Goal: Task Accomplishment & Management: Manage account settings

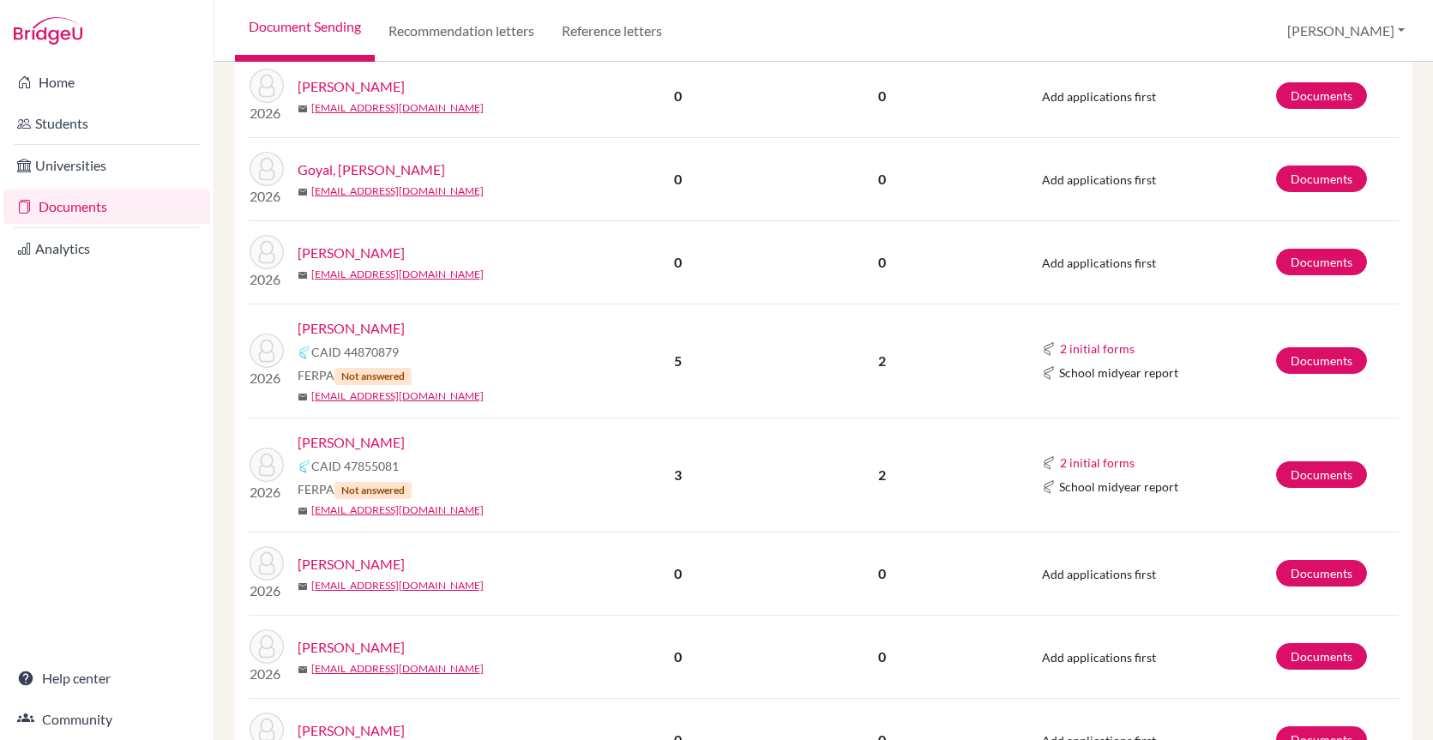
scroll to position [343, 0]
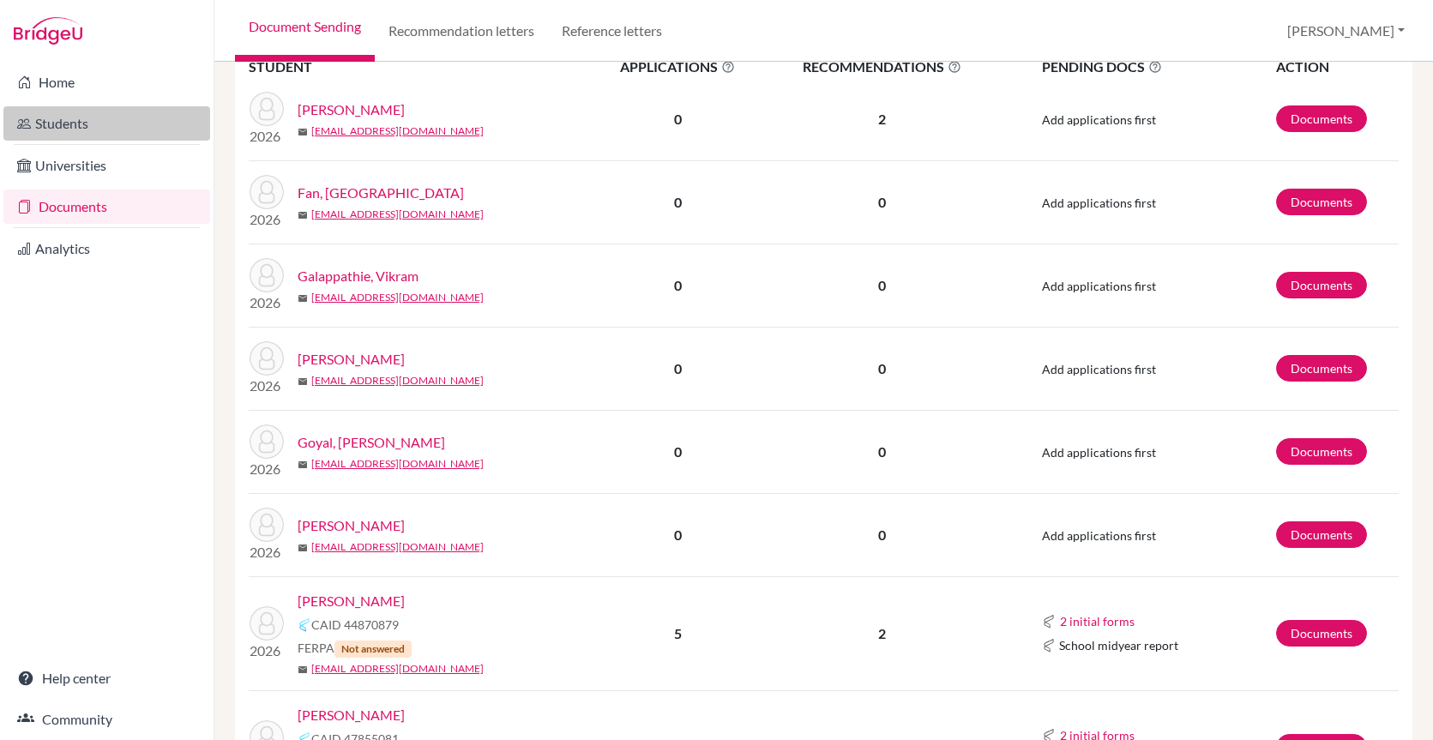
click at [133, 118] on link "Students" at bounding box center [106, 123] width 207 height 34
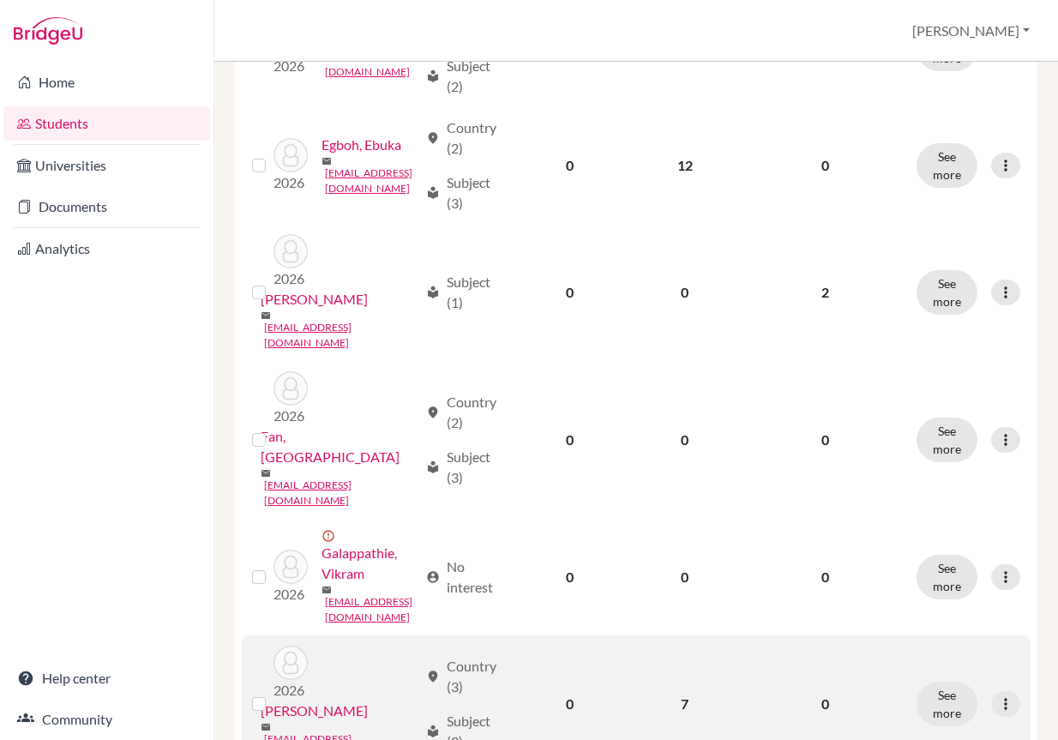
scroll to position [2046, 0]
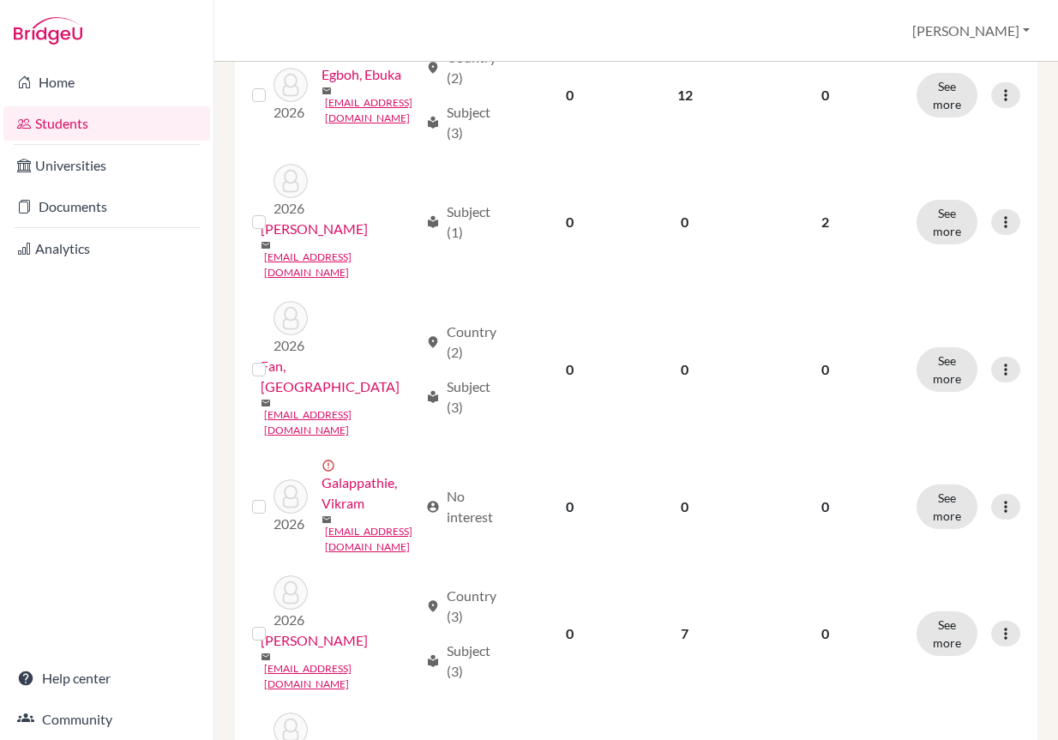
scroll to position [2046, 0]
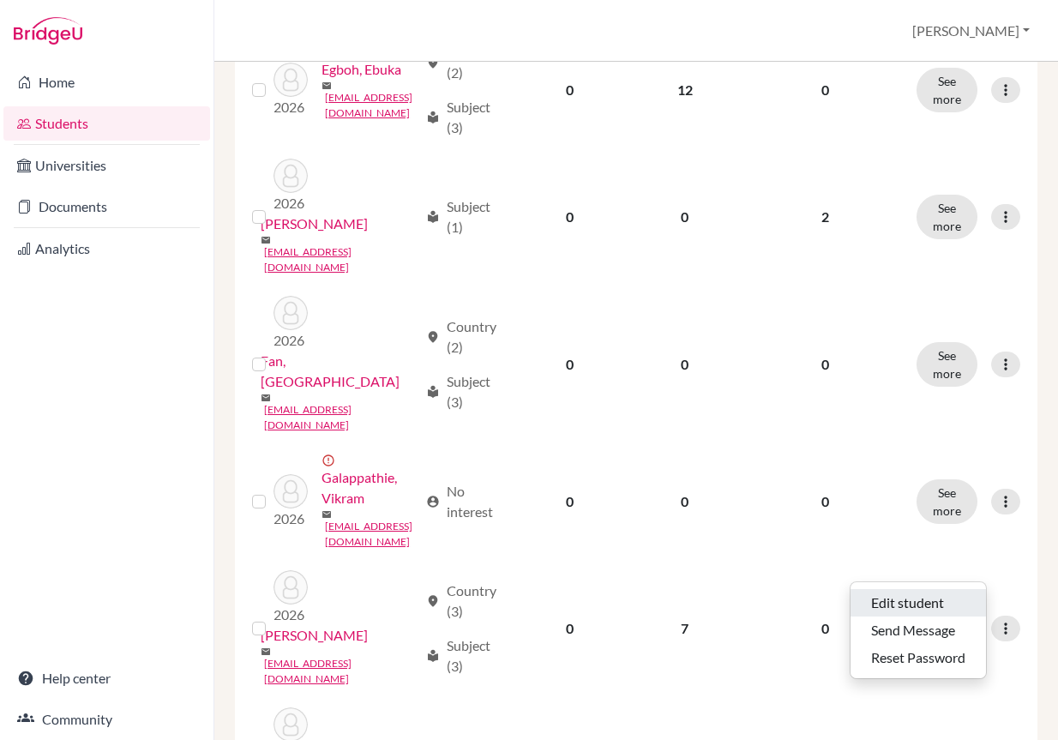
click at [939, 599] on button "Edit student" at bounding box center [919, 602] width 136 height 27
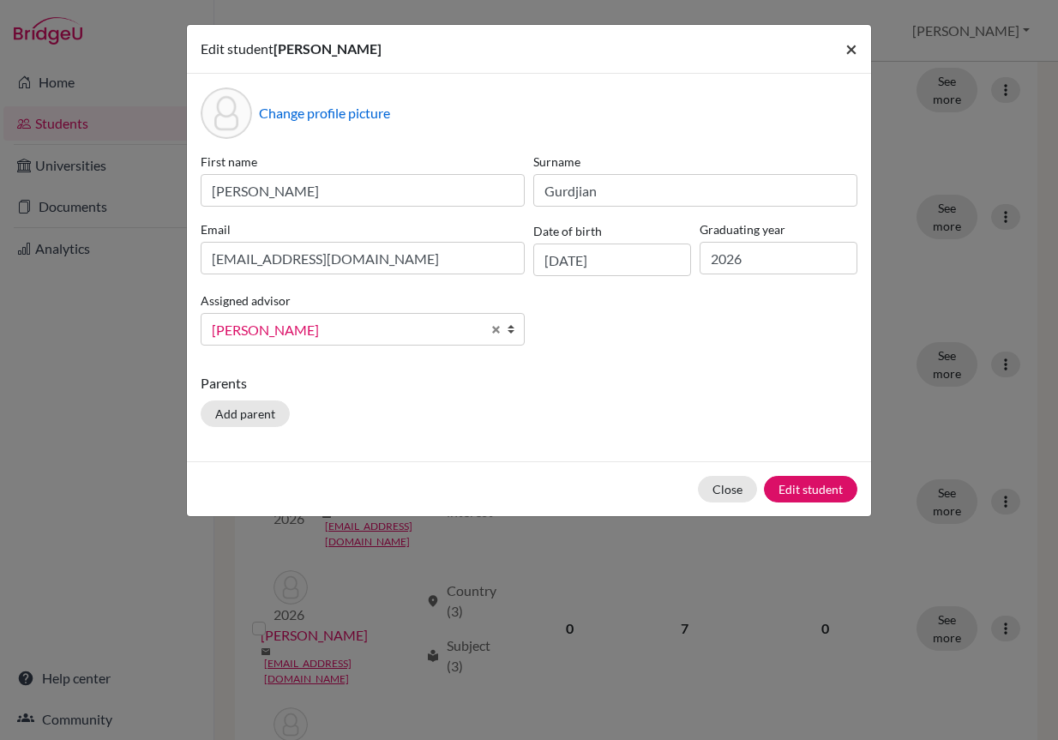
click at [855, 46] on span "×" at bounding box center [852, 48] width 12 height 25
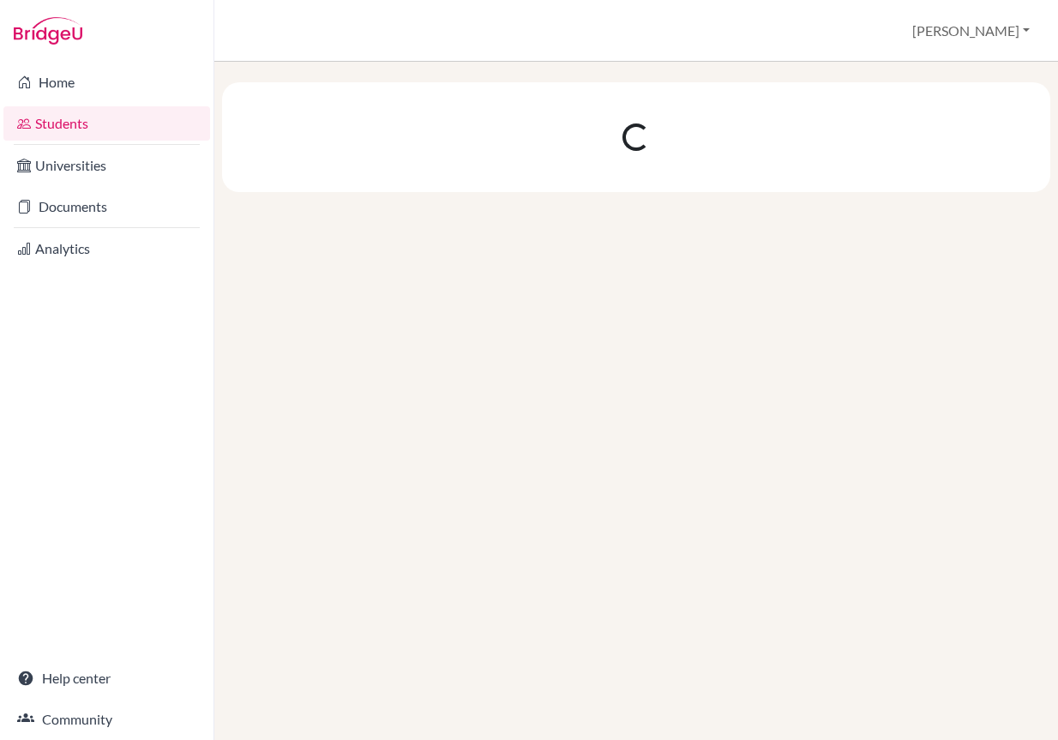
scroll to position [0, 0]
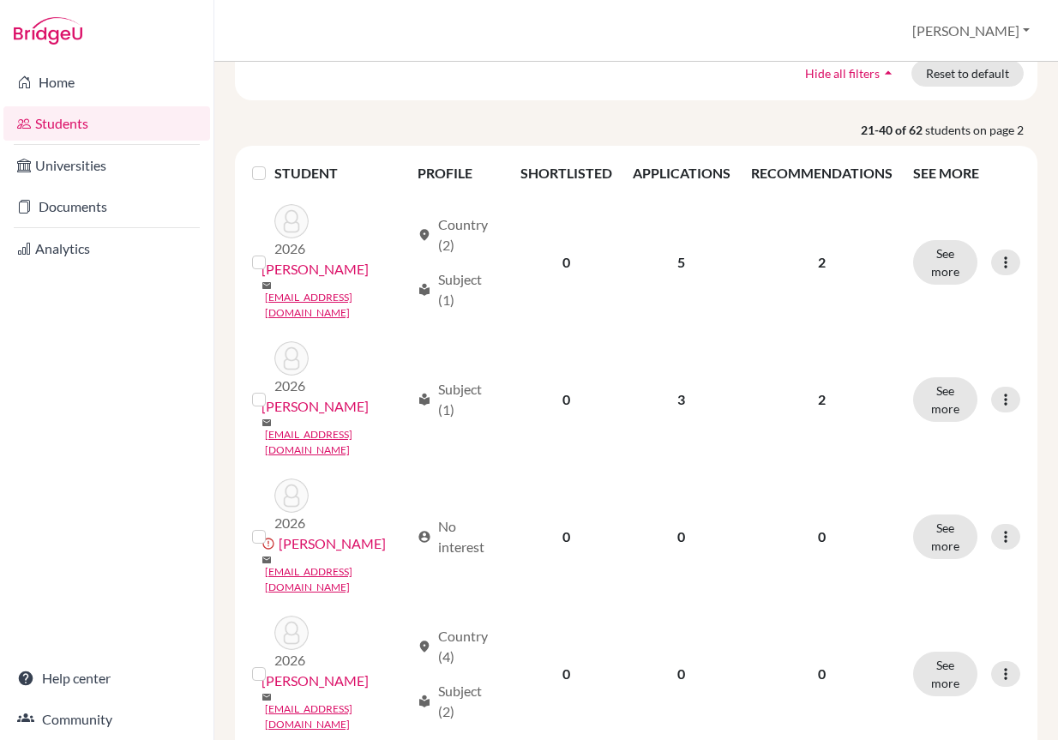
scroll to position [172, 0]
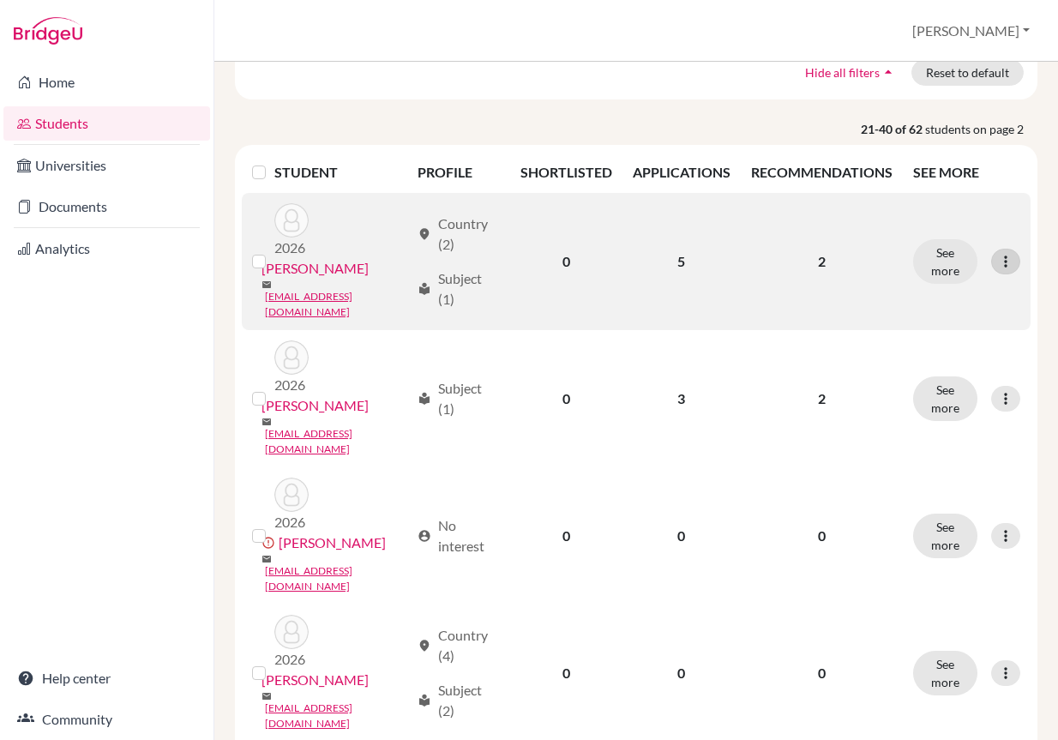
click at [997, 253] on icon at bounding box center [1005, 261] width 17 height 17
click at [951, 279] on button "Edit student" at bounding box center [920, 287] width 136 height 27
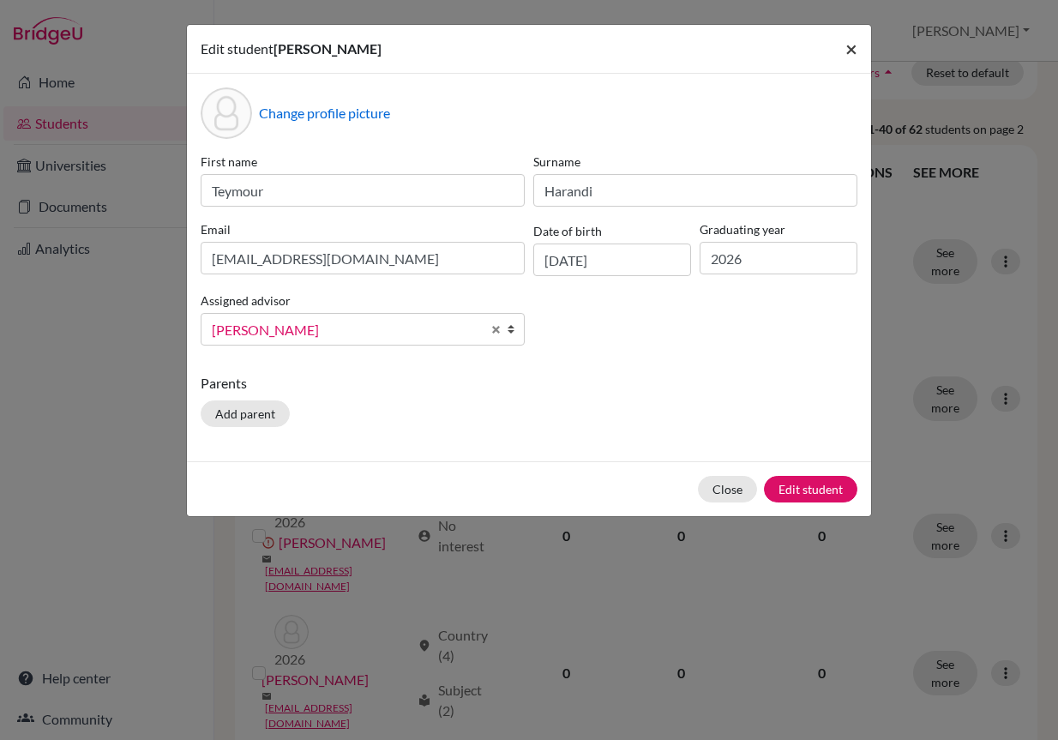
click at [853, 49] on span "×" at bounding box center [852, 48] width 12 height 25
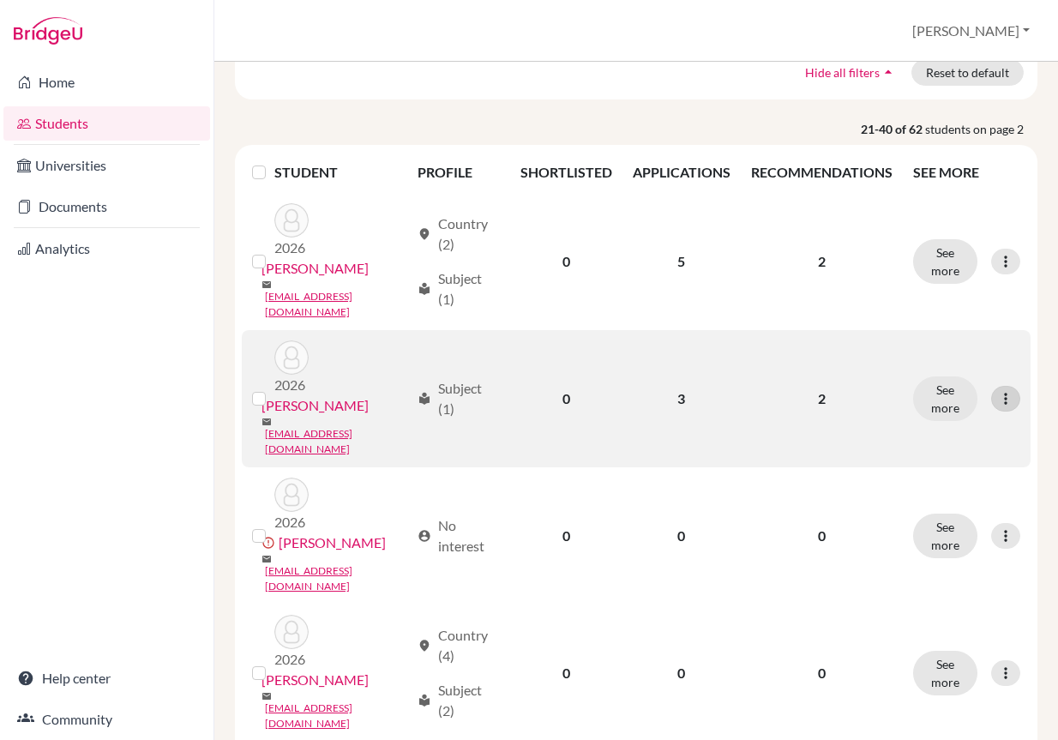
click at [997, 390] on icon at bounding box center [1005, 398] width 17 height 17
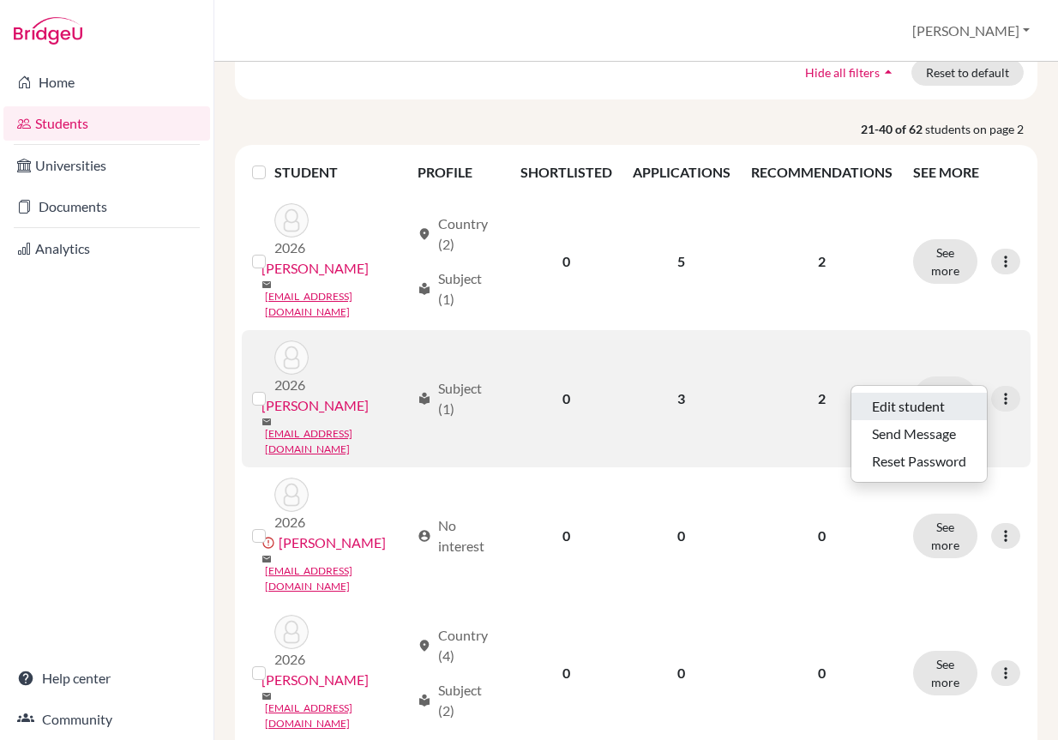
click at [943, 400] on button "Edit student" at bounding box center [920, 406] width 136 height 27
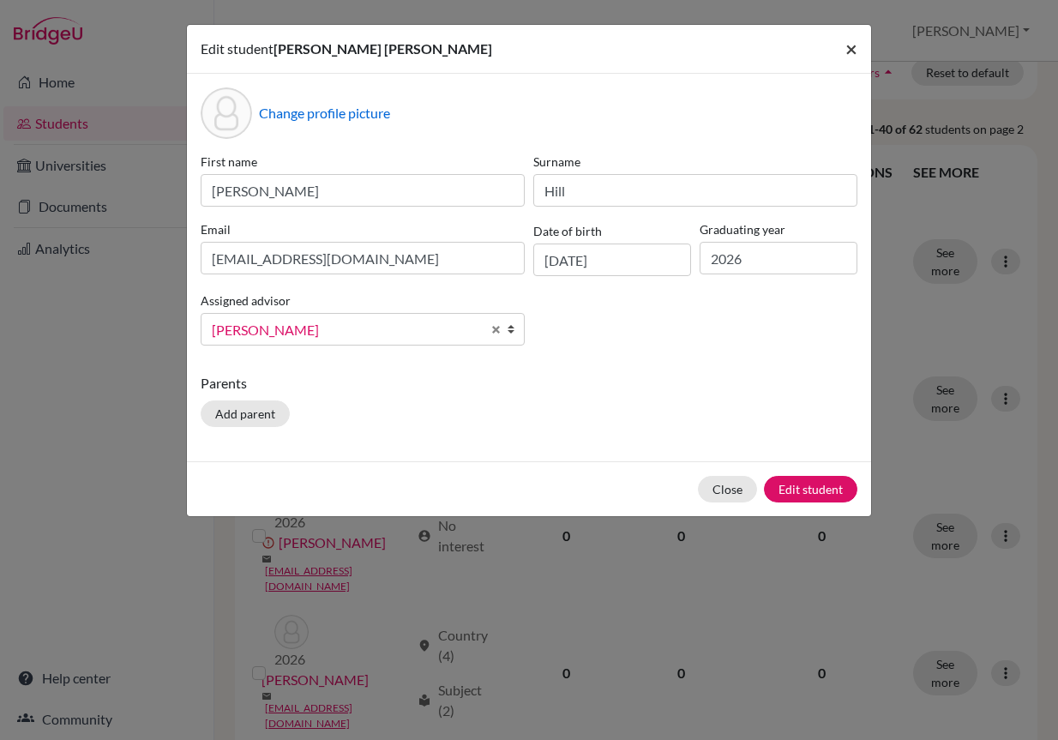
click at [853, 40] on span "×" at bounding box center [852, 48] width 12 height 25
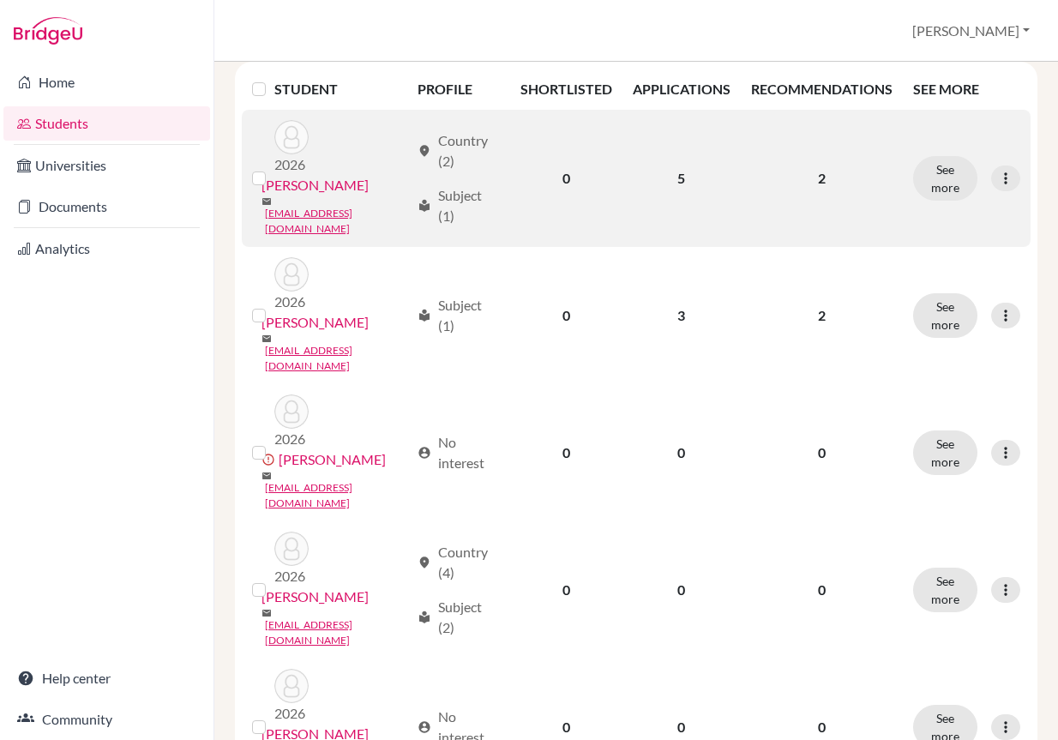
scroll to position [343, 0]
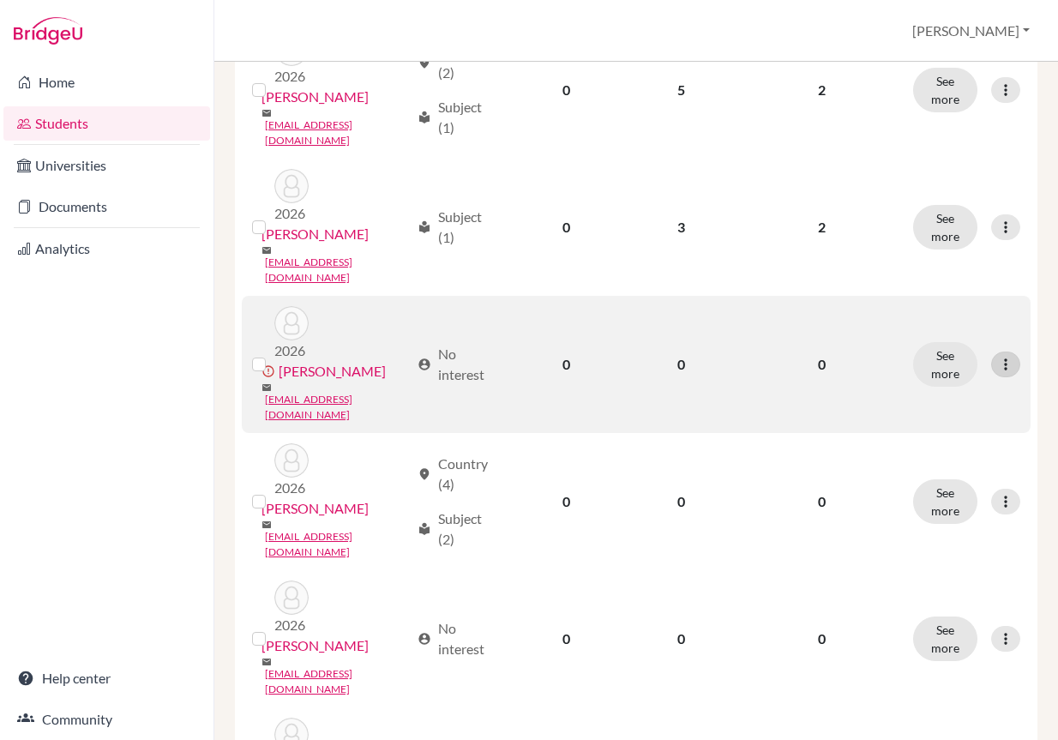
click at [997, 356] on icon at bounding box center [1005, 364] width 17 height 17
click at [954, 356] on button "Edit student" at bounding box center [929, 351] width 155 height 27
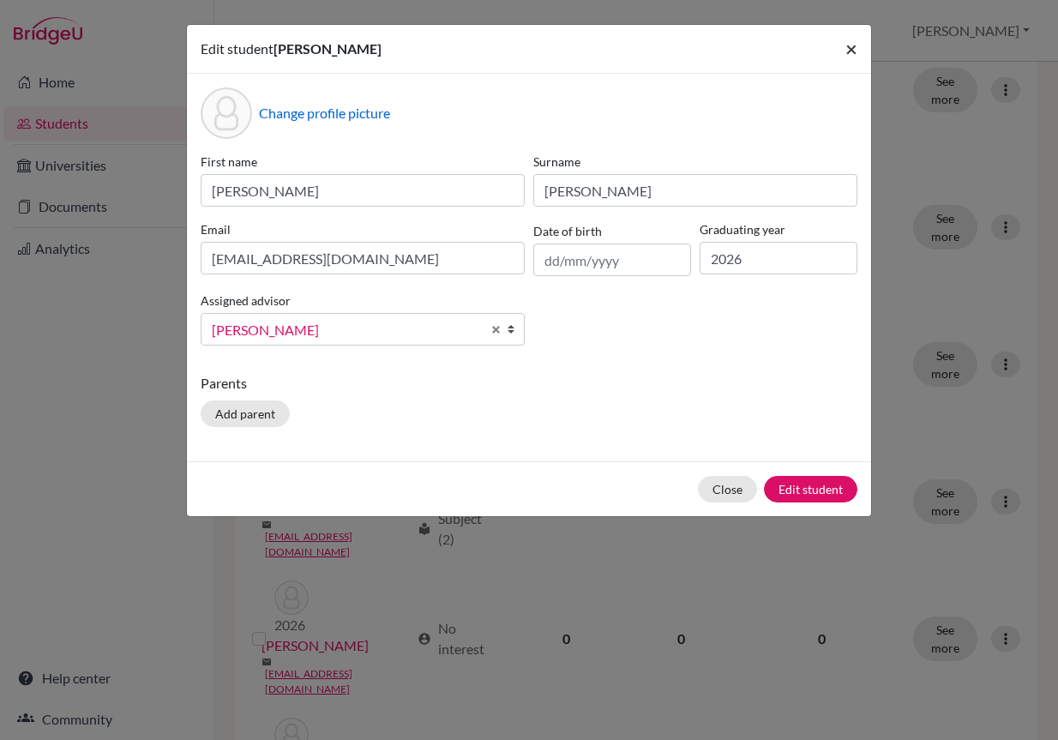
click at [849, 58] on span "×" at bounding box center [852, 48] width 12 height 25
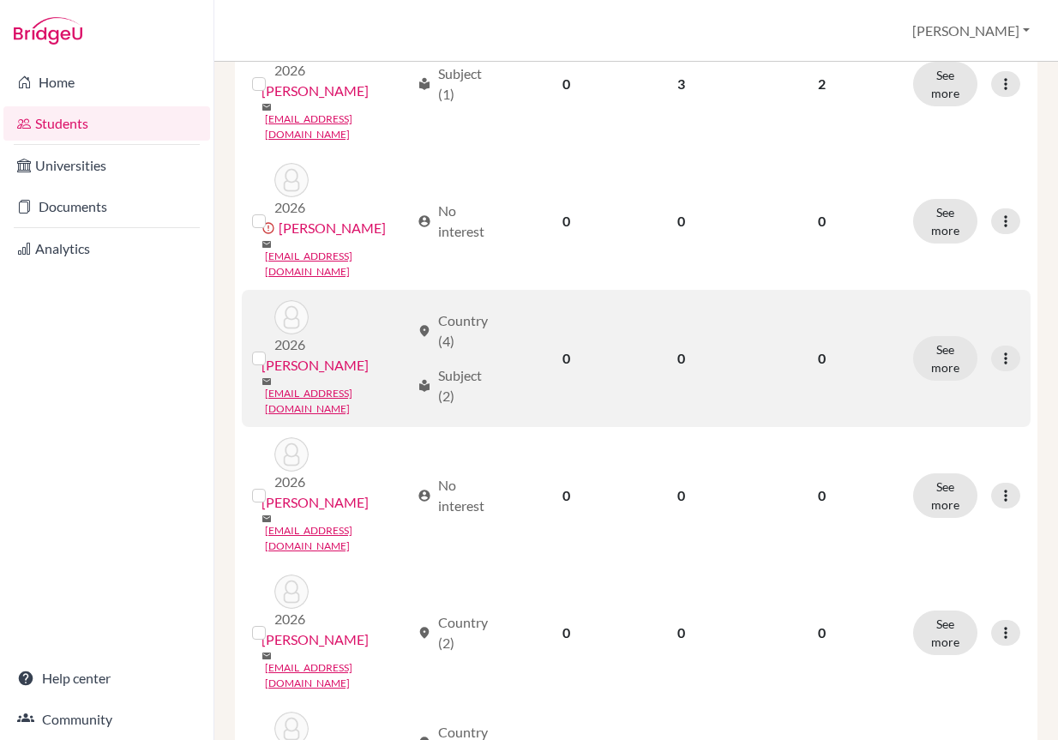
scroll to position [515, 0]
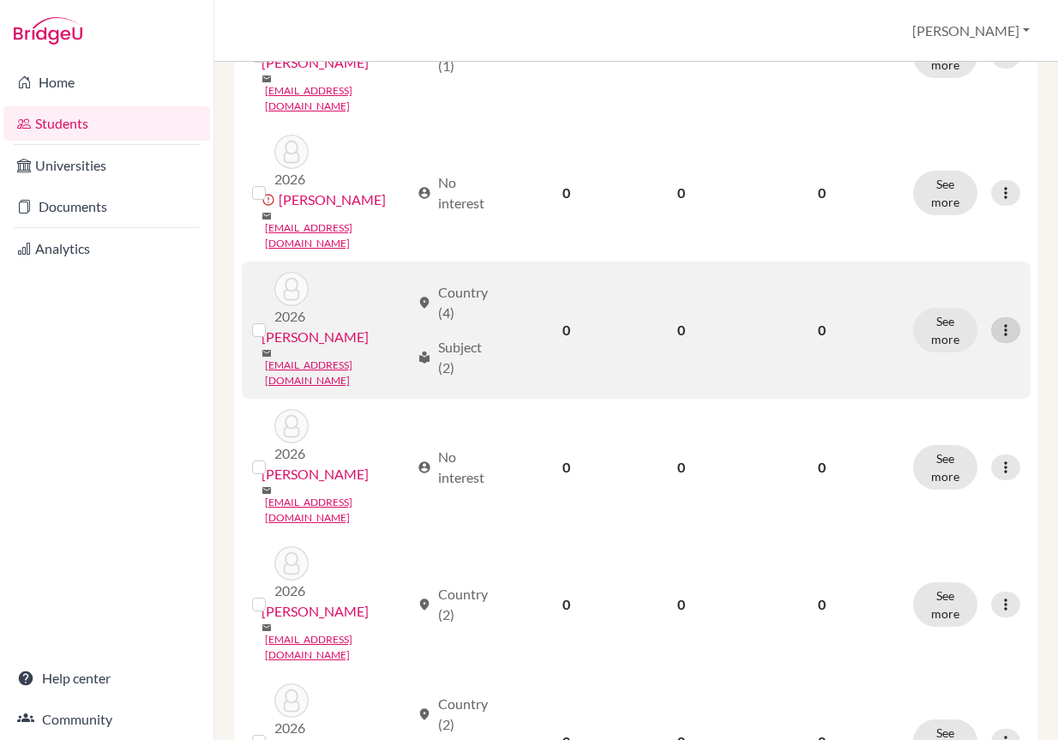
click at [1001, 322] on icon at bounding box center [1005, 330] width 17 height 17
click at [963, 293] on button "Edit student" at bounding box center [920, 293] width 136 height 27
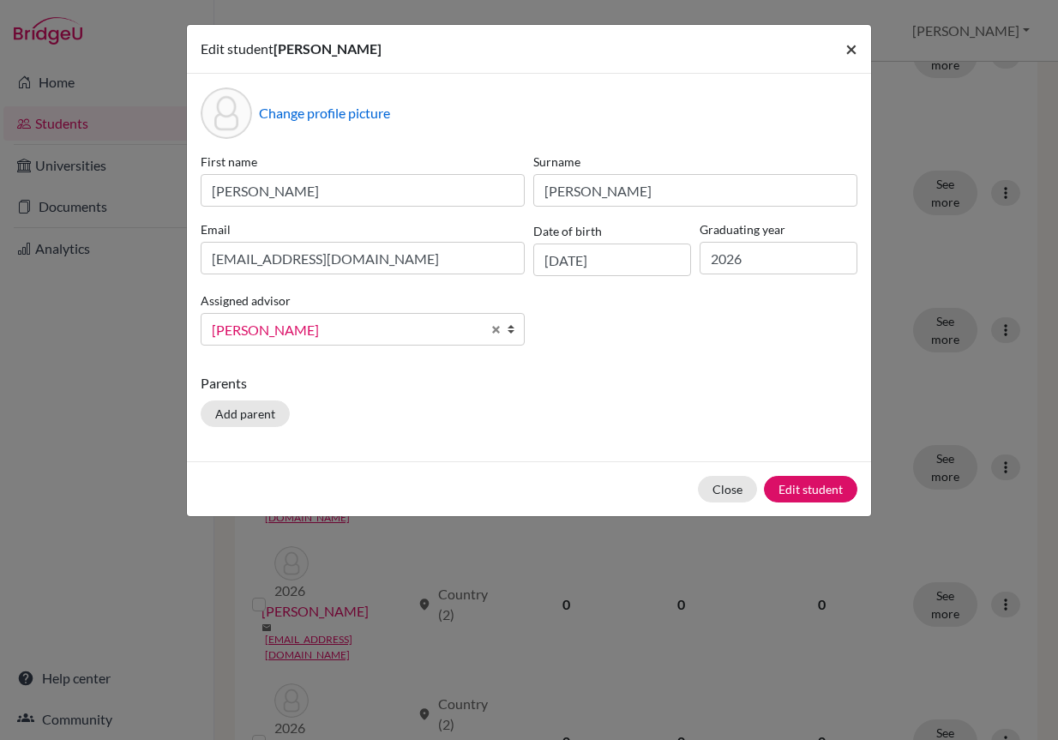
click at [859, 50] on button "×" at bounding box center [851, 49] width 39 height 48
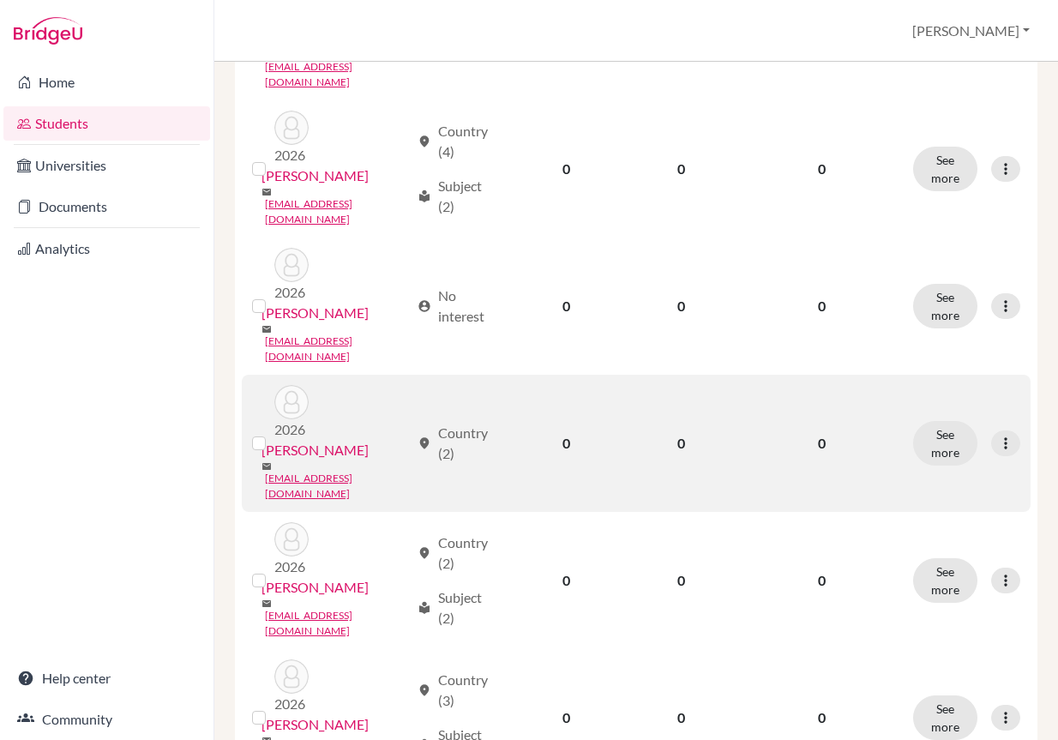
scroll to position [686, 0]
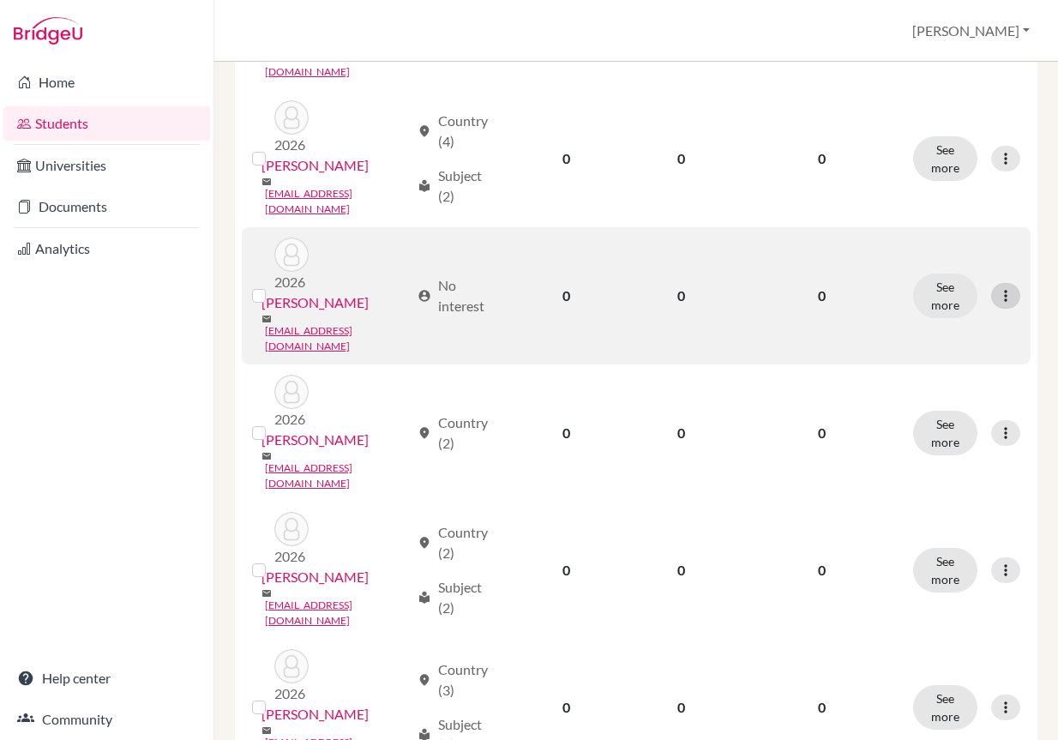
click at [999, 287] on icon at bounding box center [1005, 295] width 17 height 17
click at [943, 230] on button "Edit student" at bounding box center [920, 236] width 136 height 27
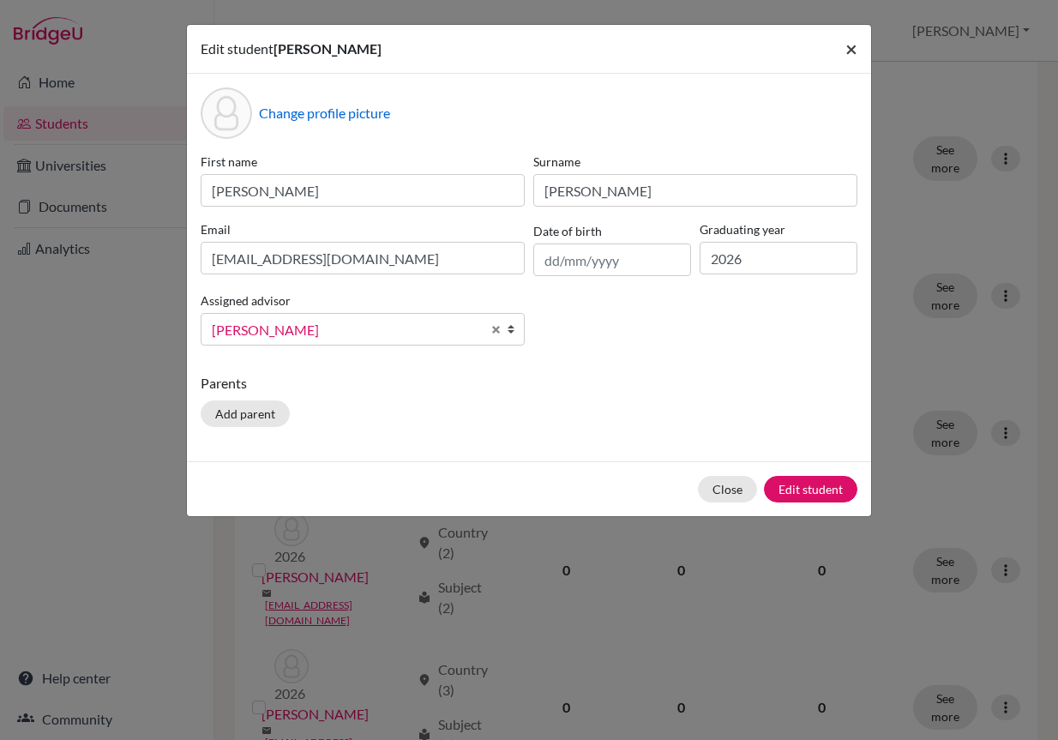
click at [846, 54] on button "×" at bounding box center [851, 49] width 39 height 48
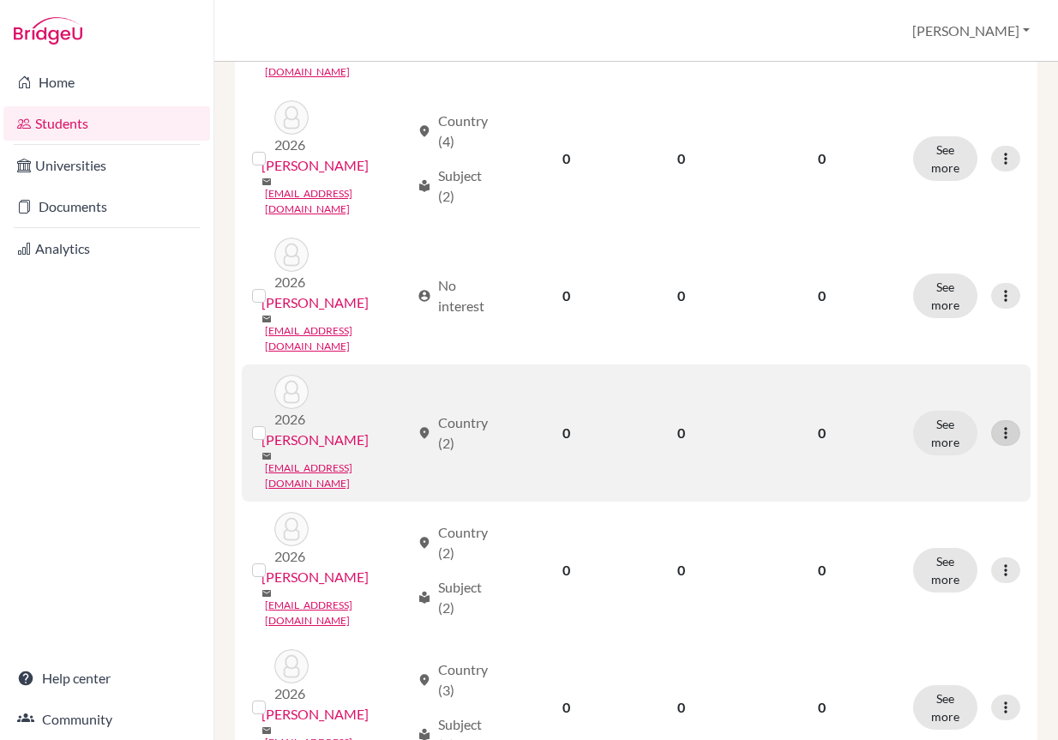
click at [997, 425] on icon at bounding box center [1005, 433] width 17 height 17
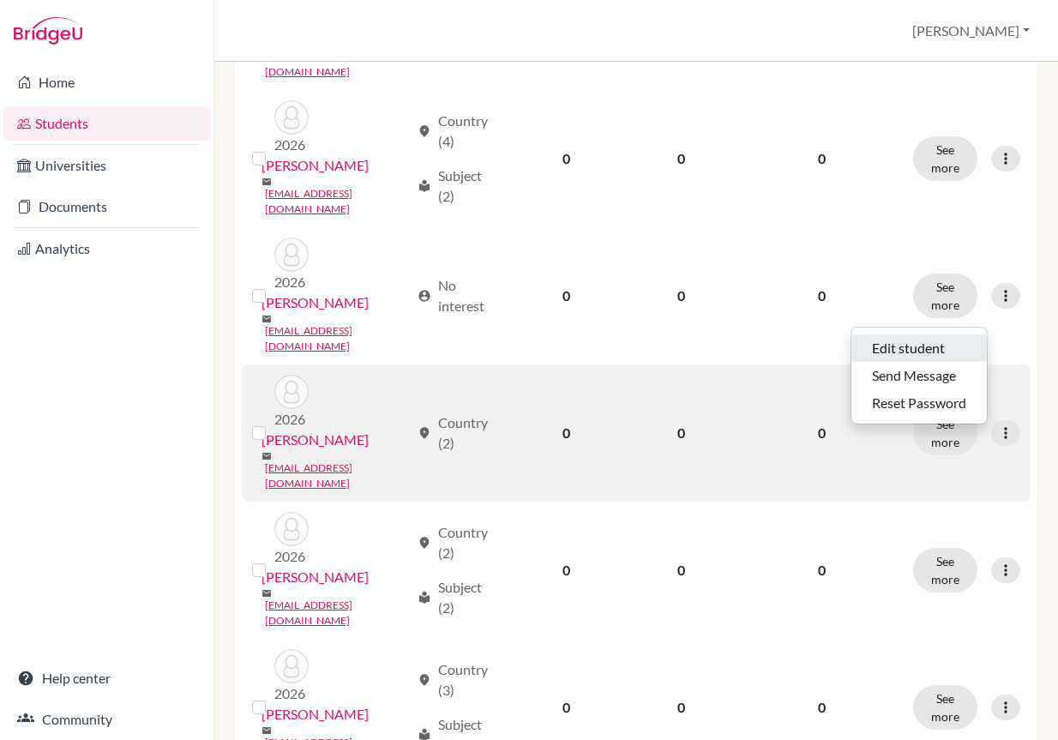
click at [955, 345] on button "Edit student" at bounding box center [920, 347] width 136 height 27
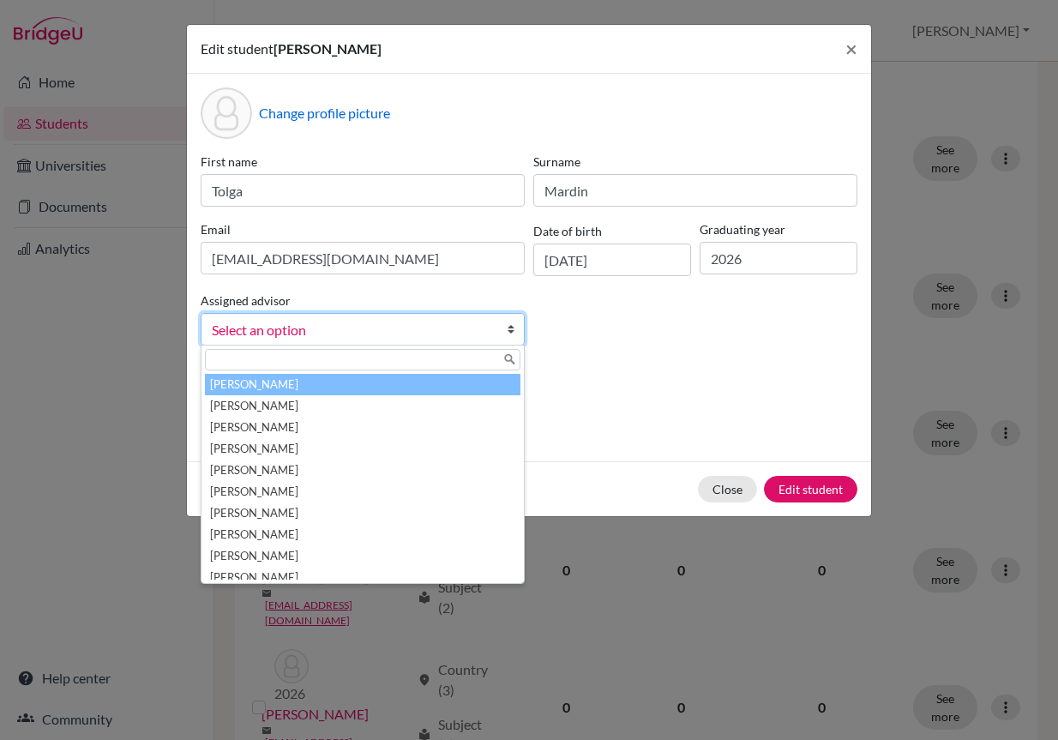
click at [510, 326] on b at bounding box center [515, 329] width 17 height 31
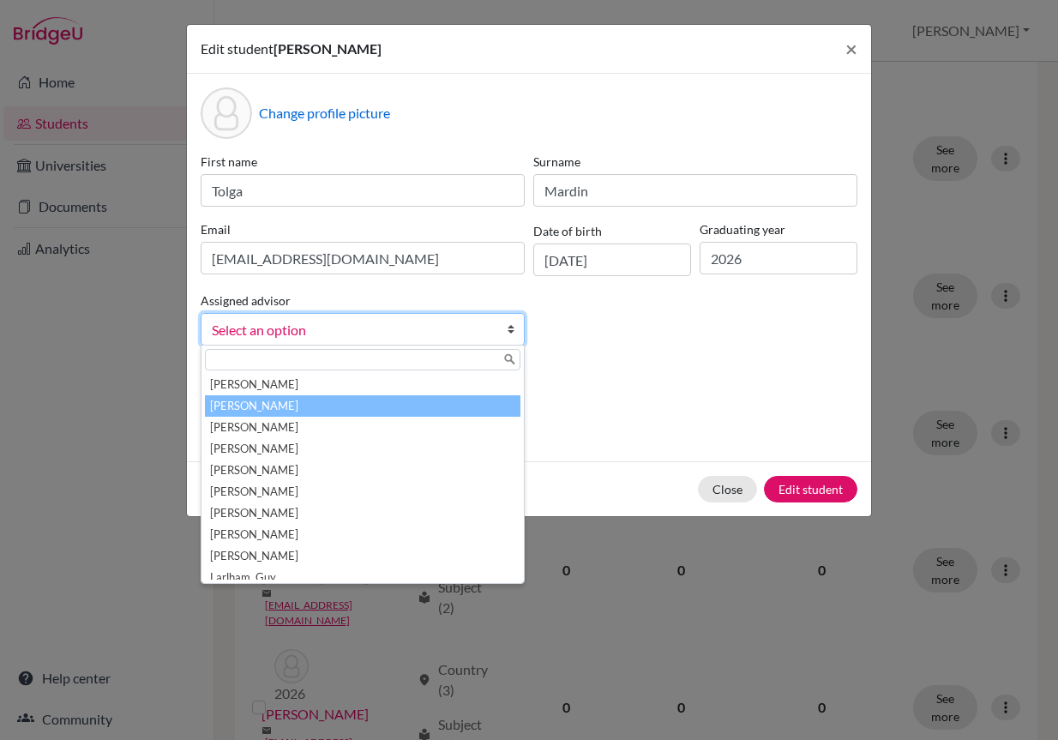
scroll to position [172, 0]
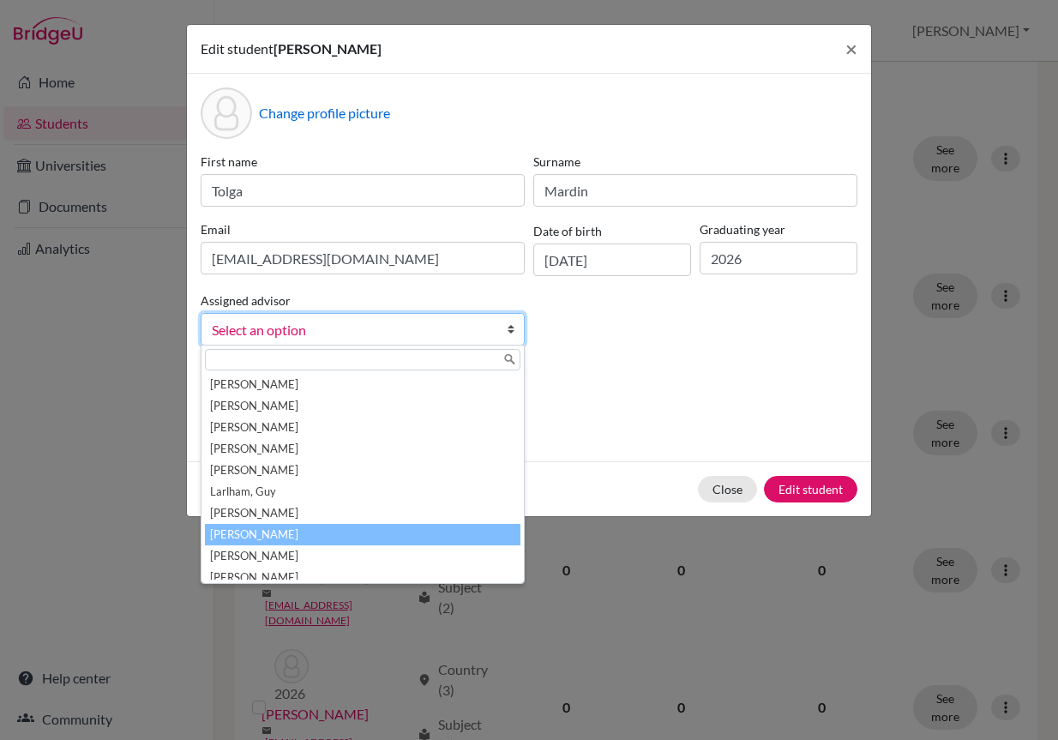
click at [421, 533] on li "McInteer, Niki" at bounding box center [363, 534] width 316 height 21
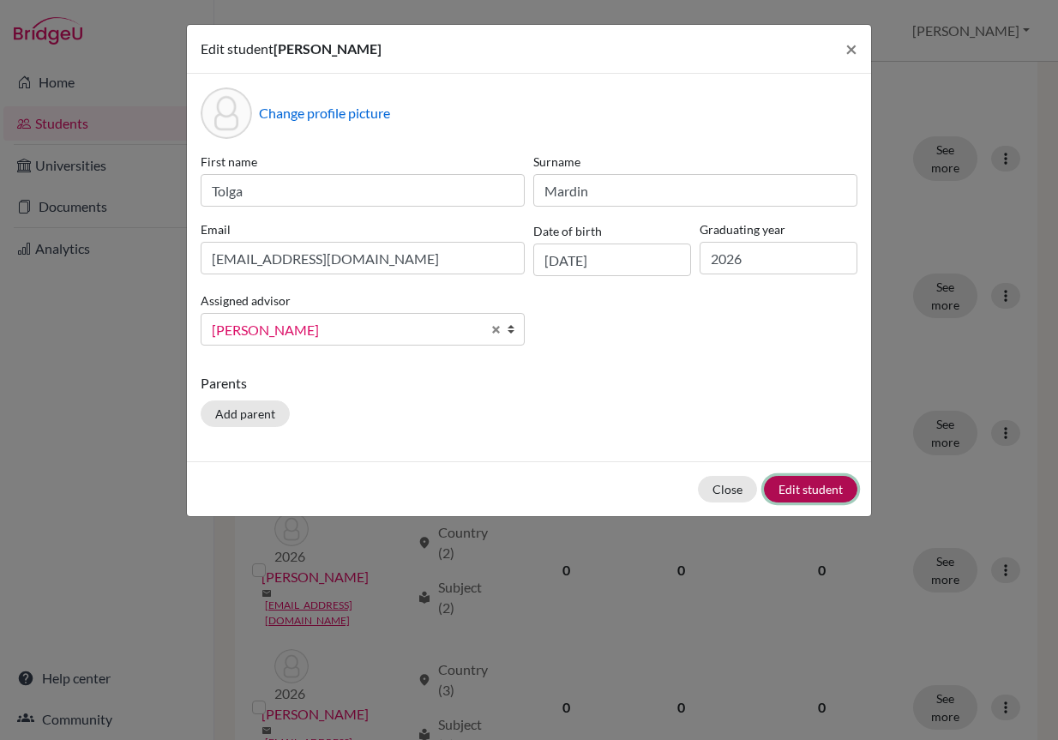
click at [839, 494] on button "Edit student" at bounding box center [810, 489] width 93 height 27
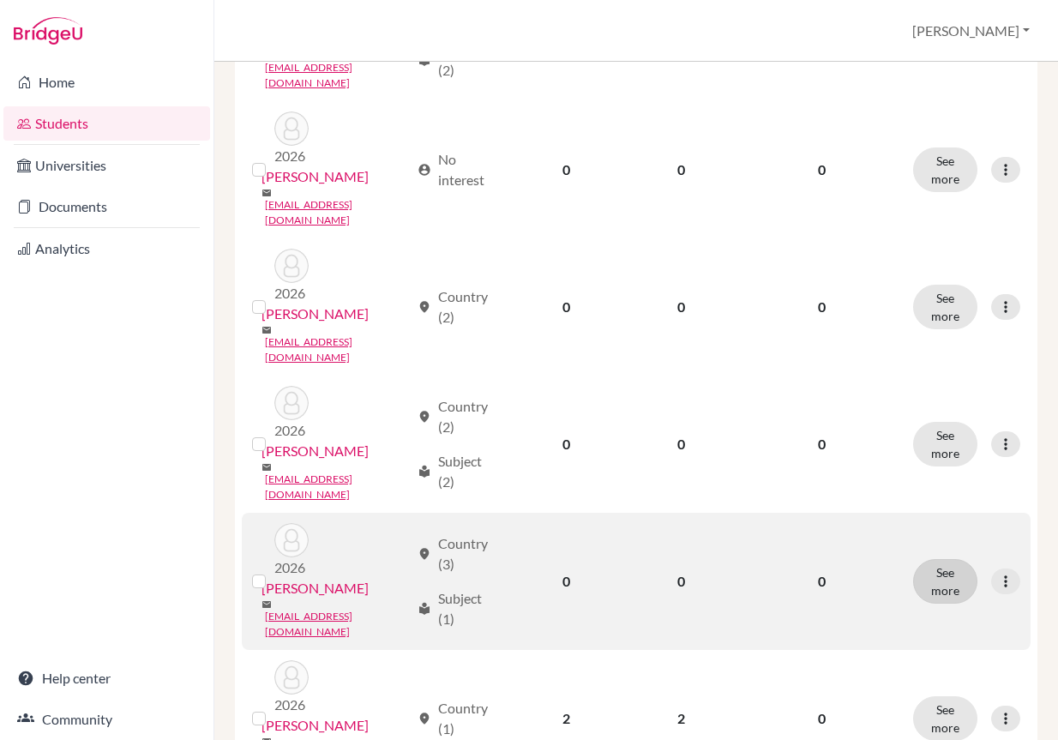
scroll to position [858, 0]
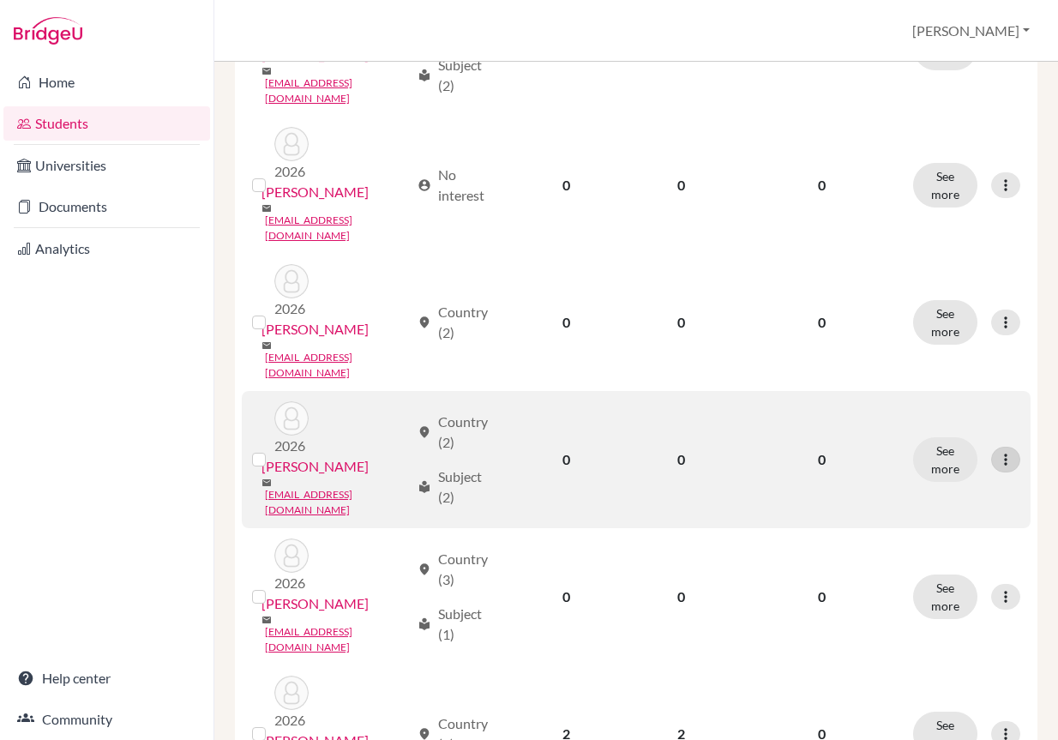
click at [997, 451] on icon at bounding box center [1005, 459] width 17 height 17
click at [947, 340] on button "Edit student" at bounding box center [920, 351] width 136 height 27
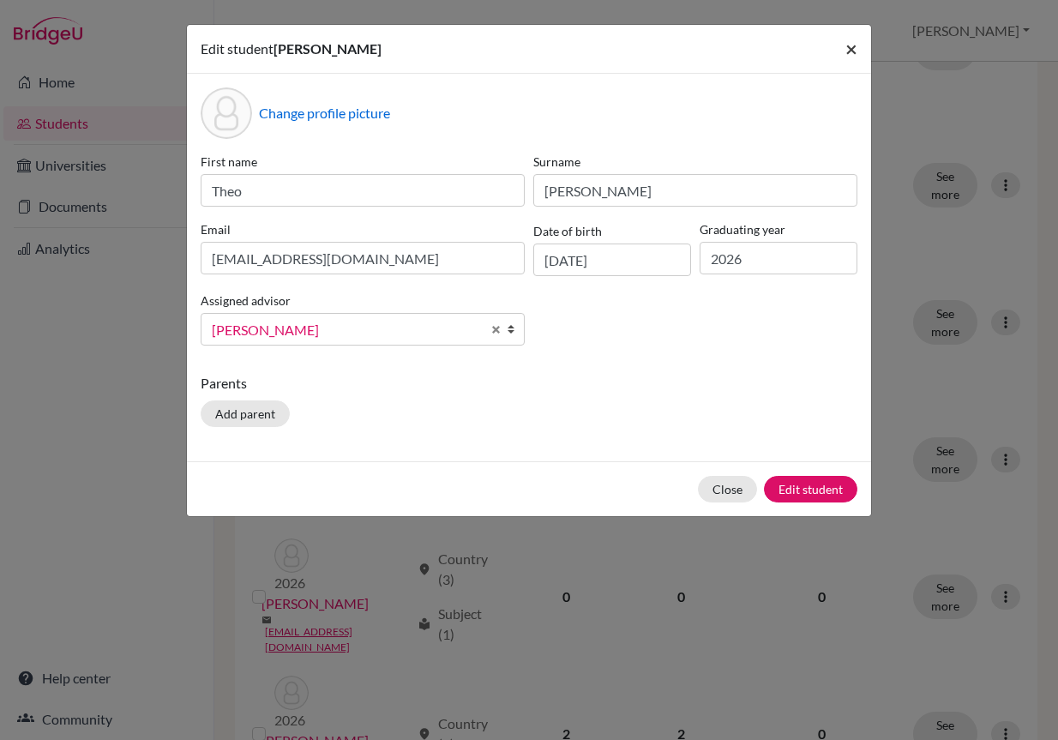
click at [857, 57] on span "×" at bounding box center [852, 48] width 12 height 25
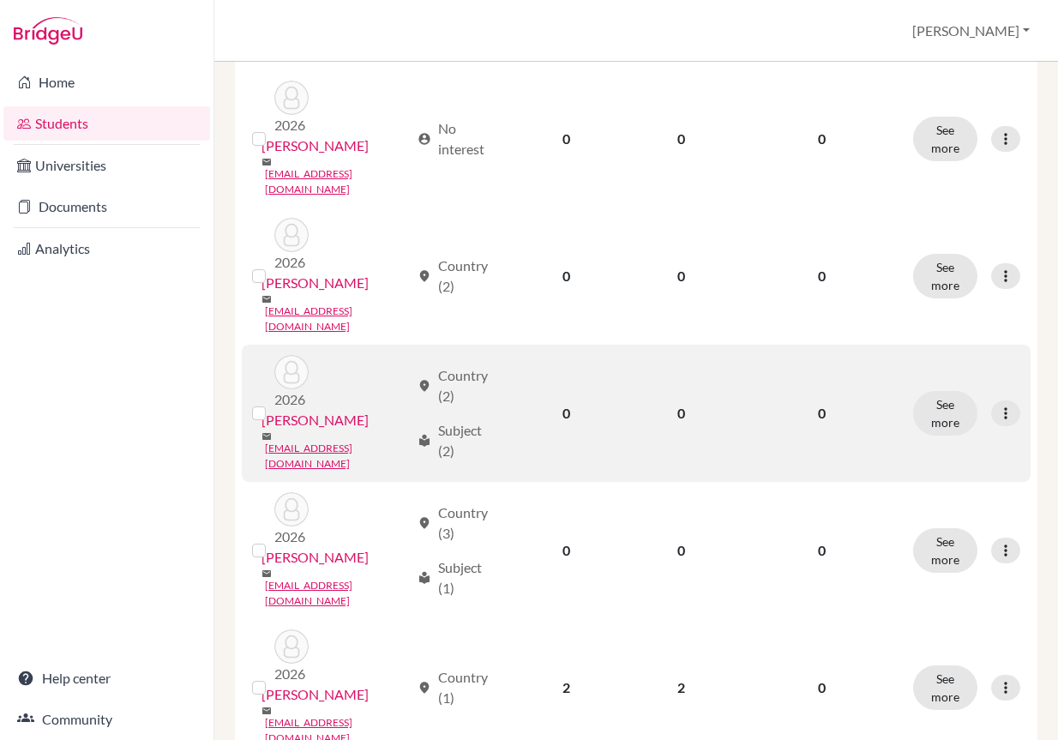
scroll to position [943, 0]
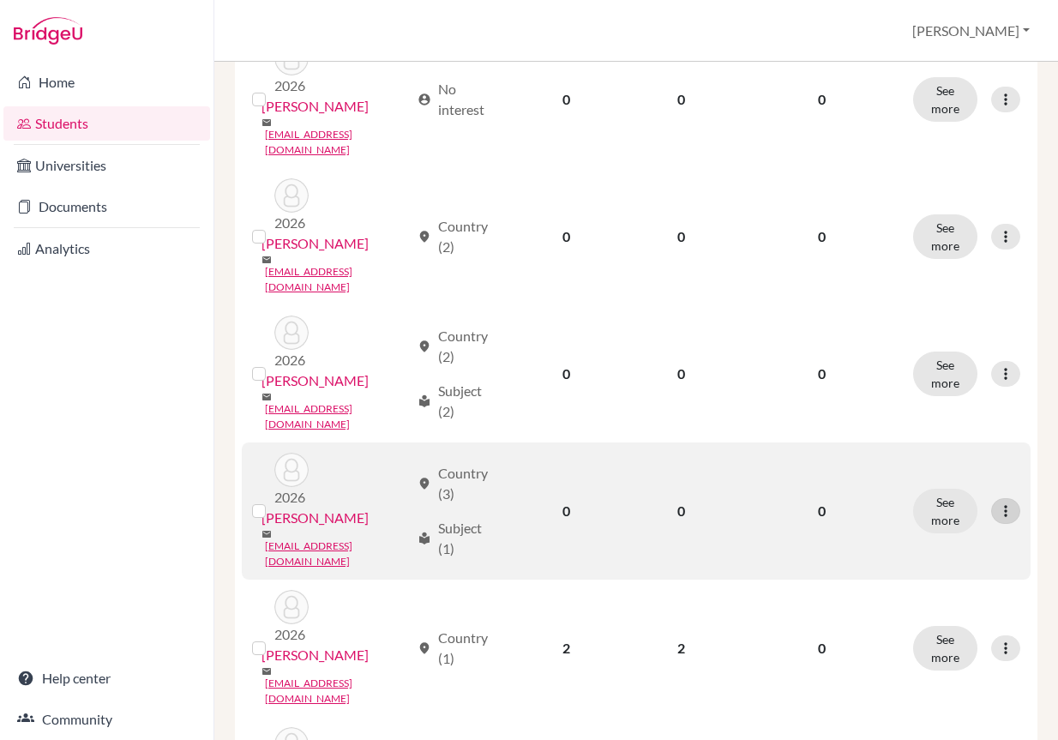
click at [1001, 503] on icon at bounding box center [1005, 511] width 17 height 17
click at [950, 376] on button "Edit student" at bounding box center [920, 382] width 136 height 27
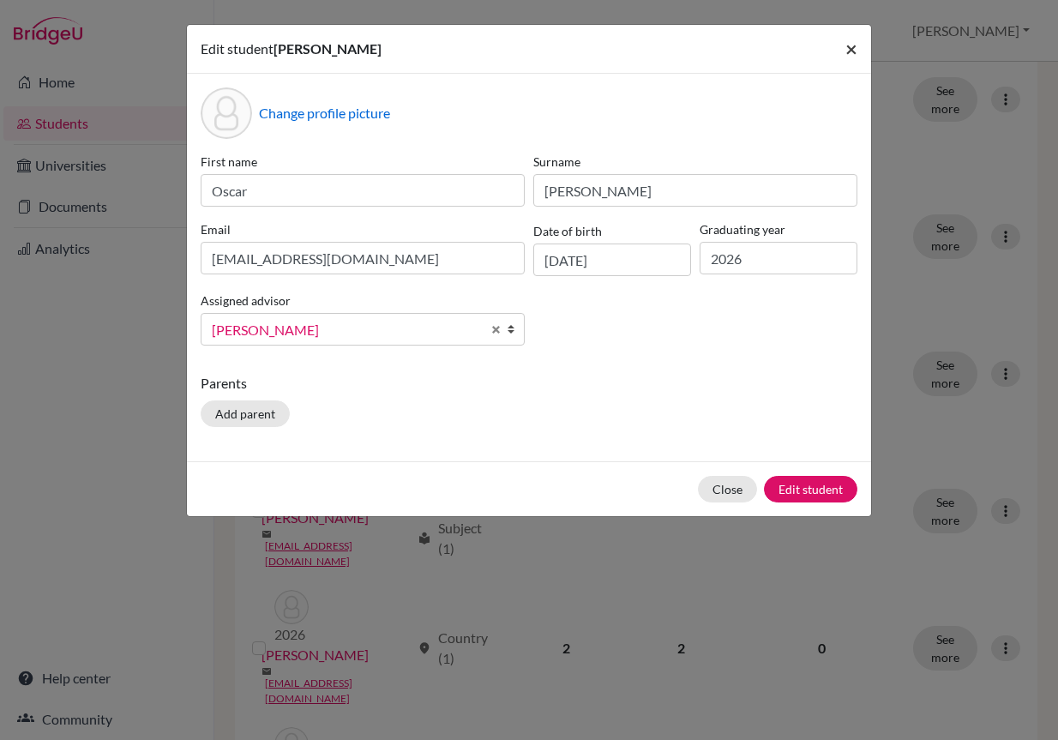
click at [845, 50] on button "×" at bounding box center [851, 49] width 39 height 48
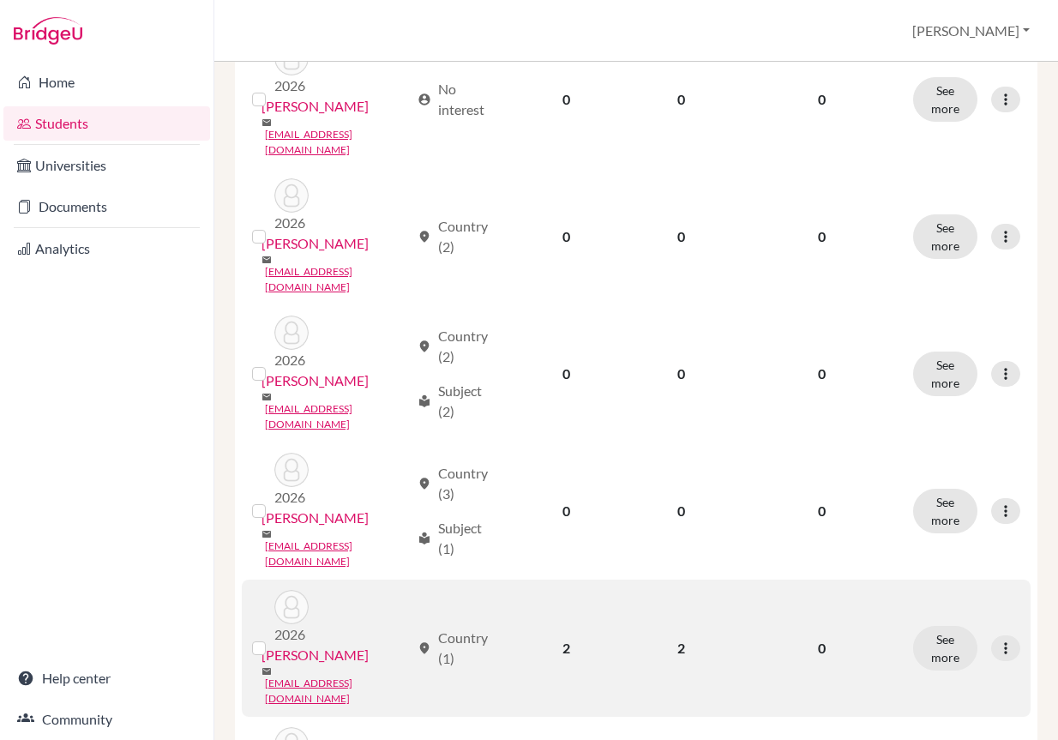
scroll to position [1115, 0]
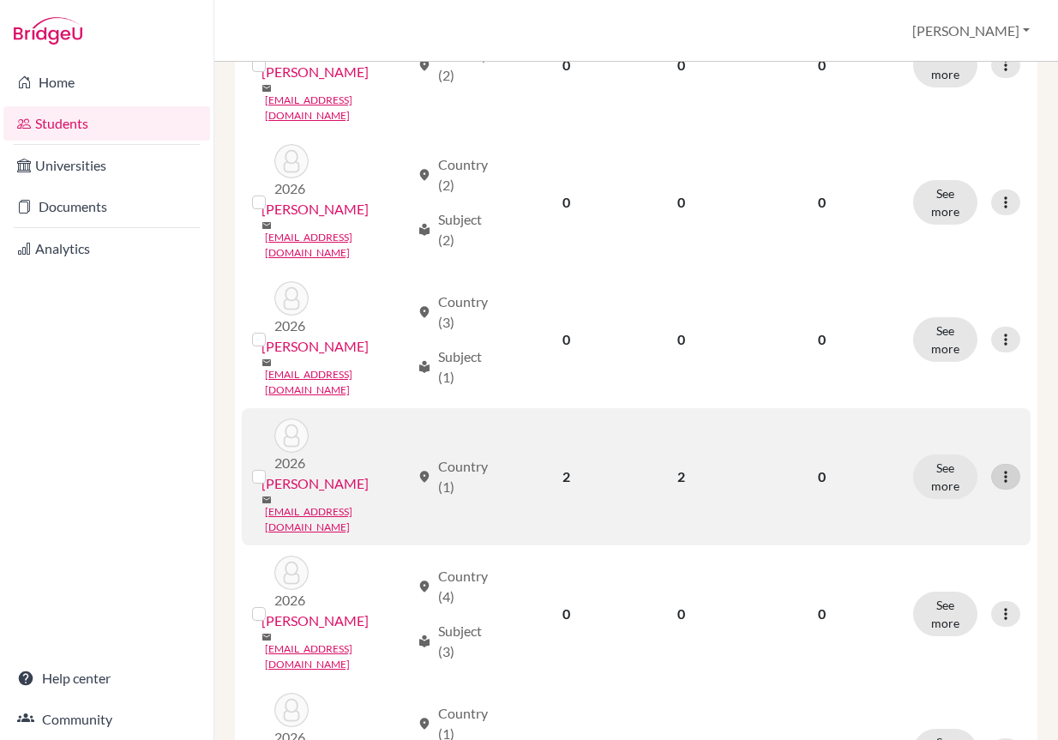
click at [997, 468] on icon at bounding box center [1005, 476] width 17 height 17
click at [964, 312] on button "Edit student" at bounding box center [920, 324] width 136 height 27
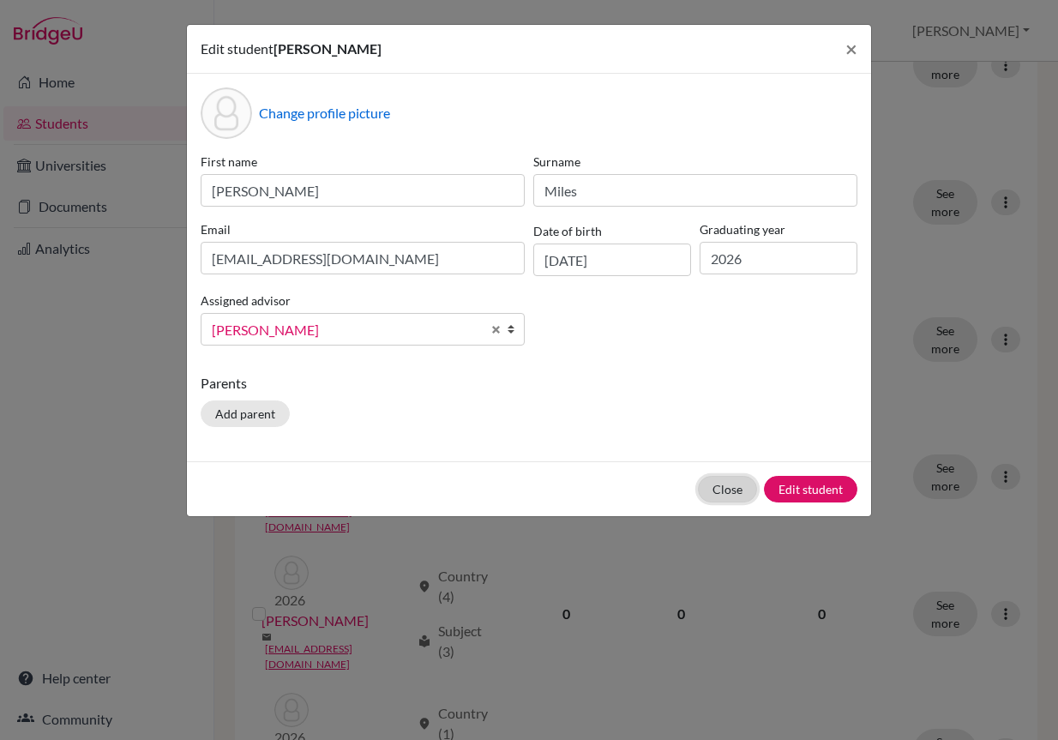
click at [724, 484] on button "Close" at bounding box center [727, 489] width 59 height 27
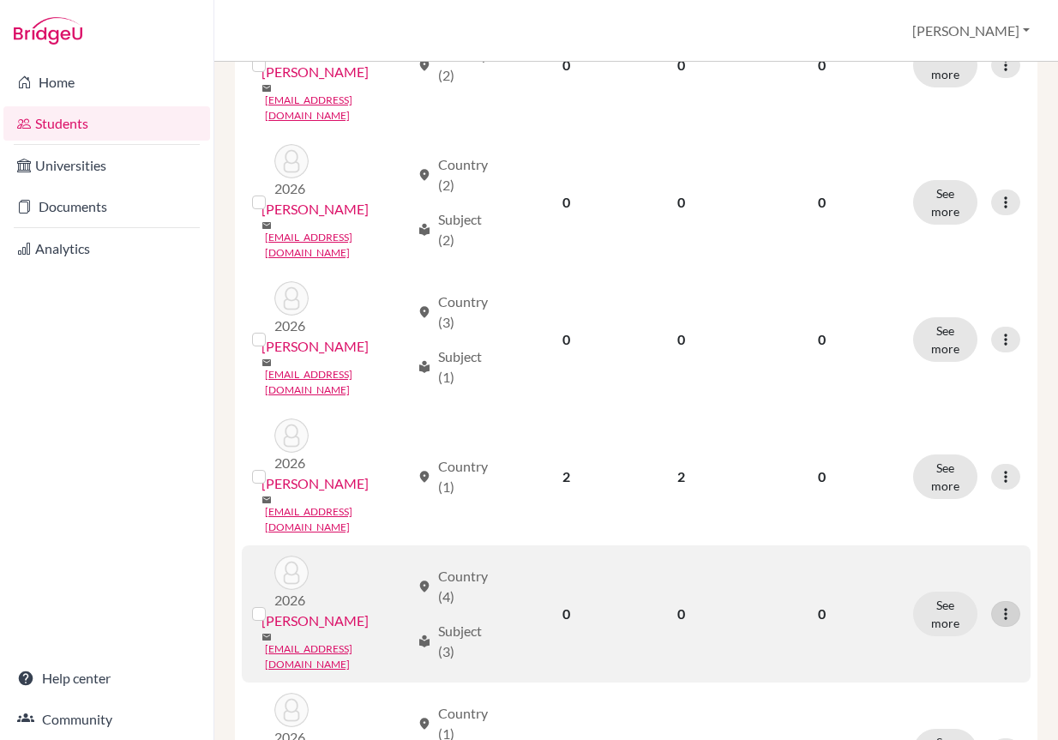
click at [997, 606] on icon at bounding box center [1005, 614] width 17 height 17
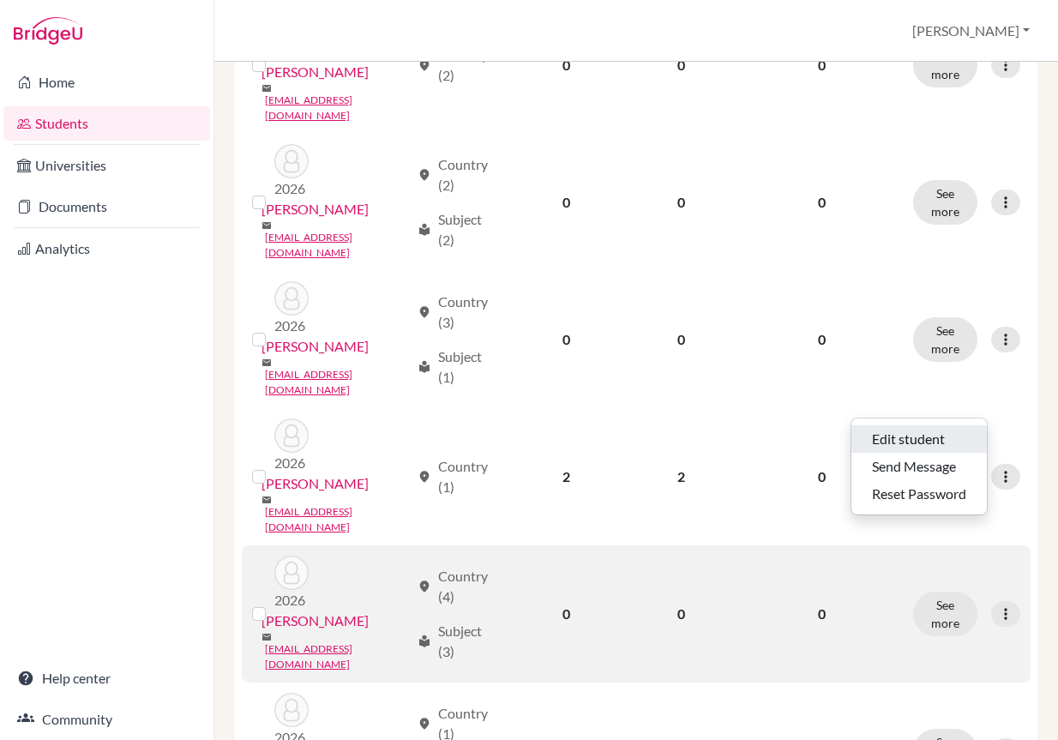
click at [906, 443] on button "Edit student" at bounding box center [920, 438] width 136 height 27
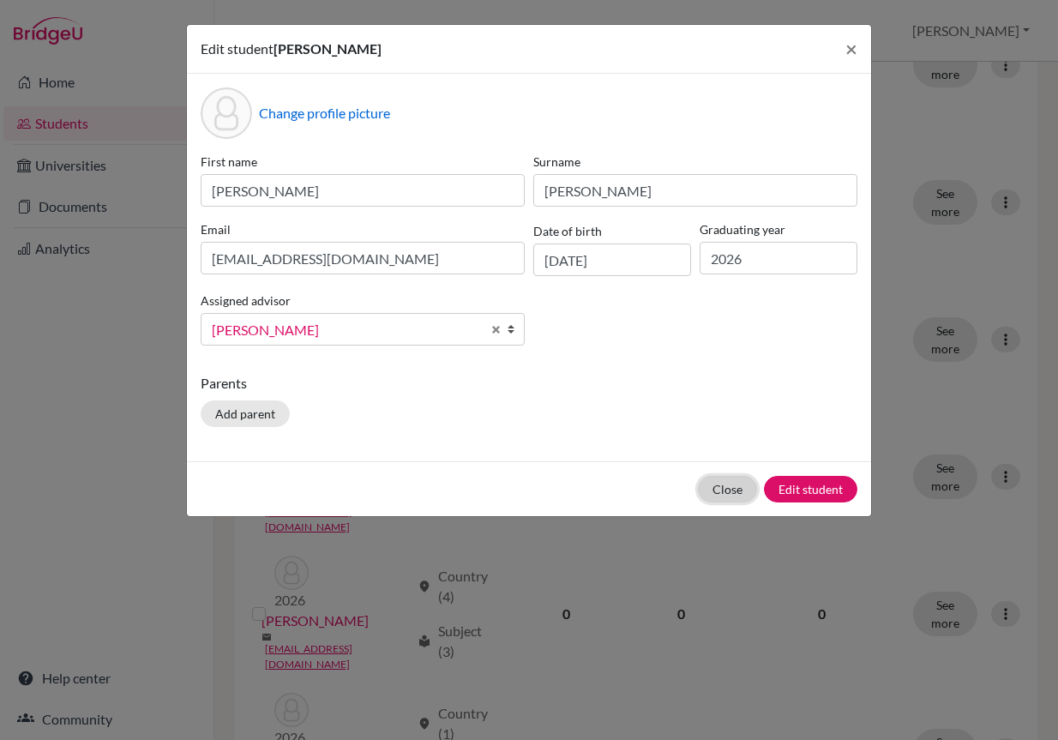
click at [738, 492] on button "Close" at bounding box center [727, 489] width 59 height 27
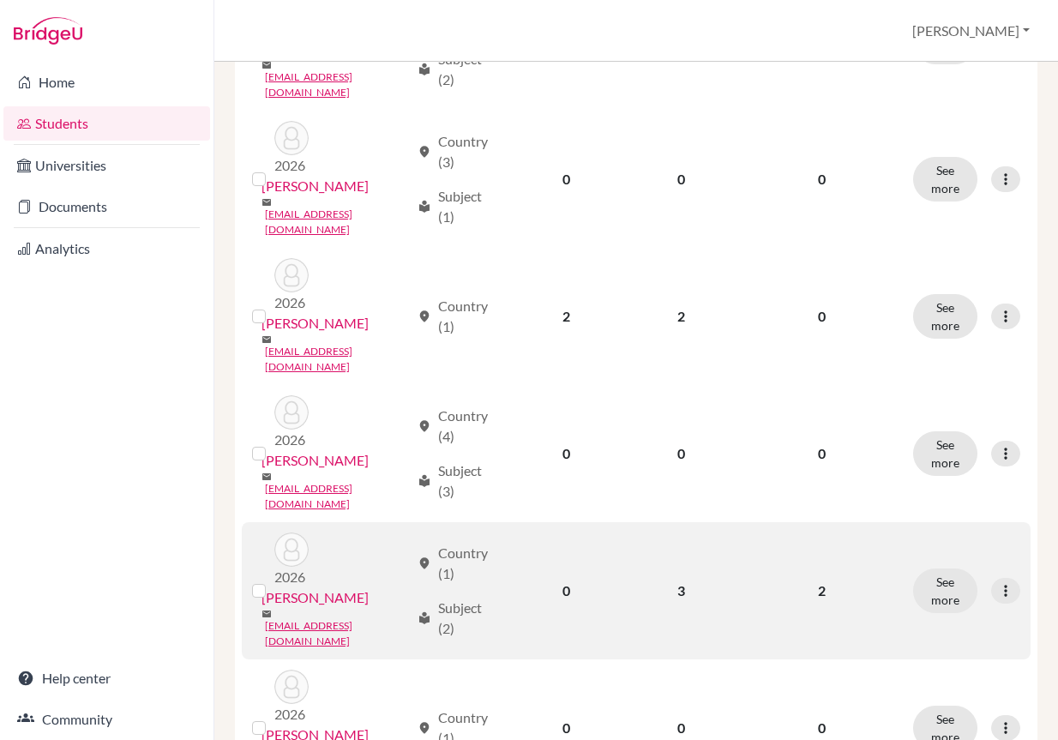
scroll to position [1287, 0]
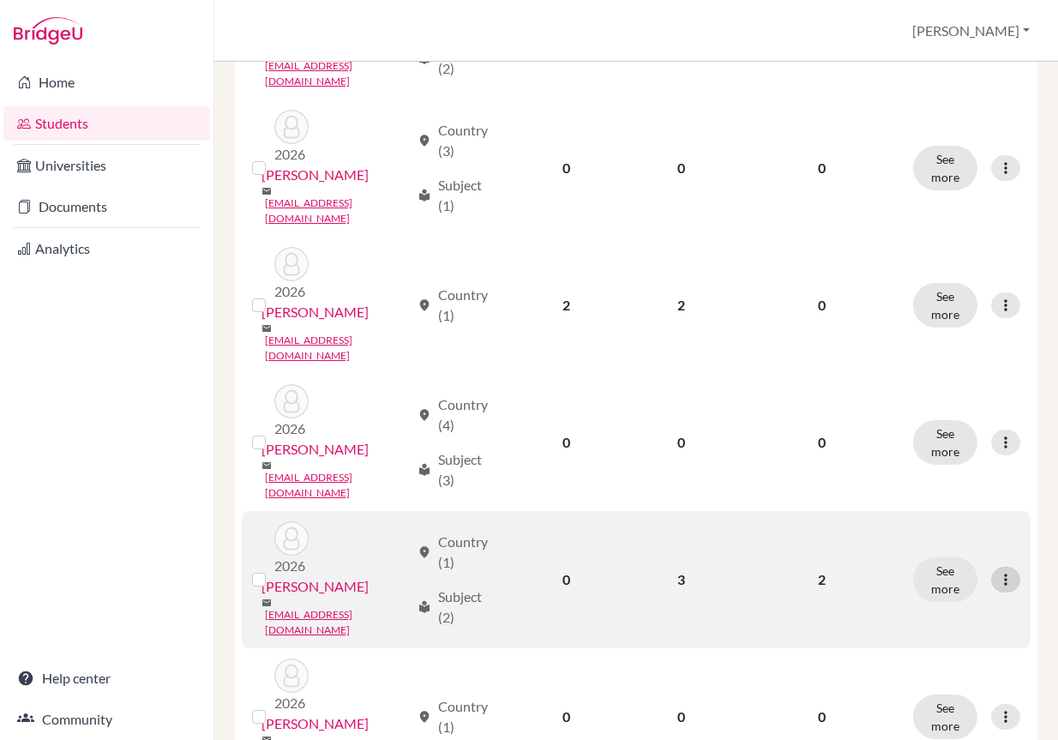
click at [999, 571] on icon at bounding box center [1005, 579] width 17 height 17
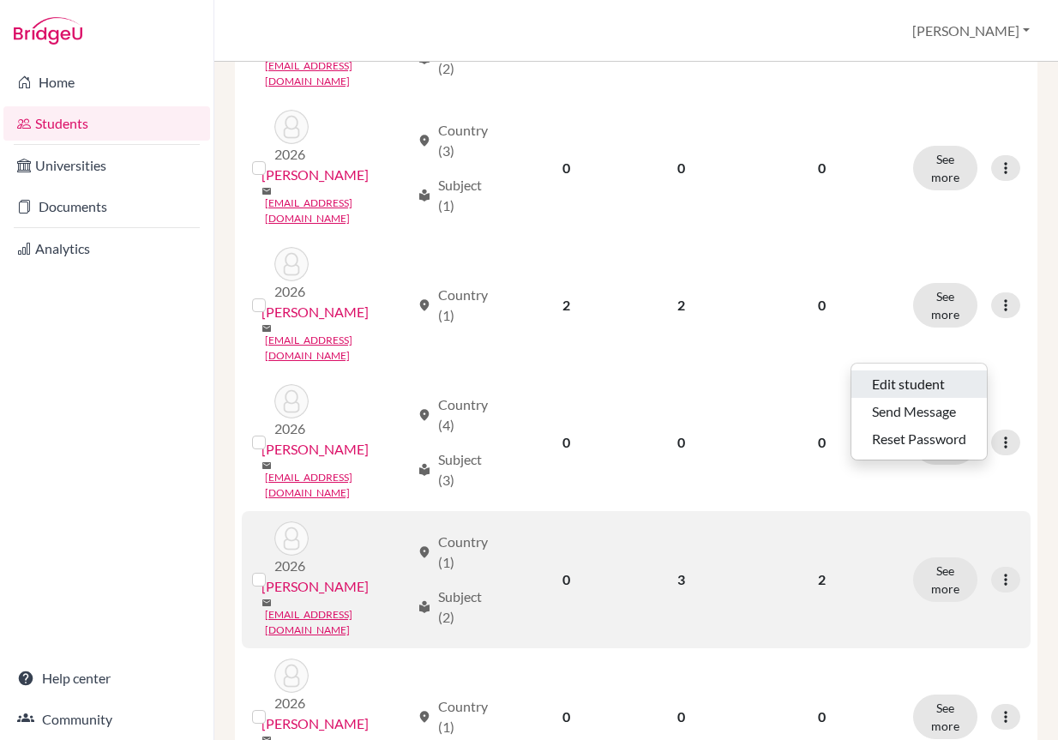
click at [924, 392] on button "Edit student" at bounding box center [920, 384] width 136 height 27
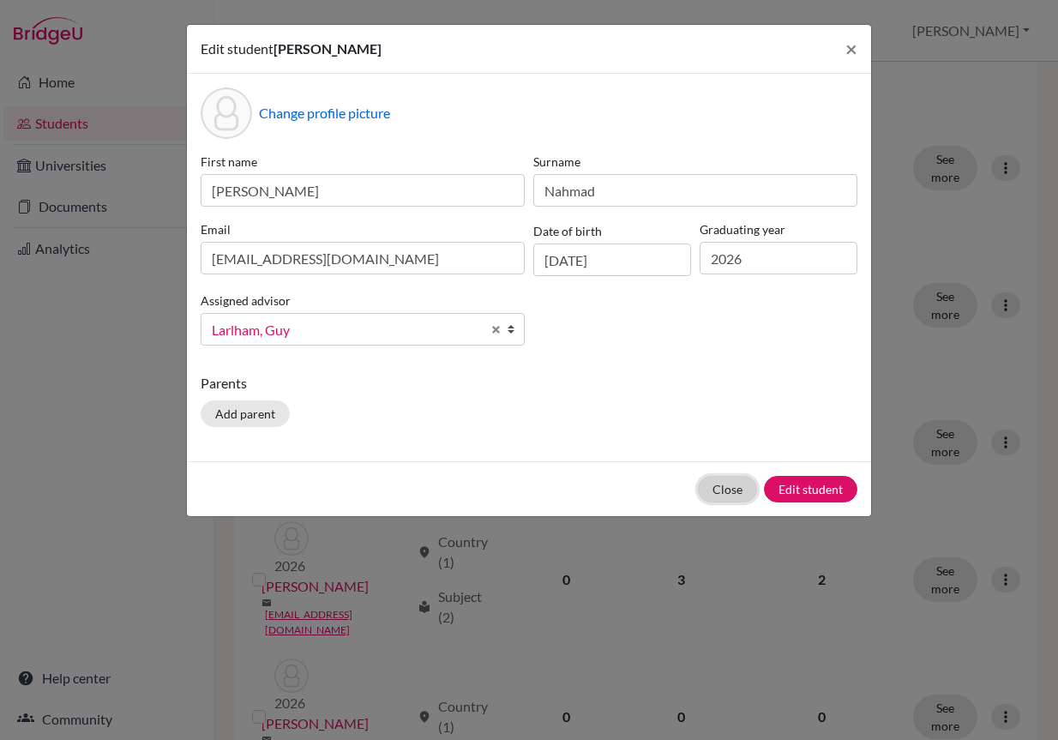
click at [738, 479] on button "Close" at bounding box center [727, 489] width 59 height 27
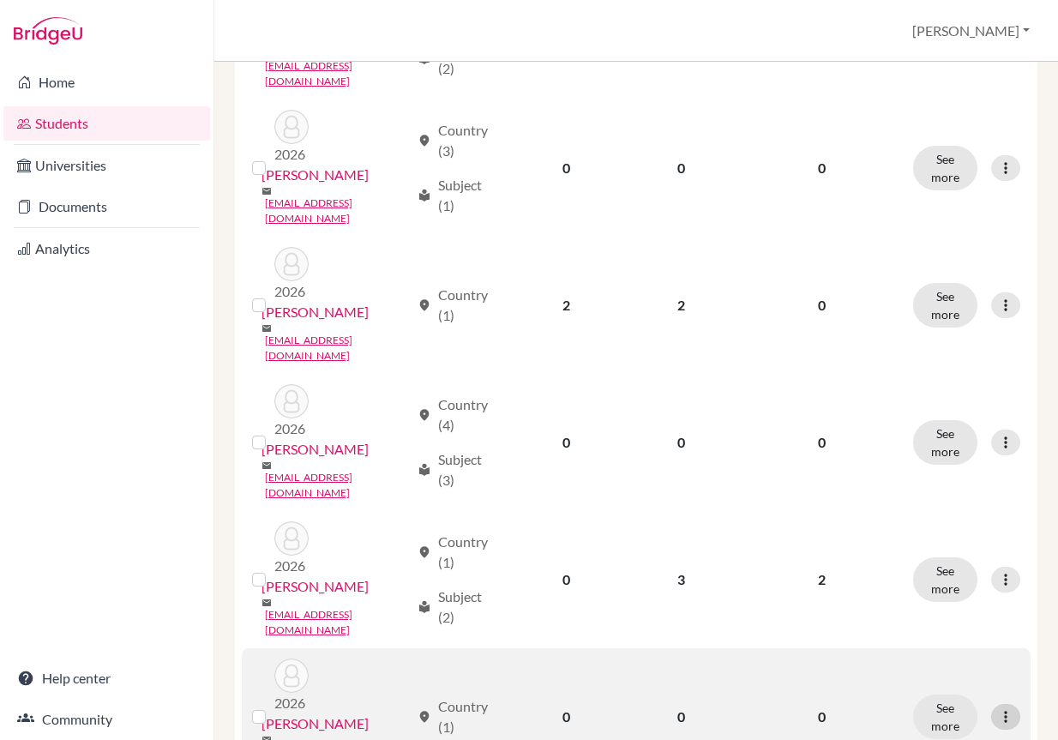
click at [997, 708] on icon at bounding box center [1005, 716] width 17 height 17
click at [909, 507] on button "Edit student" at bounding box center [920, 498] width 136 height 27
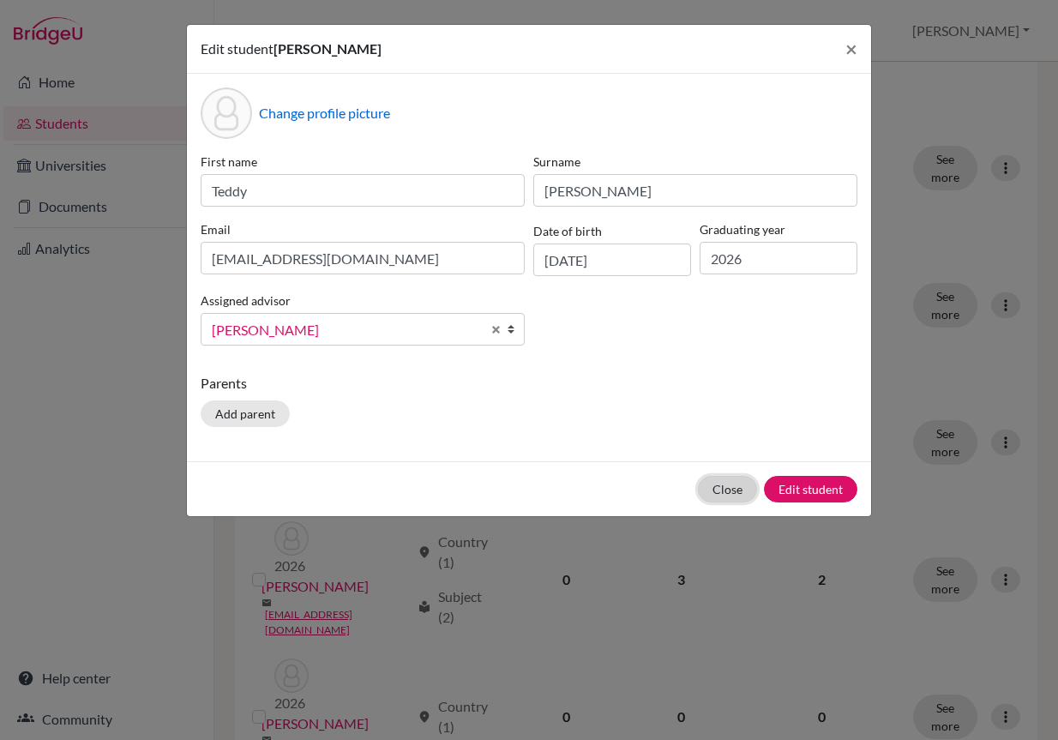
click at [723, 491] on button "Close" at bounding box center [727, 489] width 59 height 27
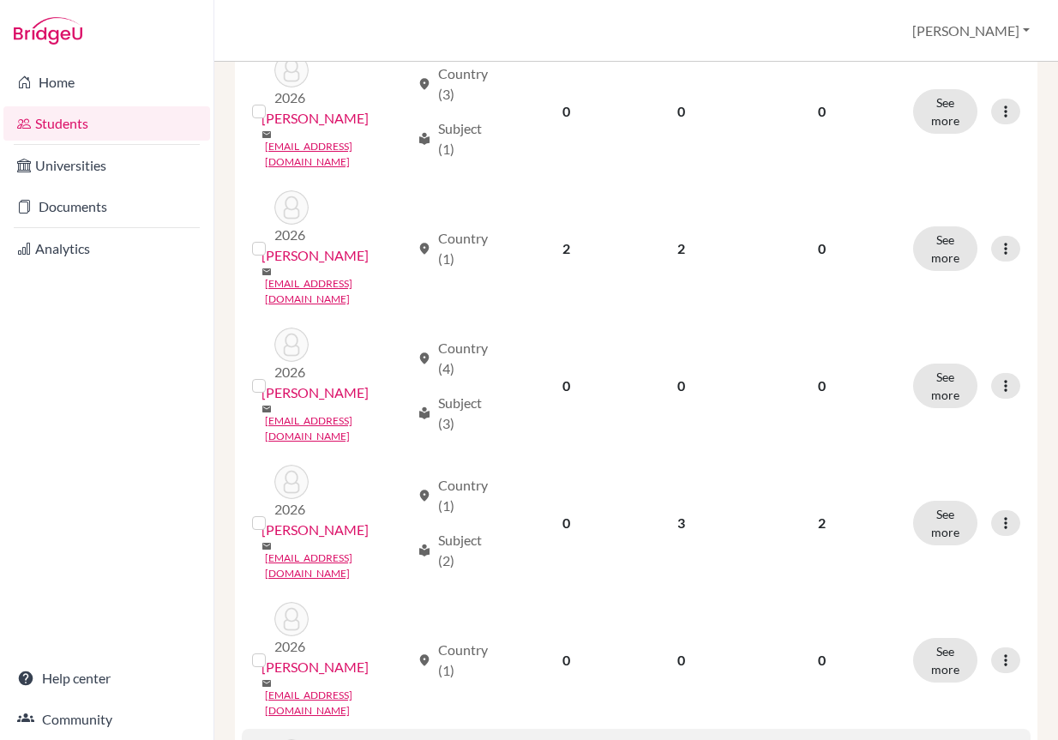
scroll to position [1372, 0]
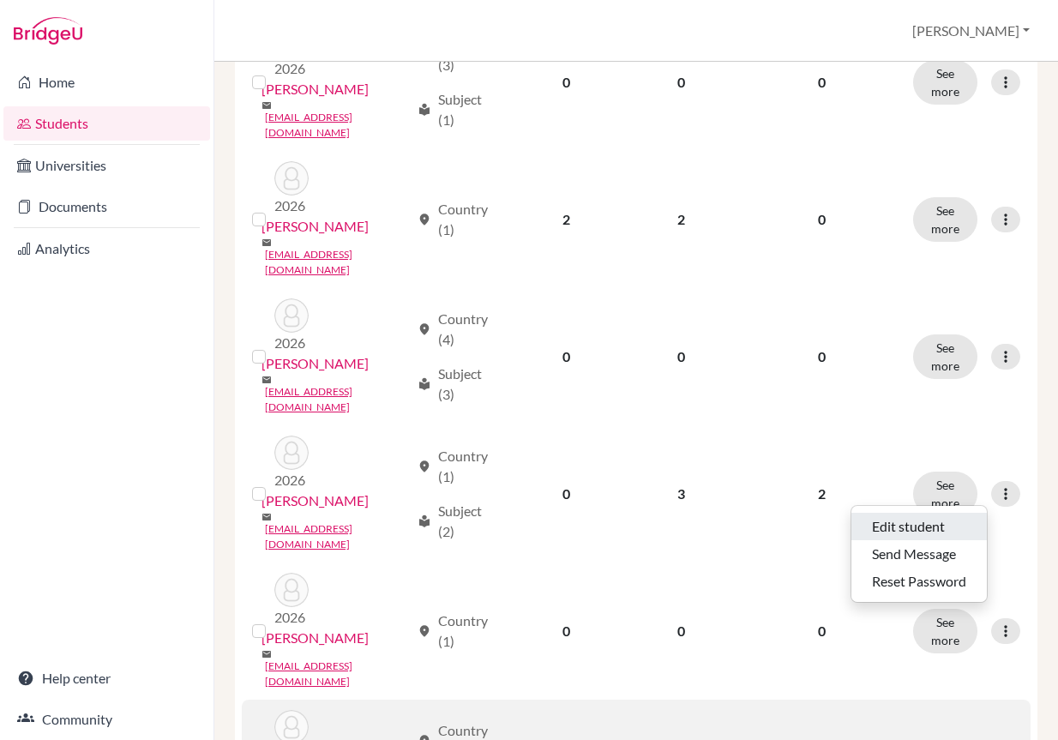
click at [885, 525] on button "Edit student" at bounding box center [920, 526] width 136 height 27
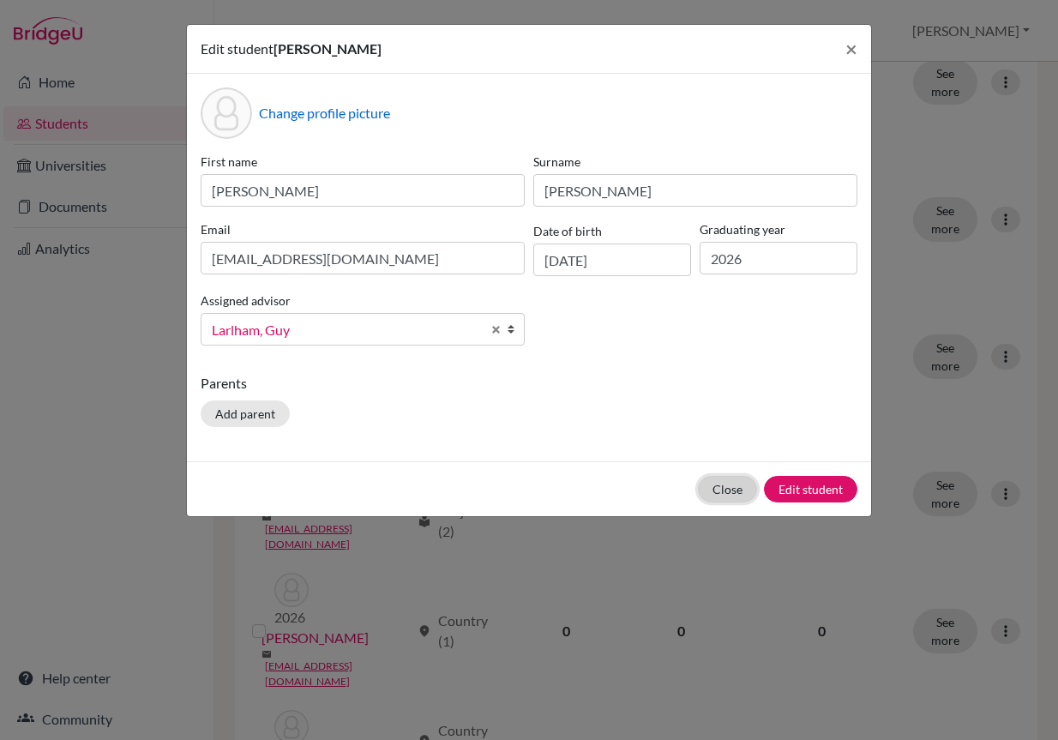
click at [725, 492] on button "Close" at bounding box center [727, 489] width 59 height 27
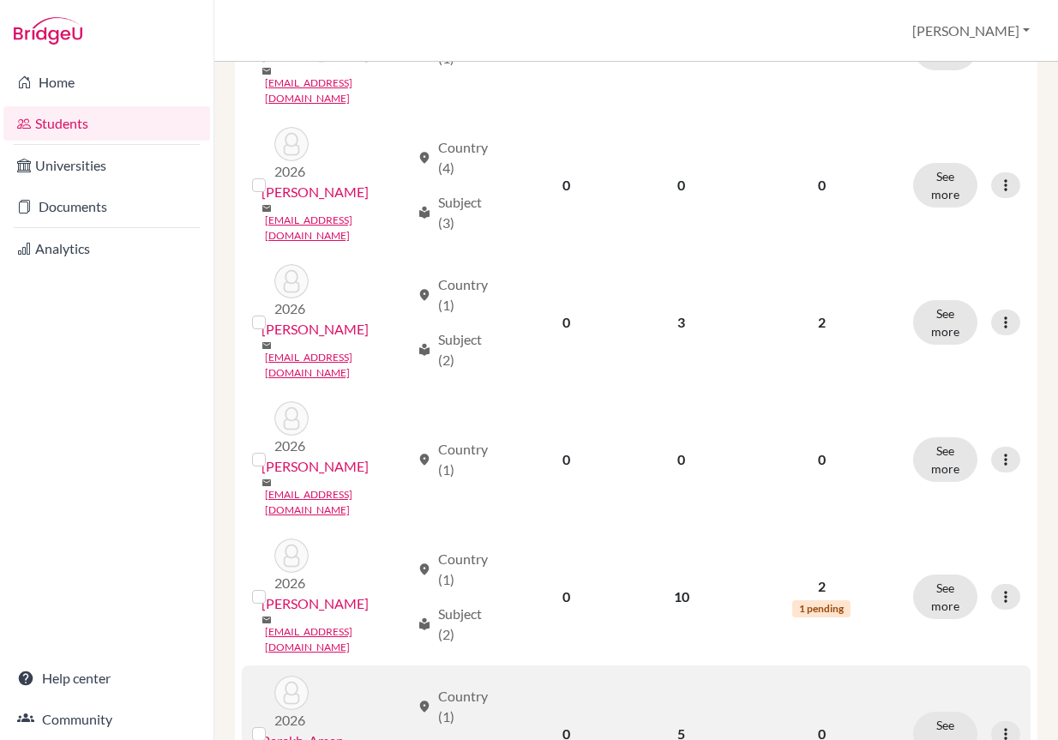
scroll to position [1630, 0]
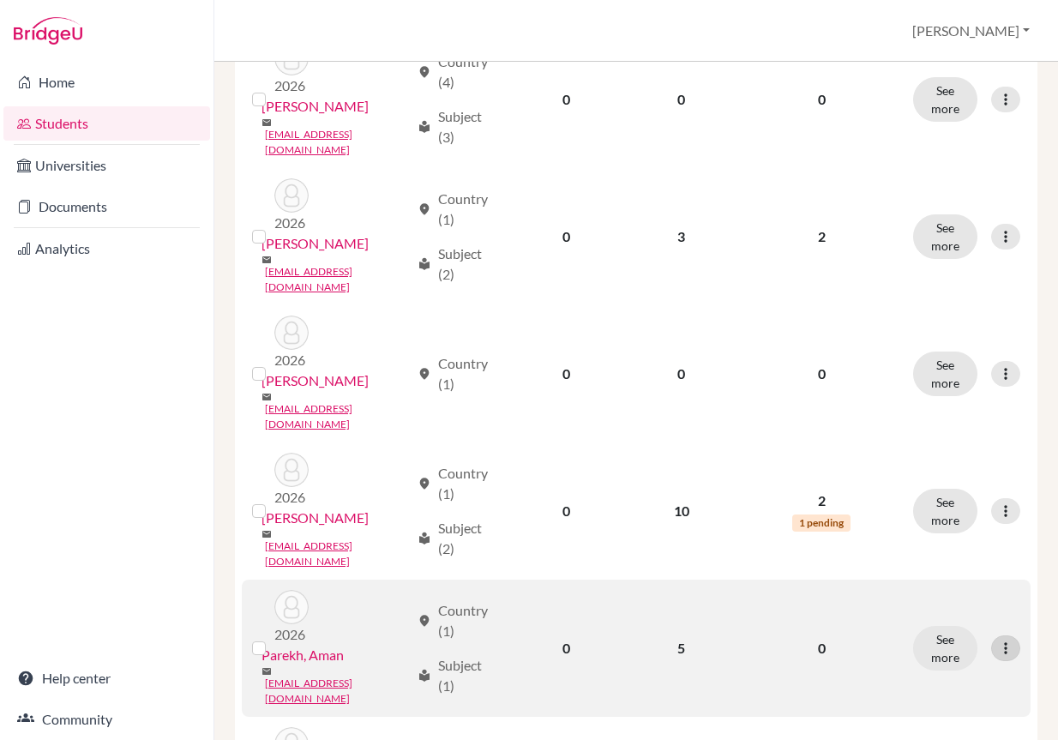
click at [991, 636] on div at bounding box center [1005, 649] width 29 height 26
click at [949, 384] on button "Edit student" at bounding box center [920, 388] width 136 height 27
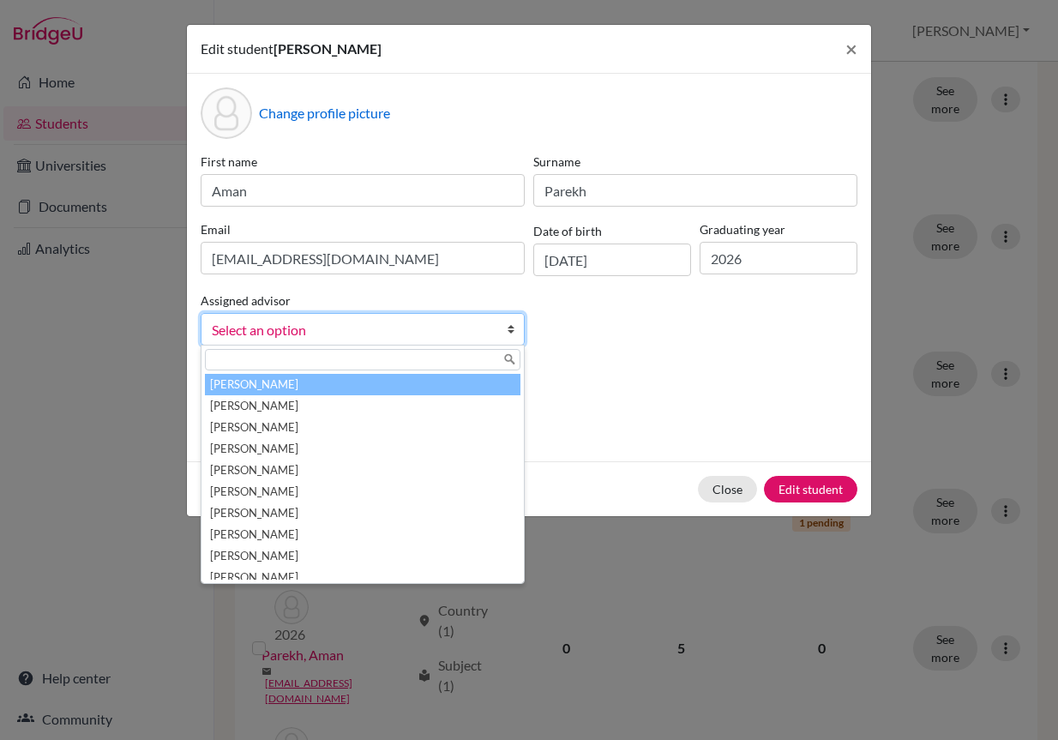
click at [509, 327] on b at bounding box center [515, 329] width 17 height 31
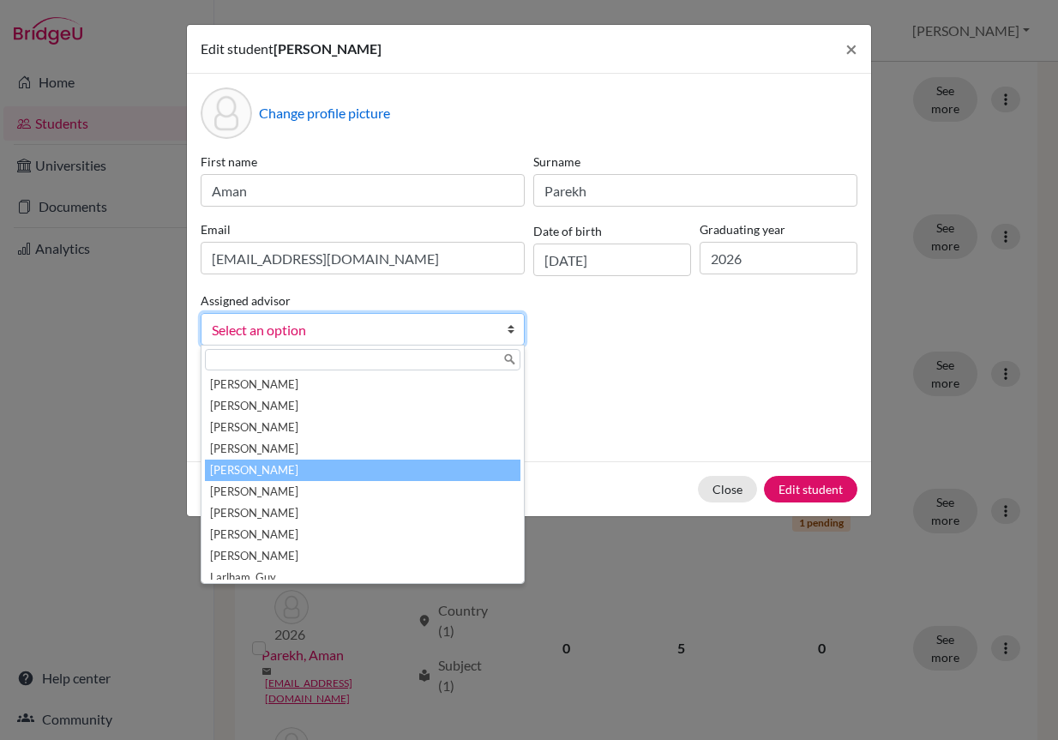
scroll to position [223, 0]
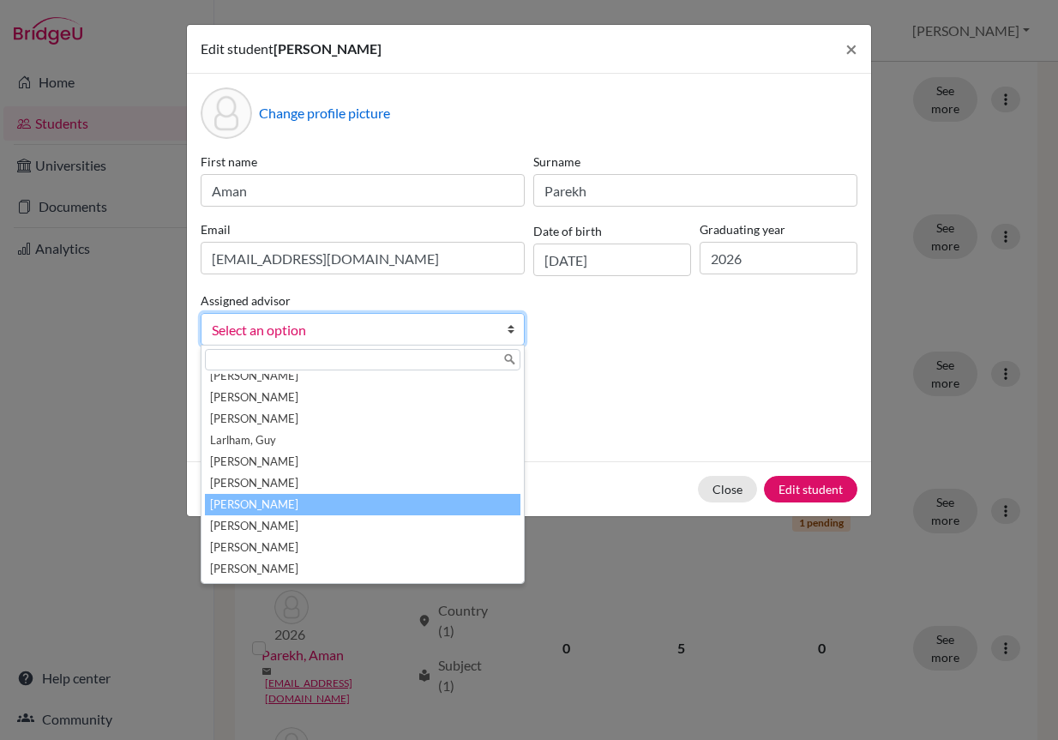
click at [420, 495] on li "[PERSON_NAME]" at bounding box center [363, 504] width 316 height 21
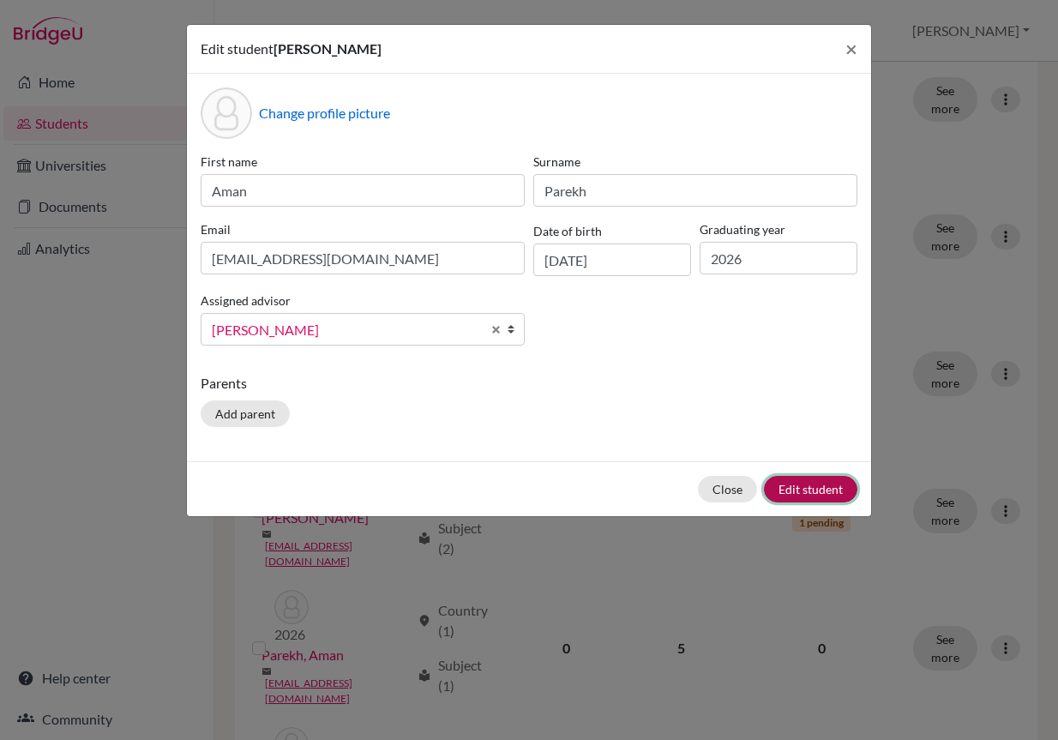
click at [806, 491] on button "Edit student" at bounding box center [810, 489] width 93 height 27
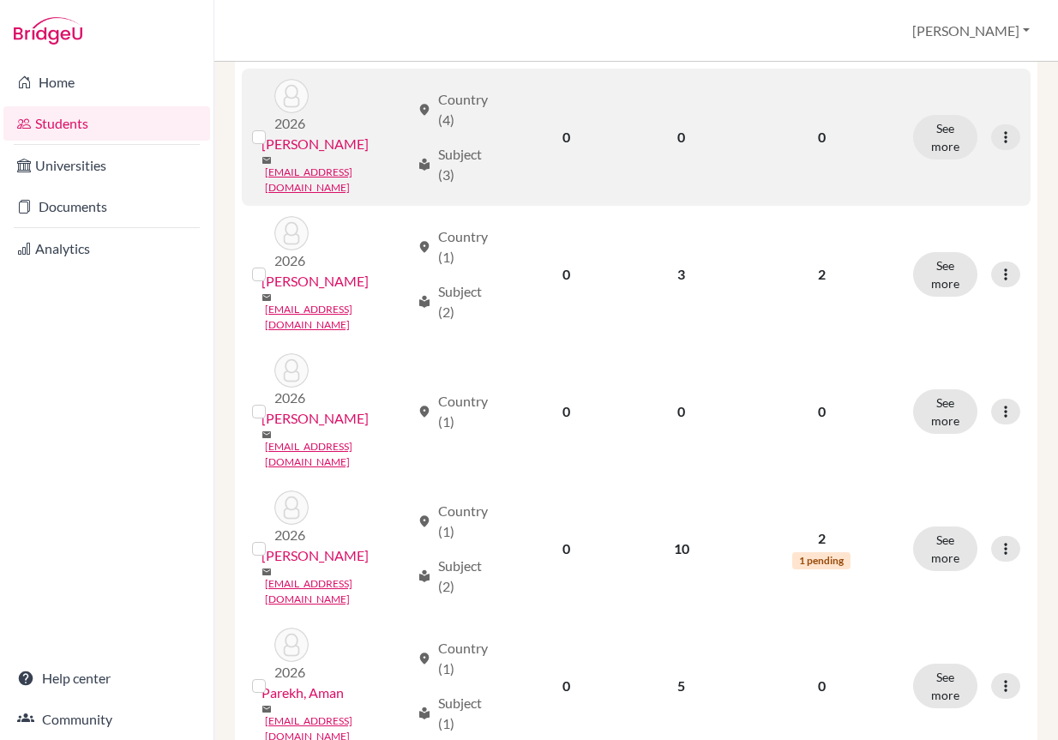
scroll to position [1630, 0]
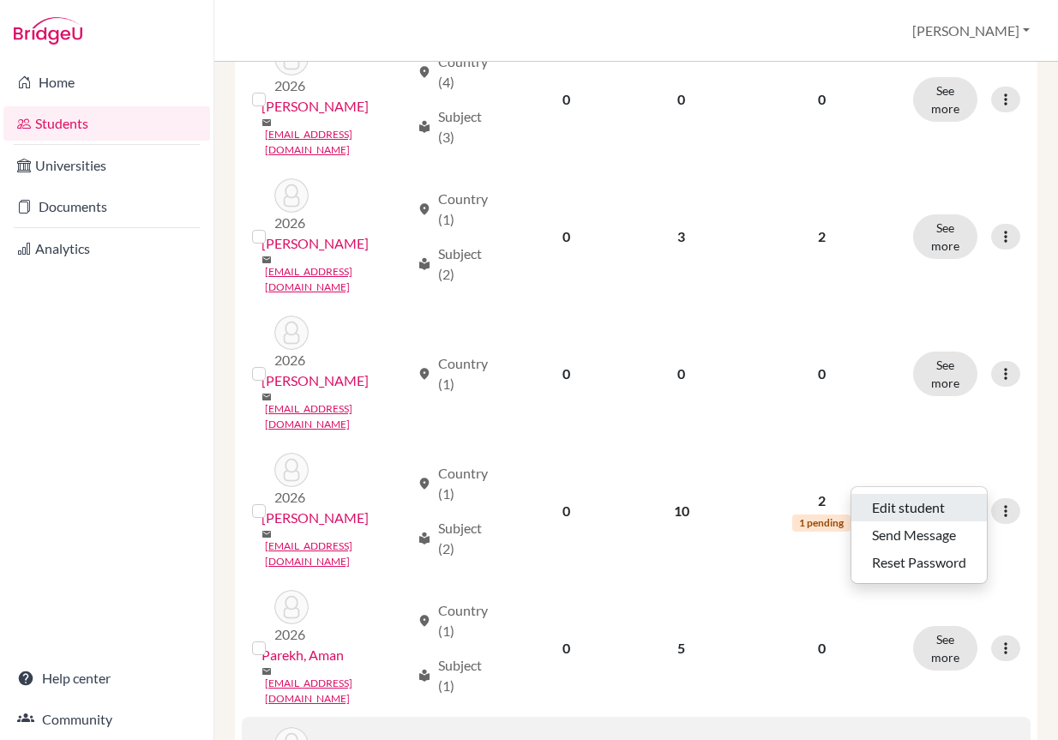
click at [967, 503] on button "Edit student" at bounding box center [920, 507] width 136 height 27
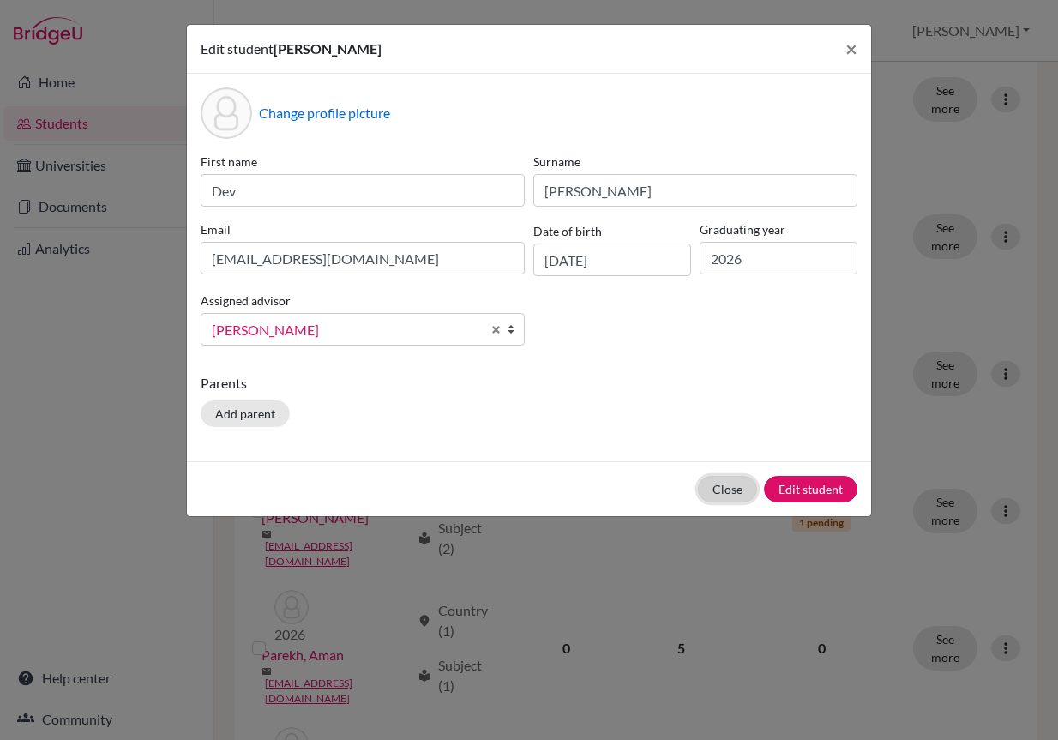
click at [711, 488] on button "Close" at bounding box center [727, 489] width 59 height 27
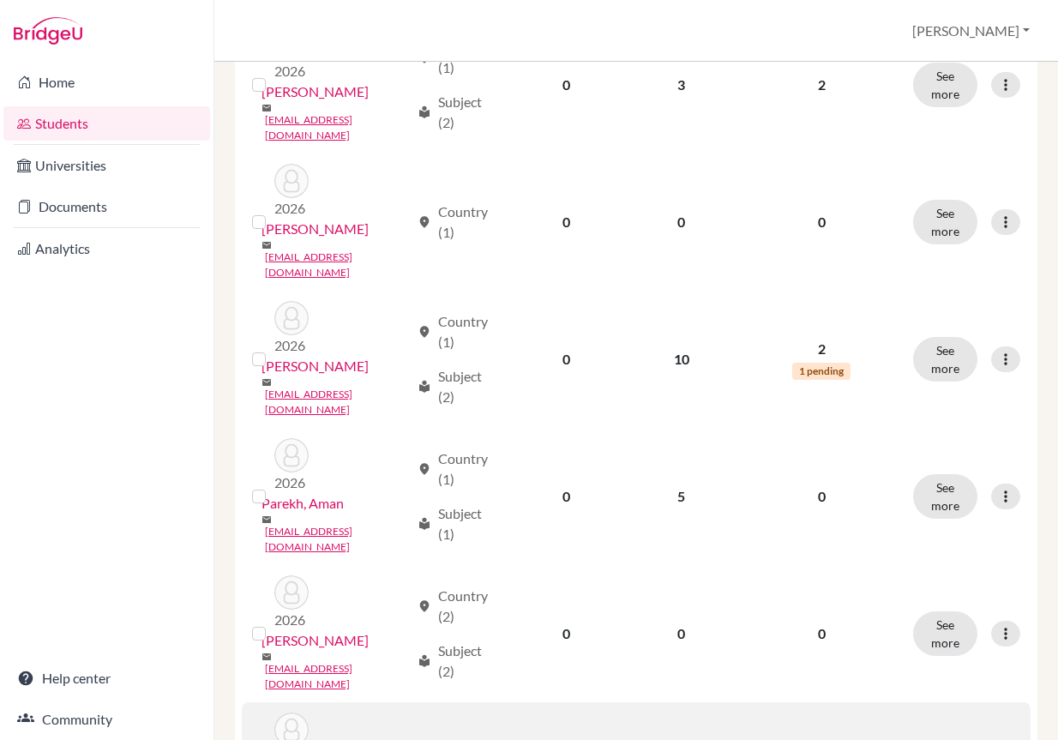
scroll to position [1801, 0]
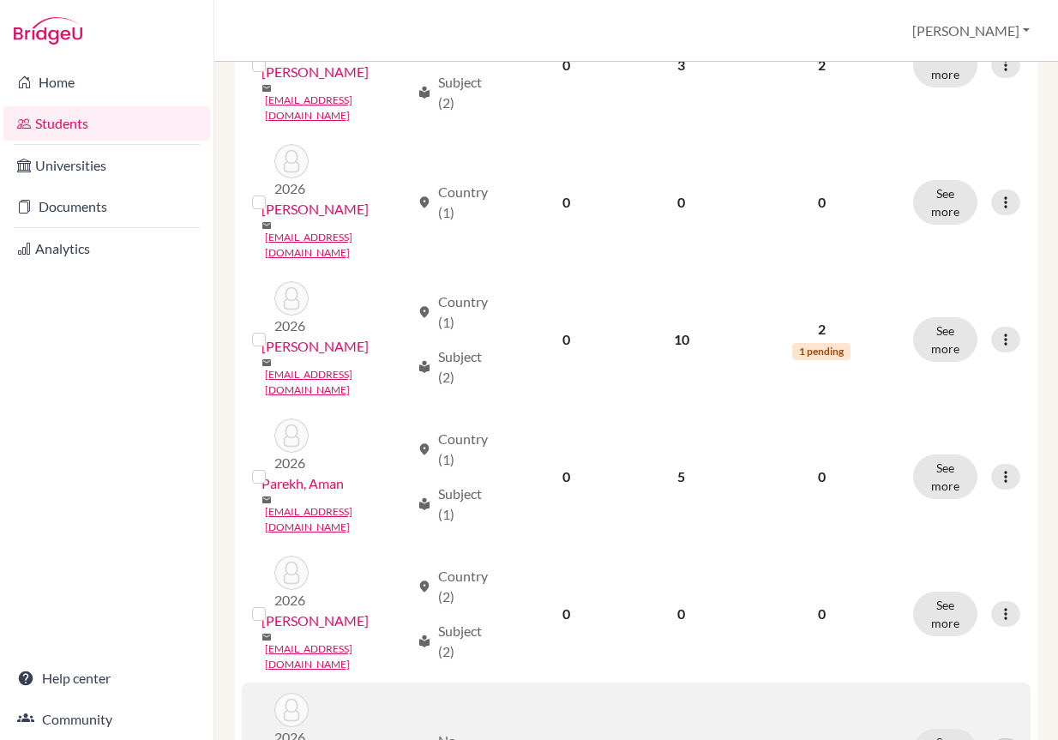
click at [997, 739] on icon at bounding box center [1005, 751] width 17 height 17
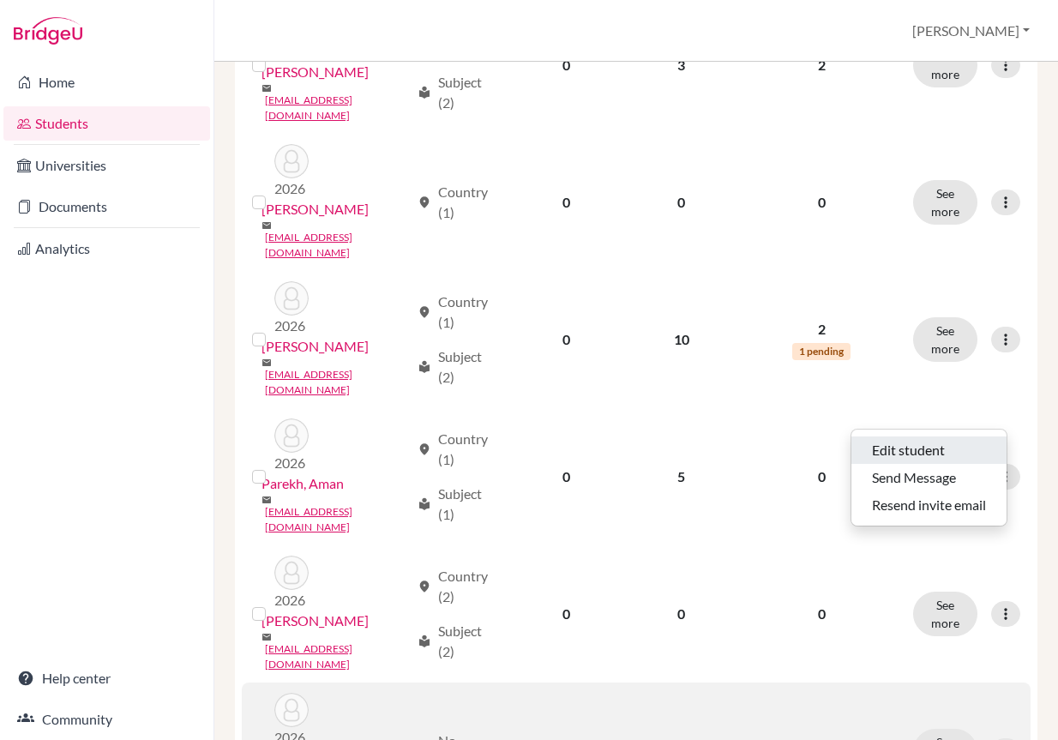
click at [959, 449] on button "Edit student" at bounding box center [929, 450] width 155 height 27
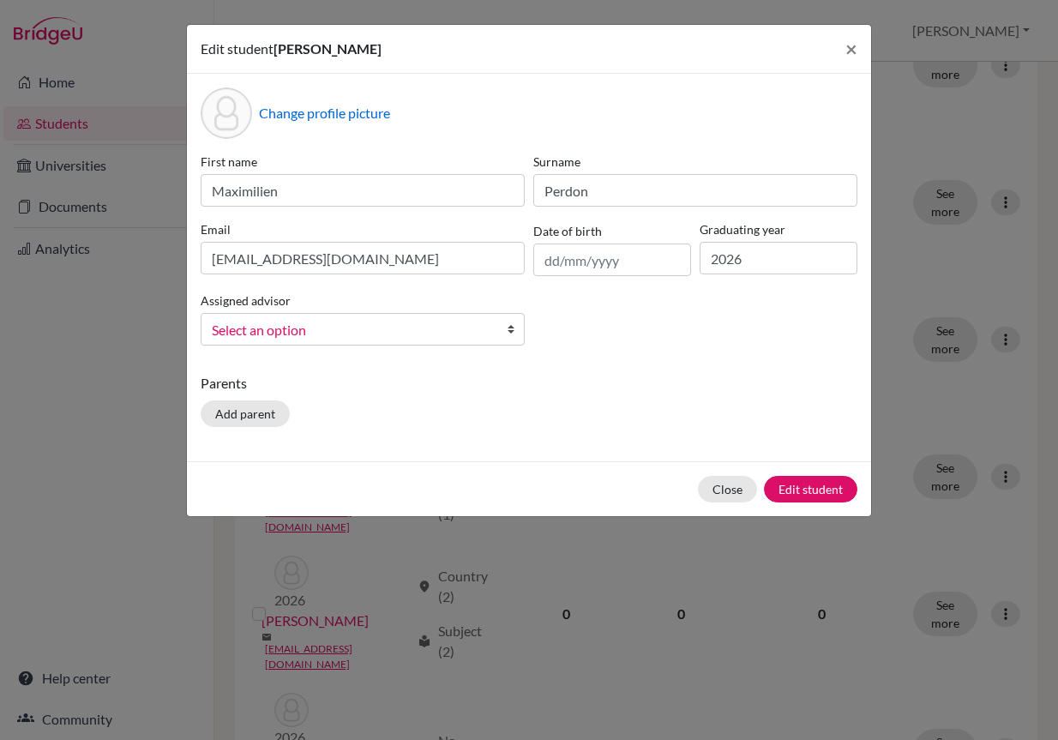
click at [484, 317] on link "Select an option" at bounding box center [363, 329] width 324 height 33
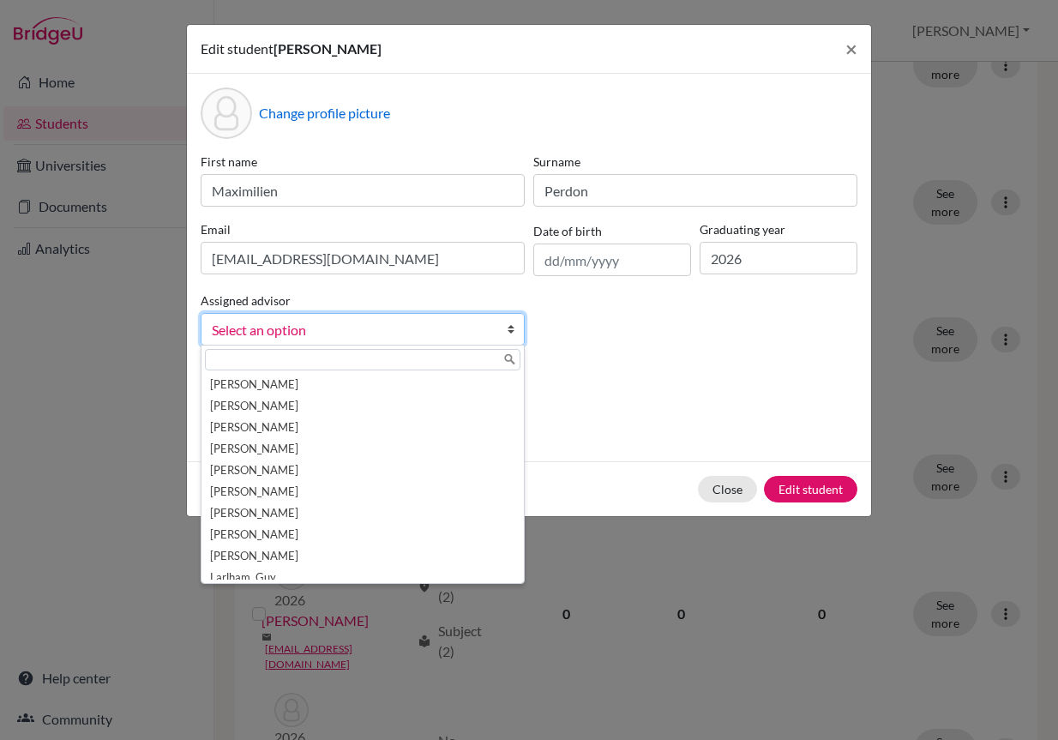
scroll to position [172, 0]
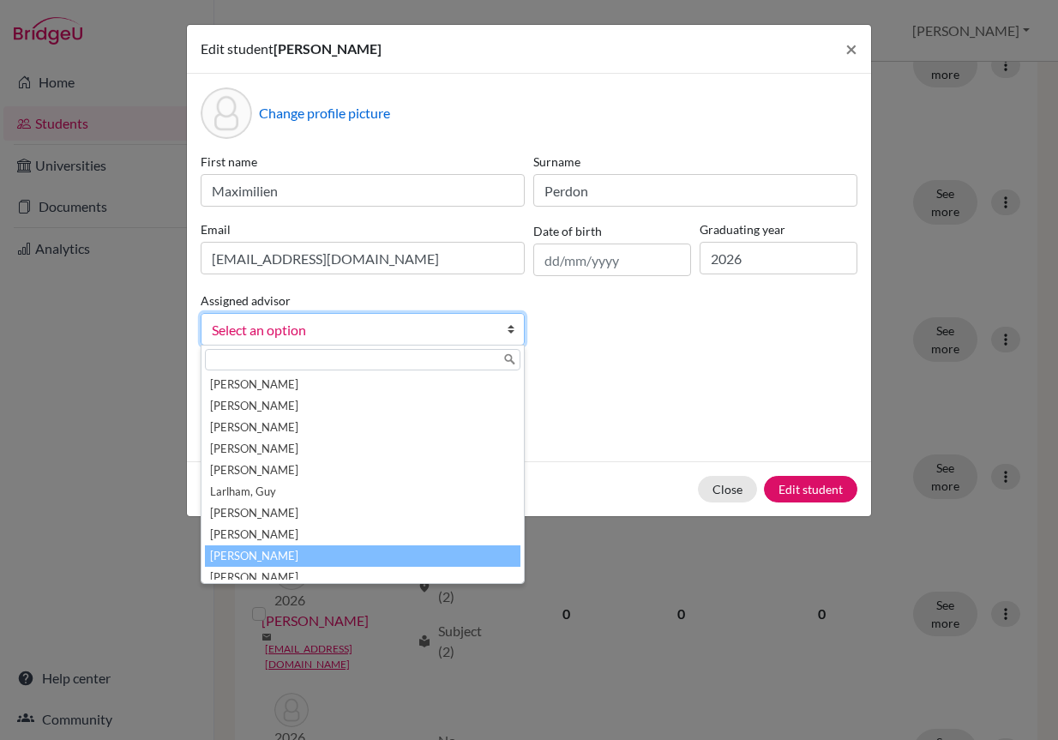
click at [390, 550] on li "[PERSON_NAME]" at bounding box center [363, 555] width 316 height 21
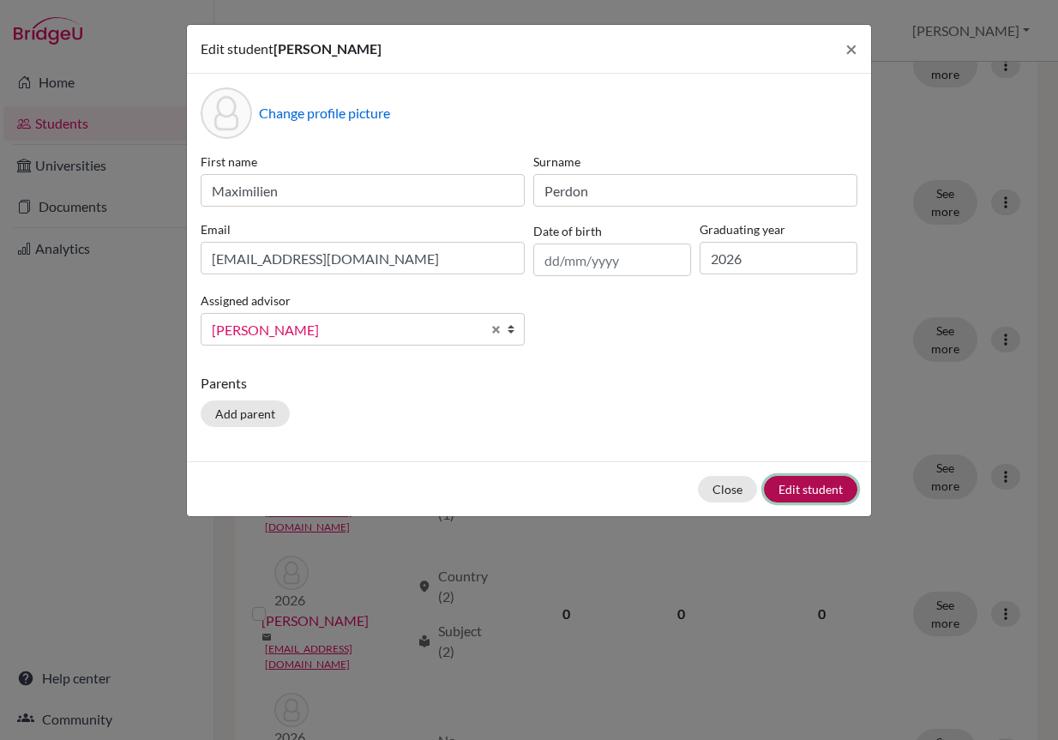
click at [805, 487] on button "Edit student" at bounding box center [810, 489] width 93 height 27
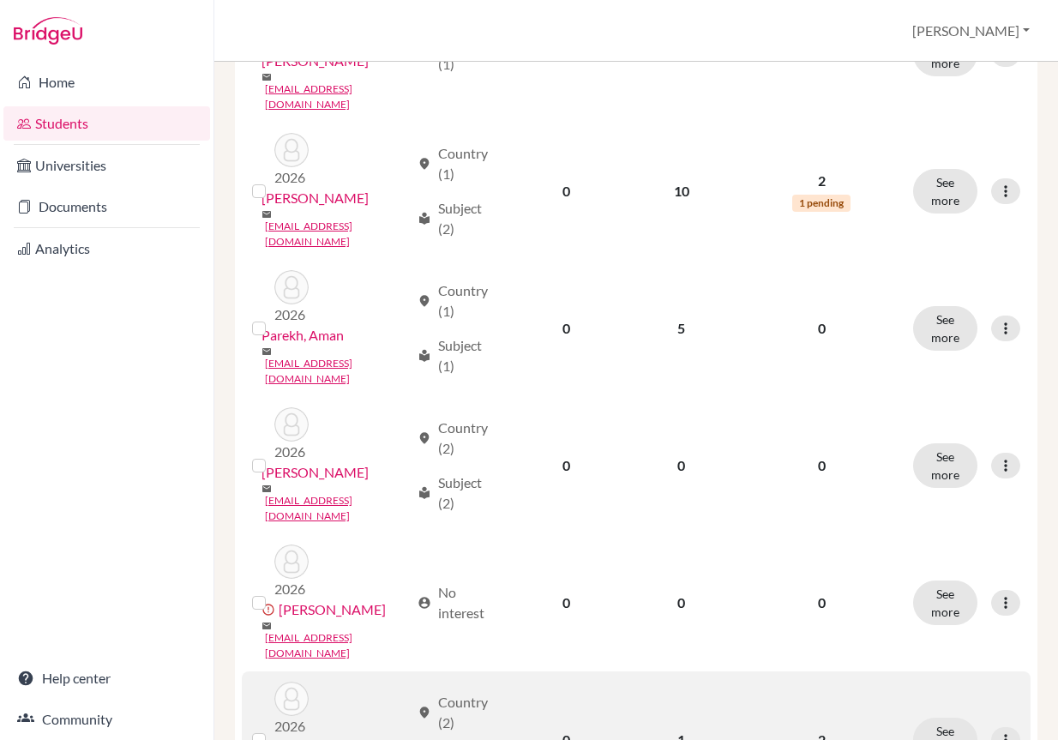
scroll to position [1973, 0]
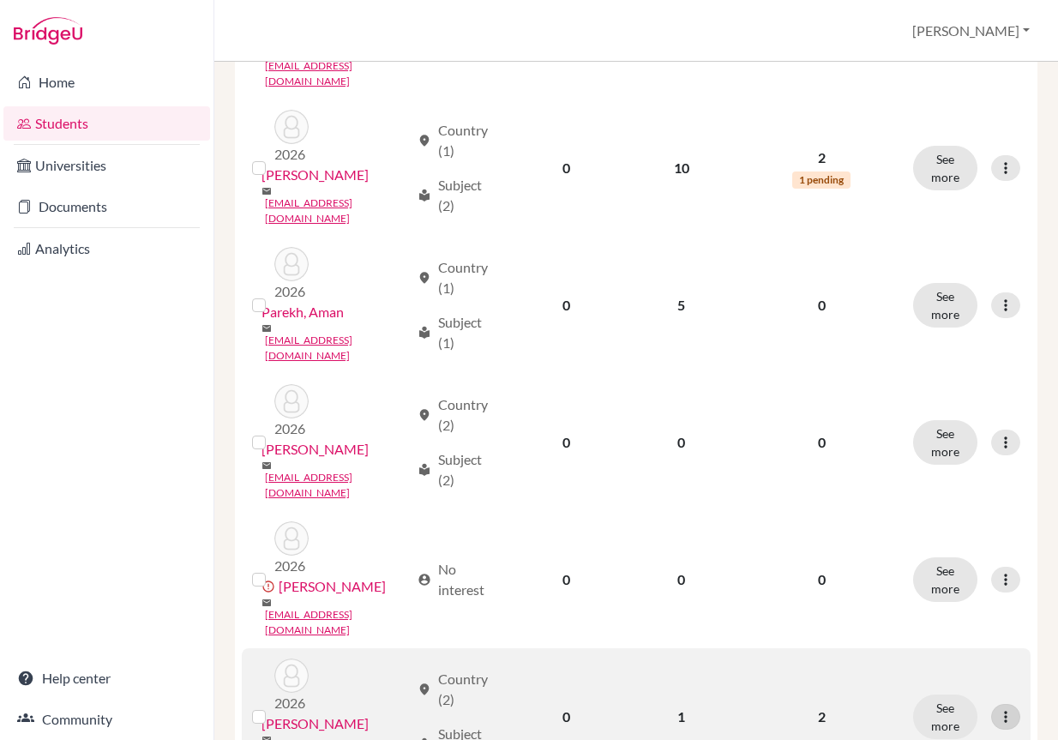
click at [997, 708] on icon at bounding box center [1005, 716] width 17 height 17
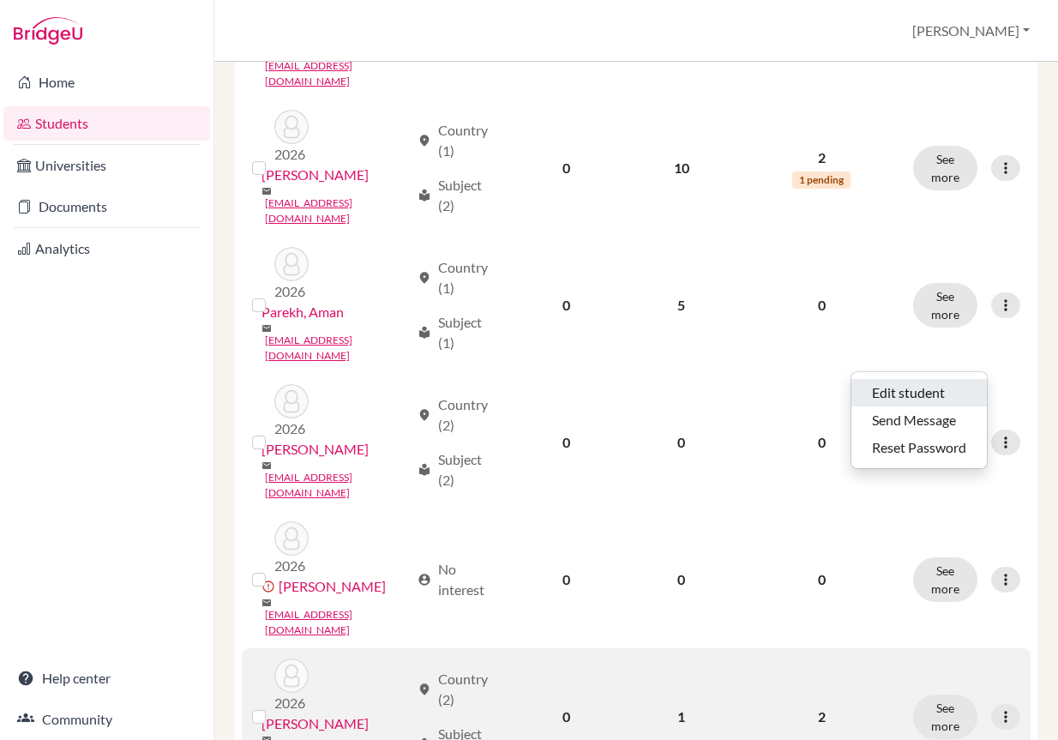
click at [948, 391] on button "Edit student" at bounding box center [920, 392] width 136 height 27
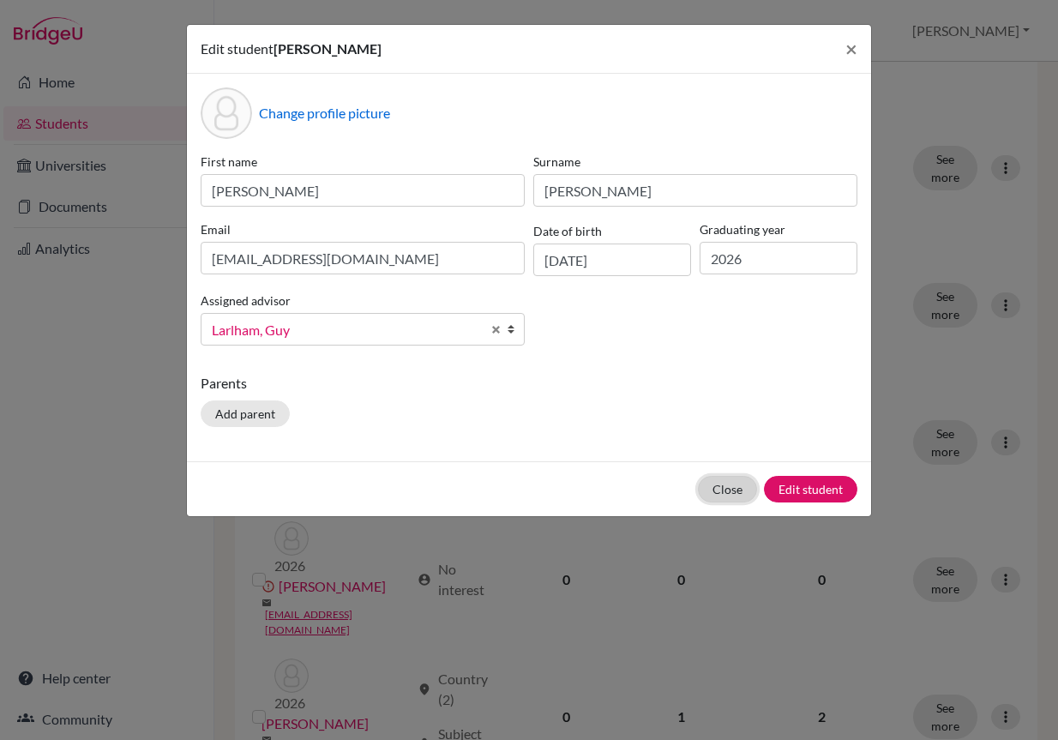
click at [719, 491] on button "Close" at bounding box center [727, 489] width 59 height 27
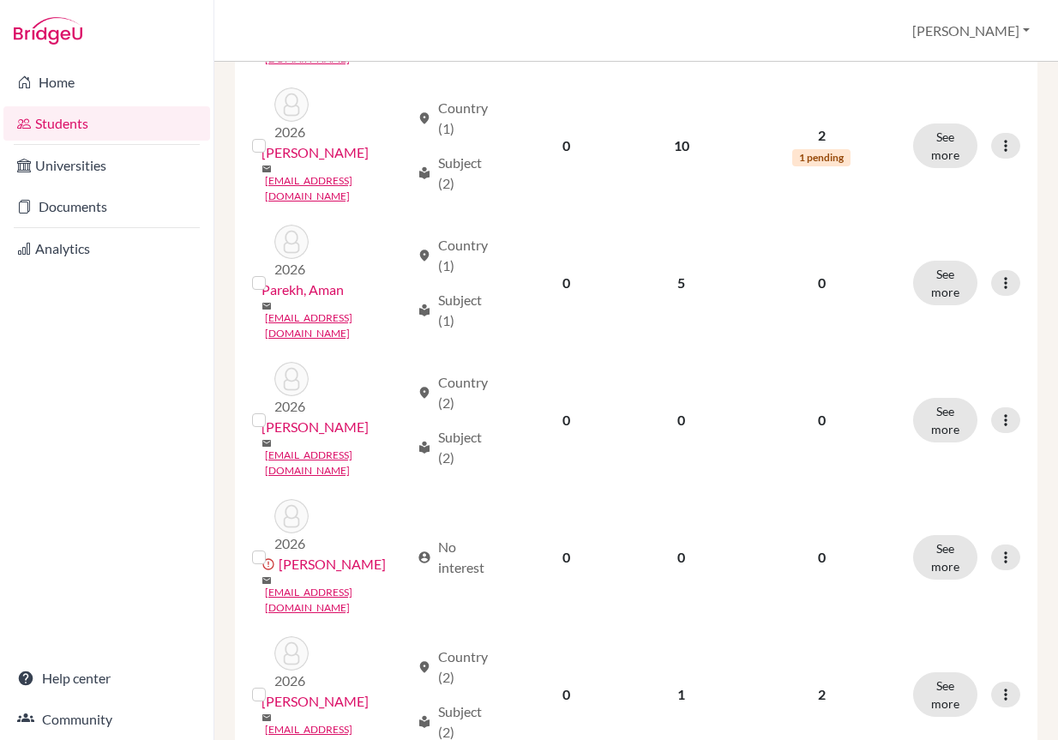
scroll to position [2058, 0]
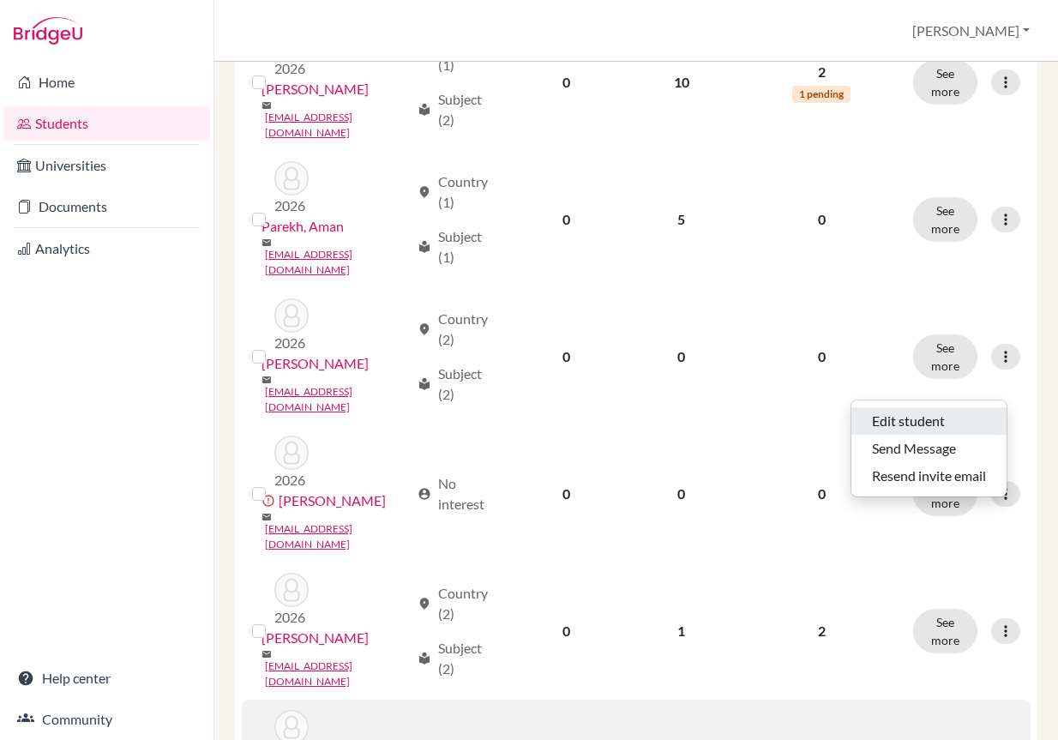
click at [960, 408] on button "Edit student" at bounding box center [929, 420] width 155 height 27
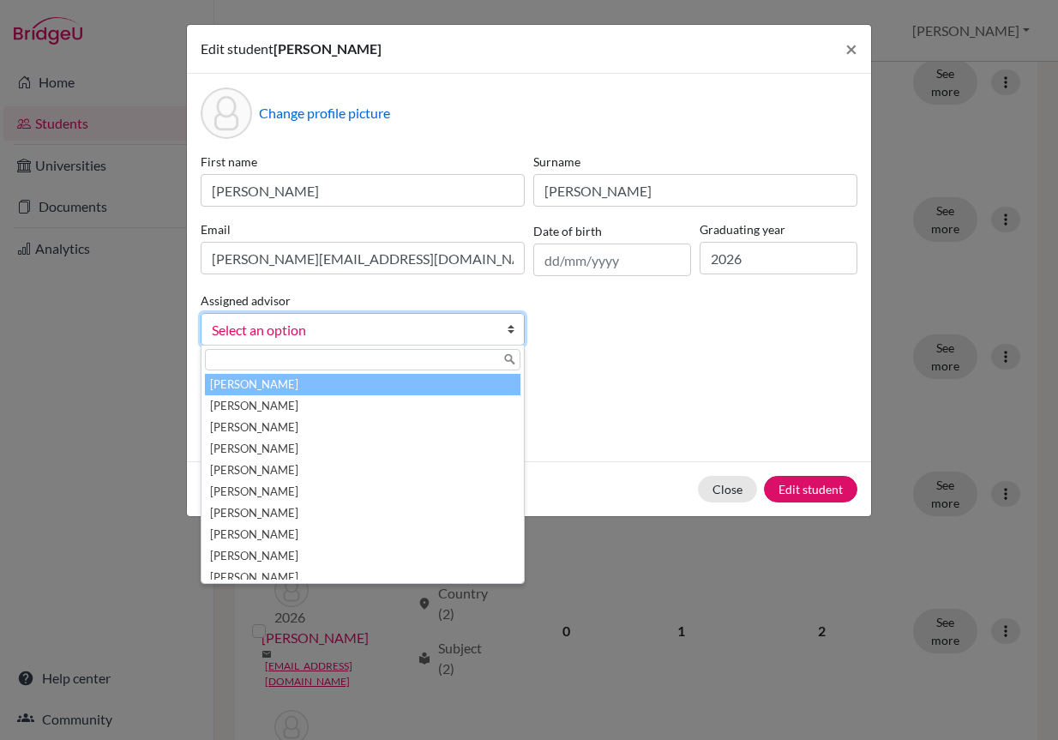
click at [361, 338] on span "Select an option" at bounding box center [352, 330] width 280 height 22
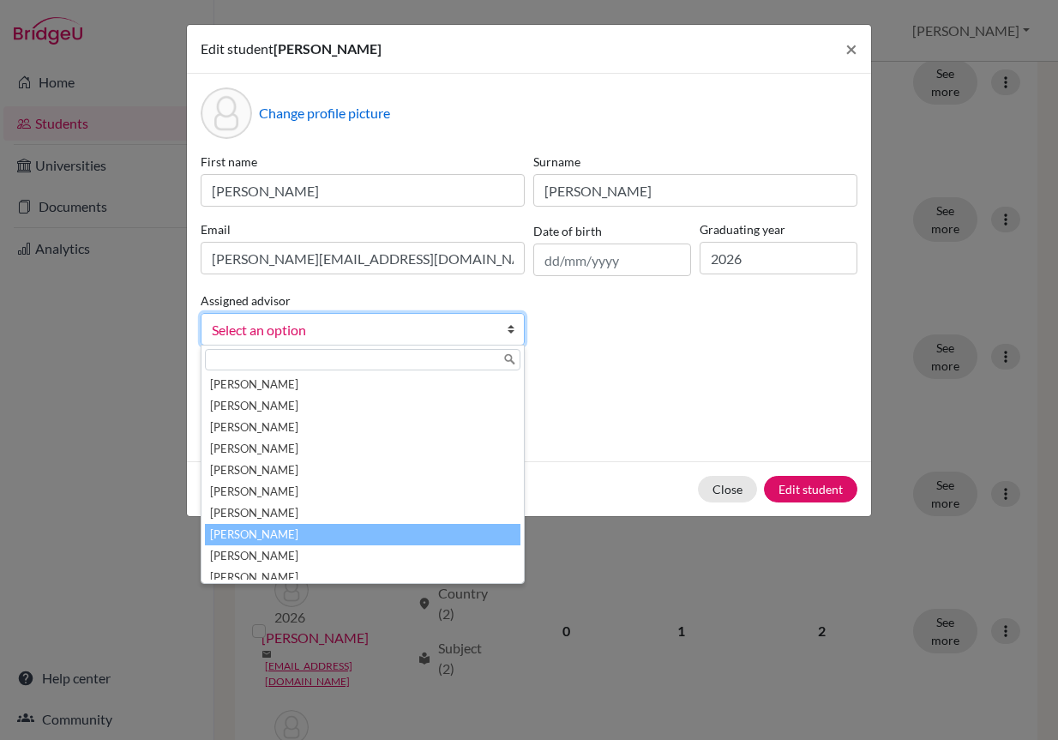
scroll to position [172, 0]
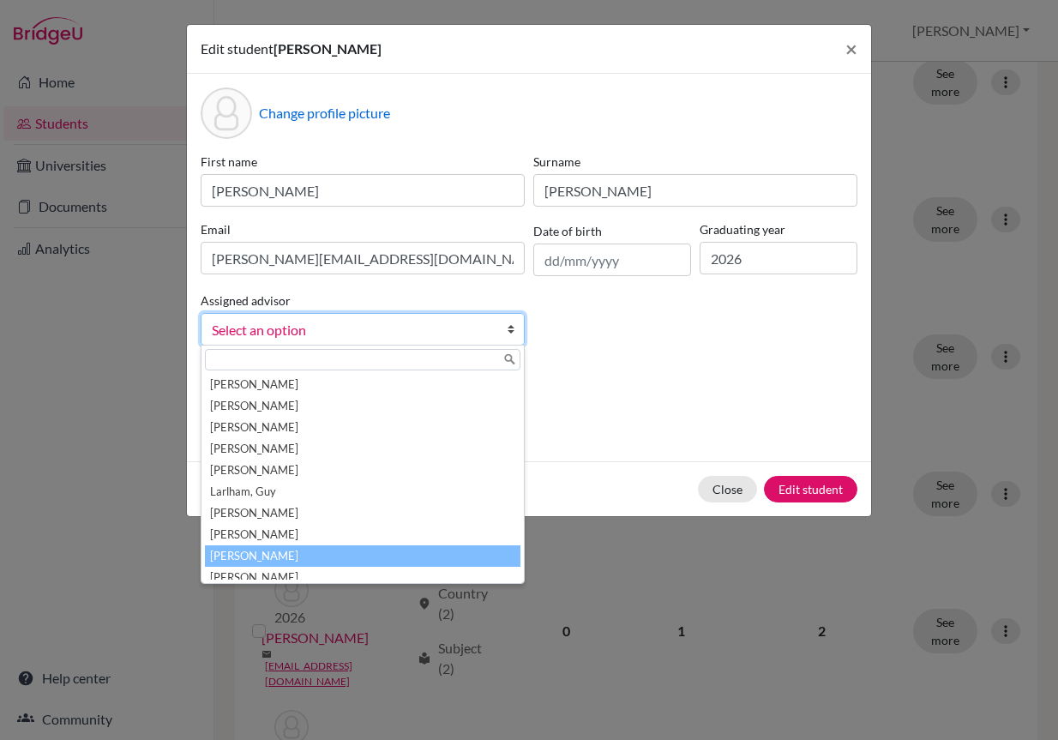
drag, startPoint x: 331, startPoint y: 544, endPoint x: 331, endPoint y: 555, distance: 11.1
click at [331, 555] on ul "Adelman, Jared Allon, Sebastian Bailey, Edward Barile, Joseph Breen, Elise Bren…" at bounding box center [361, 477] width 319 height 206
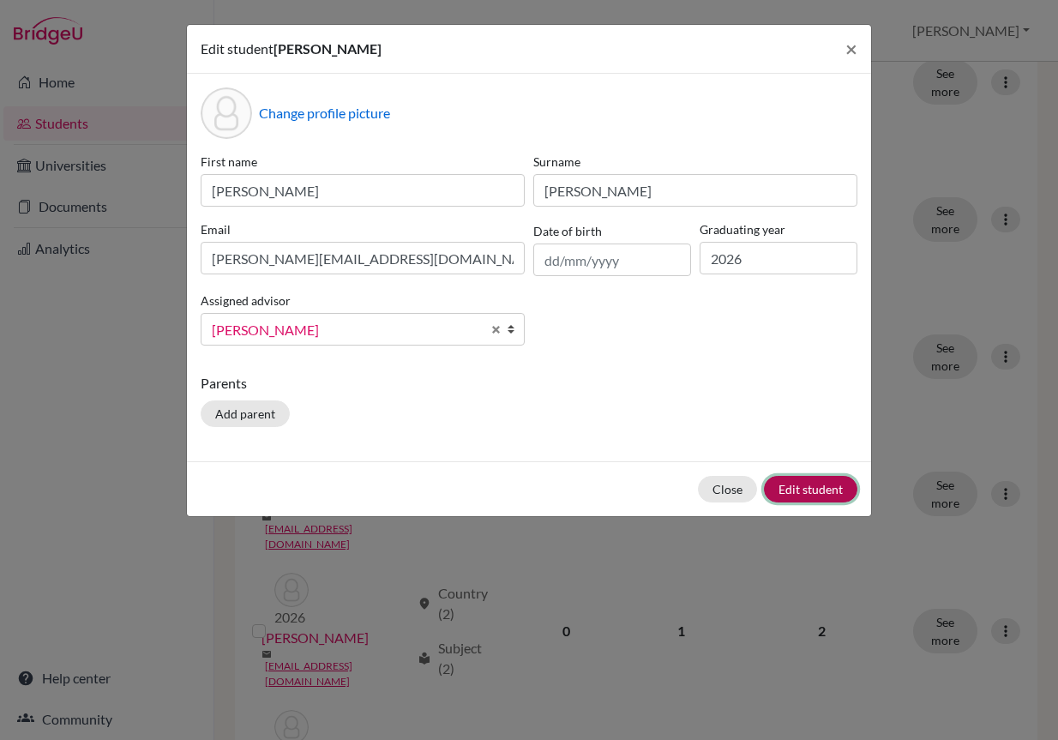
click at [803, 490] on button "Edit student" at bounding box center [810, 489] width 93 height 27
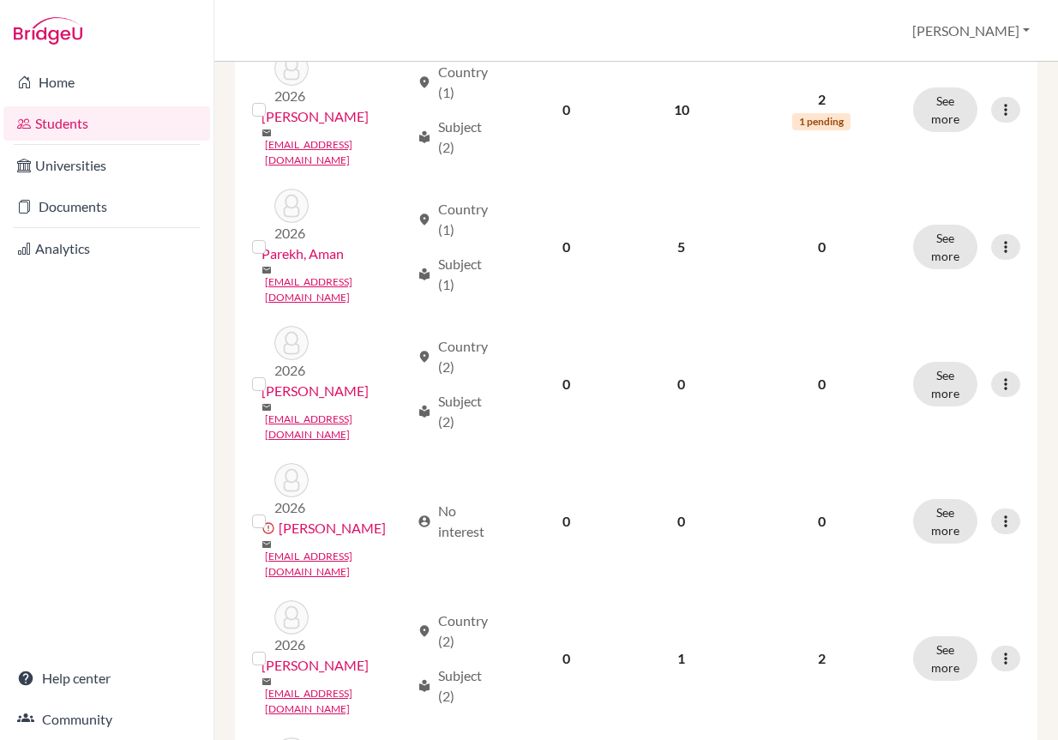
scroll to position [2107, 0]
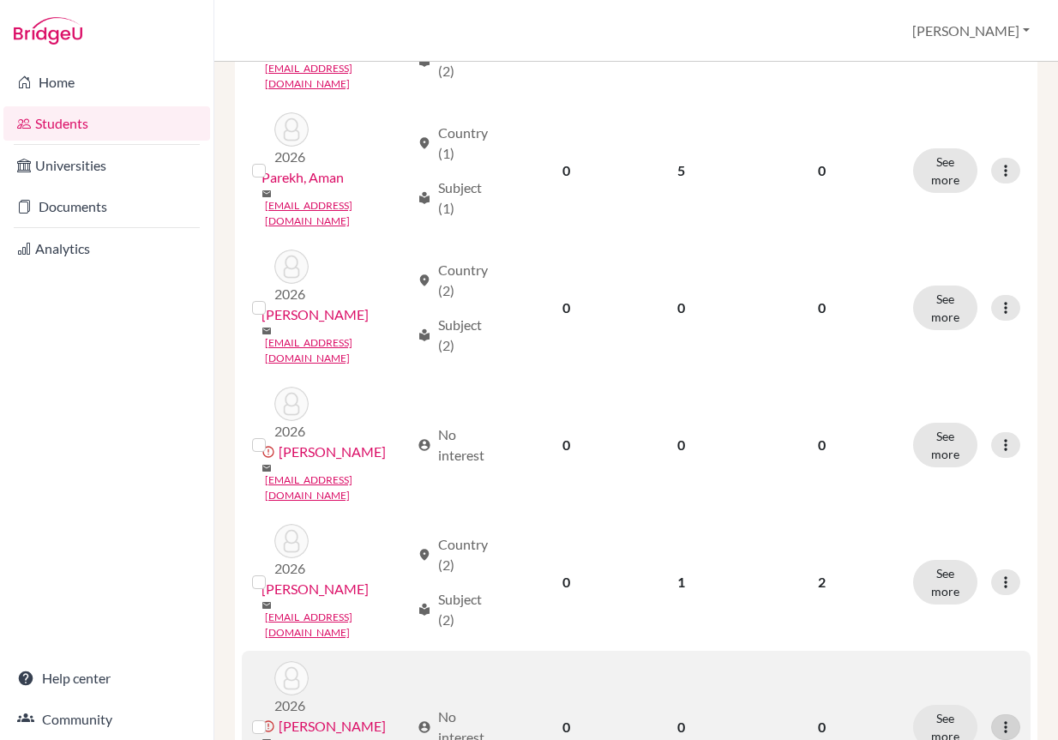
click at [997, 719] on icon at bounding box center [1005, 727] width 17 height 17
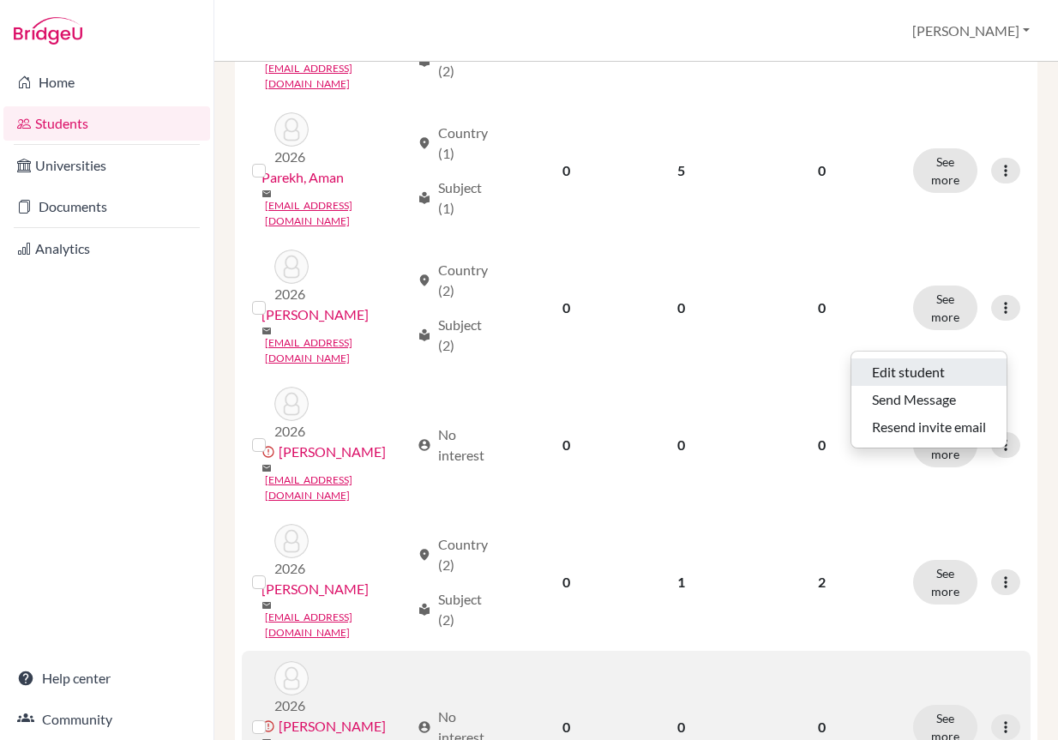
click at [901, 375] on button "Edit student" at bounding box center [929, 372] width 155 height 27
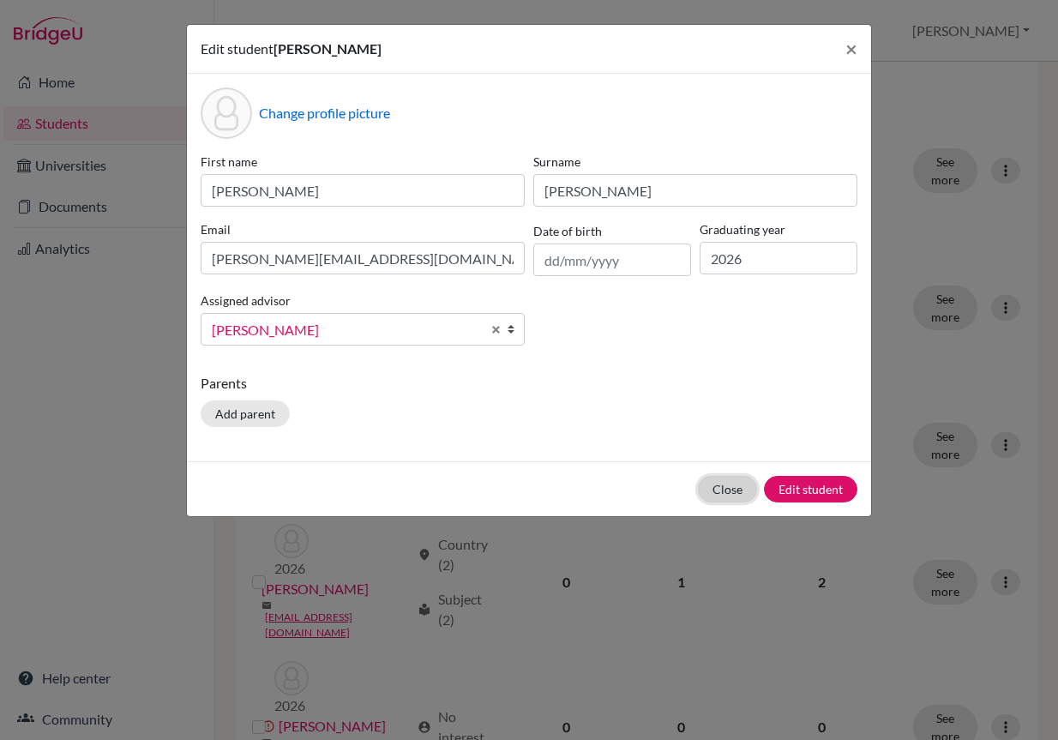
click at [716, 488] on button "Close" at bounding box center [727, 489] width 59 height 27
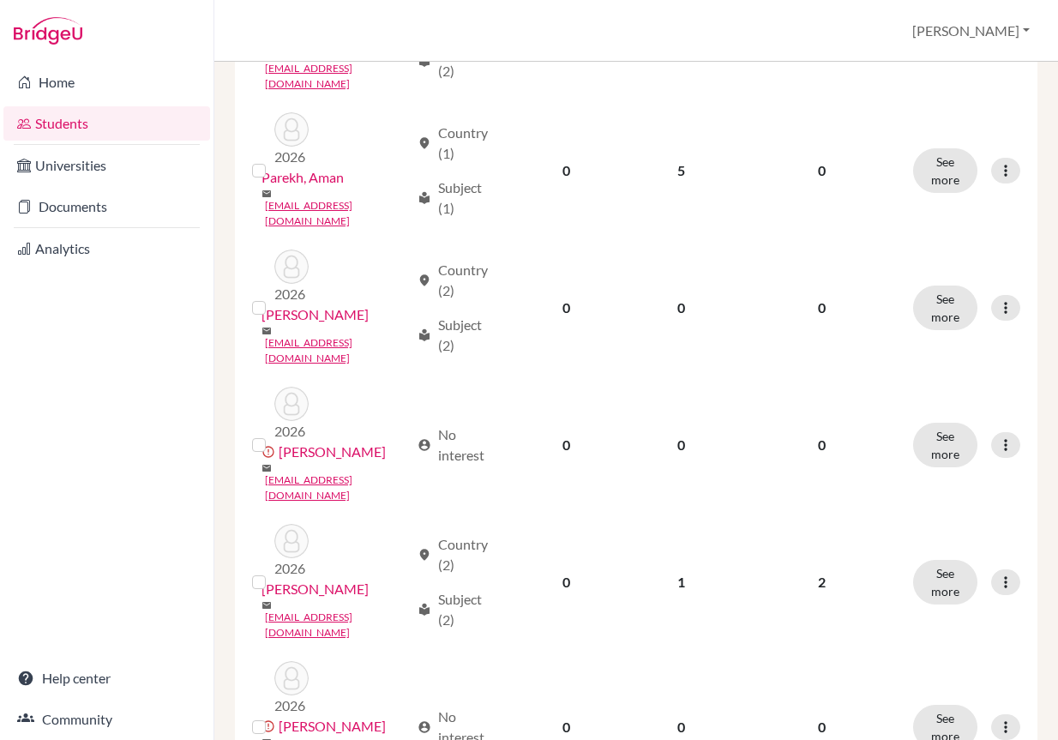
click at [919, 484] on button "Edit student" at bounding box center [920, 486] width 136 height 27
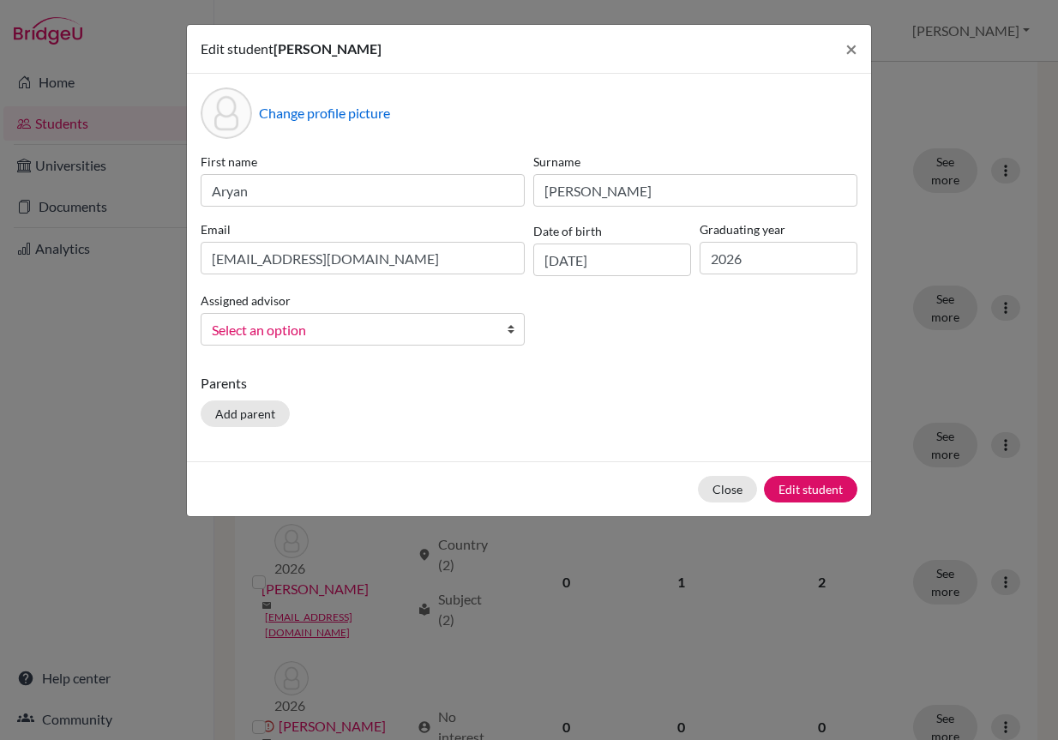
click at [434, 333] on span "Select an option" at bounding box center [352, 330] width 280 height 22
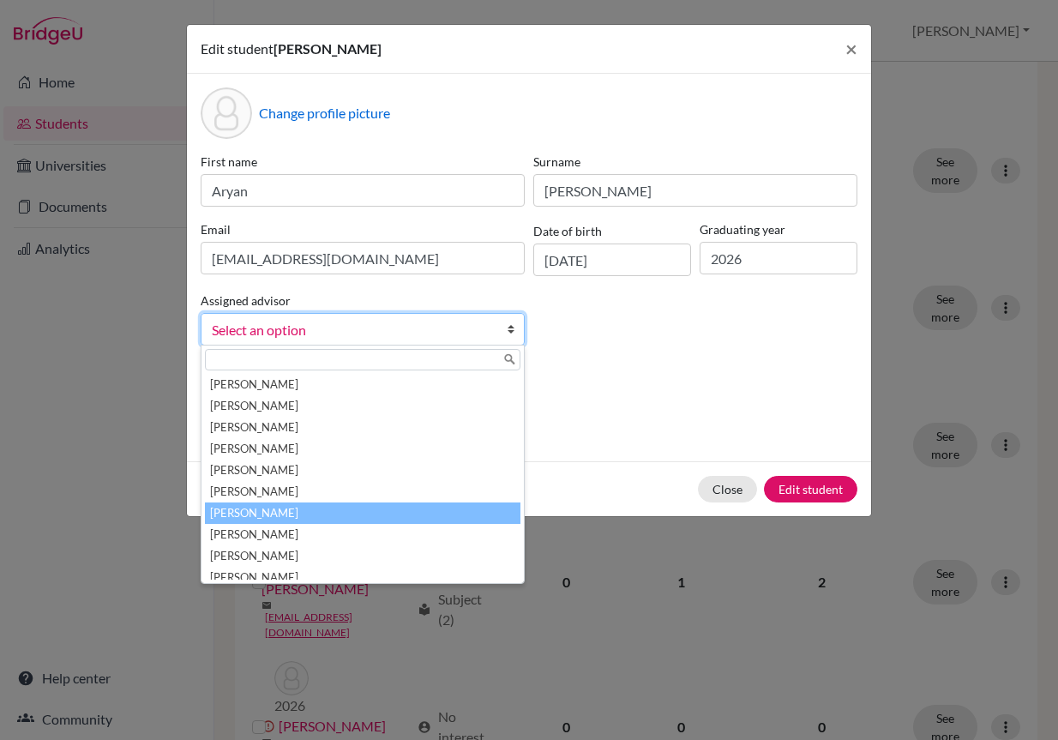
scroll to position [172, 0]
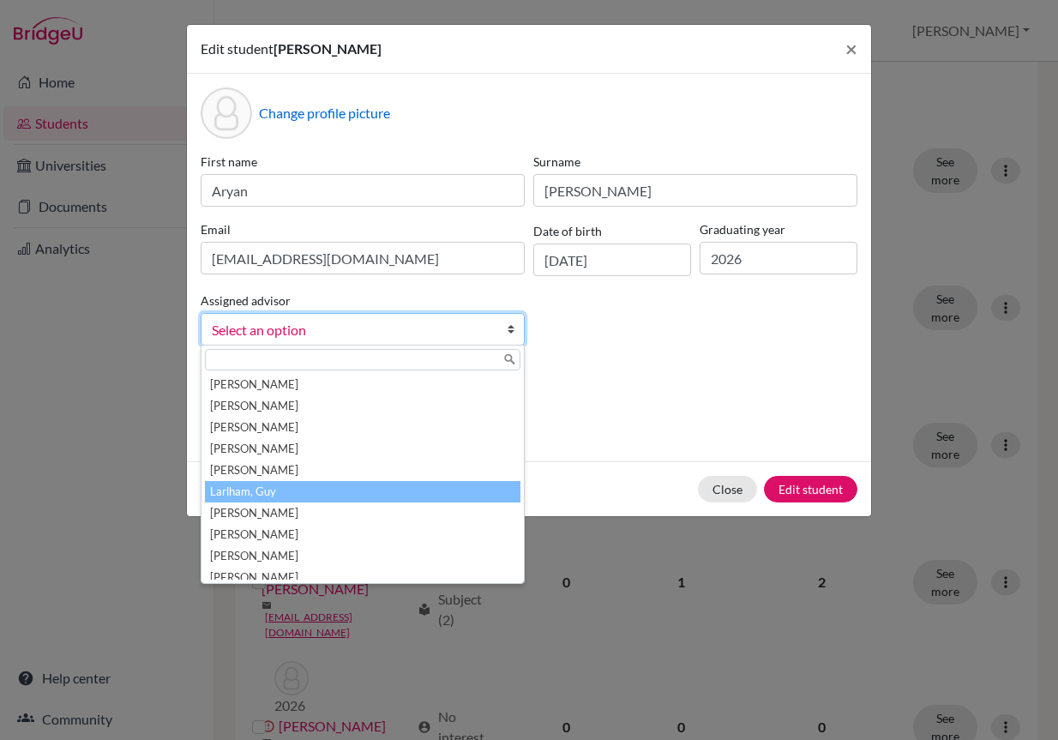
click at [389, 498] on li "Larlham, Guy" at bounding box center [363, 491] width 316 height 21
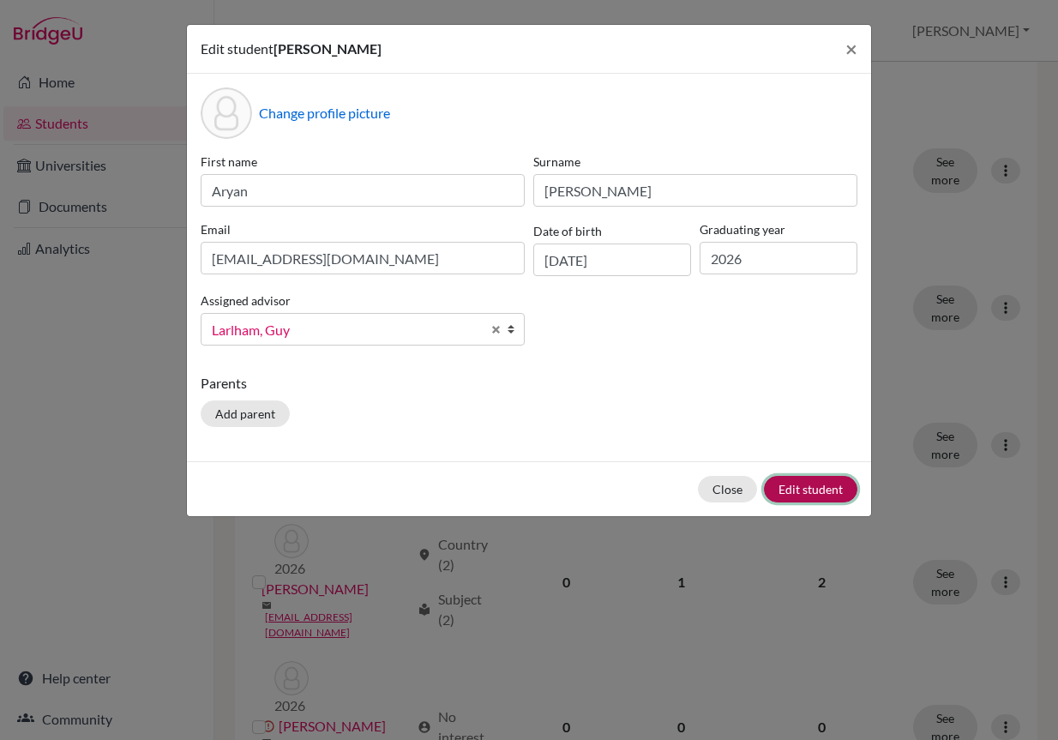
click at [844, 487] on button "Edit student" at bounding box center [810, 489] width 93 height 27
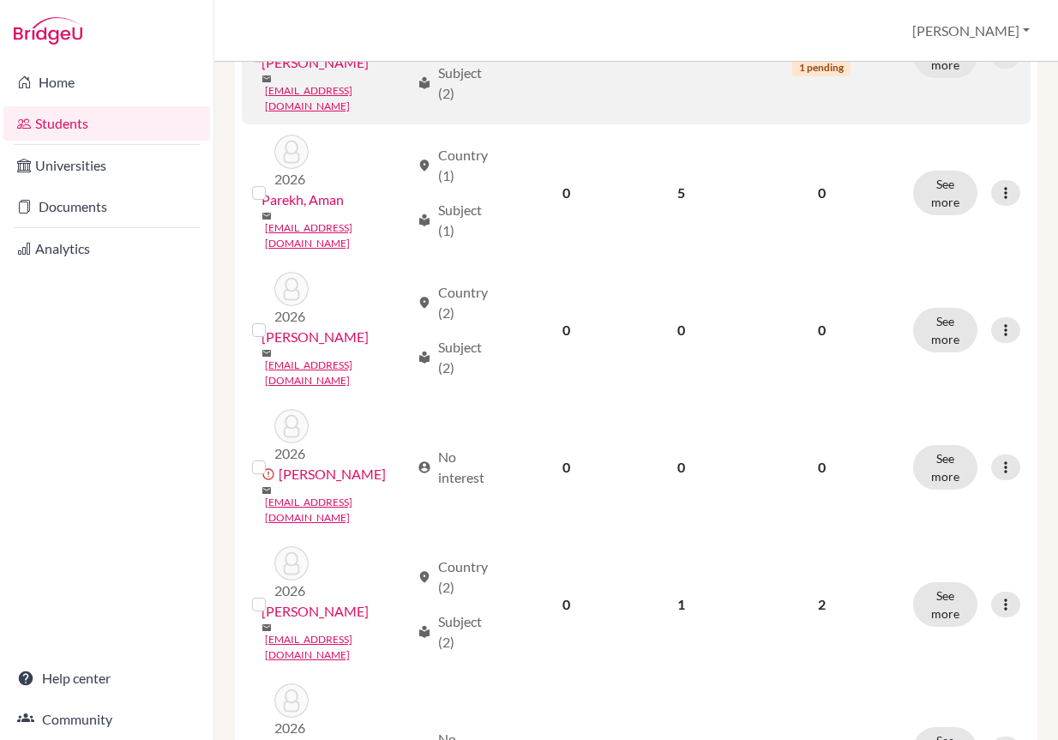
scroll to position [2107, 0]
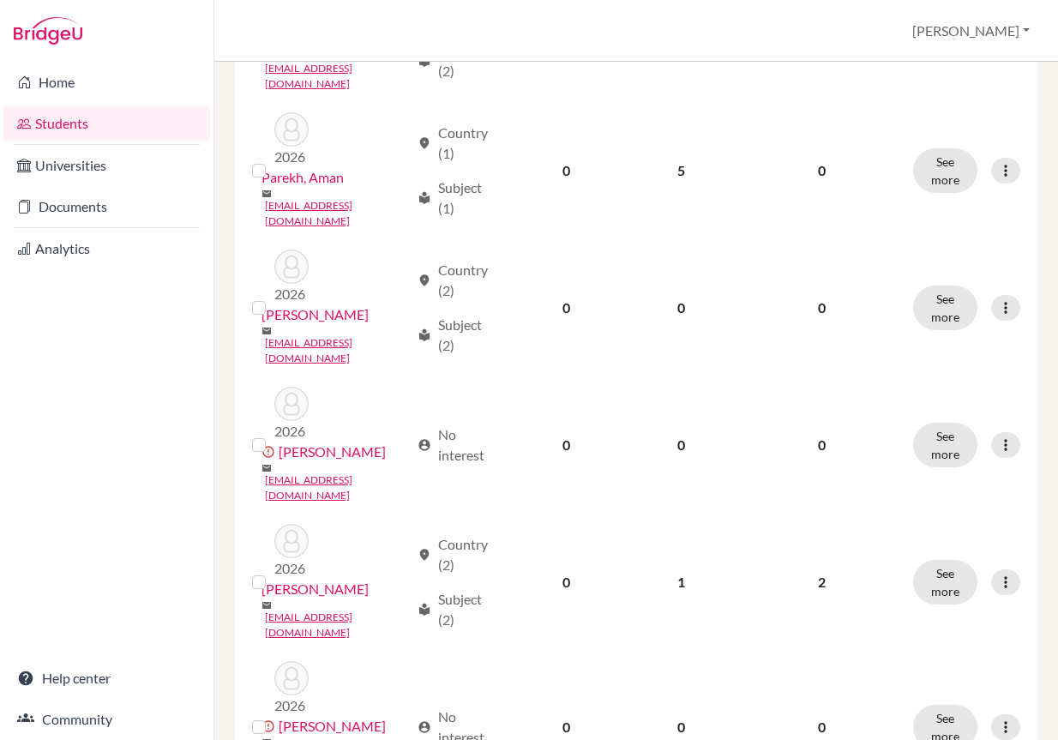
click at [951, 594] on button "Edit student" at bounding box center [920, 602] width 136 height 27
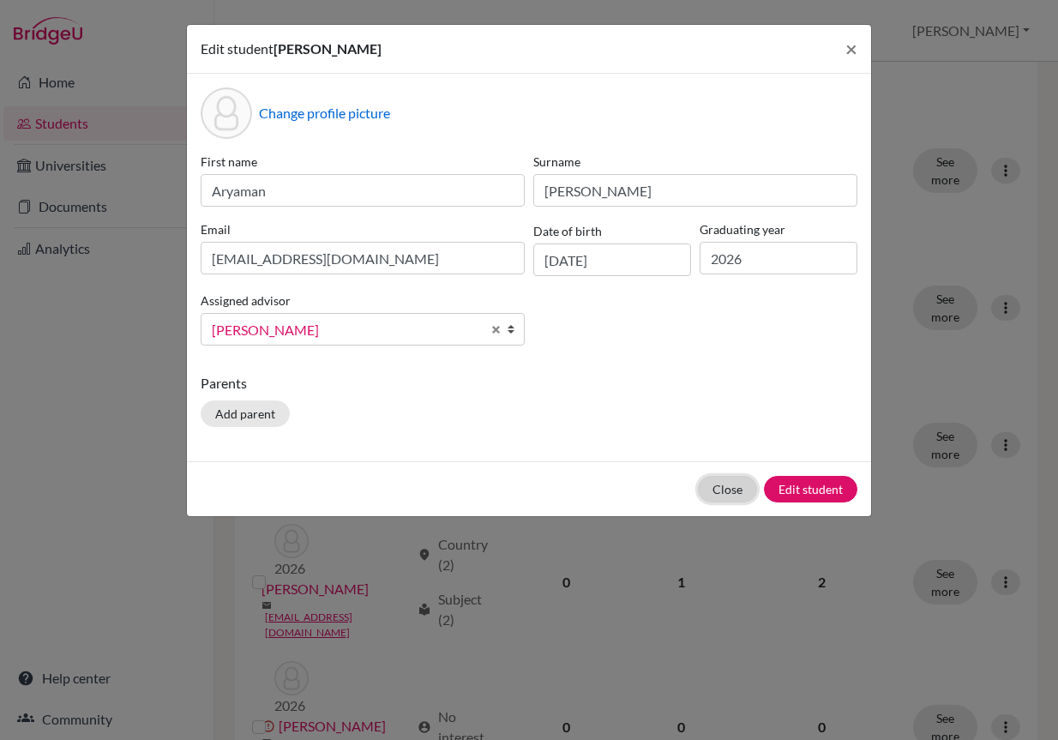
click at [730, 490] on button "Close" at bounding box center [727, 489] width 59 height 27
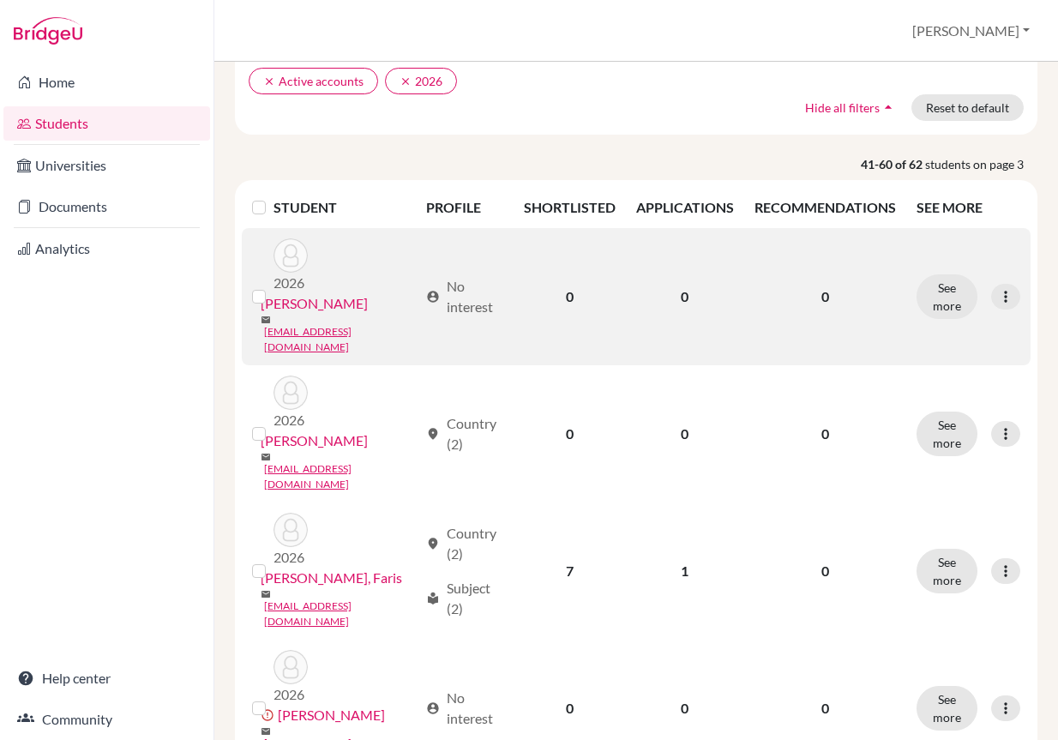
scroll to position [257, 0]
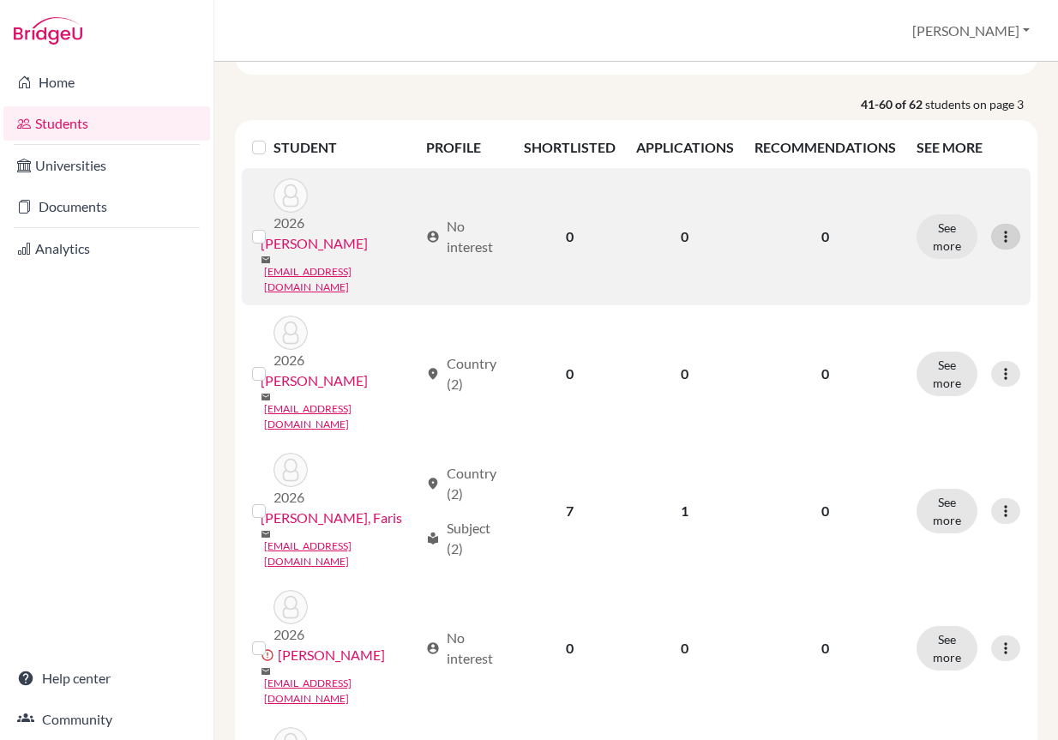
click at [1003, 227] on div at bounding box center [1005, 237] width 29 height 26
click at [953, 262] on button "Edit student" at bounding box center [919, 259] width 136 height 27
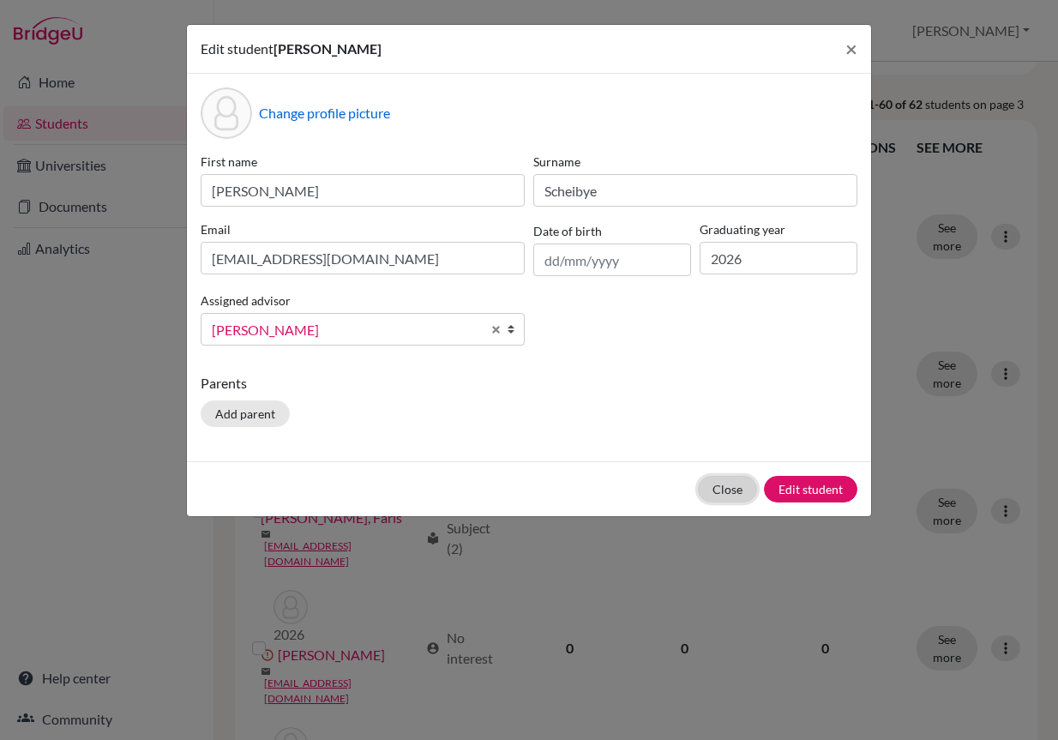
drag, startPoint x: 733, startPoint y: 484, endPoint x: 740, endPoint y: 469, distance: 16.1
click at [732, 484] on button "Close" at bounding box center [727, 489] width 59 height 27
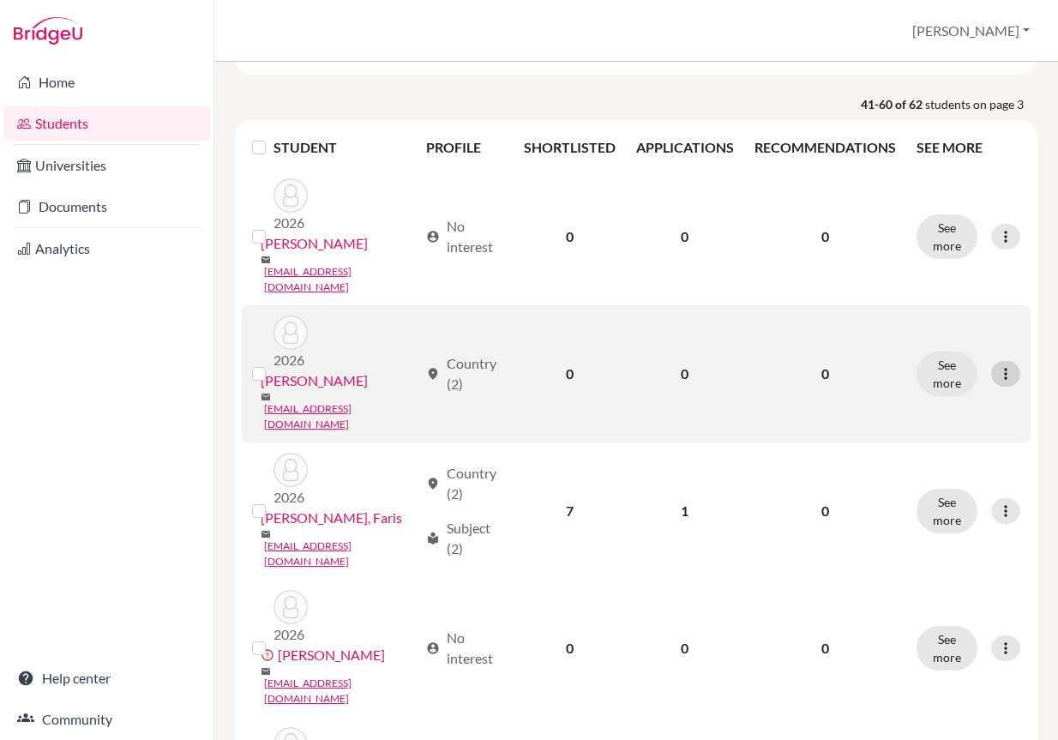
click at [997, 365] on icon at bounding box center [1005, 373] width 17 height 17
click at [927, 371] on button "Edit student" at bounding box center [919, 371] width 136 height 27
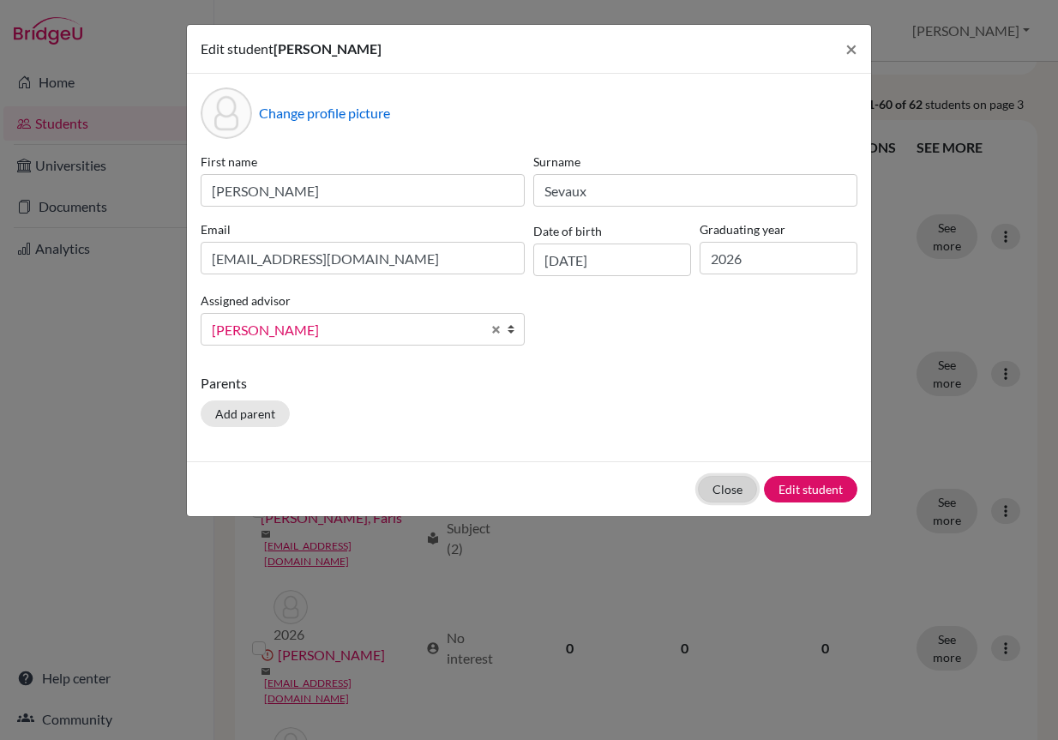
click at [744, 485] on button "Close" at bounding box center [727, 489] width 59 height 27
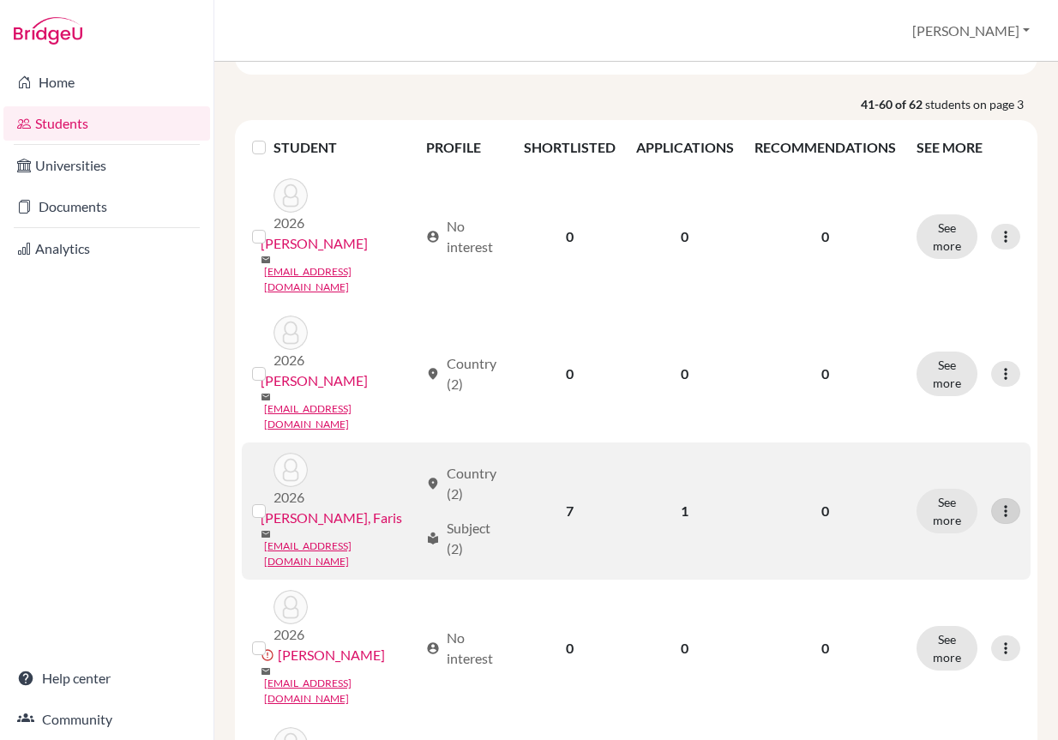
click at [997, 503] on icon at bounding box center [1005, 511] width 17 height 17
click at [914, 477] on button "Edit student" at bounding box center [919, 485] width 136 height 27
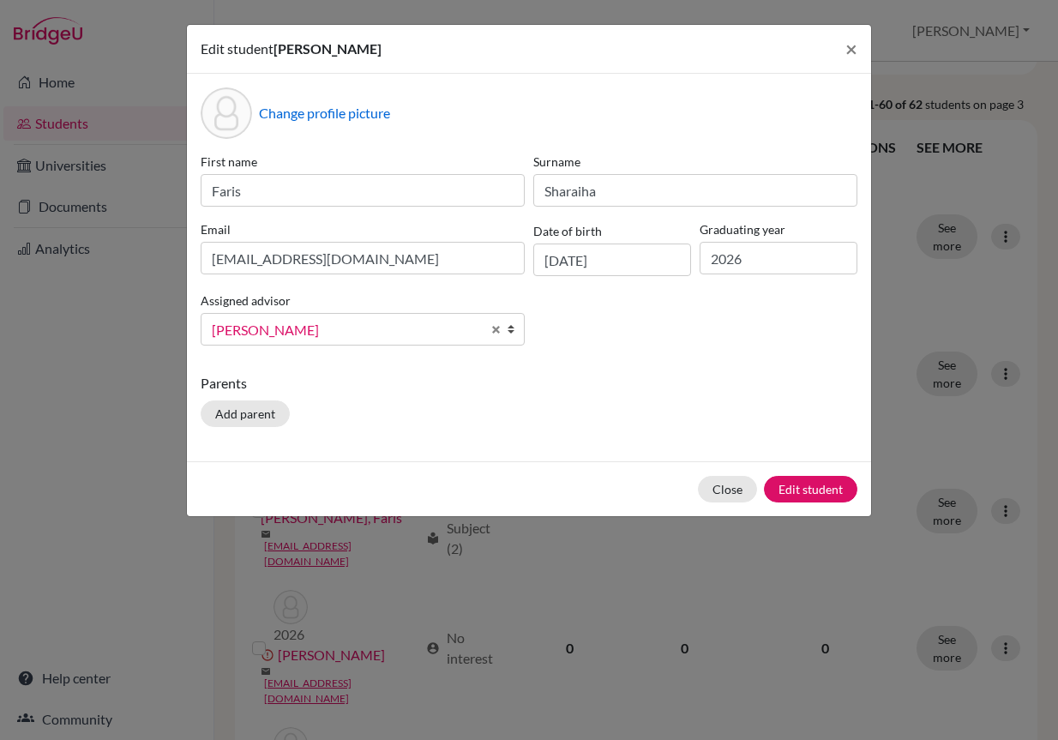
click at [726, 473] on div "Close Edit student" at bounding box center [529, 488] width 684 height 55
click at [730, 482] on button "Close" at bounding box center [727, 489] width 59 height 27
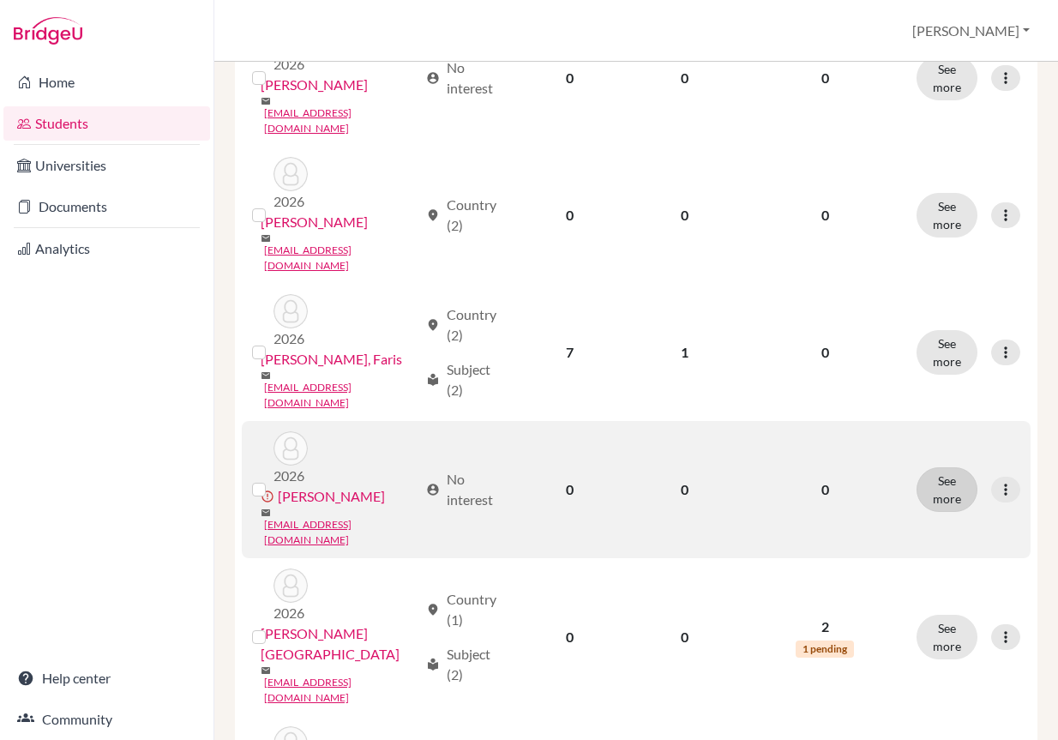
scroll to position [429, 0]
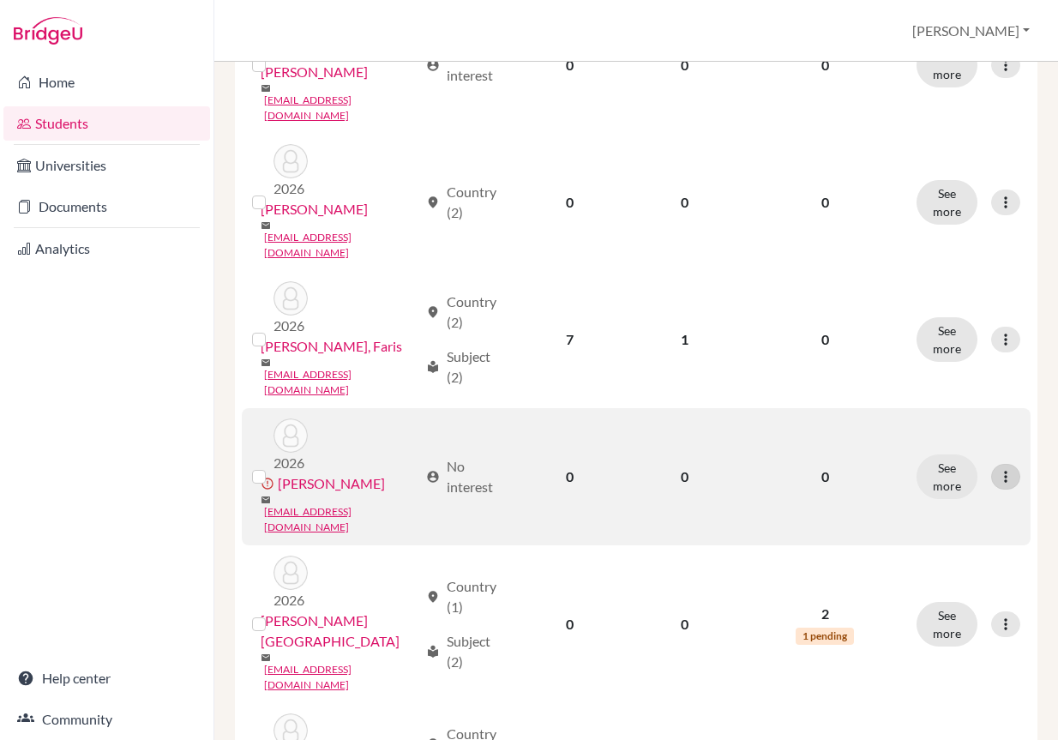
click at [998, 468] on icon at bounding box center [1005, 476] width 17 height 17
click at [937, 424] on button "Edit student" at bounding box center [928, 427] width 155 height 27
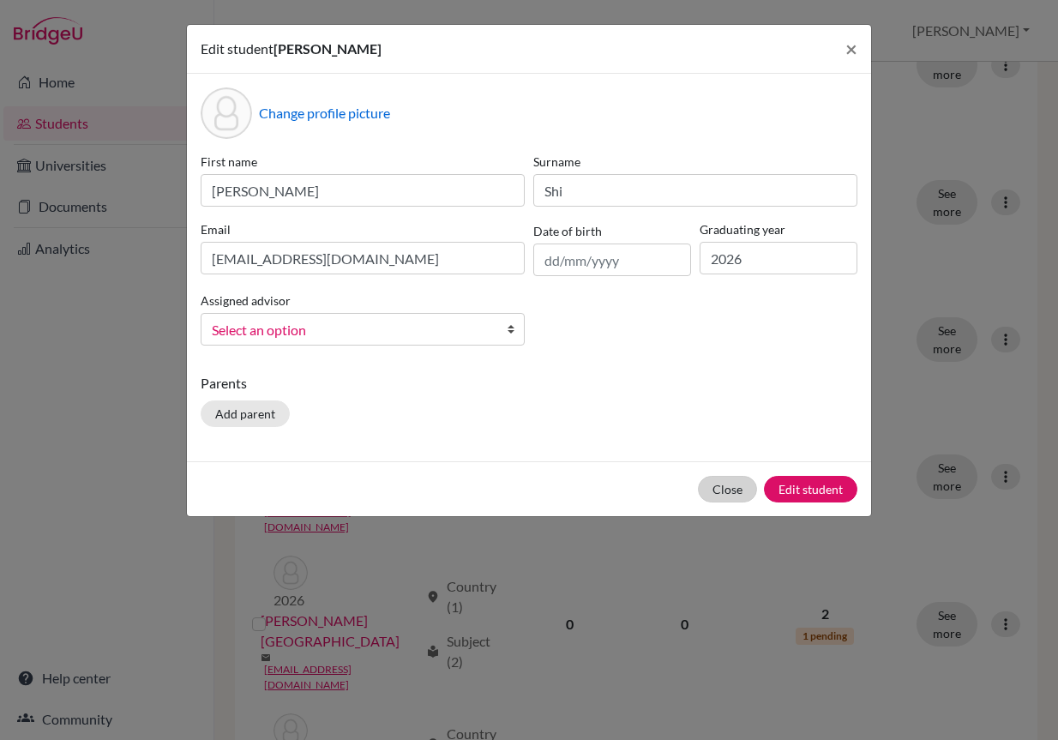
drag, startPoint x: 700, startPoint y: 502, endPoint x: 707, endPoint y: 493, distance: 11.0
click at [700, 503] on div "Close Edit student" at bounding box center [529, 488] width 684 height 55
click at [708, 493] on button "Close" at bounding box center [727, 489] width 59 height 27
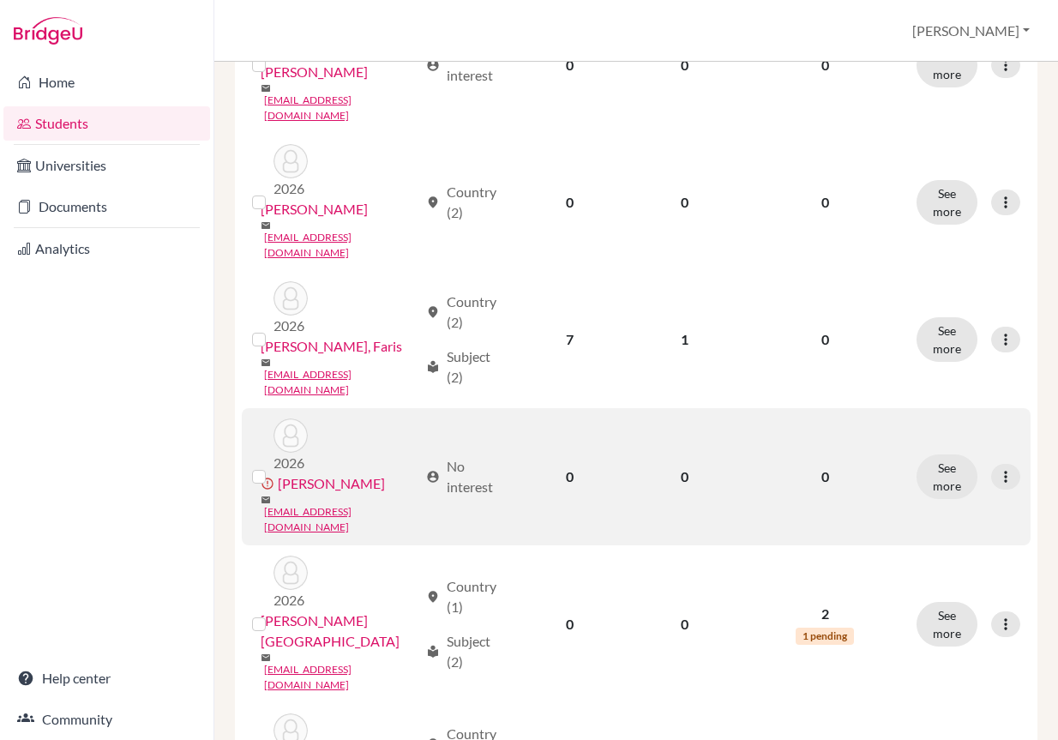
click at [273, 467] on label at bounding box center [273, 467] width 0 height 0
click at [0, 0] on input "checkbox" at bounding box center [0, 0] width 0 height 0
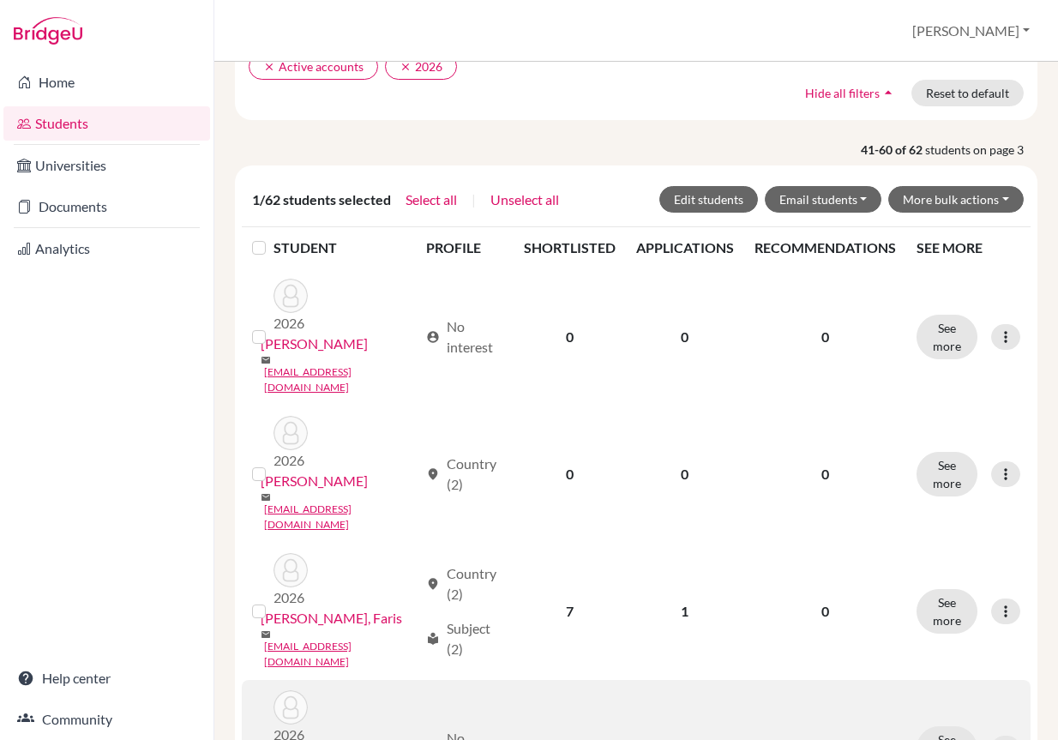
scroll to position [141, 0]
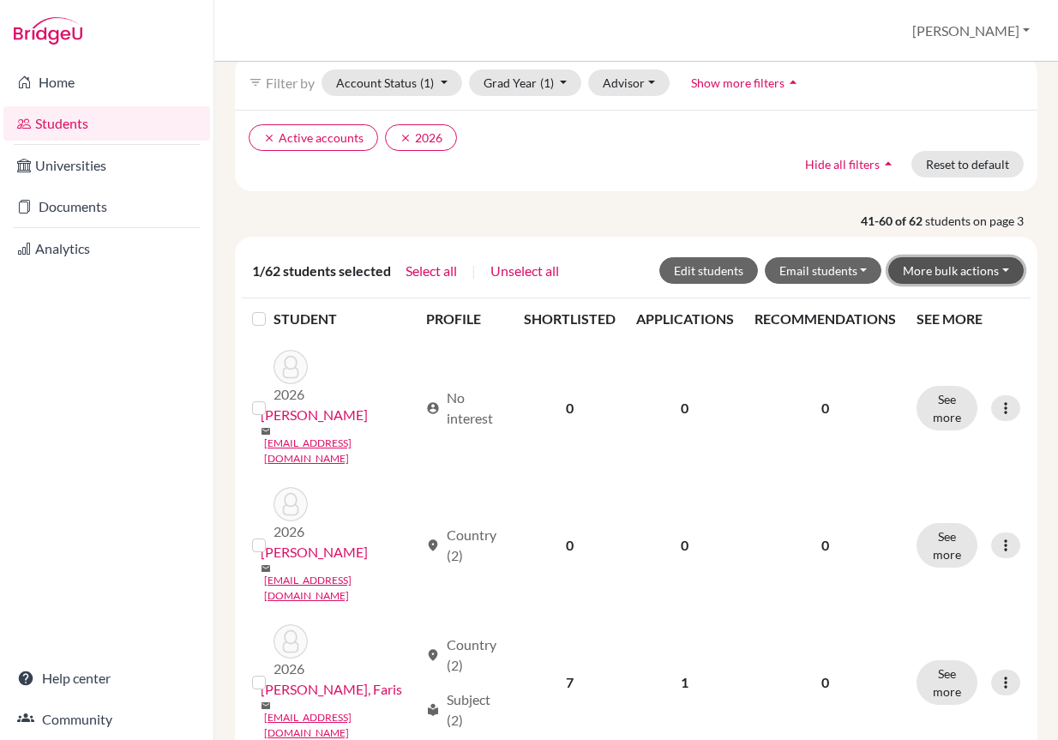
click at [961, 272] on button "More bulk actions" at bounding box center [957, 270] width 136 height 27
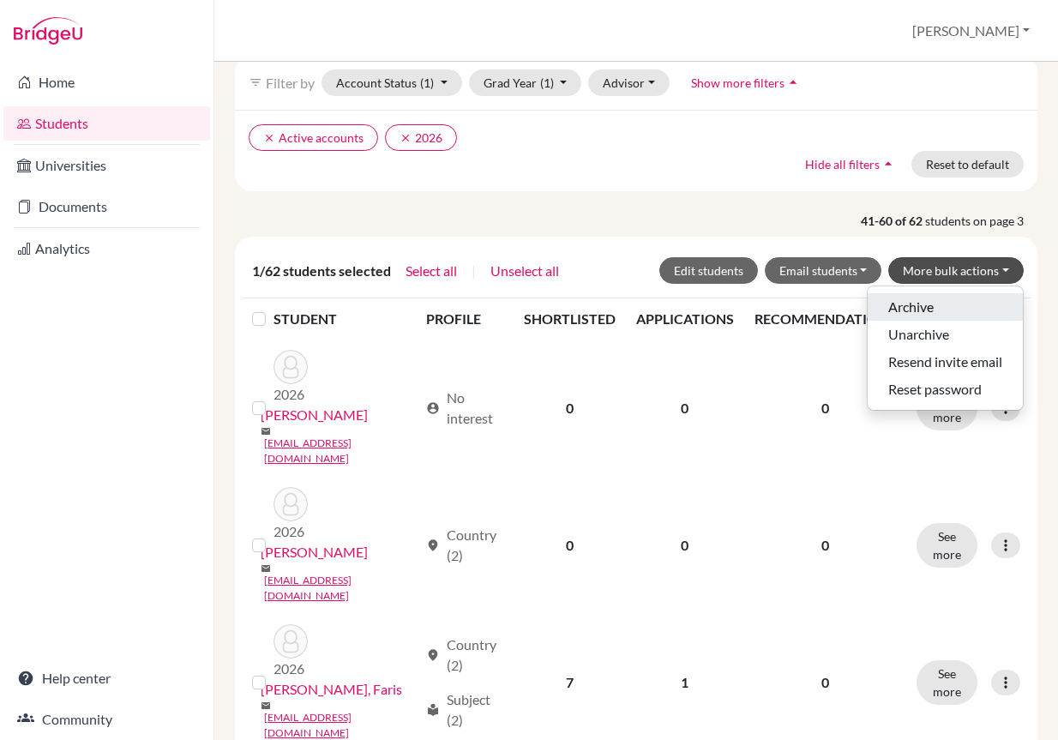
click at [943, 305] on button "Archive" at bounding box center [945, 306] width 155 height 27
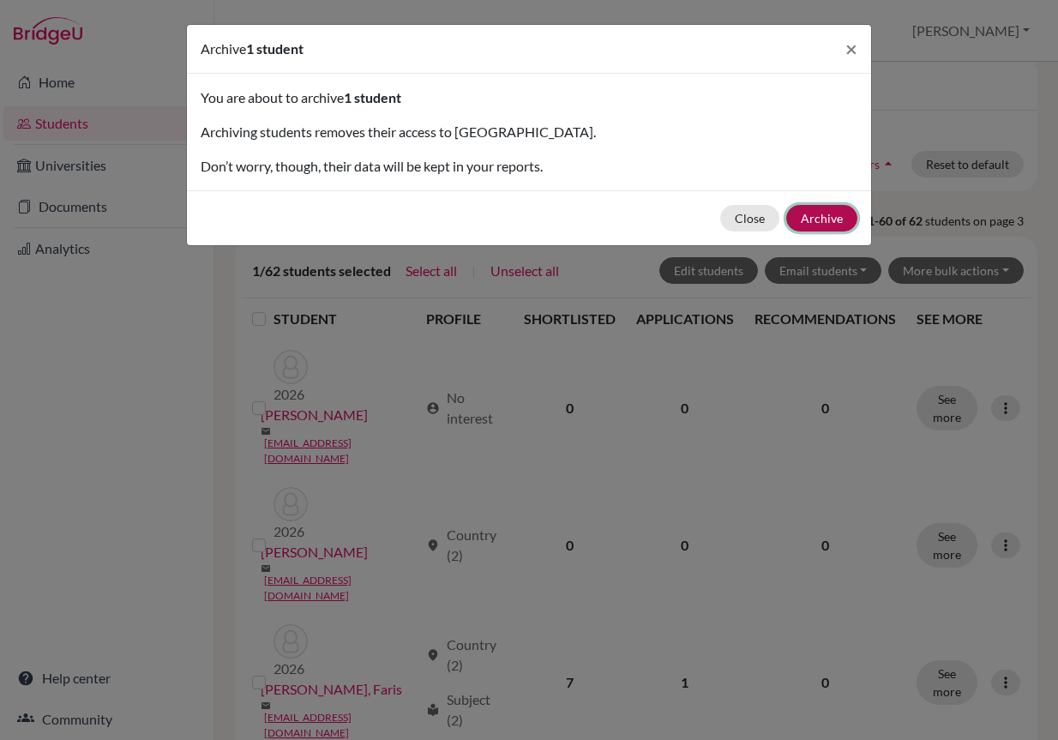
click at [841, 224] on button "Archive" at bounding box center [821, 218] width 71 height 27
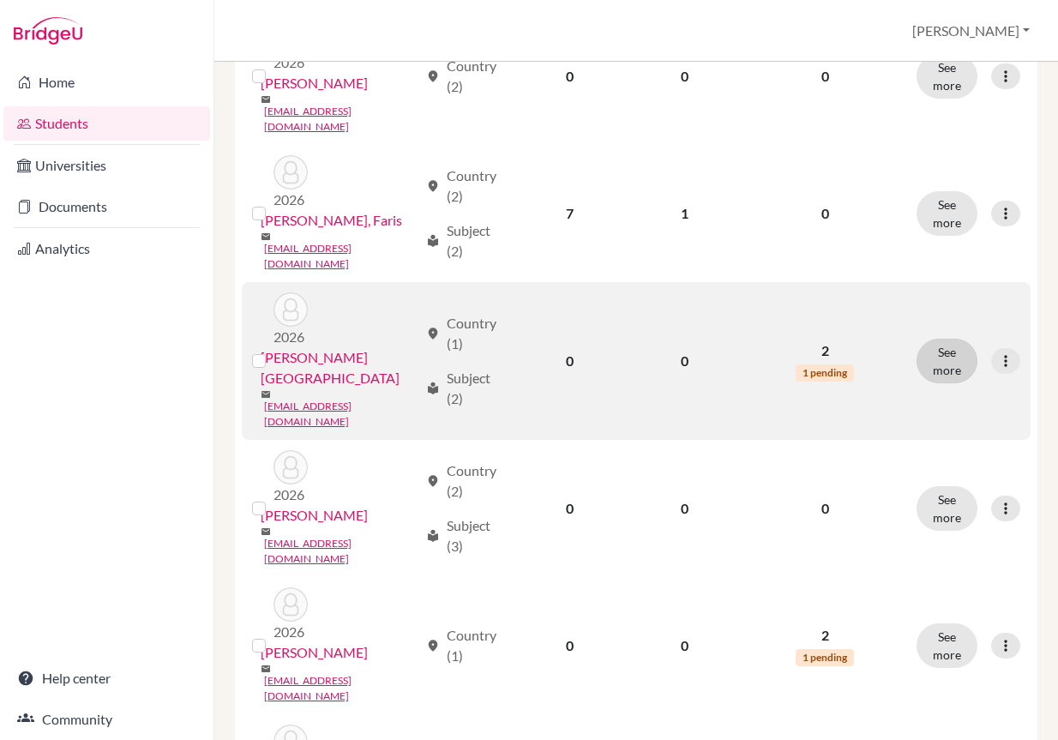
scroll to position [515, 0]
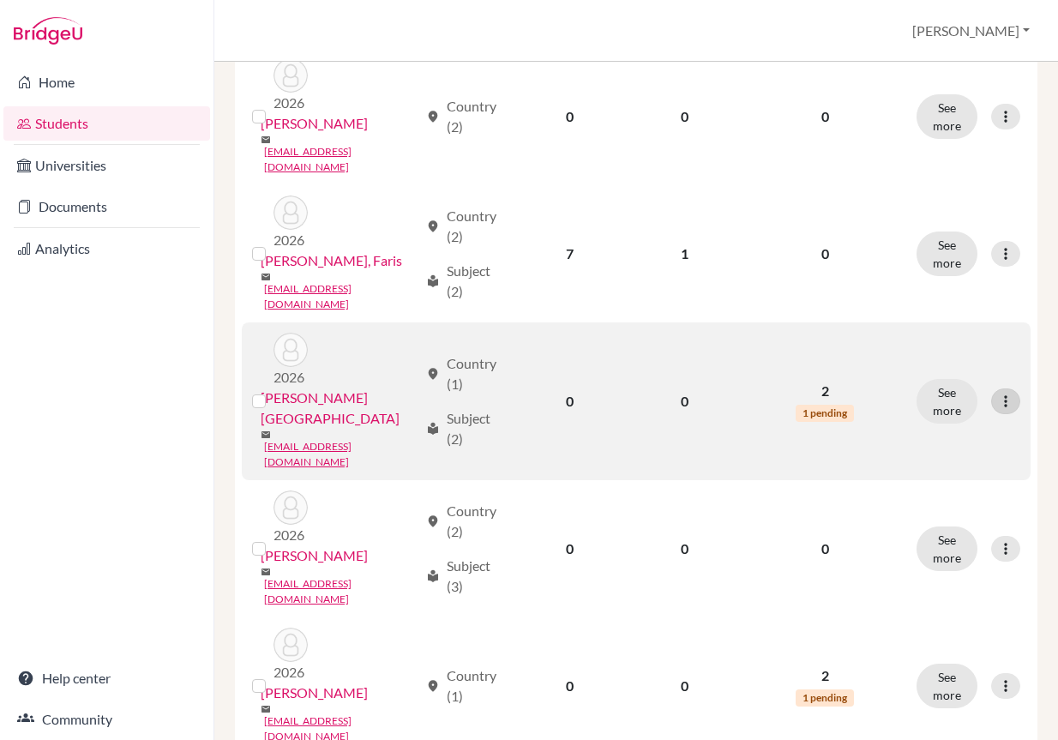
click at [998, 393] on icon at bounding box center [1005, 401] width 17 height 17
click at [967, 340] on button "Edit student" at bounding box center [919, 344] width 136 height 27
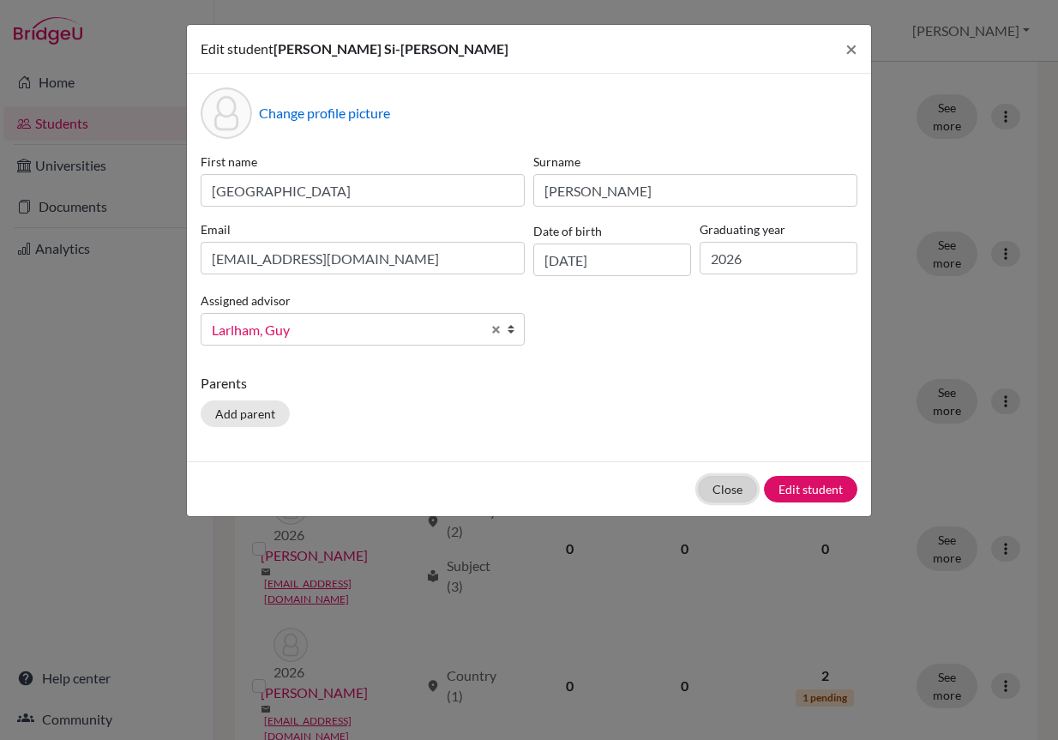
click at [737, 484] on button "Close" at bounding box center [727, 489] width 59 height 27
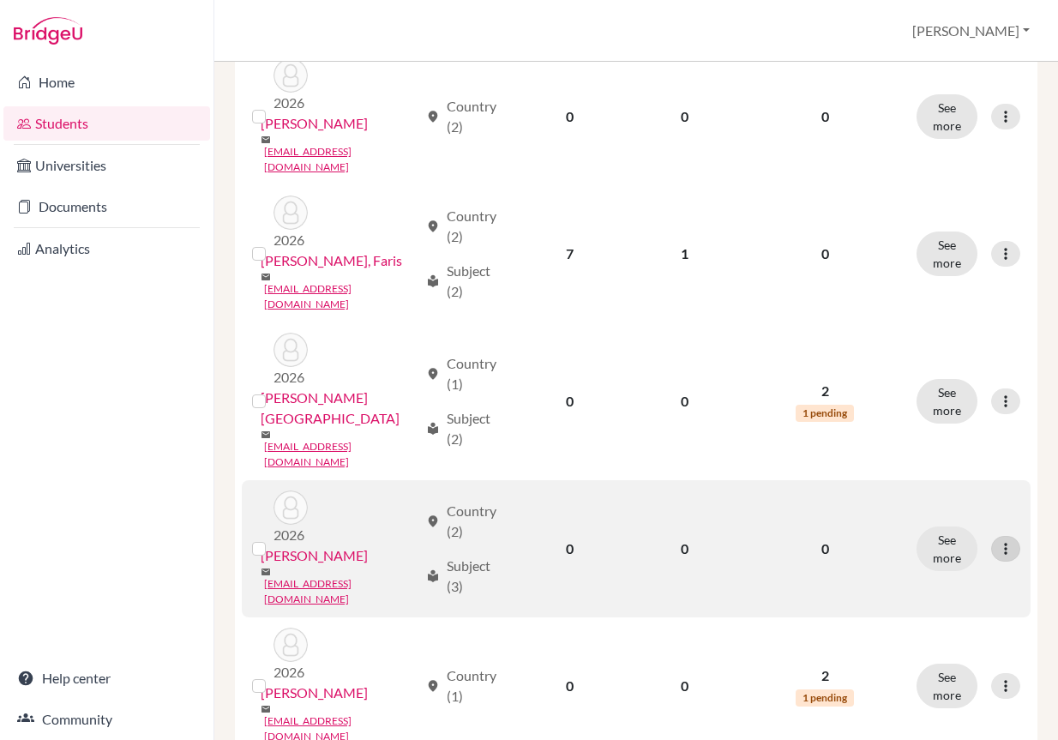
click at [1003, 536] on div at bounding box center [1005, 549] width 29 height 26
click at [953, 460] on button "Edit student" at bounding box center [919, 461] width 136 height 27
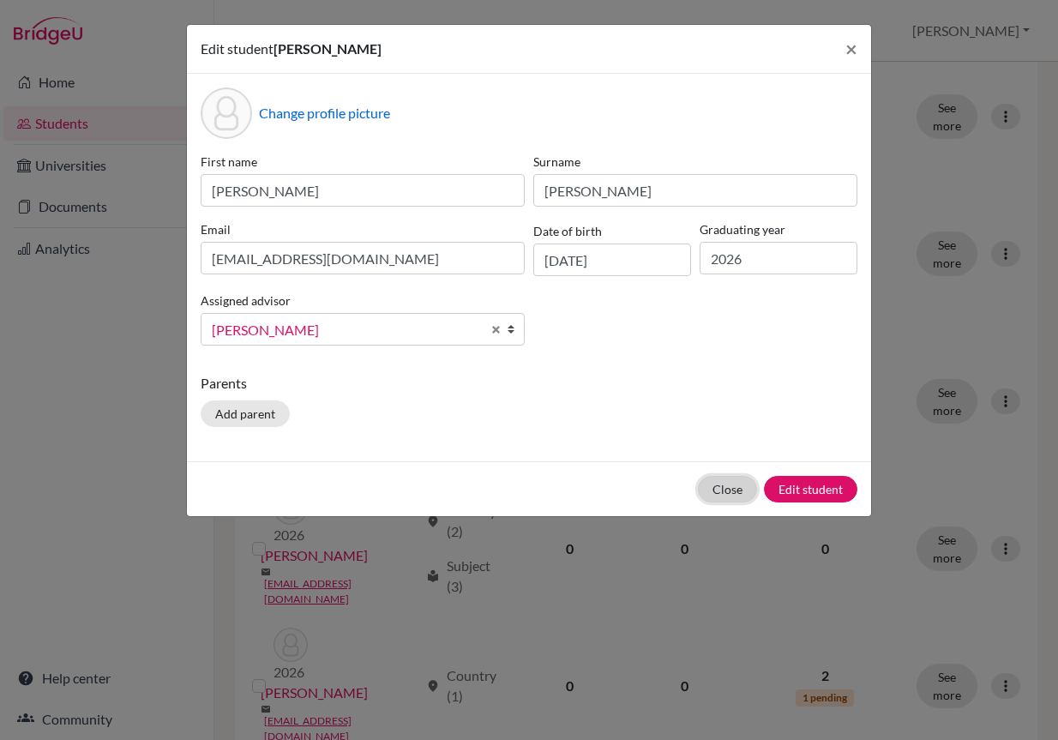
click at [733, 489] on button "Close" at bounding box center [727, 489] width 59 height 27
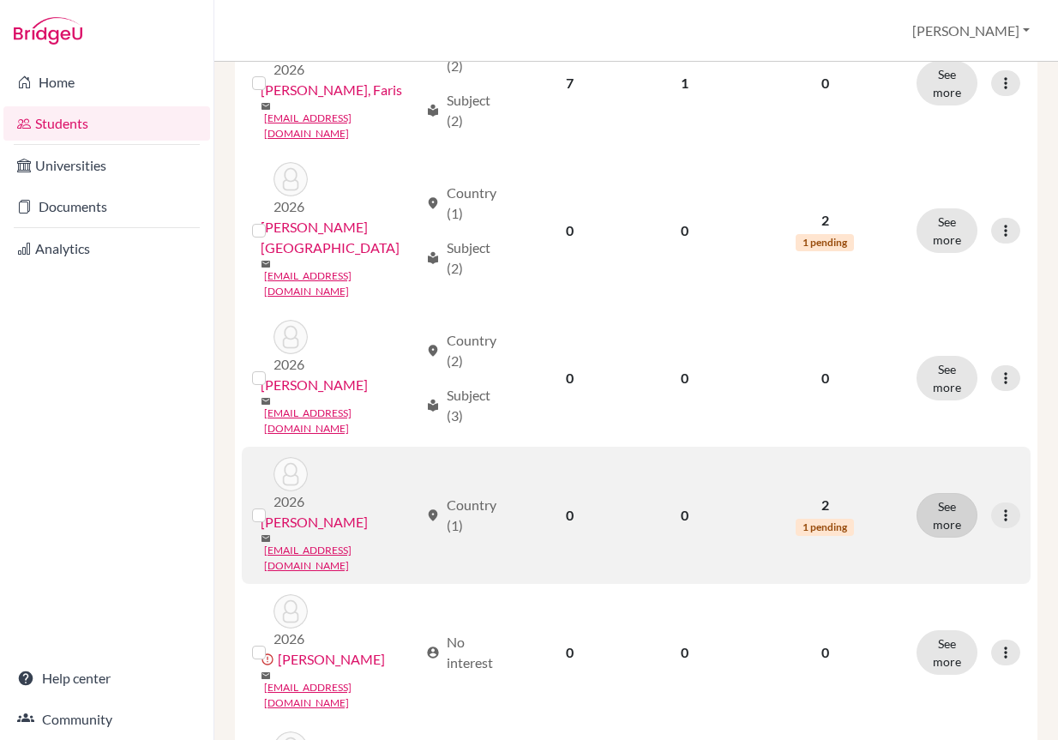
scroll to position [686, 0]
click at [1001, 506] on icon at bounding box center [1005, 514] width 17 height 17
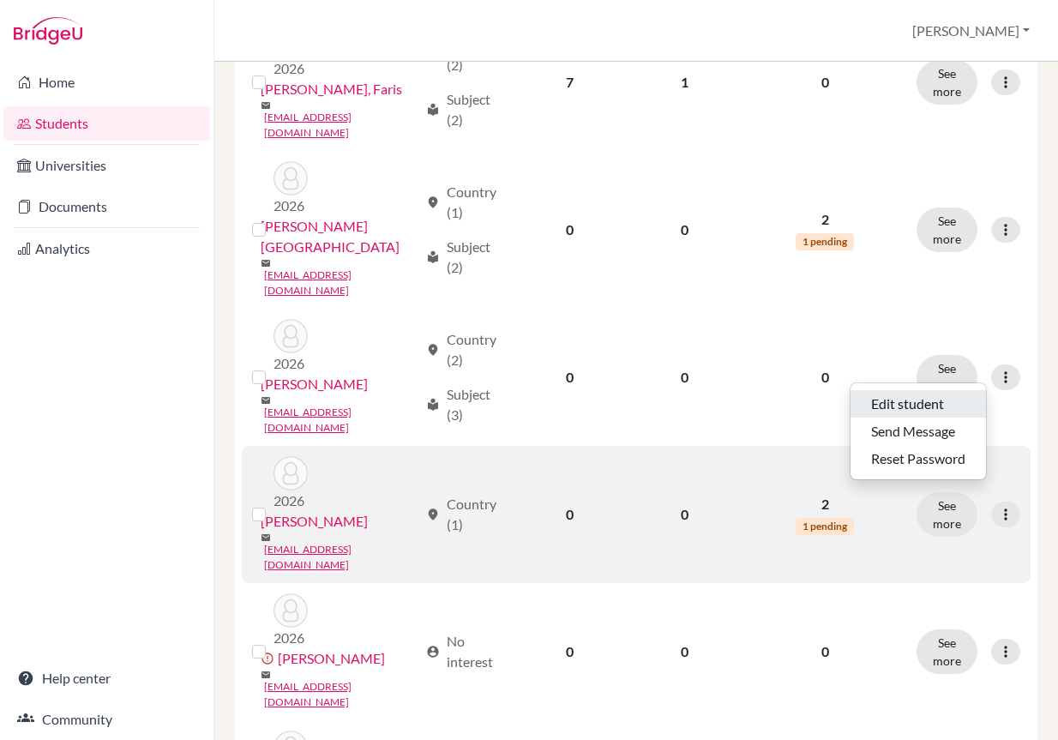
click at [949, 402] on button "Edit student" at bounding box center [919, 403] width 136 height 27
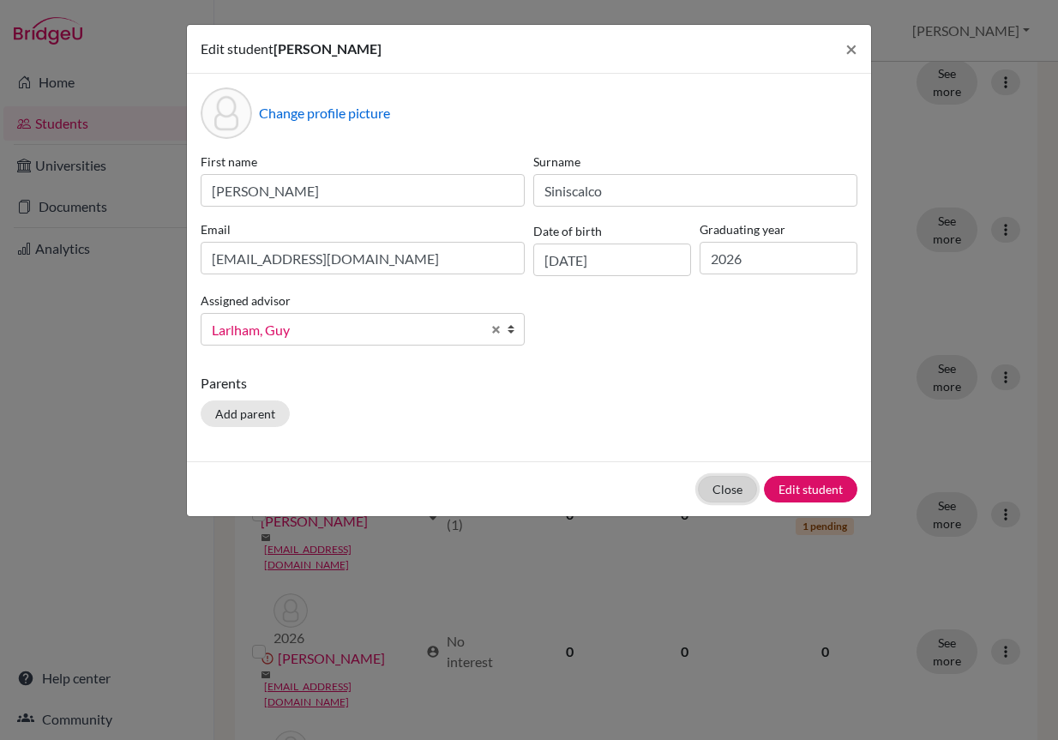
click at [733, 487] on button "Close" at bounding box center [727, 489] width 59 height 27
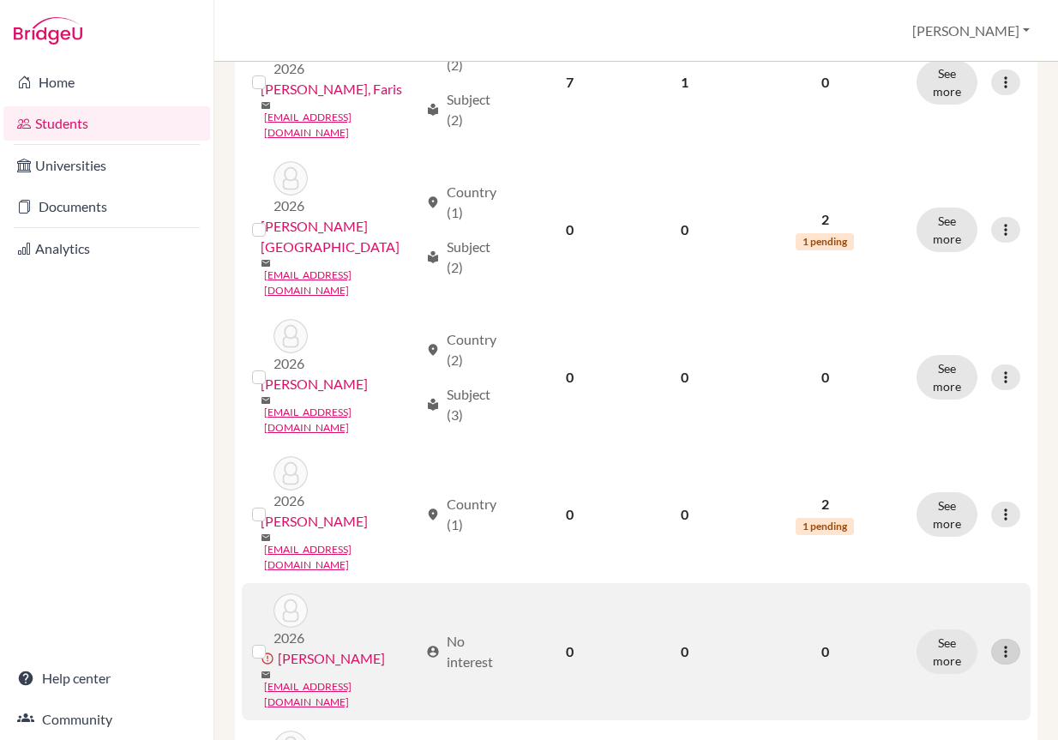
click at [997, 643] on icon at bounding box center [1005, 651] width 17 height 17
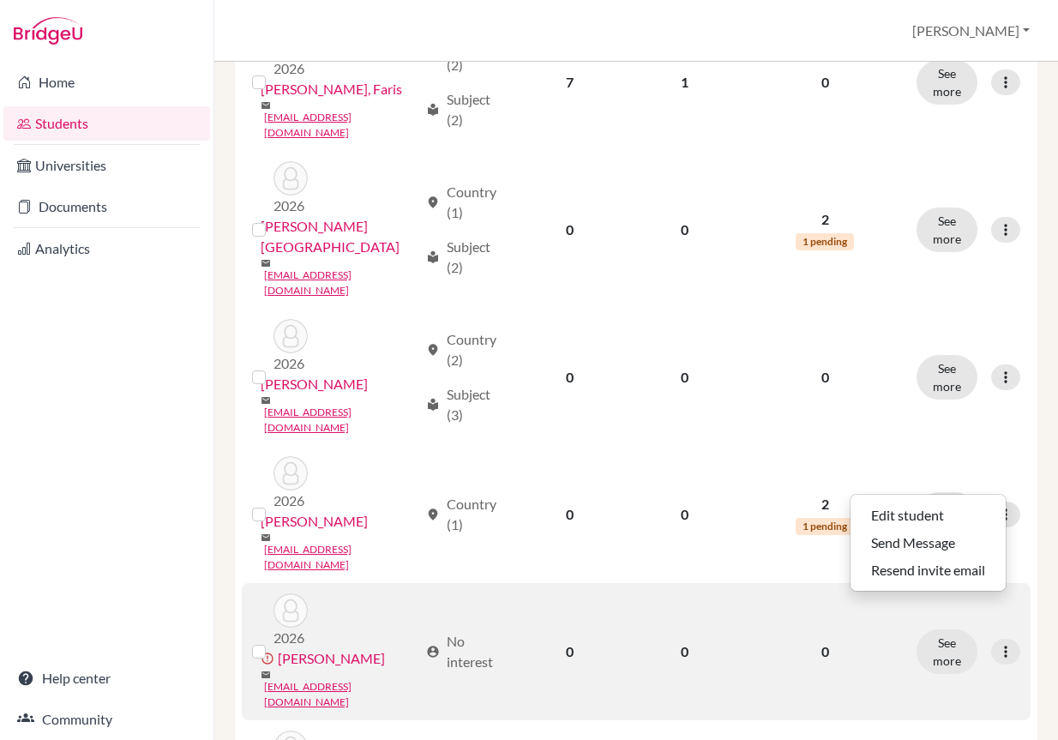
click at [273, 642] on label at bounding box center [273, 642] width 0 height 0
click at [0, 0] on input "checkbox" at bounding box center [0, 0] width 0 height 0
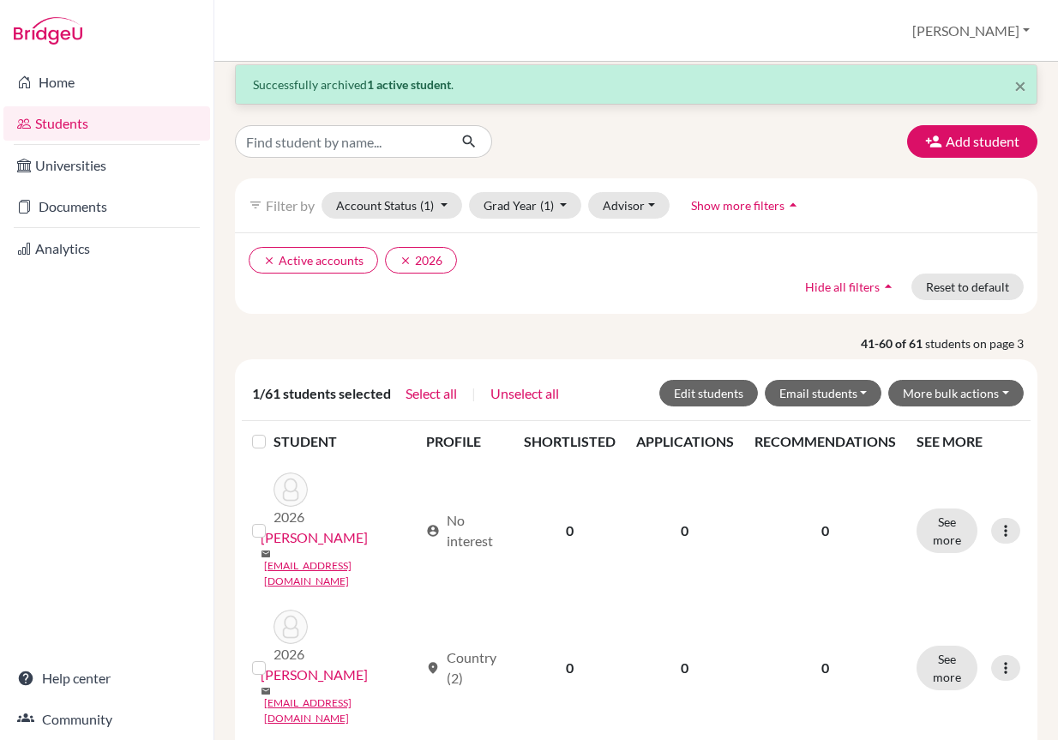
scroll to position [0, 0]
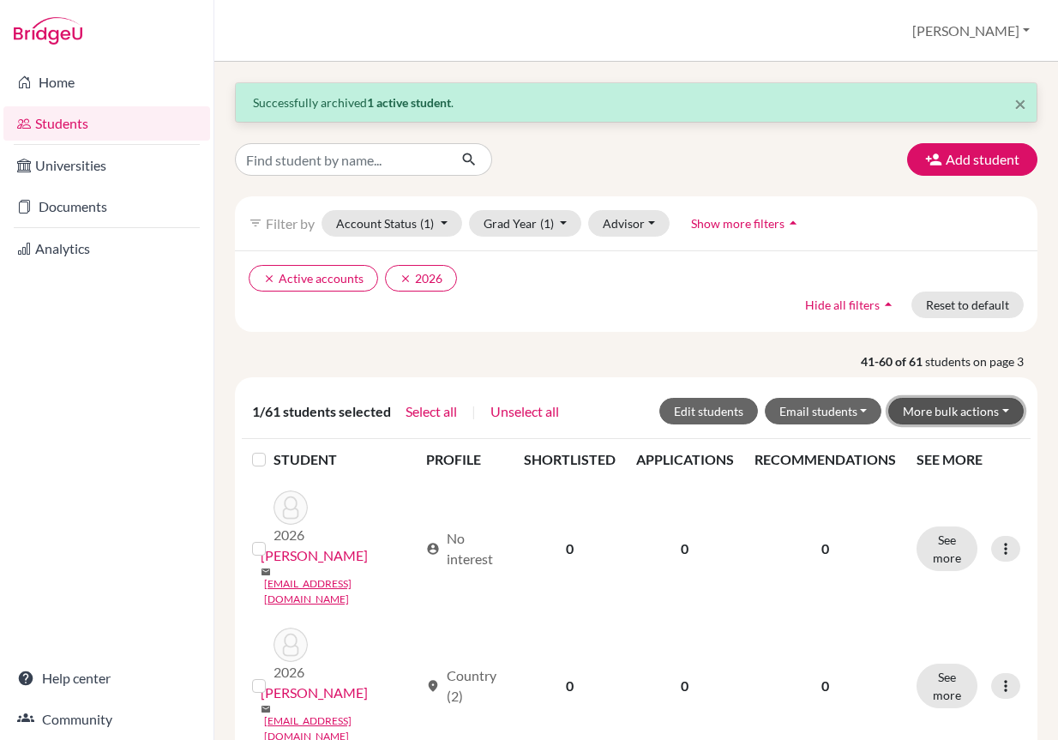
click at [919, 401] on button "More bulk actions" at bounding box center [957, 411] width 136 height 27
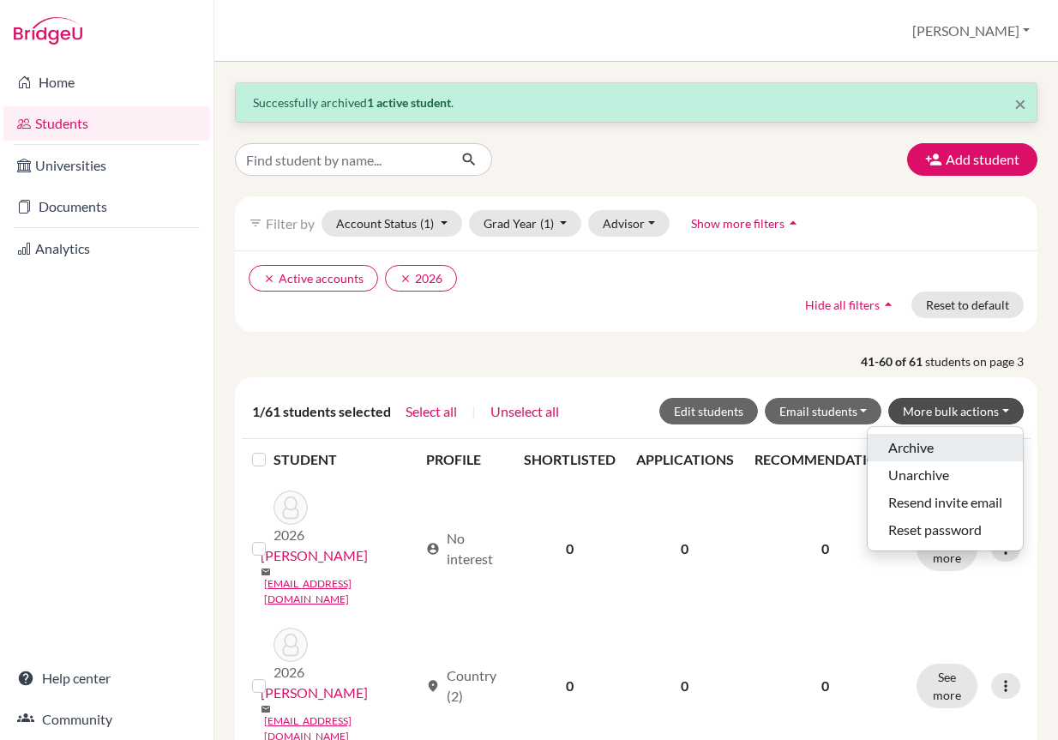
click at [911, 453] on button "Archive" at bounding box center [945, 447] width 155 height 27
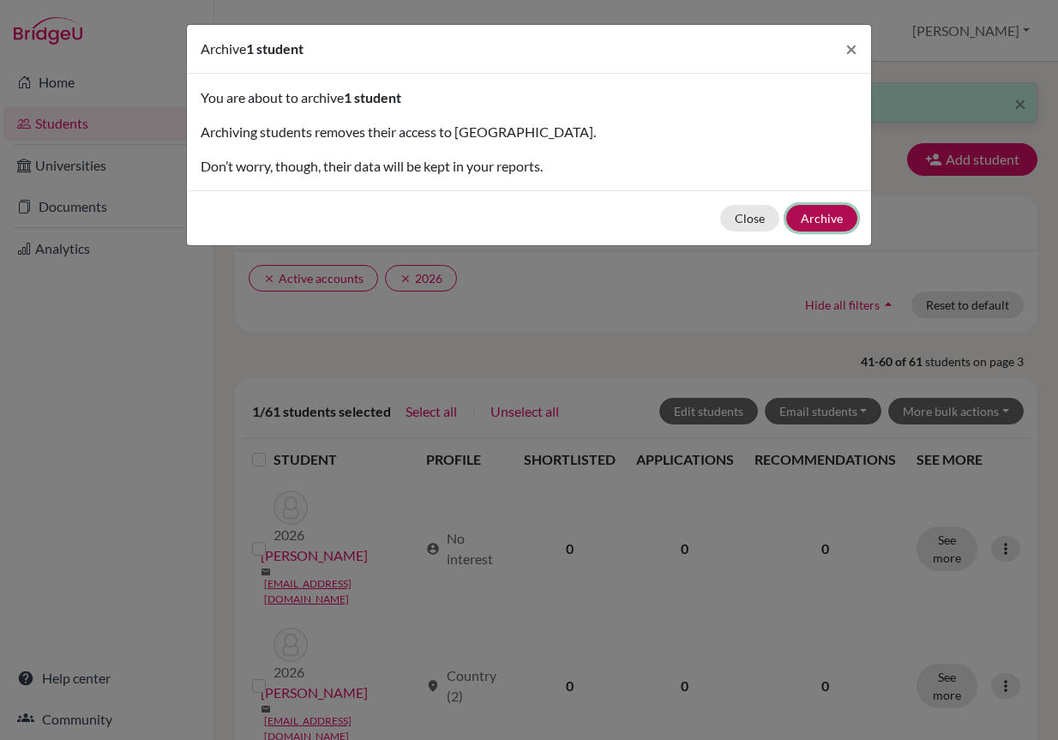
click at [822, 211] on button "Archive" at bounding box center [821, 218] width 71 height 27
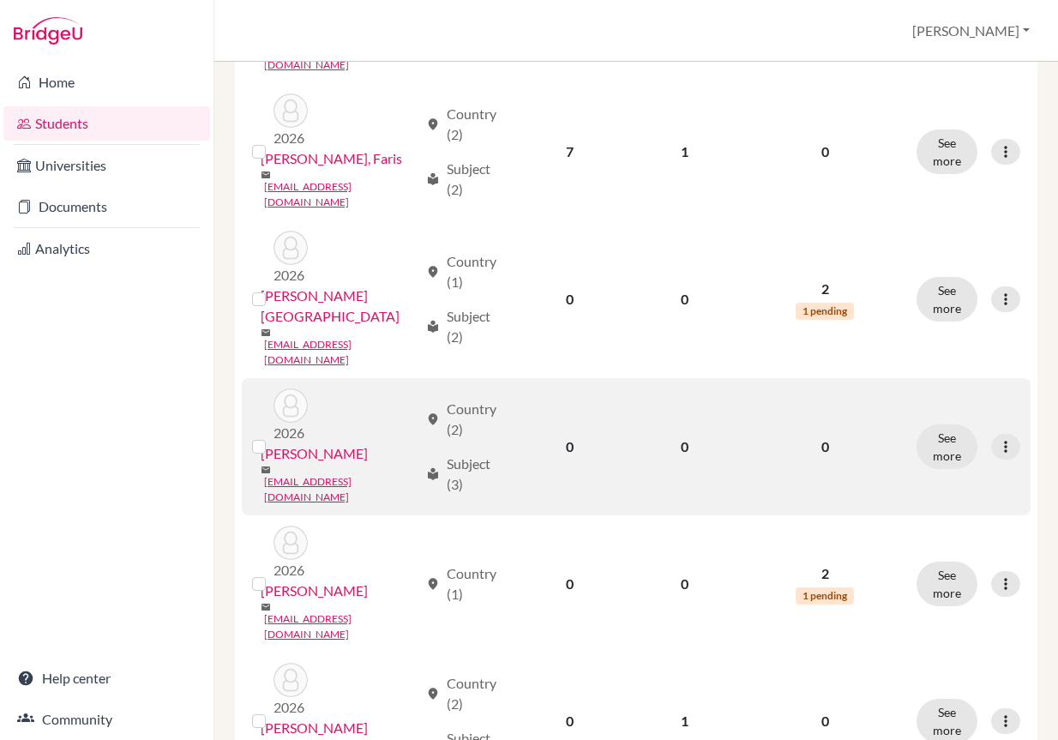
scroll to position [600, 0]
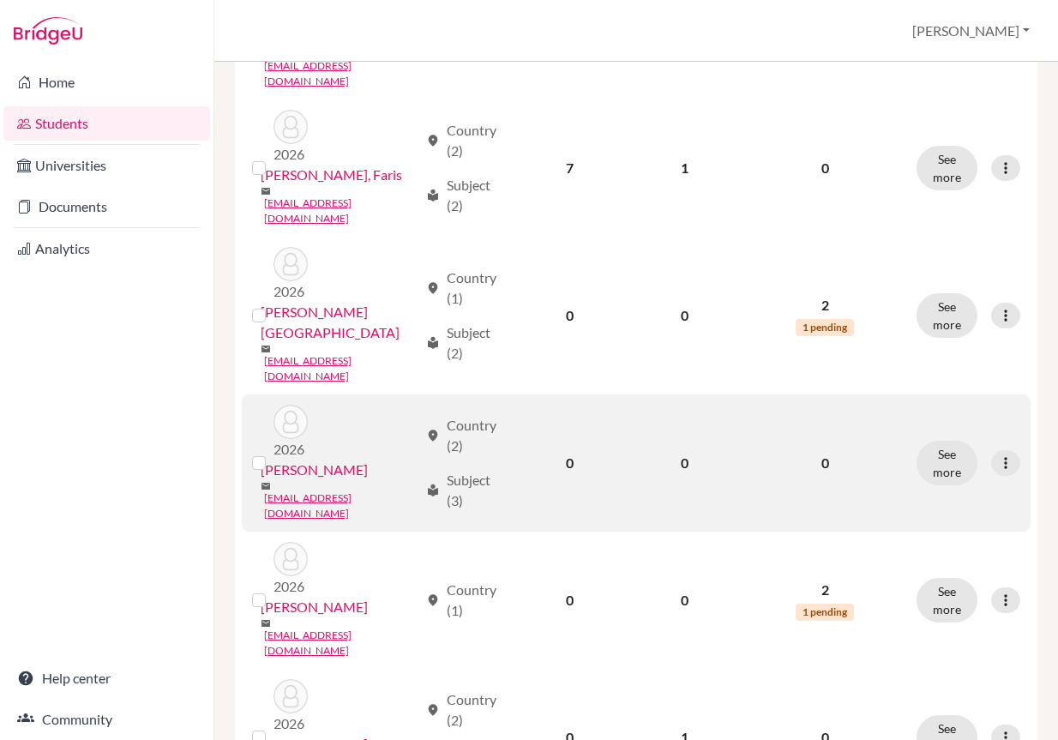
click at [1008, 395] on td "See more Edit student Send Message Reset Password" at bounding box center [969, 463] width 124 height 137
click at [997, 455] on icon at bounding box center [1005, 463] width 17 height 17
click at [947, 371] on button "Edit student" at bounding box center [919, 375] width 136 height 27
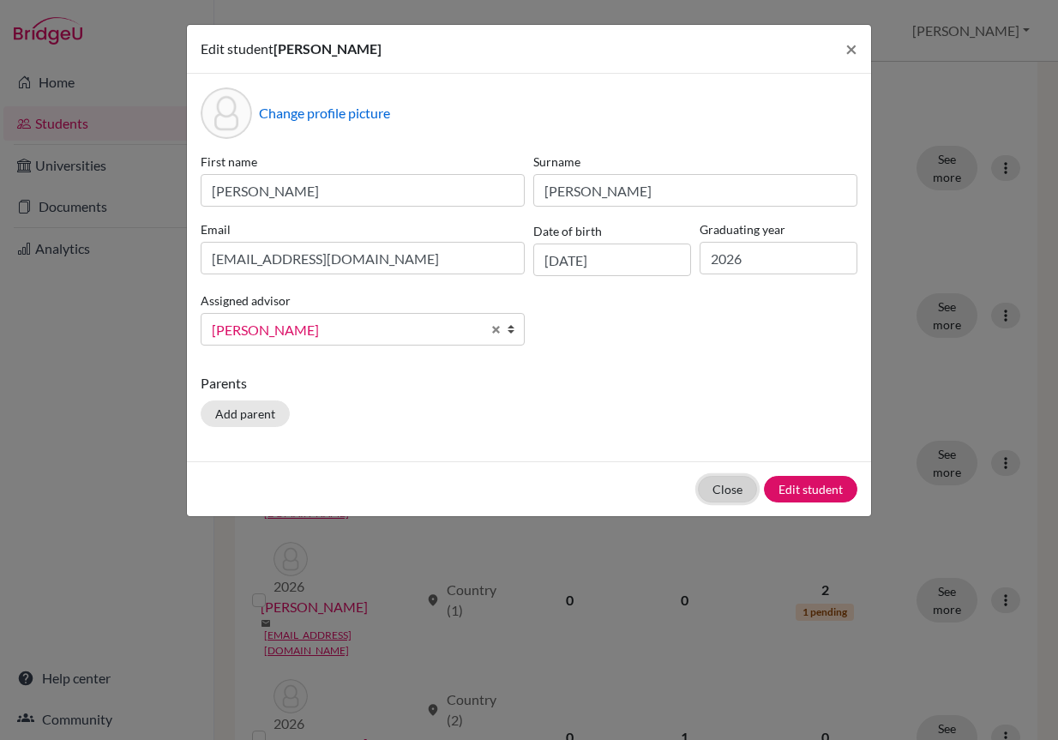
click at [732, 481] on button "Close" at bounding box center [727, 489] width 59 height 27
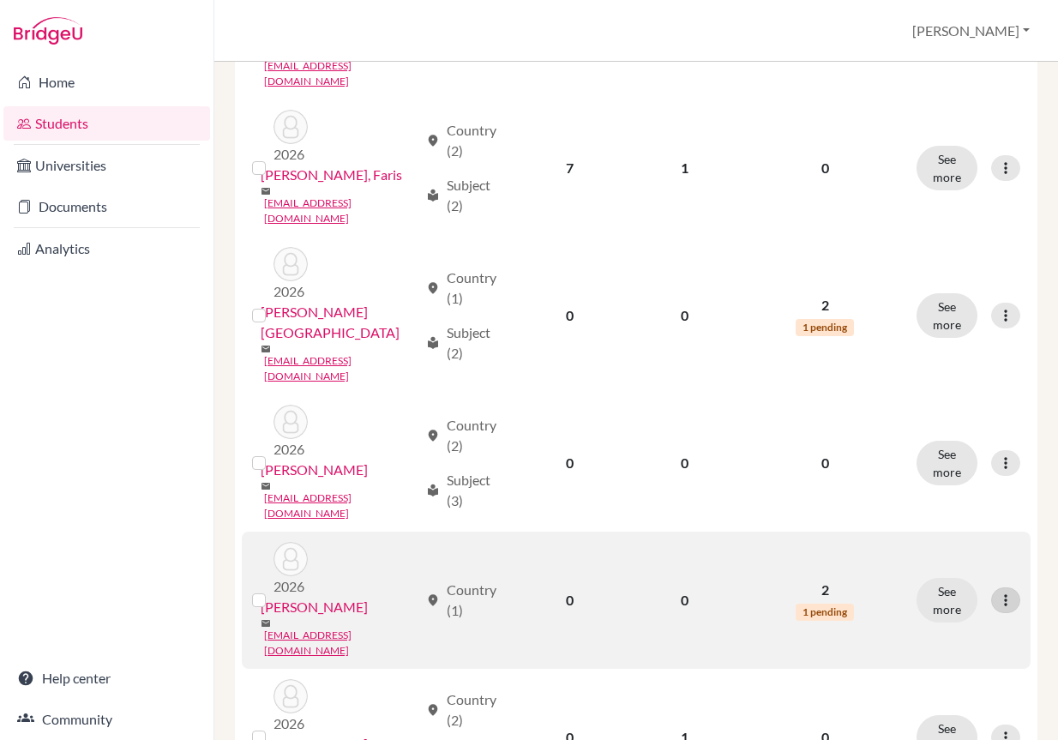
click at [999, 592] on icon at bounding box center [1005, 600] width 17 height 17
click at [871, 493] on button "Edit student" at bounding box center [919, 489] width 136 height 27
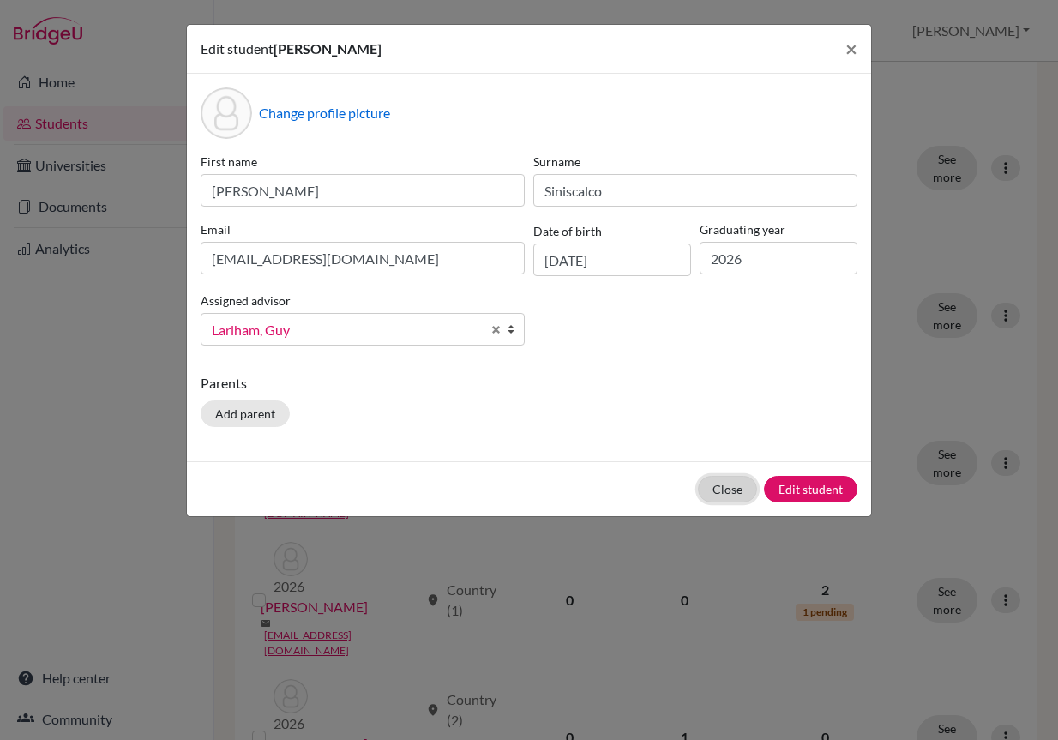
click at [725, 479] on button "Close" at bounding box center [727, 489] width 59 height 27
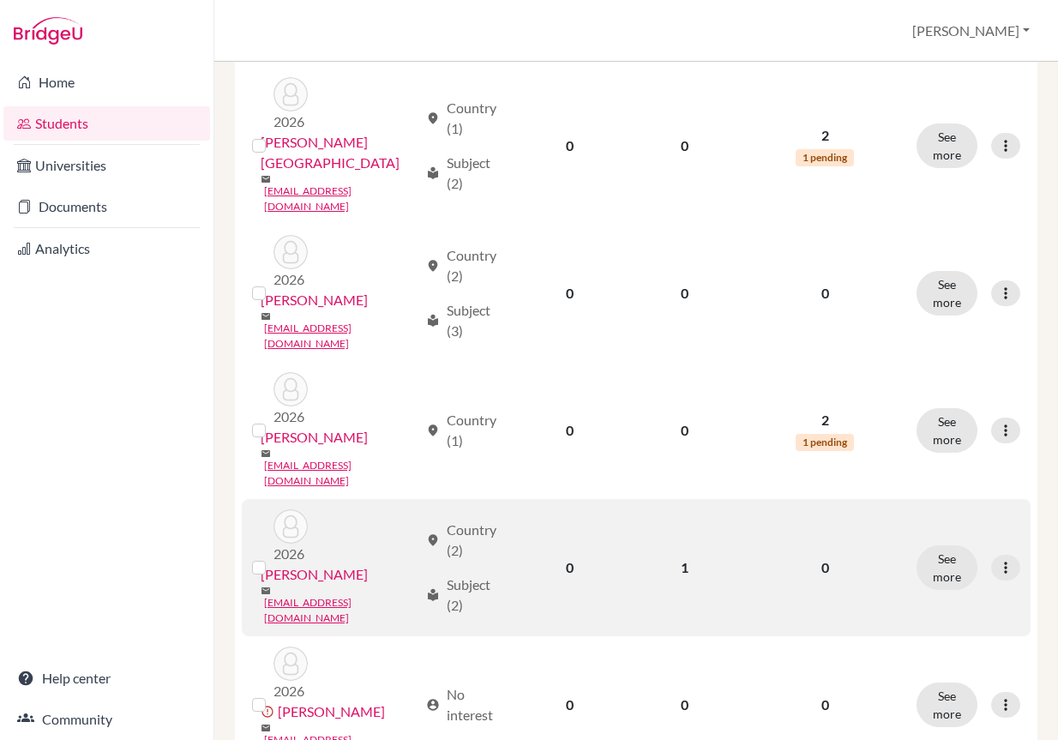
scroll to position [772, 0]
click at [997, 557] on icon at bounding box center [1005, 565] width 17 height 17
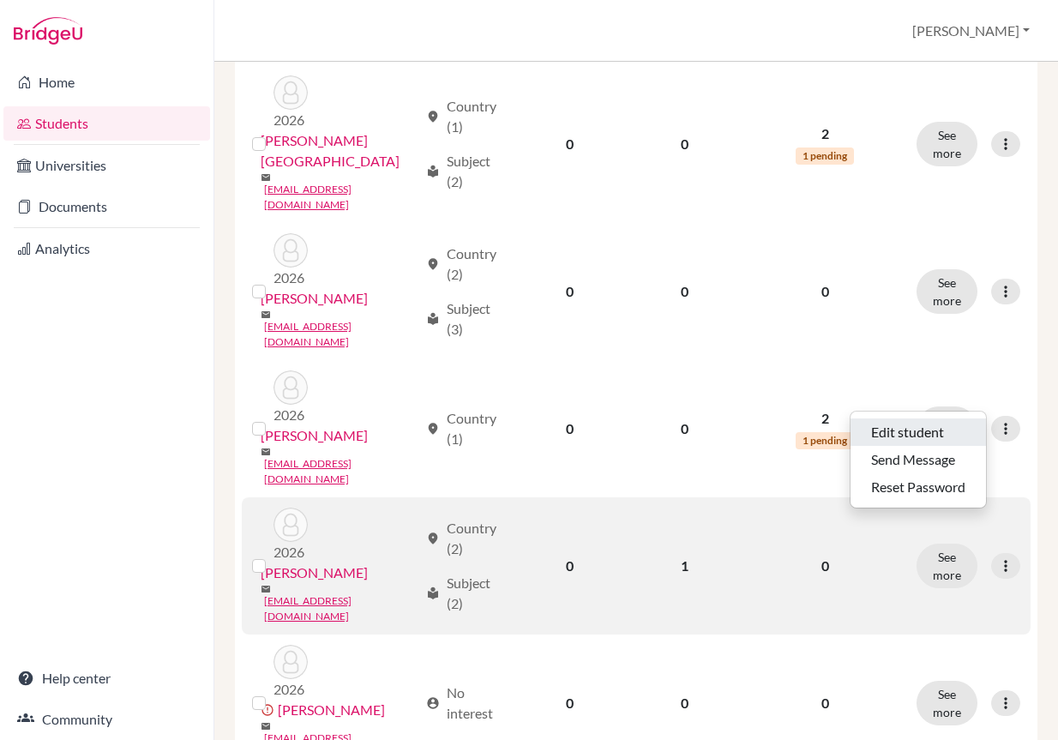
click at [927, 434] on button "Edit student" at bounding box center [919, 432] width 136 height 27
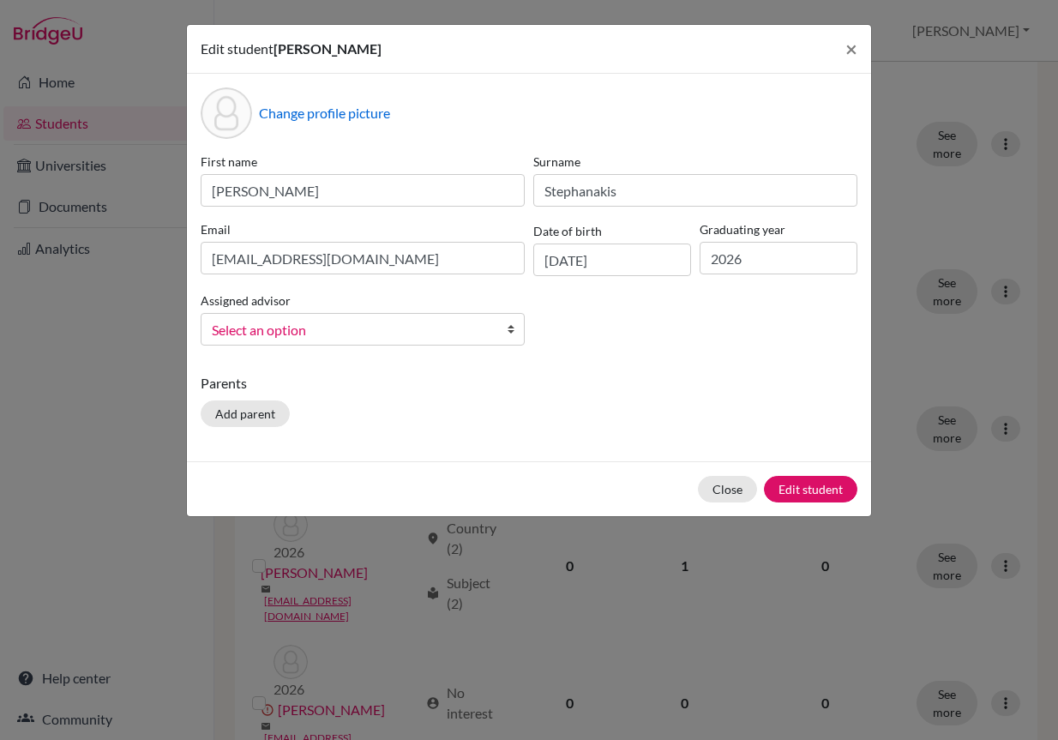
click at [493, 322] on link "Select an option" at bounding box center [363, 329] width 324 height 33
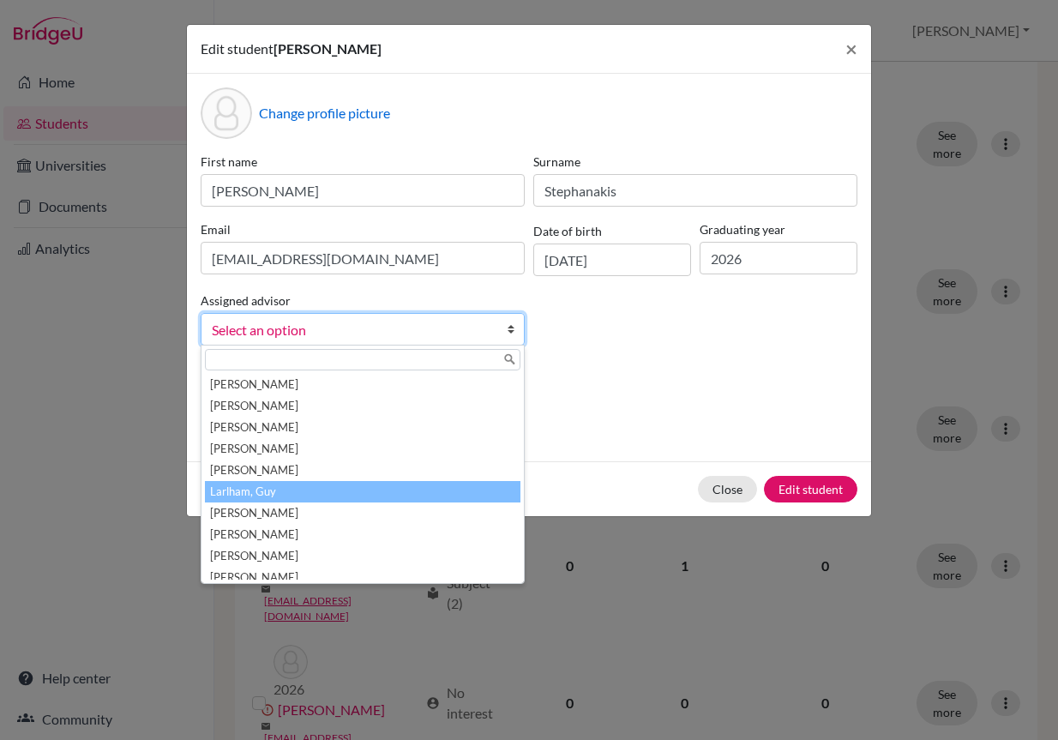
scroll to position [223, 0]
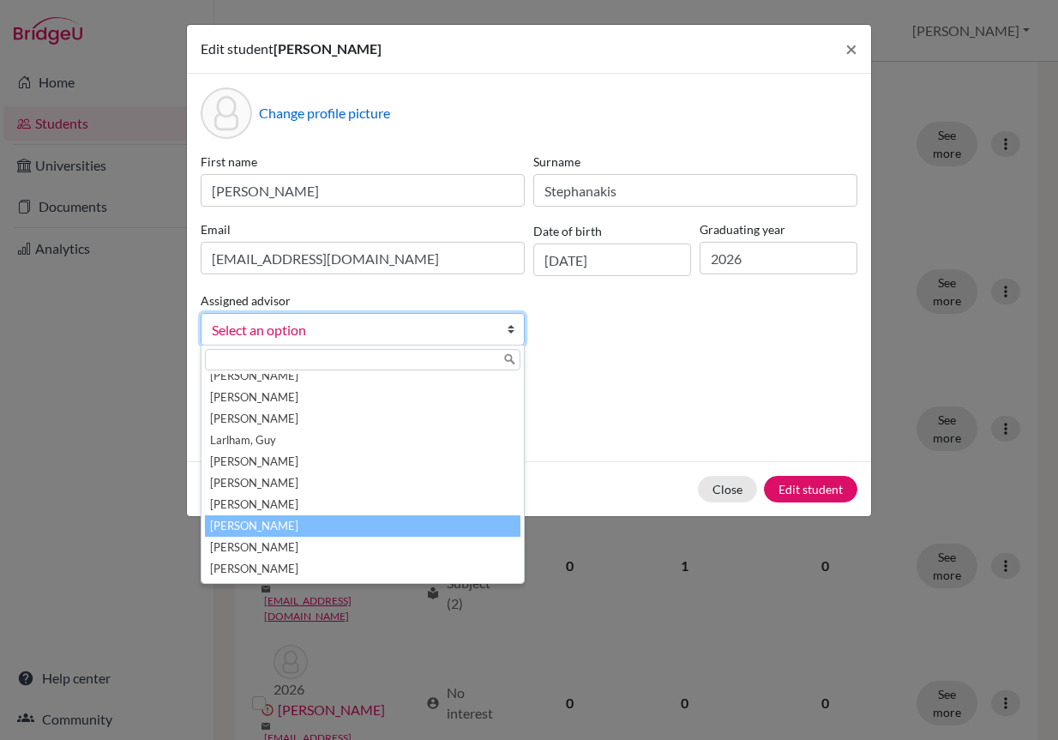
click at [401, 522] on li "[PERSON_NAME]" at bounding box center [363, 525] width 316 height 21
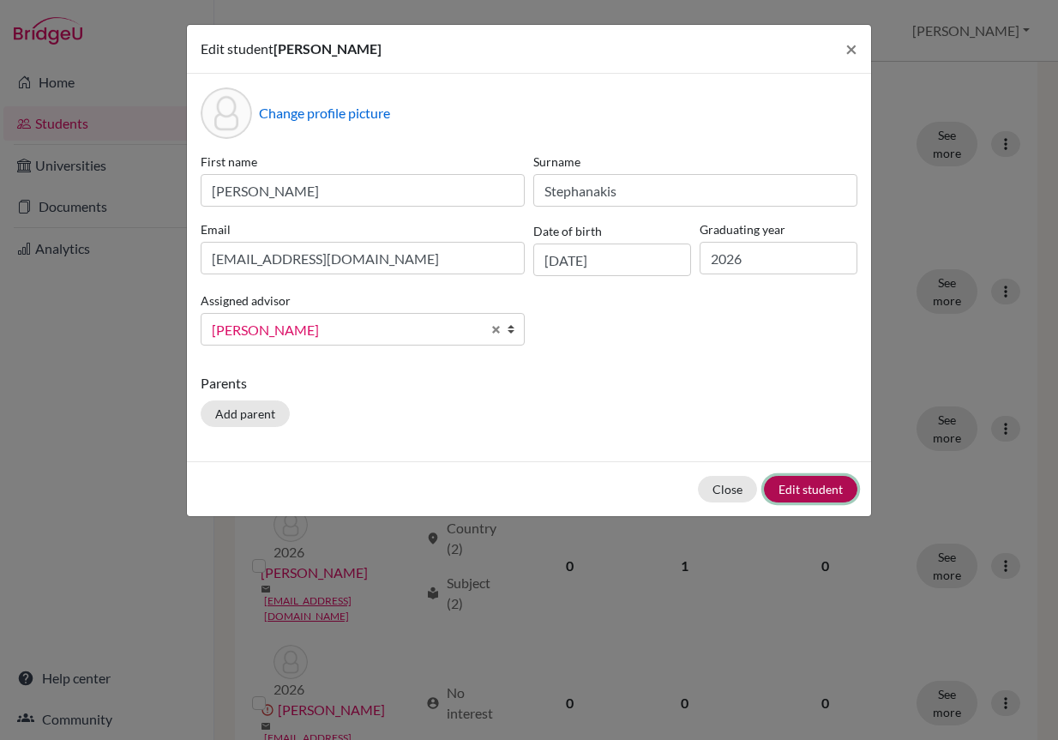
click at [803, 491] on button "Edit student" at bounding box center [810, 489] width 93 height 27
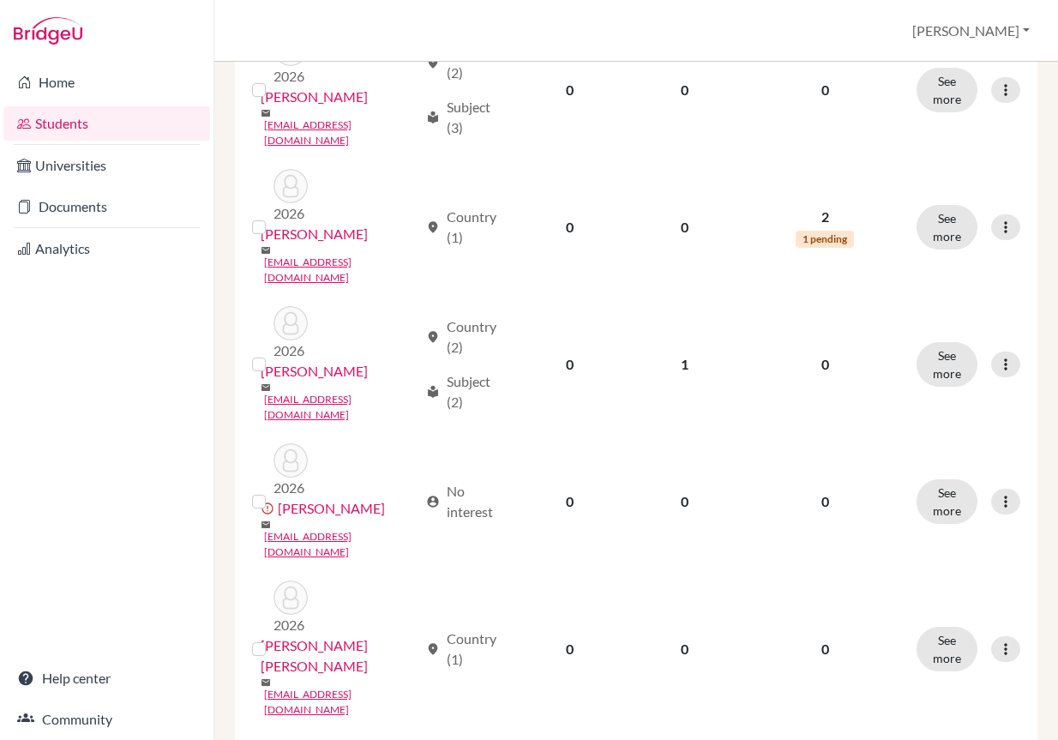
scroll to position [943, 0]
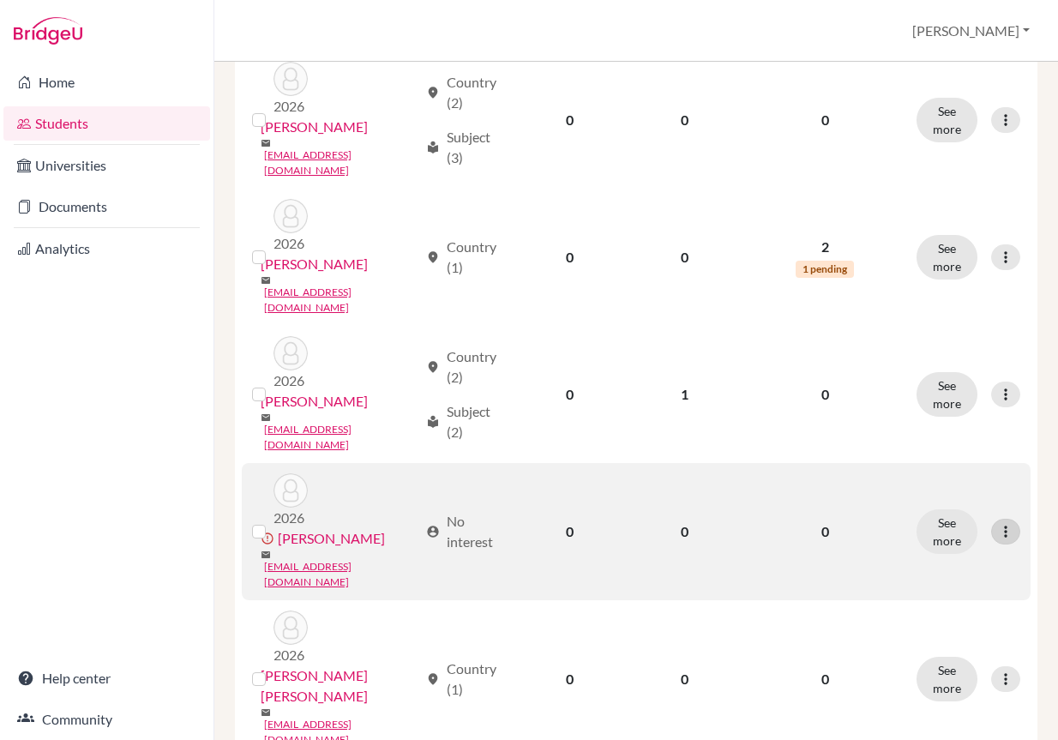
click at [999, 523] on icon at bounding box center [1005, 531] width 17 height 17
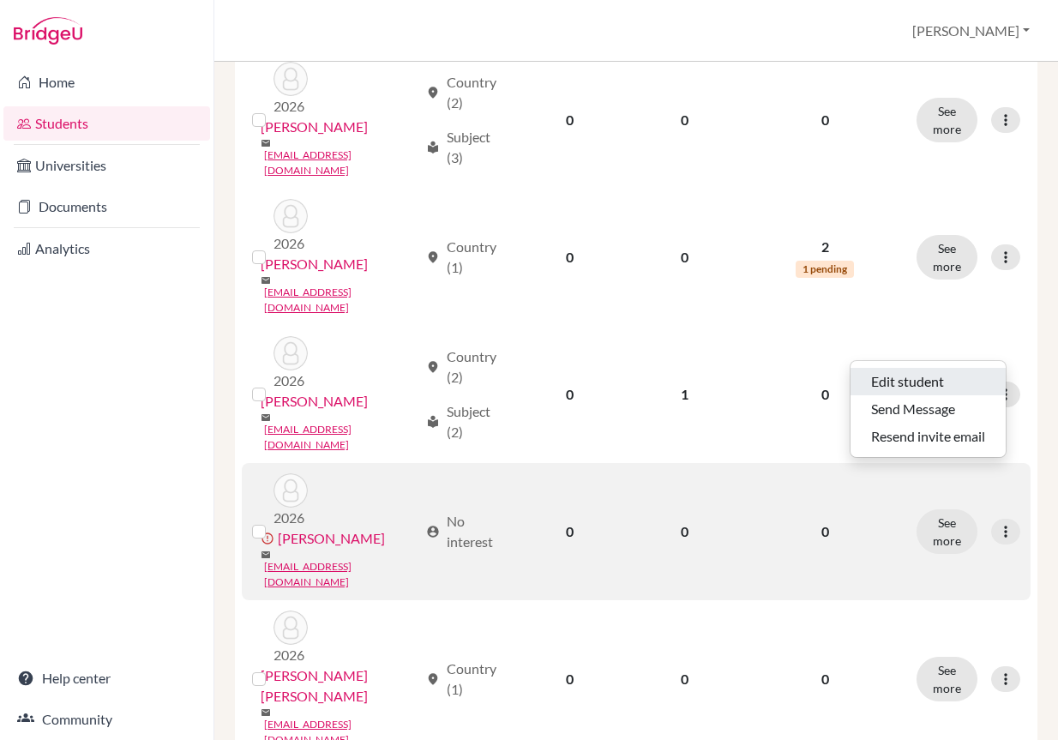
click at [950, 375] on button "Edit student" at bounding box center [928, 381] width 155 height 27
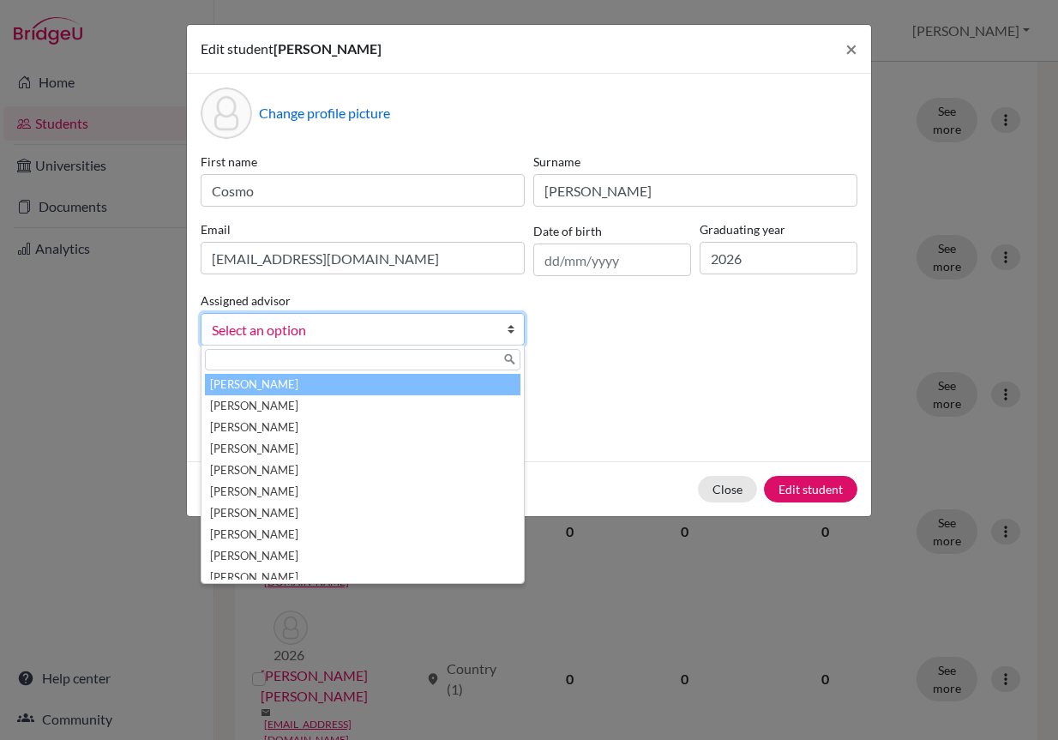
click at [486, 329] on span "Select an option" at bounding box center [352, 330] width 280 height 22
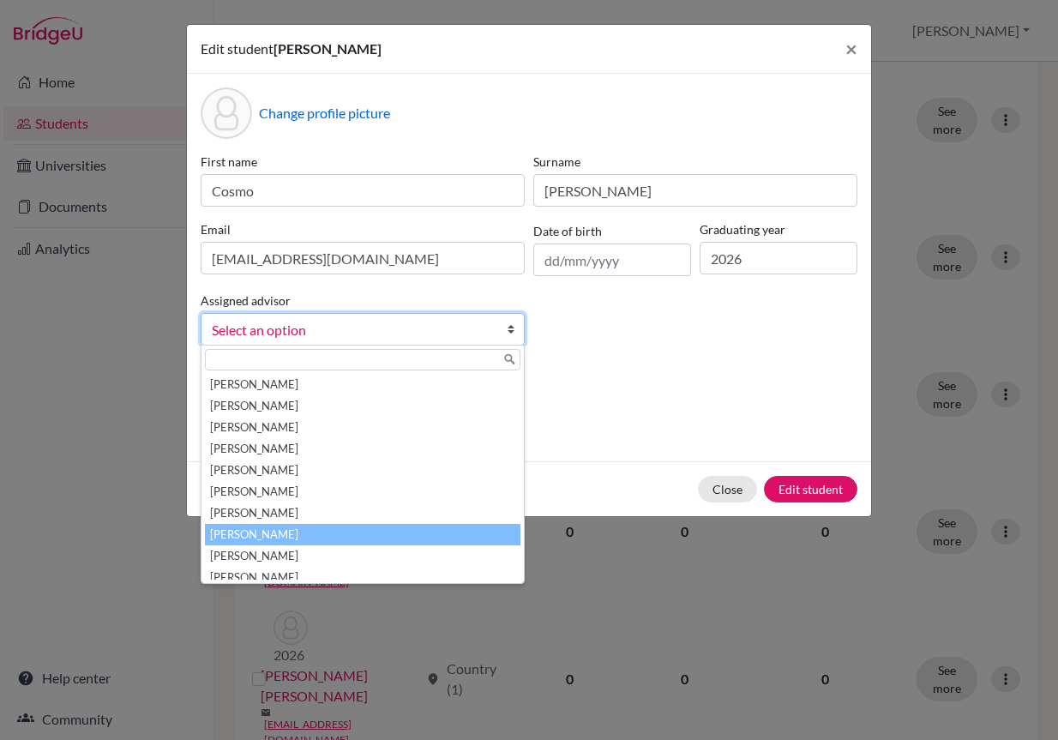
scroll to position [172, 0]
click at [427, 528] on li "McInteer, Niki" at bounding box center [363, 534] width 316 height 21
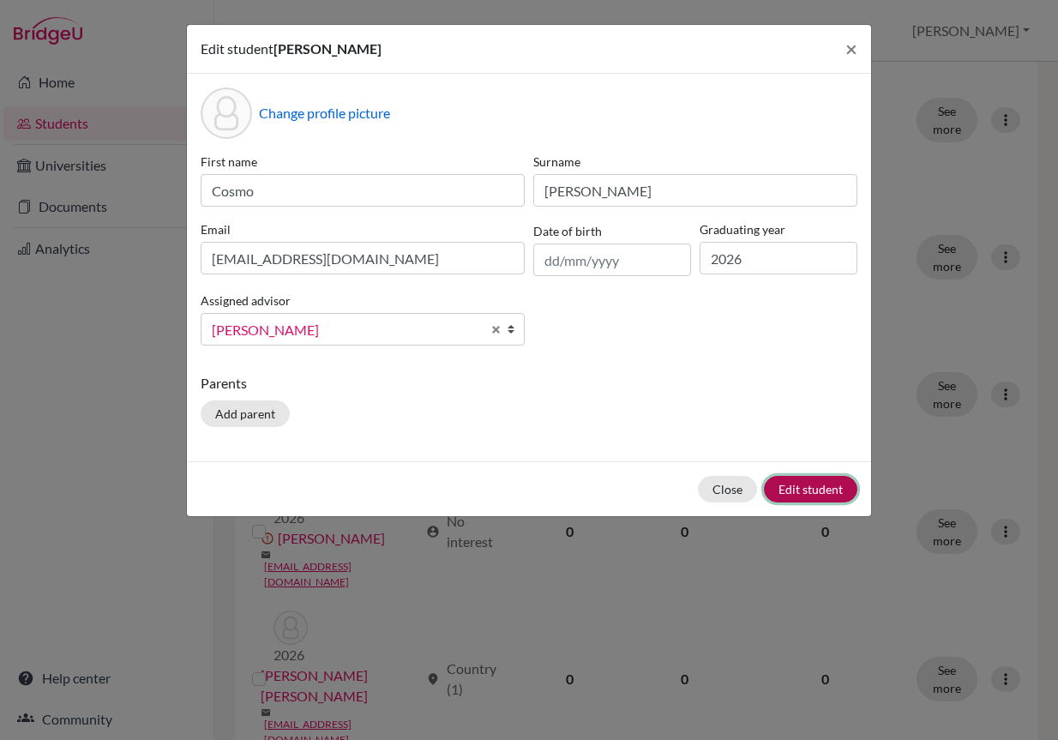
click at [820, 489] on button "Edit student" at bounding box center [810, 489] width 93 height 27
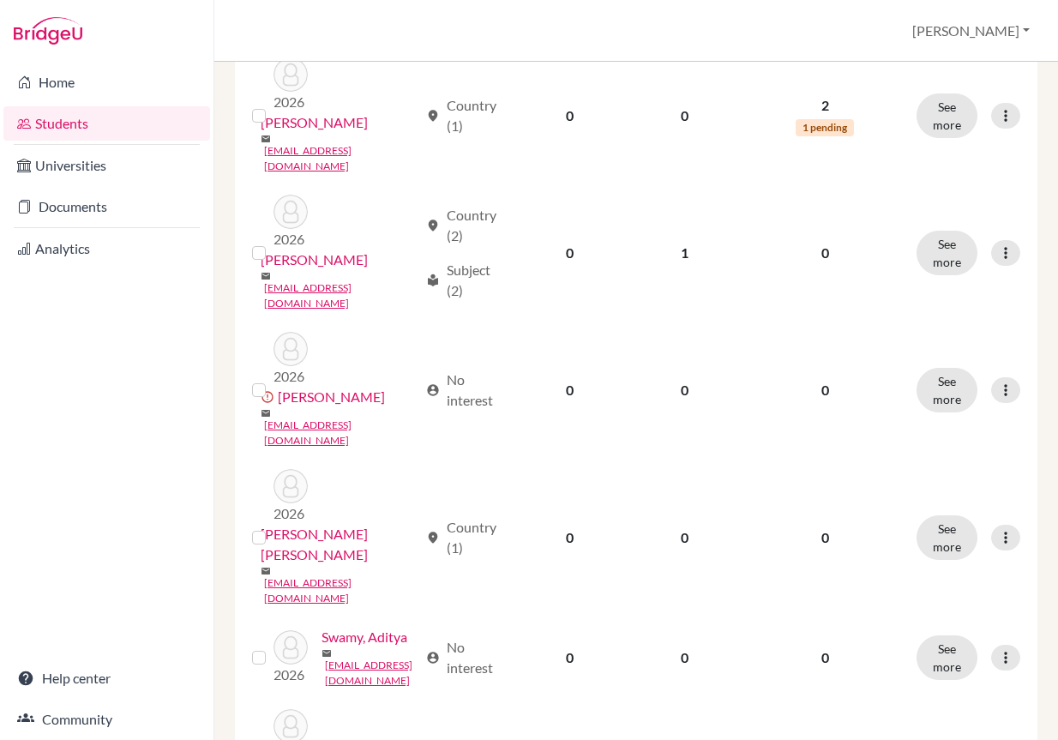
scroll to position [1115, 0]
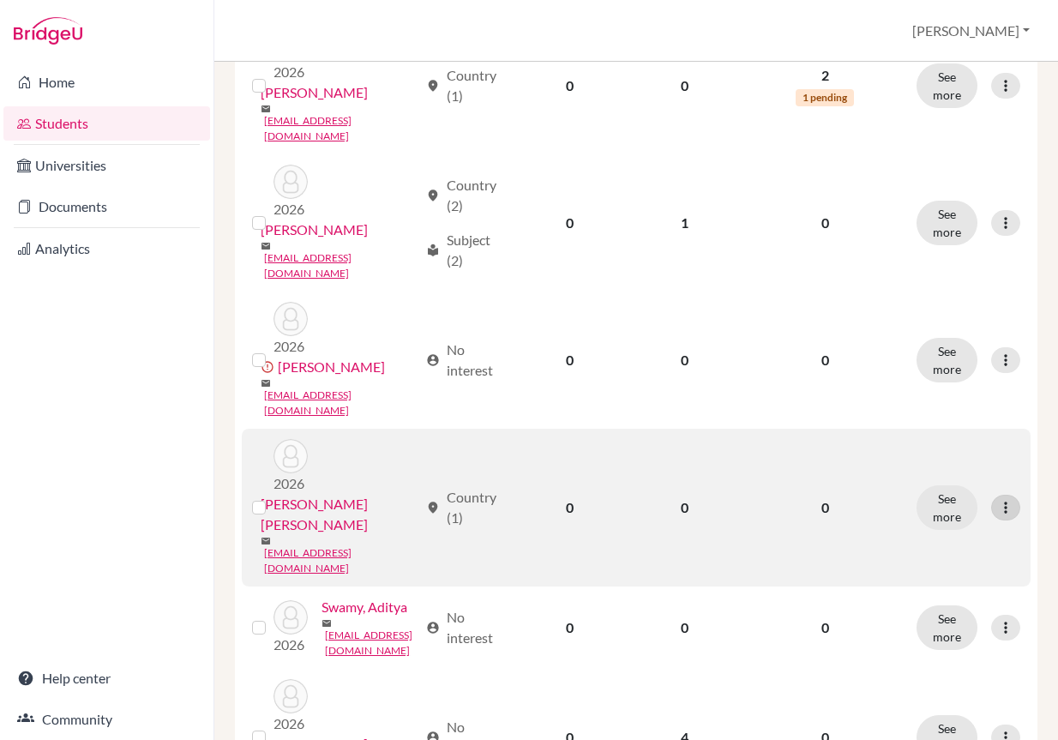
click at [997, 499] on icon at bounding box center [1005, 507] width 17 height 17
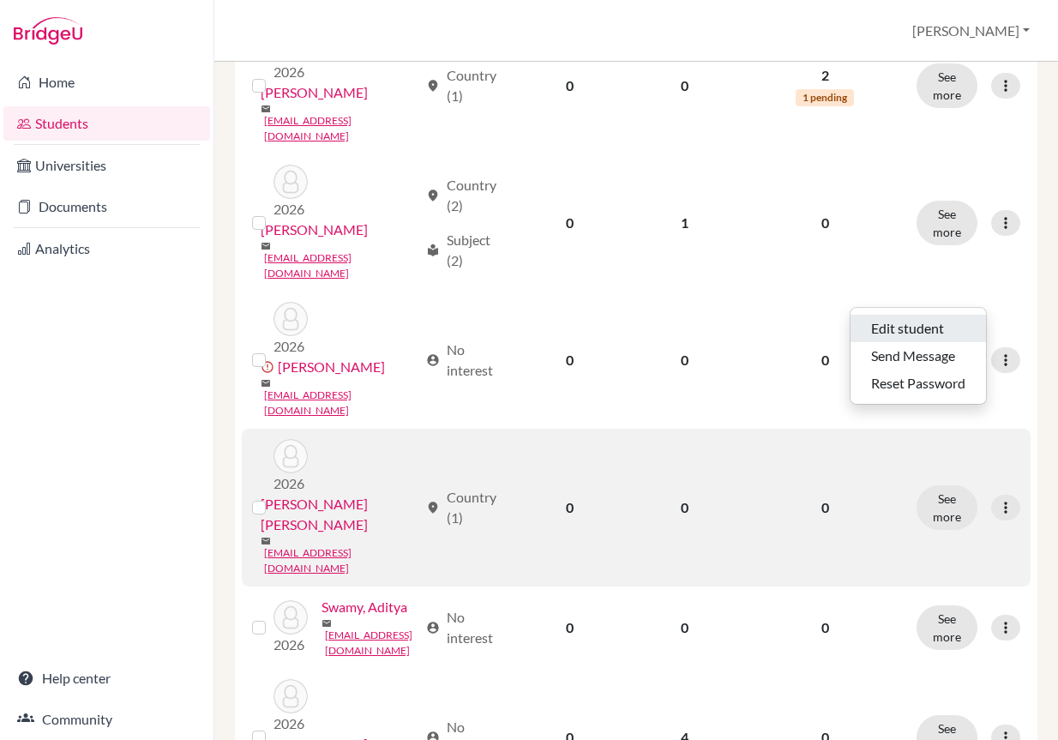
click at [956, 331] on button "Edit student" at bounding box center [919, 328] width 136 height 27
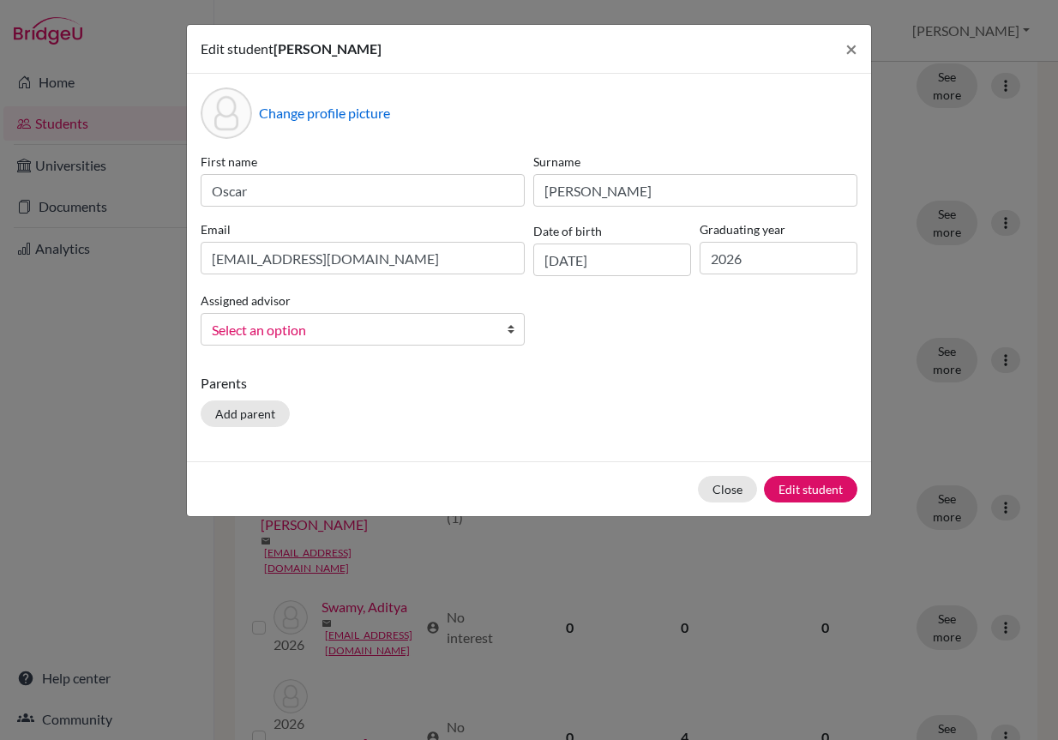
click at [423, 327] on span "Select an option" at bounding box center [352, 330] width 280 height 22
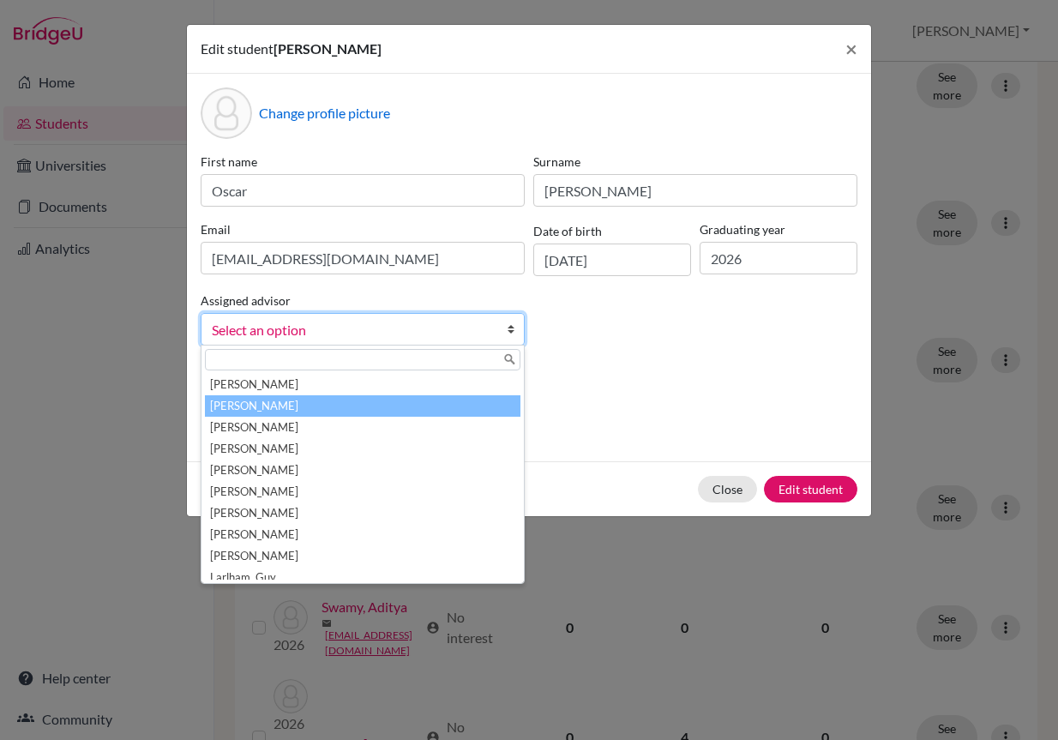
scroll to position [172, 0]
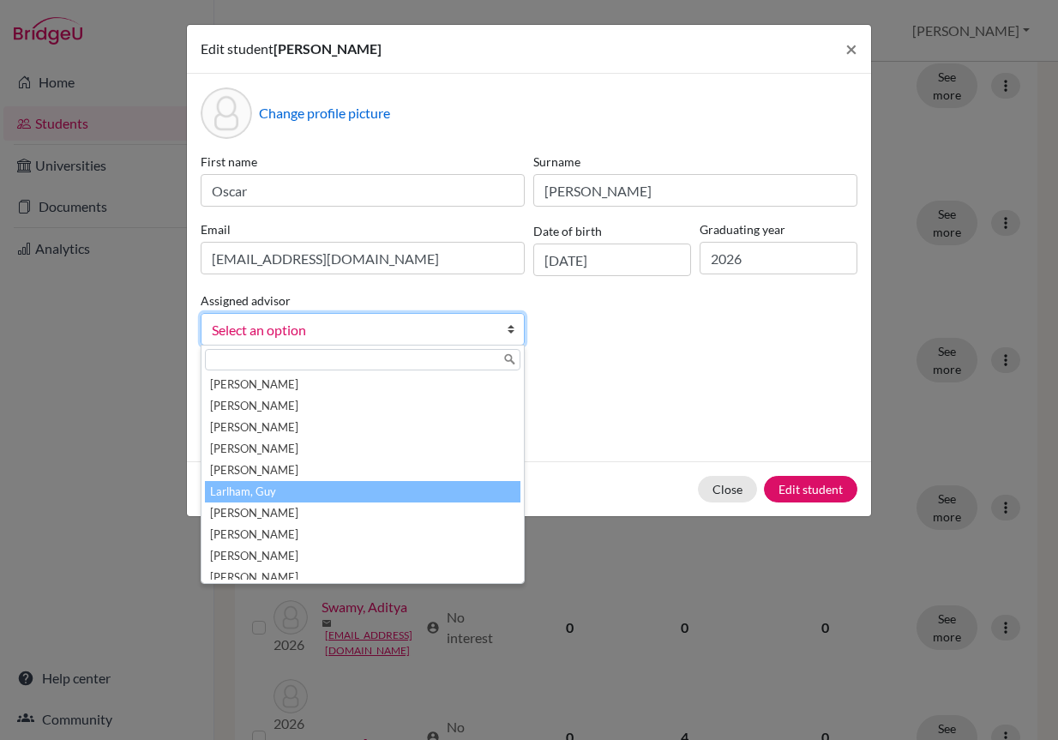
click at [407, 485] on li "Larlham, Guy" at bounding box center [363, 491] width 316 height 21
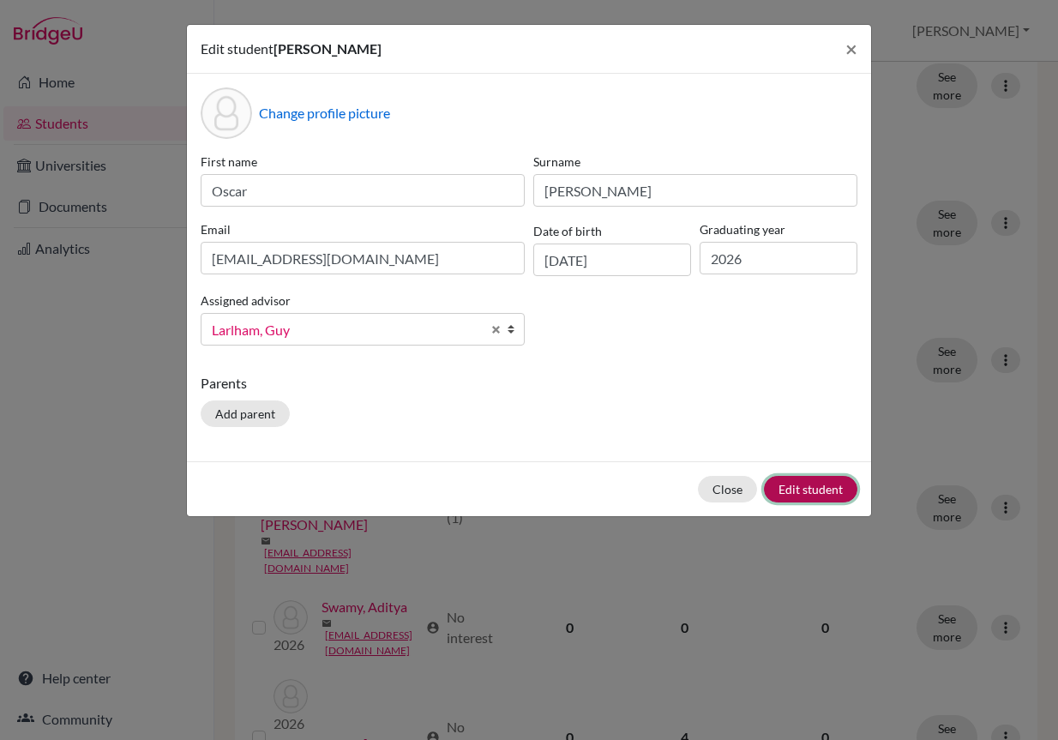
click at [834, 490] on button "Edit student" at bounding box center [810, 489] width 93 height 27
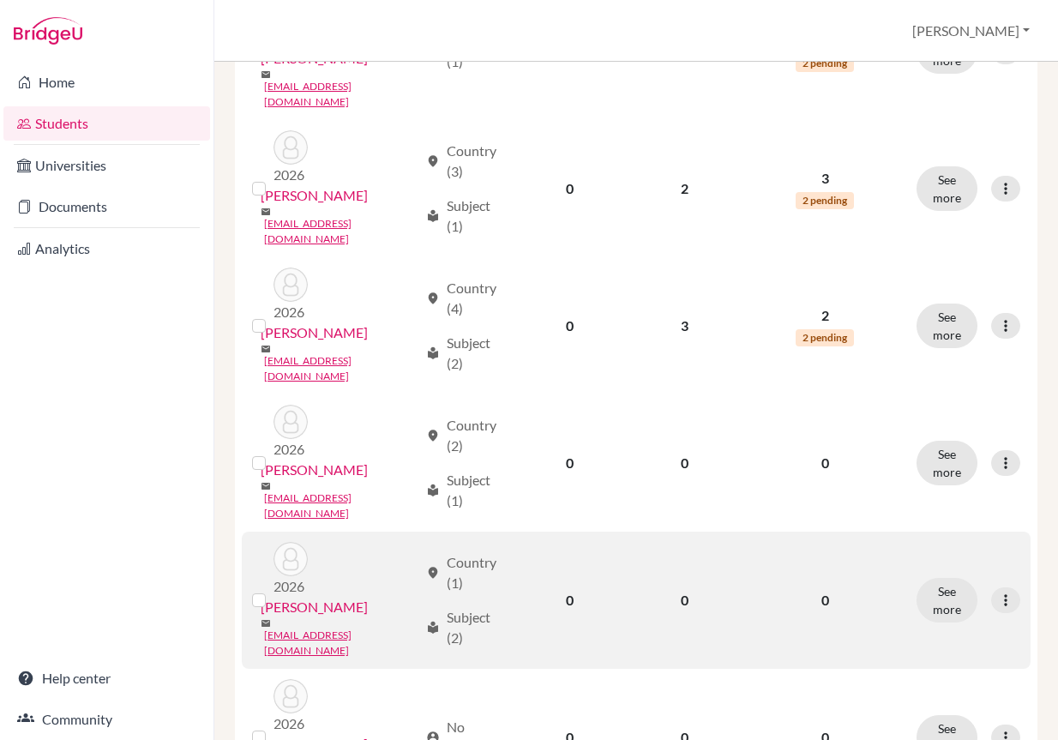
scroll to position [2106, 0]
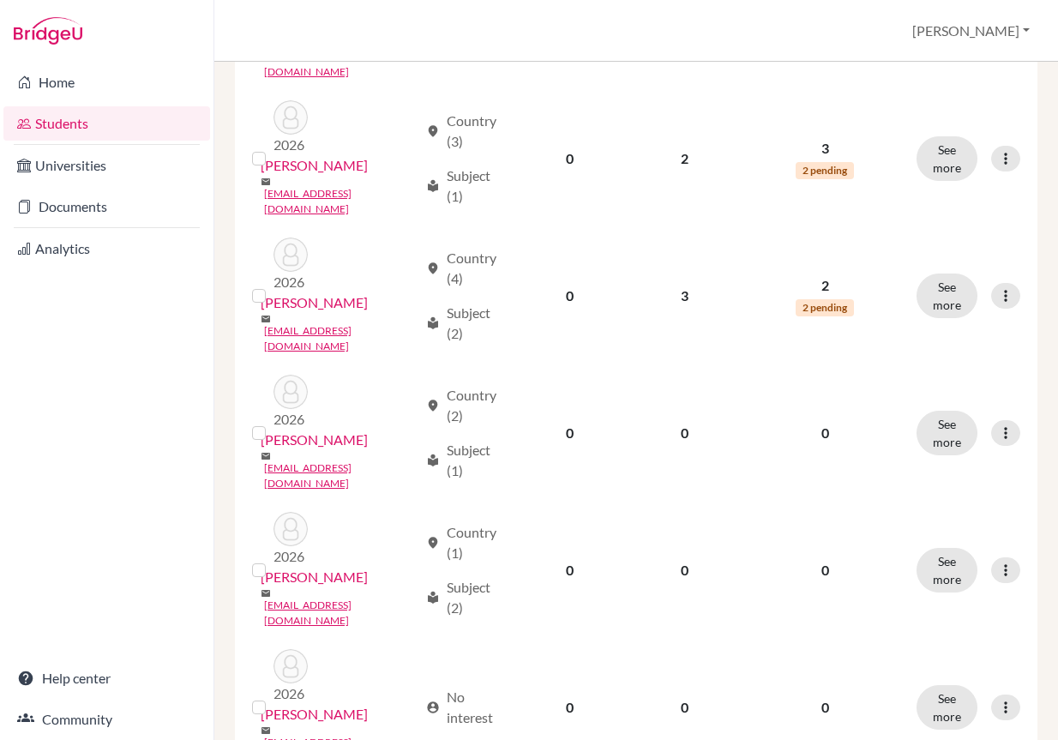
click at [944, 587] on button "Edit student" at bounding box center [919, 600] width 136 height 27
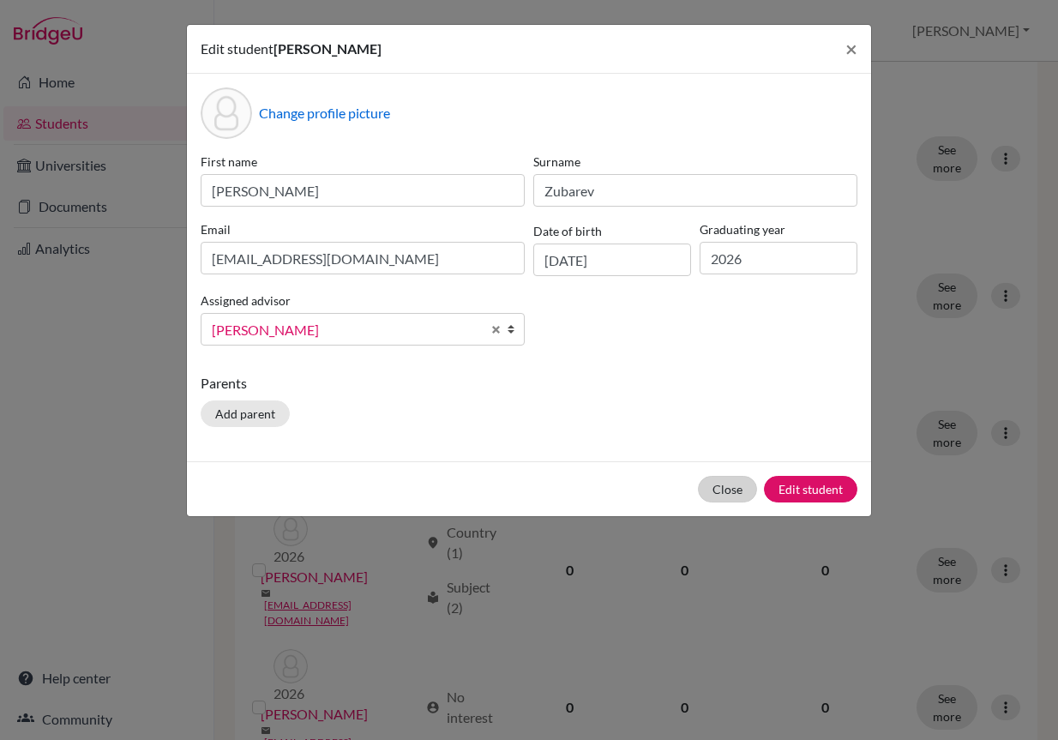
drag, startPoint x: 698, startPoint y: 491, endPoint x: 711, endPoint y: 491, distance: 12.9
click at [711, 491] on div "Close Edit student" at bounding box center [529, 488] width 684 height 55
click at [711, 491] on button "Close" at bounding box center [727, 489] width 59 height 27
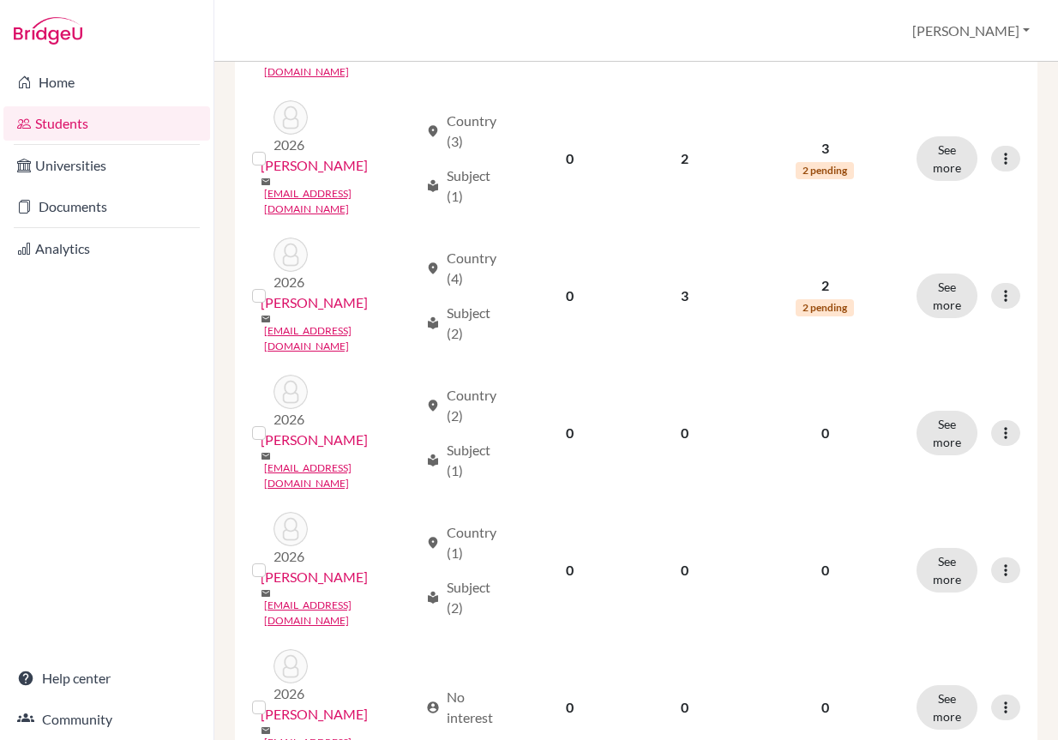
click at [943, 470] on button "Edit student" at bounding box center [919, 480] width 136 height 27
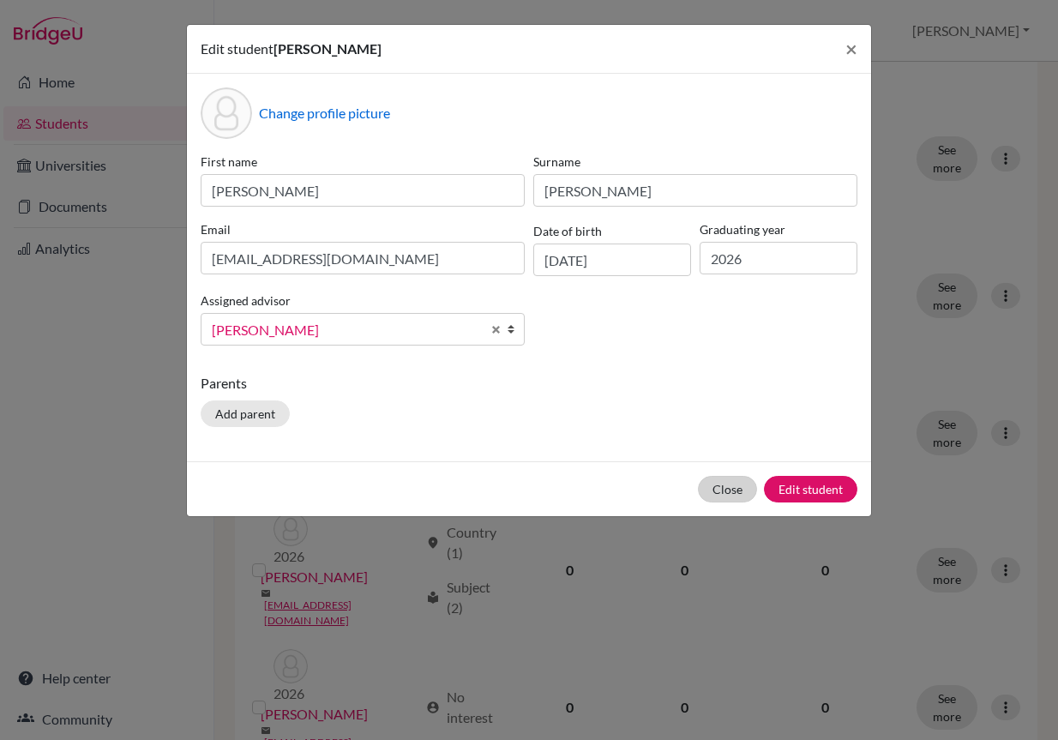
drag, startPoint x: 760, startPoint y: 472, endPoint x: 745, endPoint y: 487, distance: 21.2
click at [754, 481] on div "Close Edit student" at bounding box center [529, 488] width 684 height 55
click at [745, 487] on button "Close" at bounding box center [727, 489] width 59 height 27
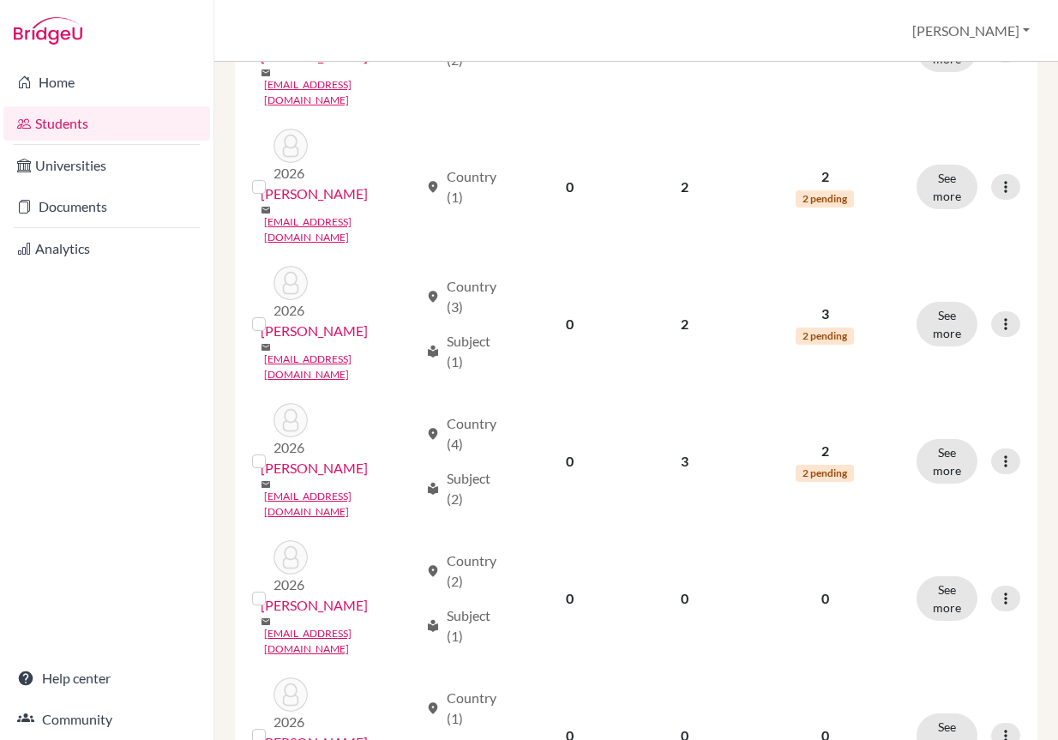
scroll to position [1934, 0]
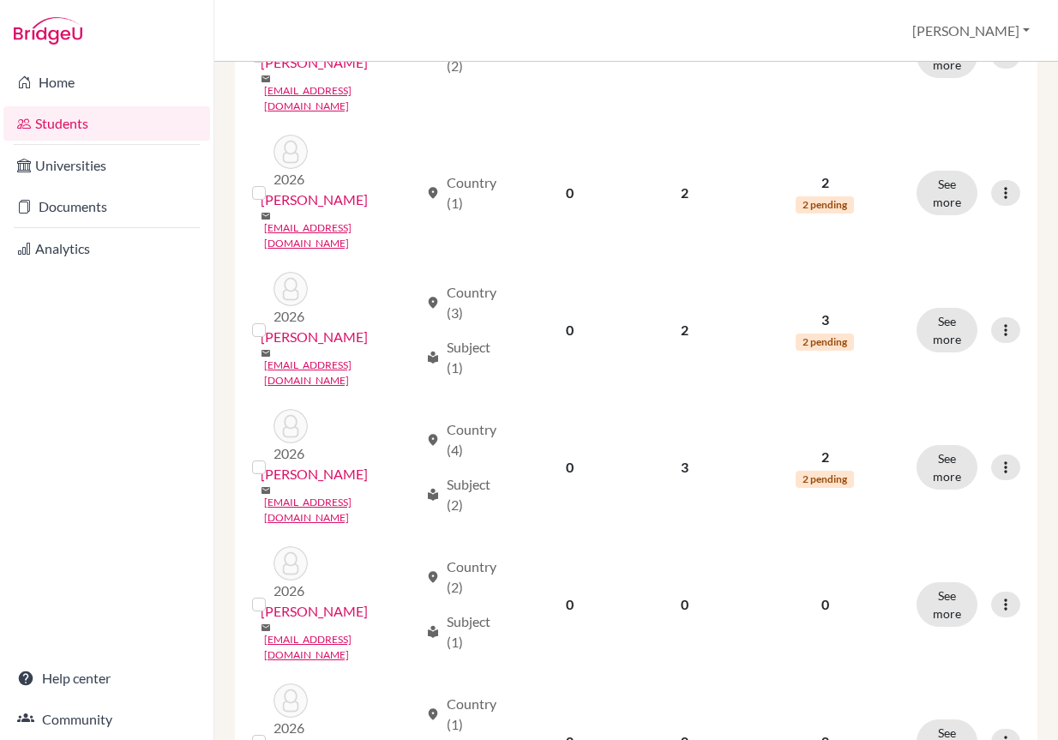
click at [0, 0] on input "checkbox" at bounding box center [0, 0] width 0 height 0
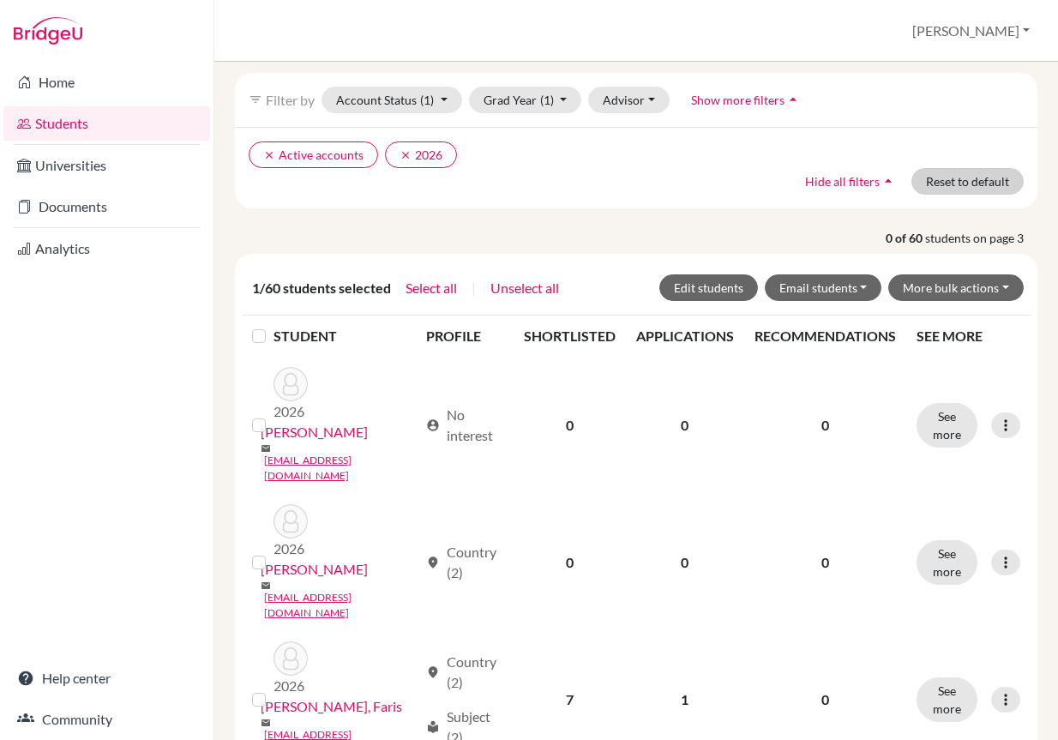
scroll to position [16, 0]
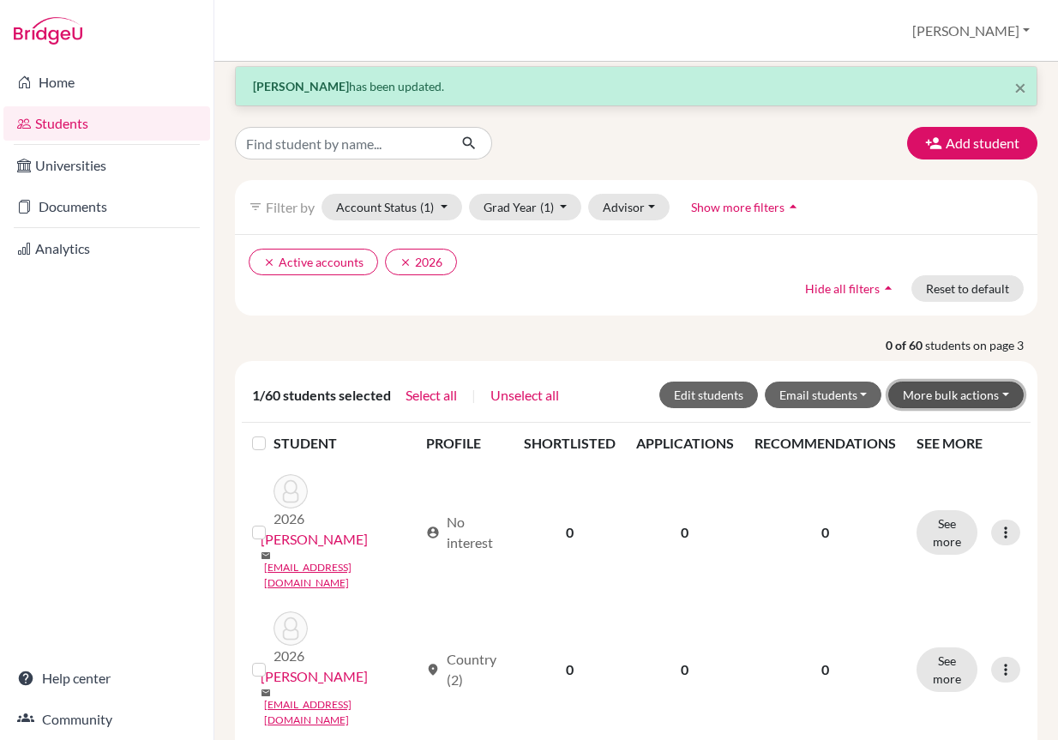
click at [944, 382] on button "More bulk actions" at bounding box center [957, 395] width 136 height 27
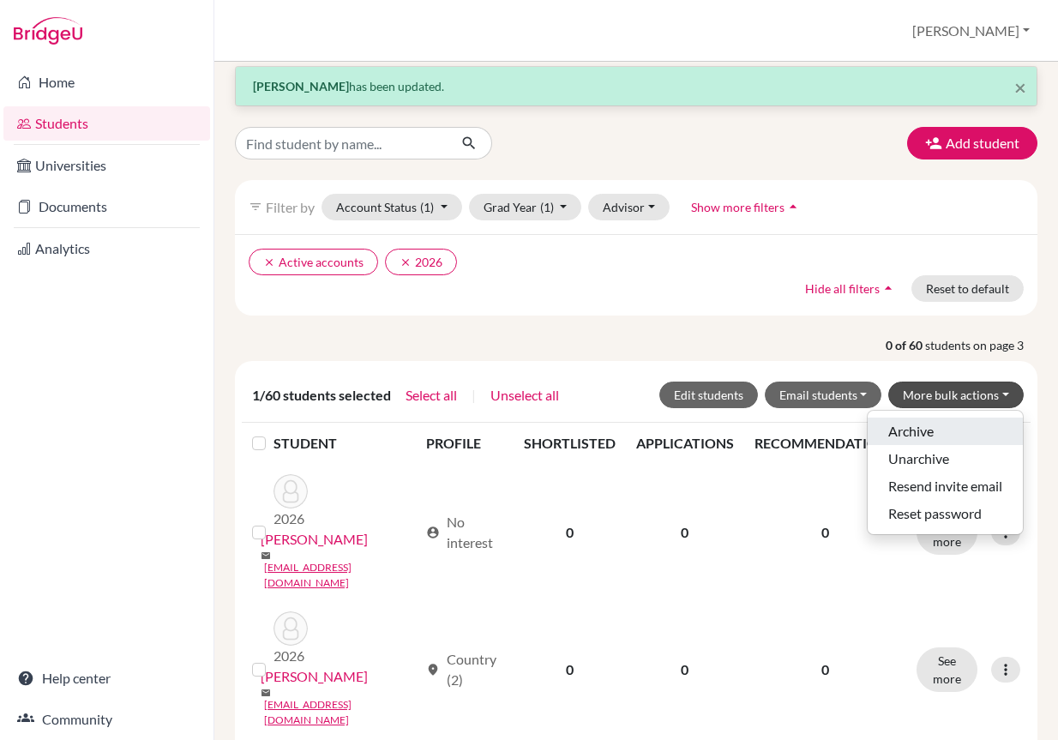
click at [940, 441] on button "Archive" at bounding box center [945, 431] width 155 height 27
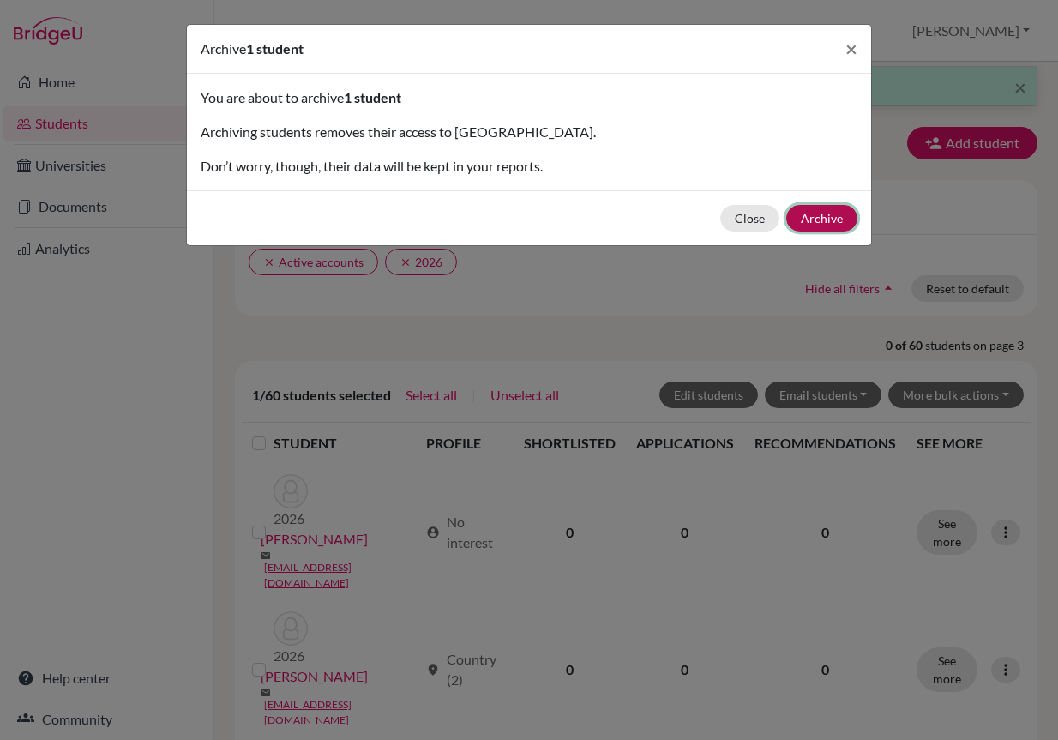
click at [799, 220] on button "Archive" at bounding box center [821, 218] width 71 height 27
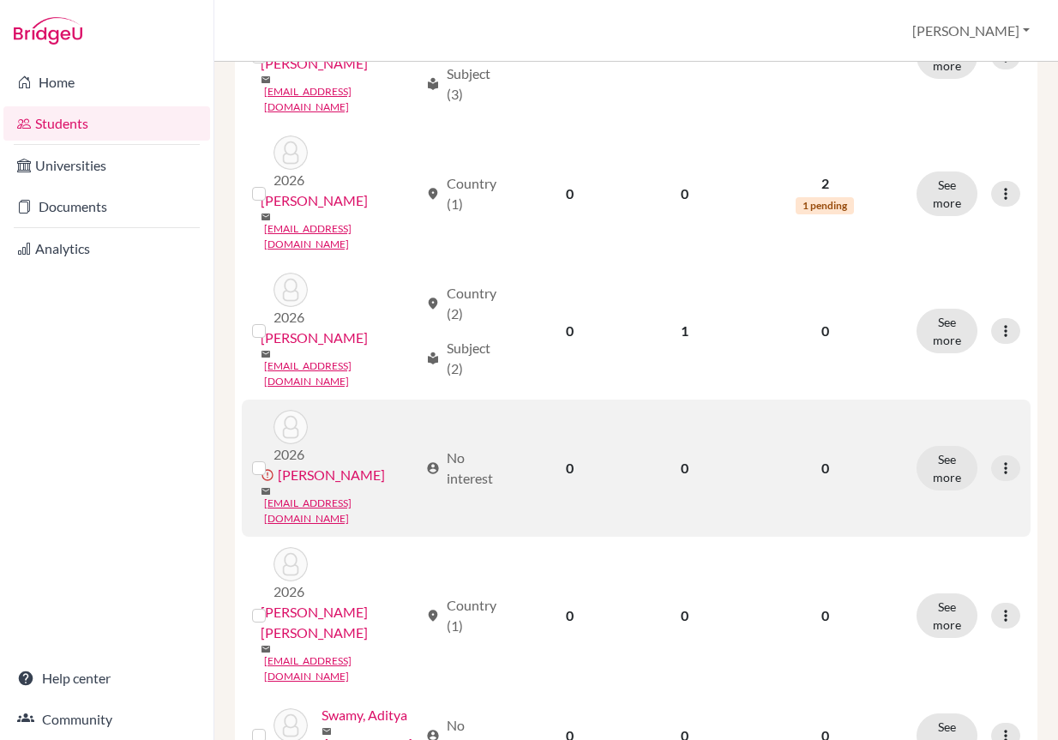
scroll to position [1201, 0]
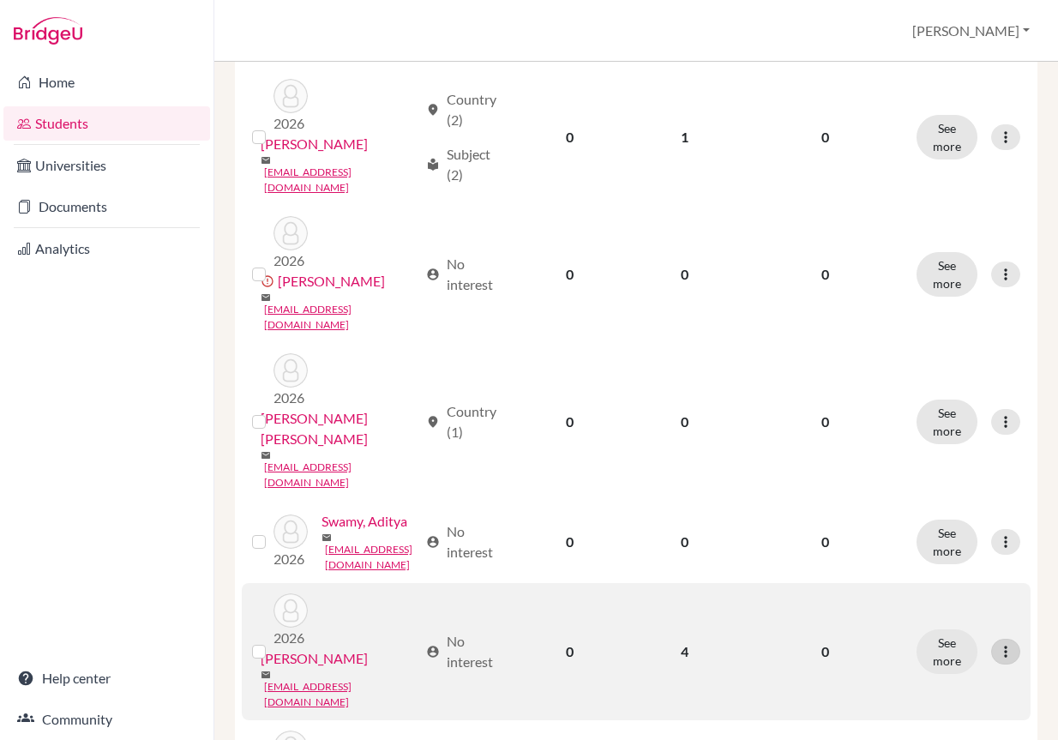
click at [998, 643] on icon at bounding box center [1005, 651] width 17 height 17
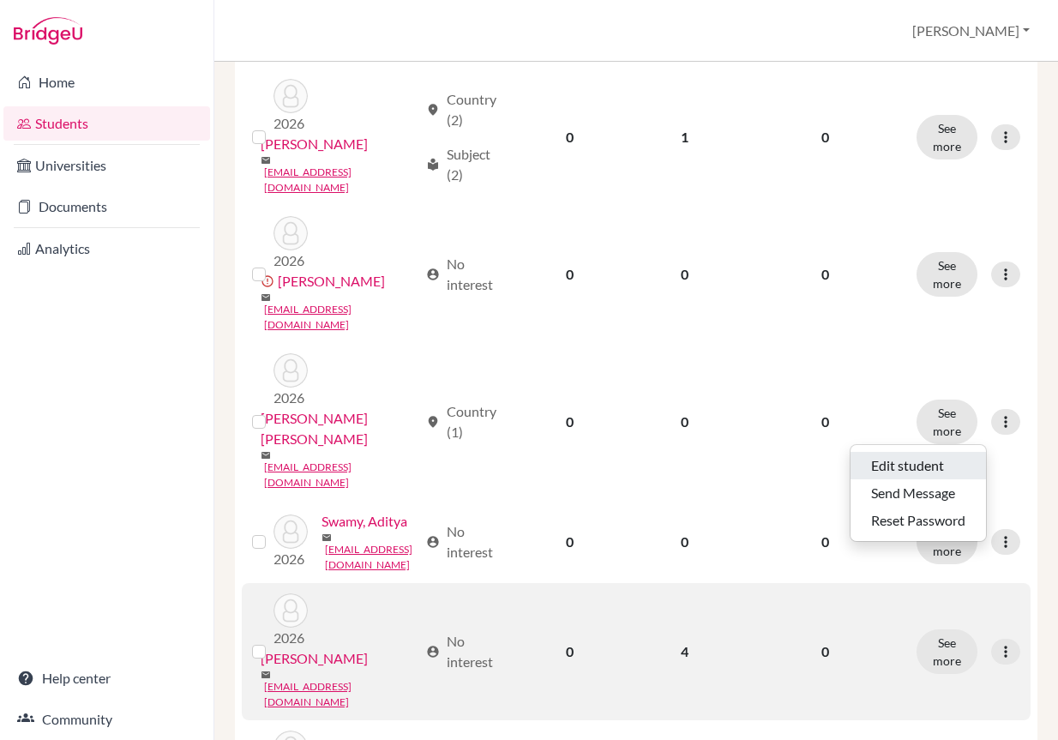
click at [962, 454] on button "Edit student" at bounding box center [919, 465] width 136 height 27
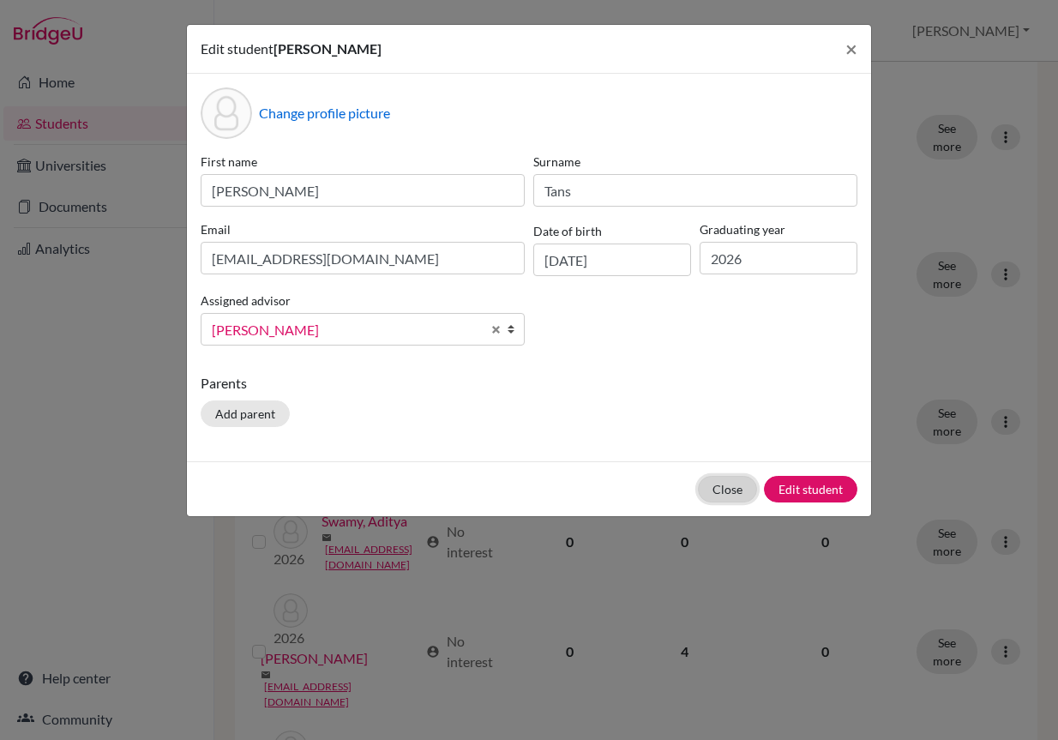
click at [729, 490] on button "Close" at bounding box center [727, 489] width 59 height 27
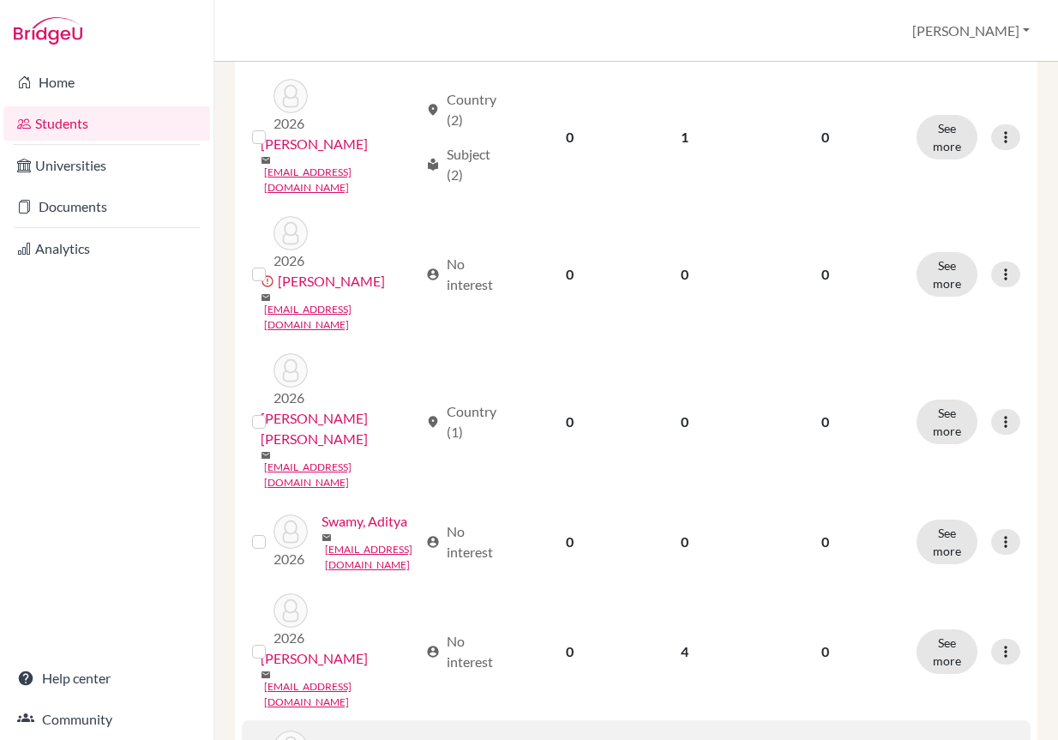
click at [934, 564] on button "Edit student" at bounding box center [919, 576] width 136 height 27
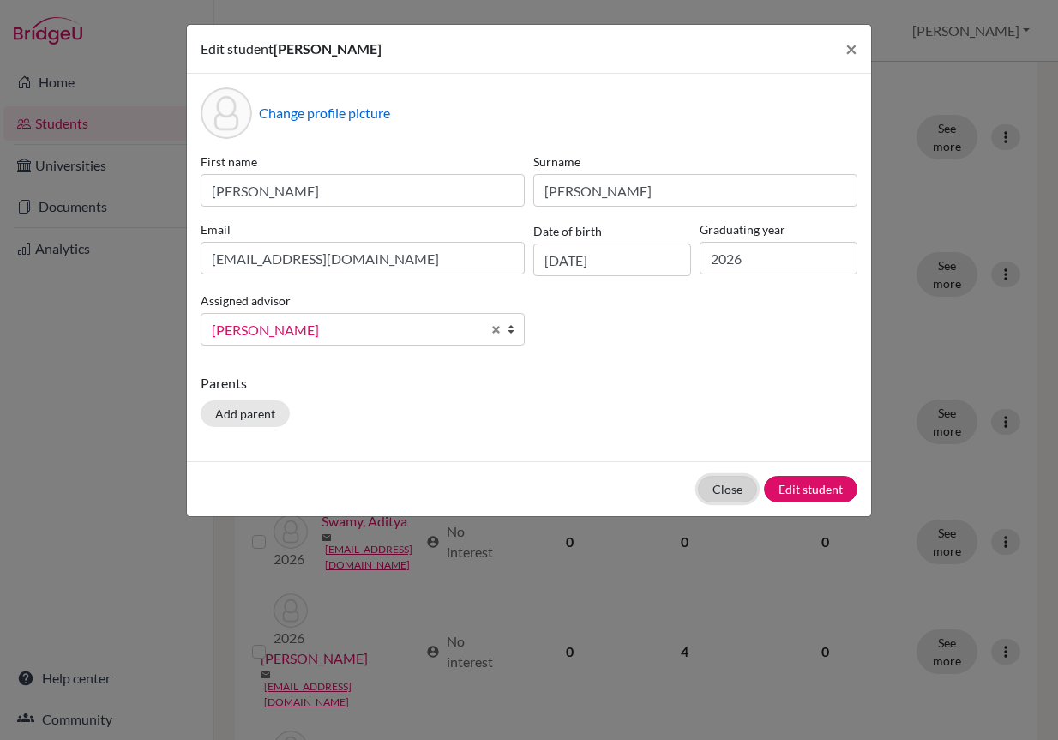
click at [715, 477] on button "Close" at bounding box center [727, 489] width 59 height 27
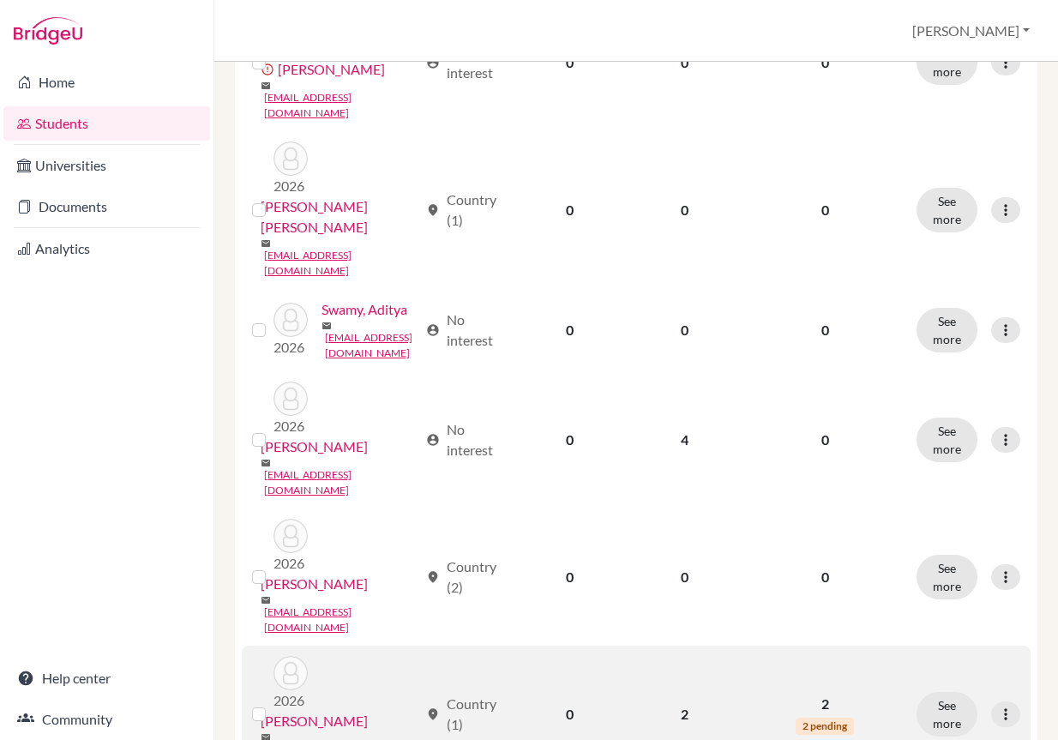
scroll to position [1458, 0]
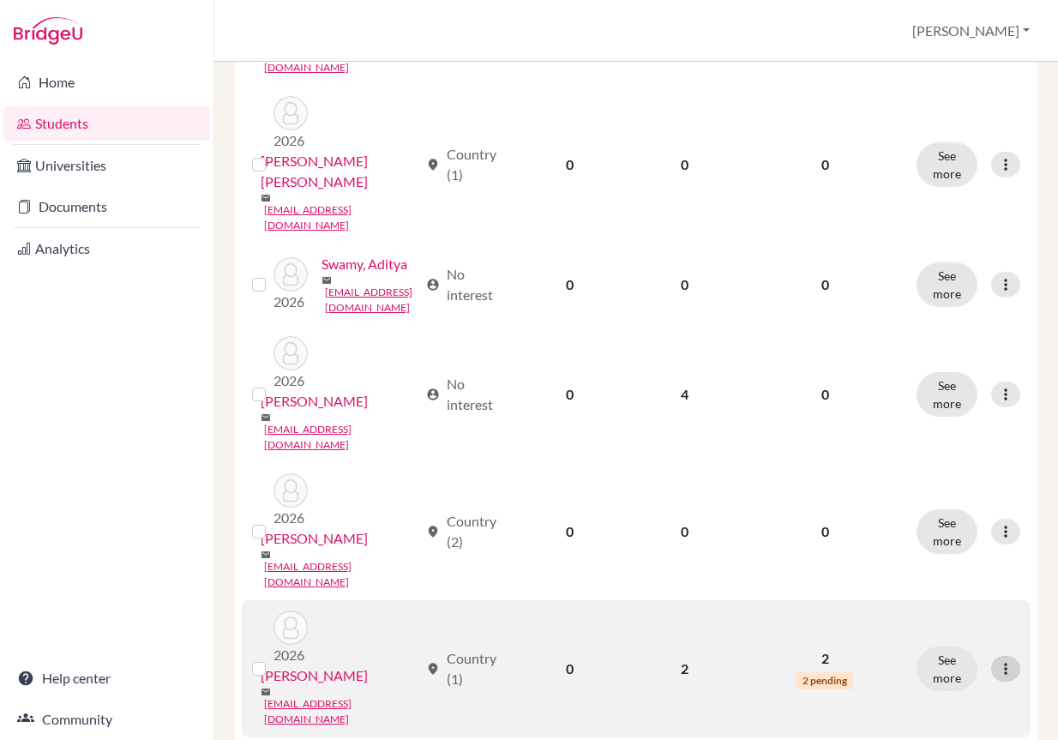
click at [991, 656] on div at bounding box center [1005, 669] width 29 height 26
click at [928, 435] on button "Edit student" at bounding box center [919, 431] width 136 height 27
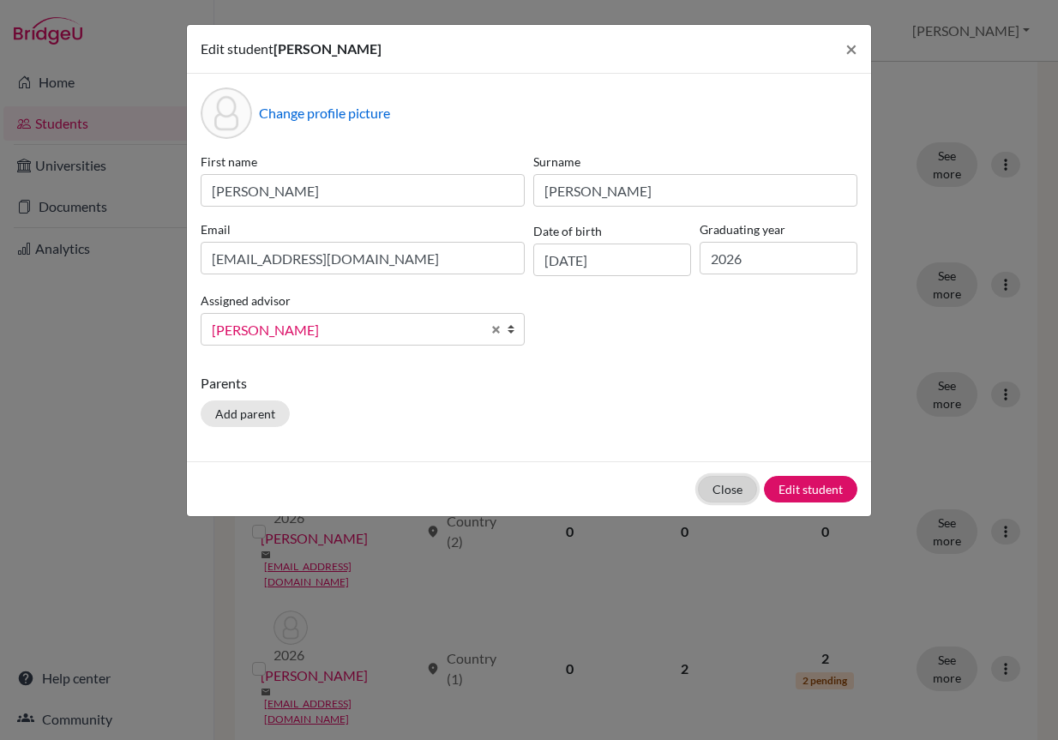
click at [729, 485] on button "Close" at bounding box center [727, 489] width 59 height 27
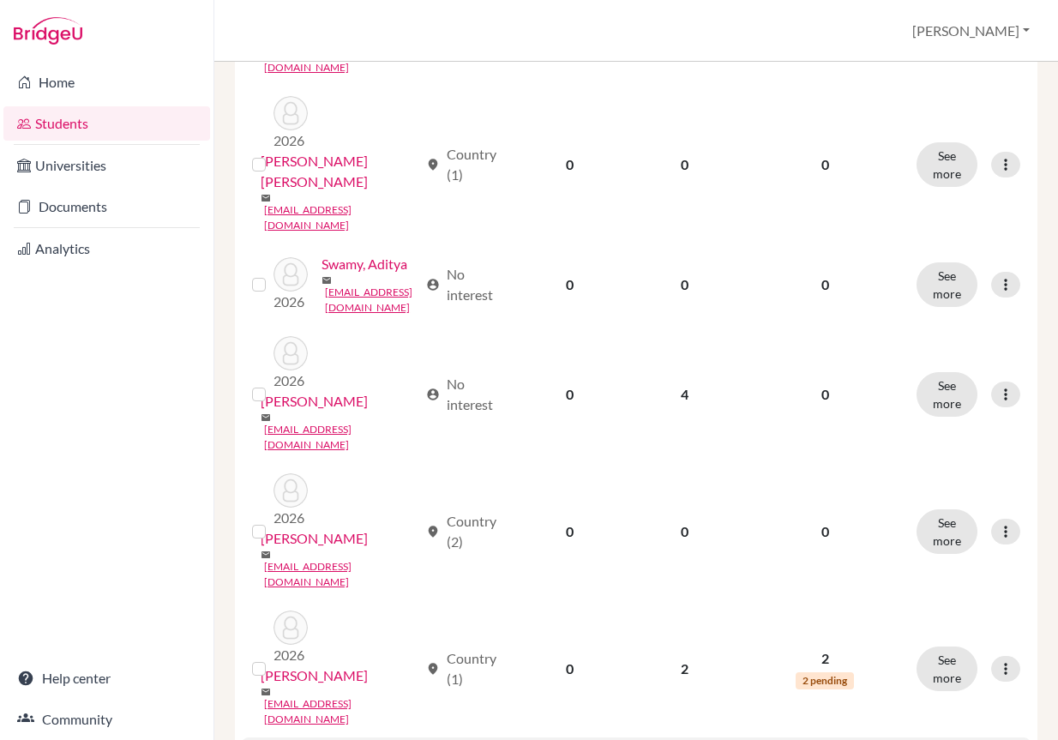
click at [959, 538] on button "Edit student" at bounding box center [919, 545] width 136 height 27
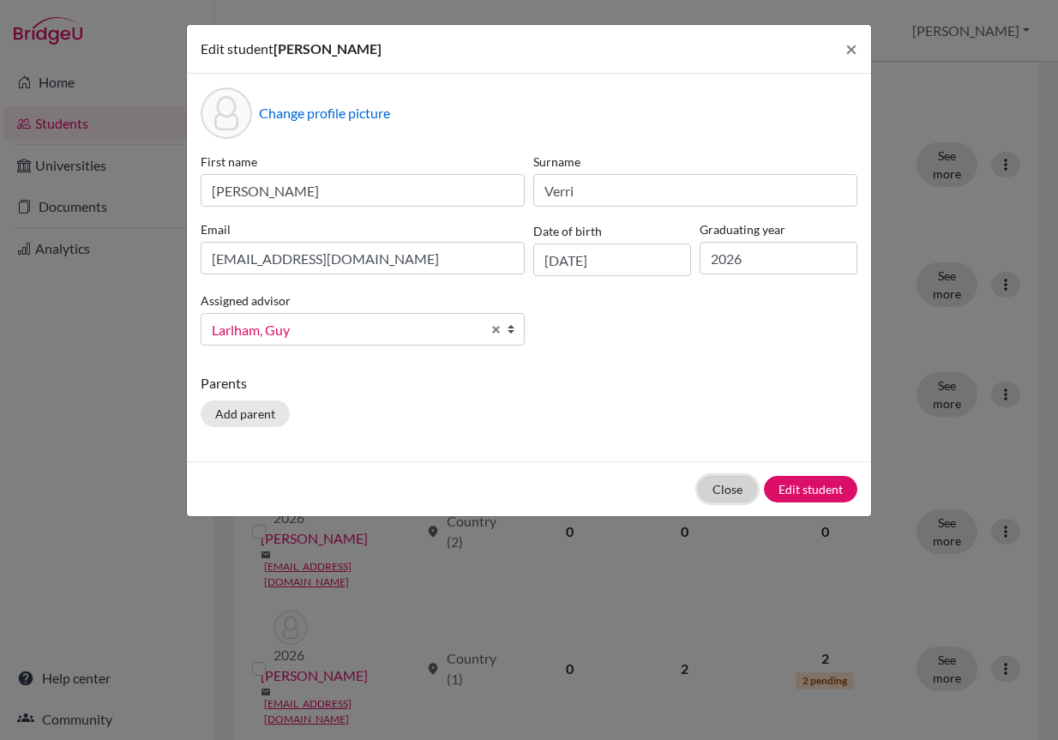
click at [724, 485] on button "Close" at bounding box center [727, 489] width 59 height 27
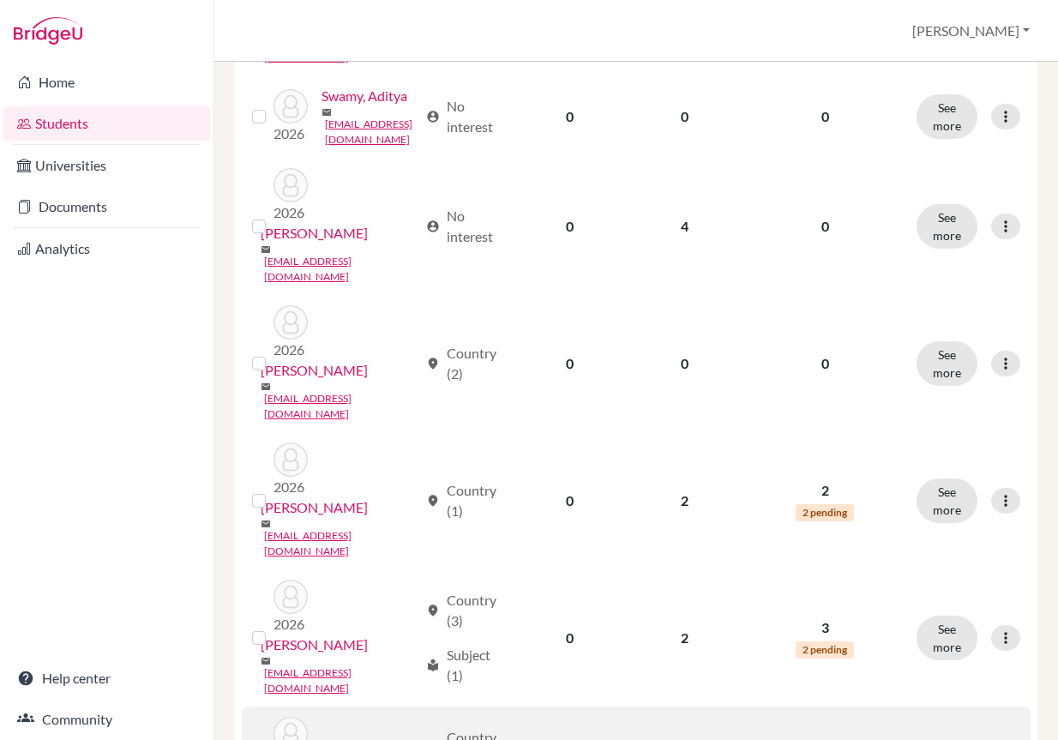
scroll to position [1630, 0]
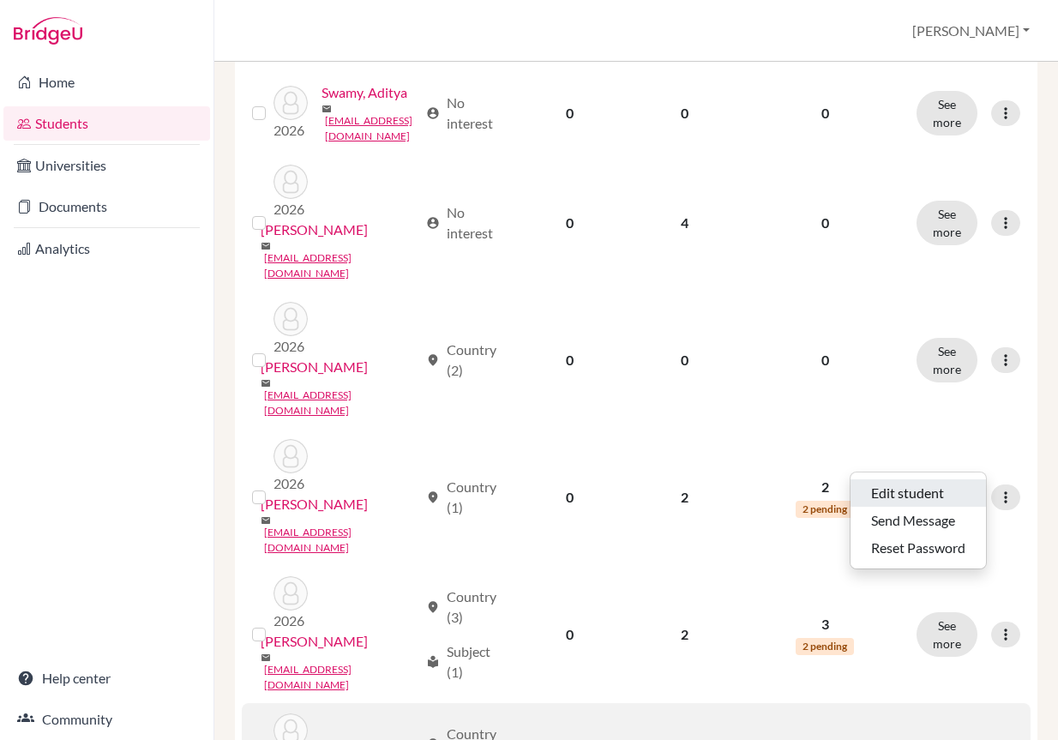
click at [937, 486] on button "Edit student" at bounding box center [919, 492] width 136 height 27
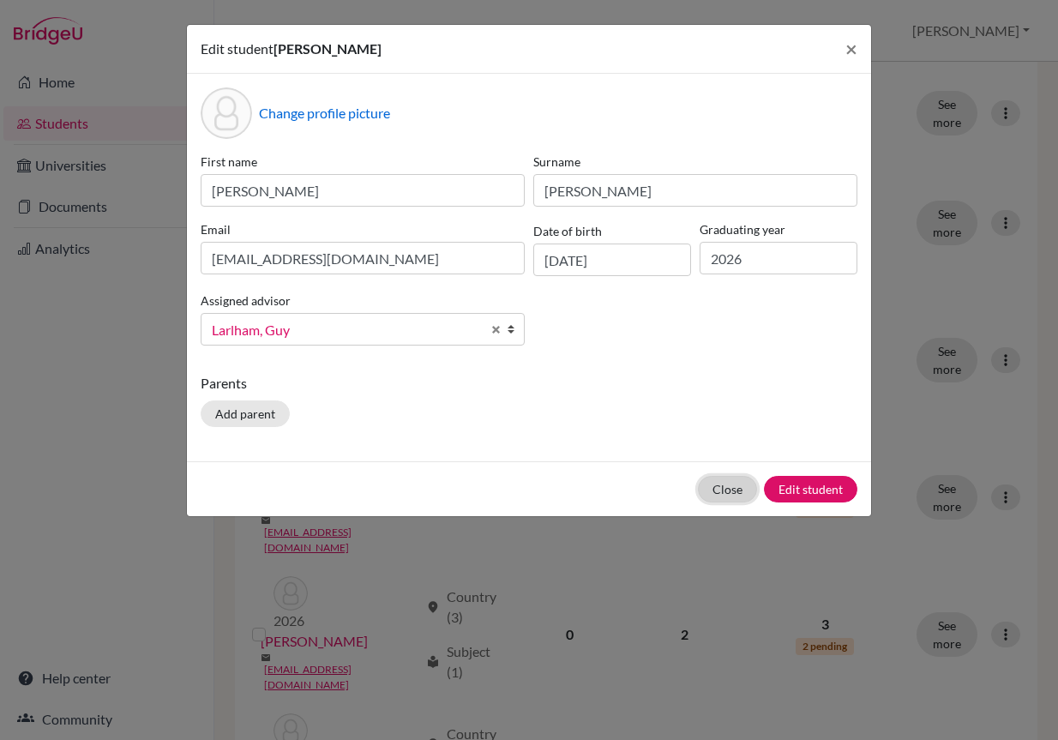
click at [702, 482] on button "Close" at bounding box center [727, 489] width 59 height 27
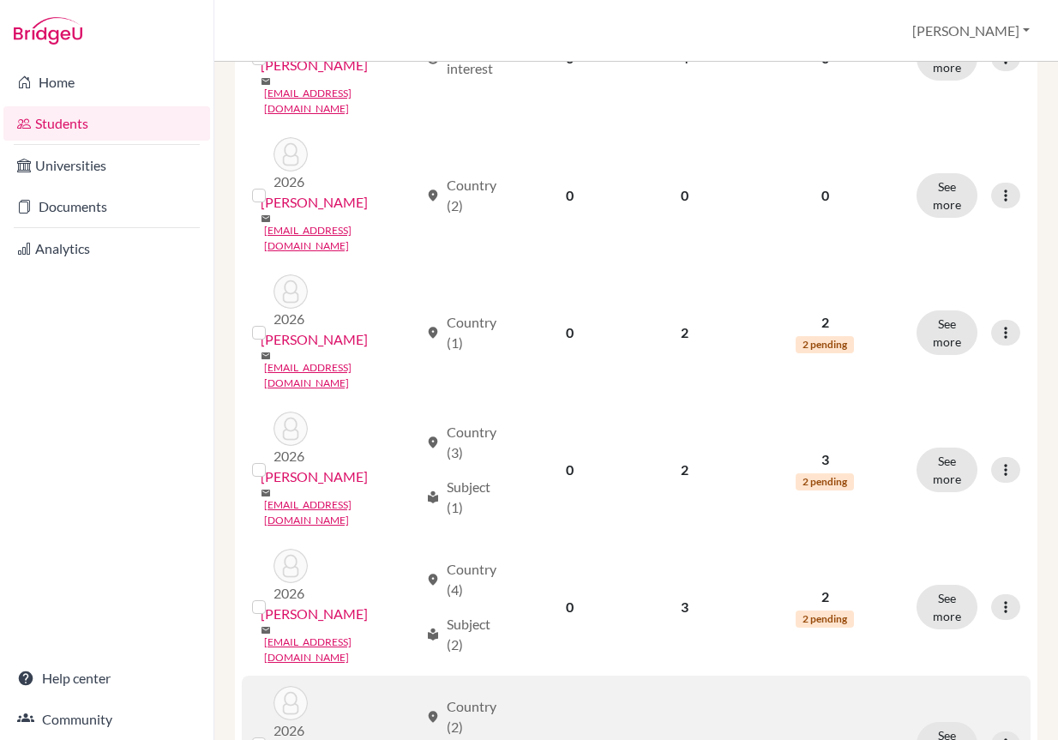
scroll to position [1801, 0]
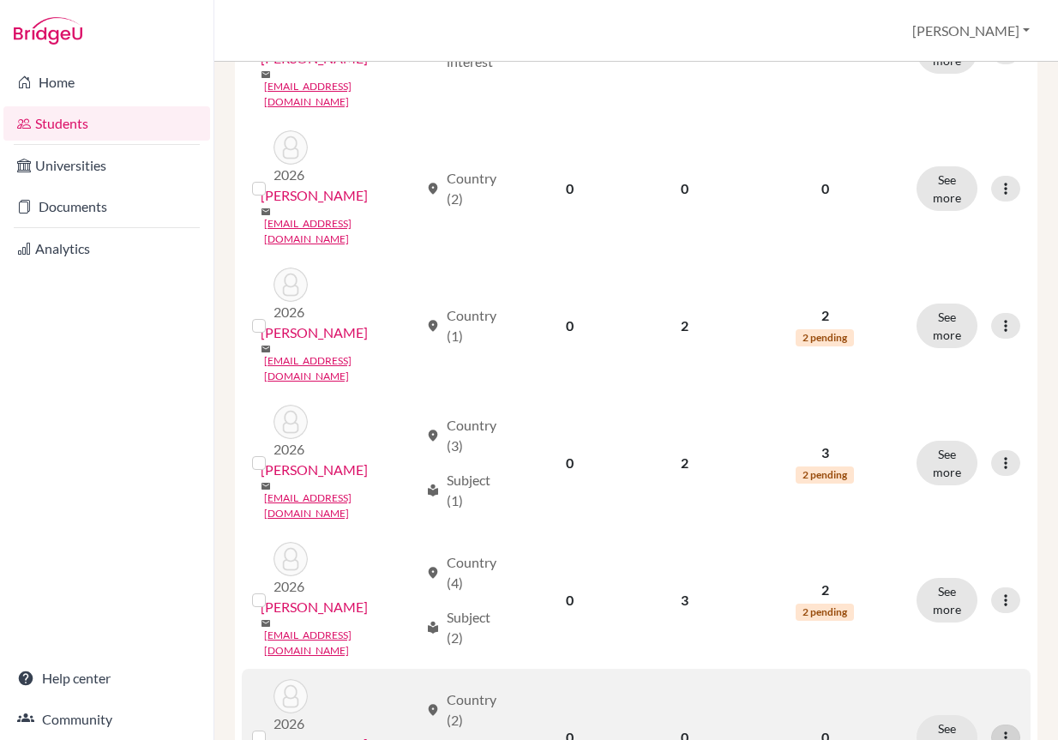
click at [1001, 729] on icon at bounding box center [1005, 737] width 17 height 17
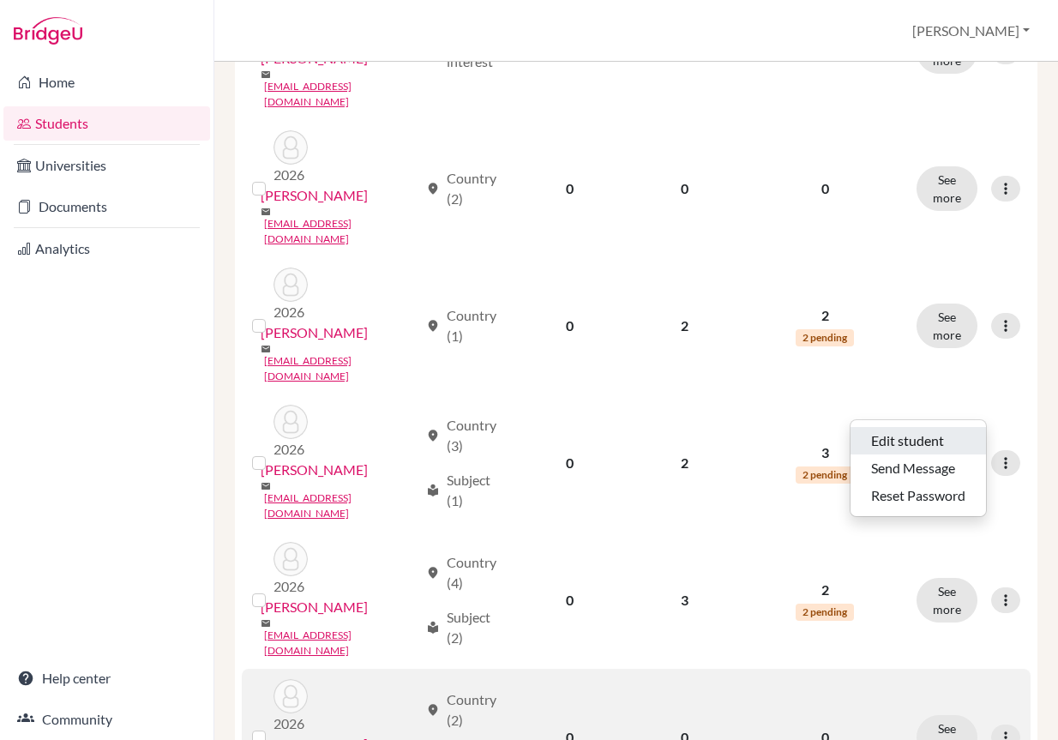
click at [964, 436] on button "Edit student" at bounding box center [919, 440] width 136 height 27
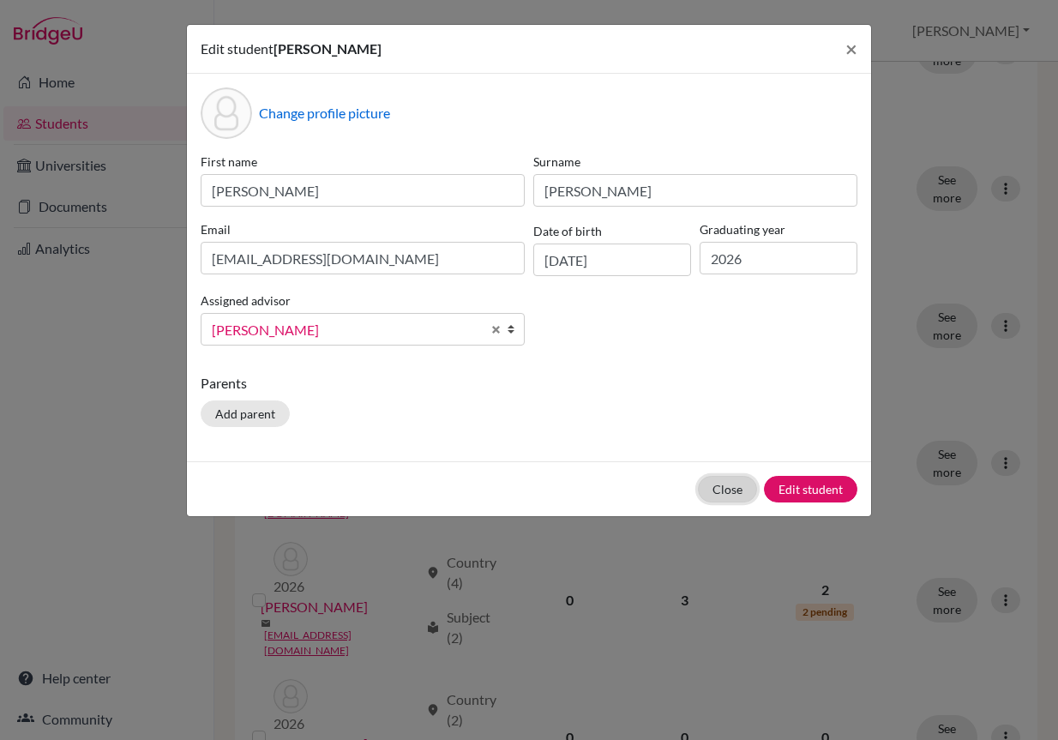
click at [753, 485] on button "Close" at bounding box center [727, 489] width 59 height 27
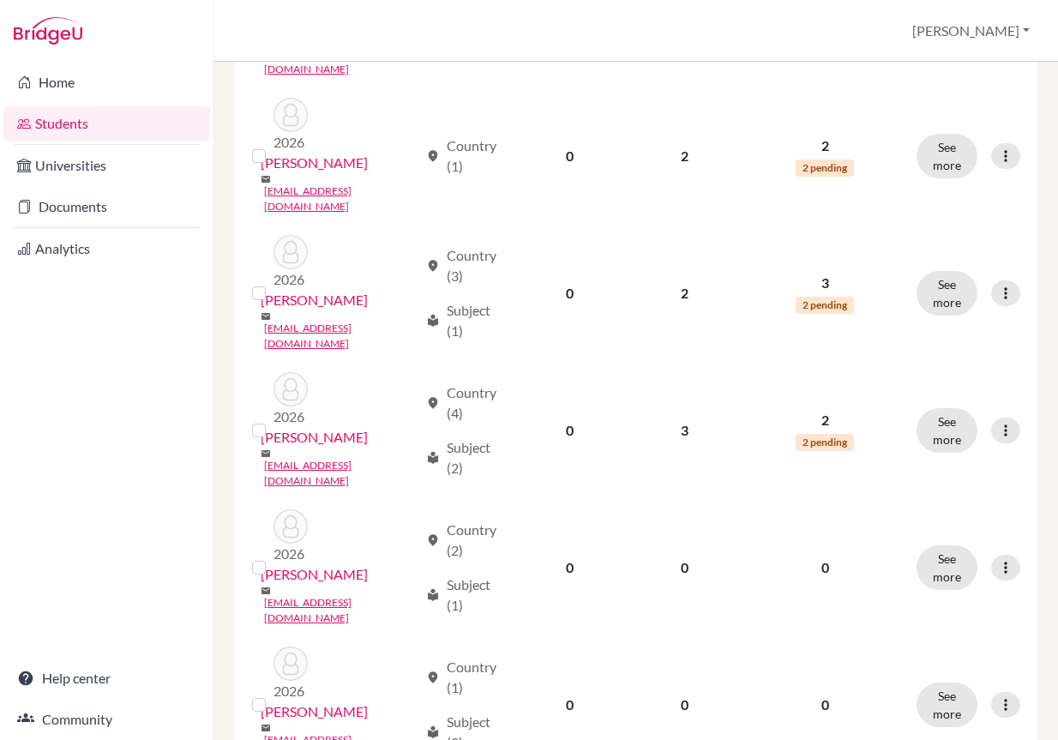
scroll to position [1973, 0]
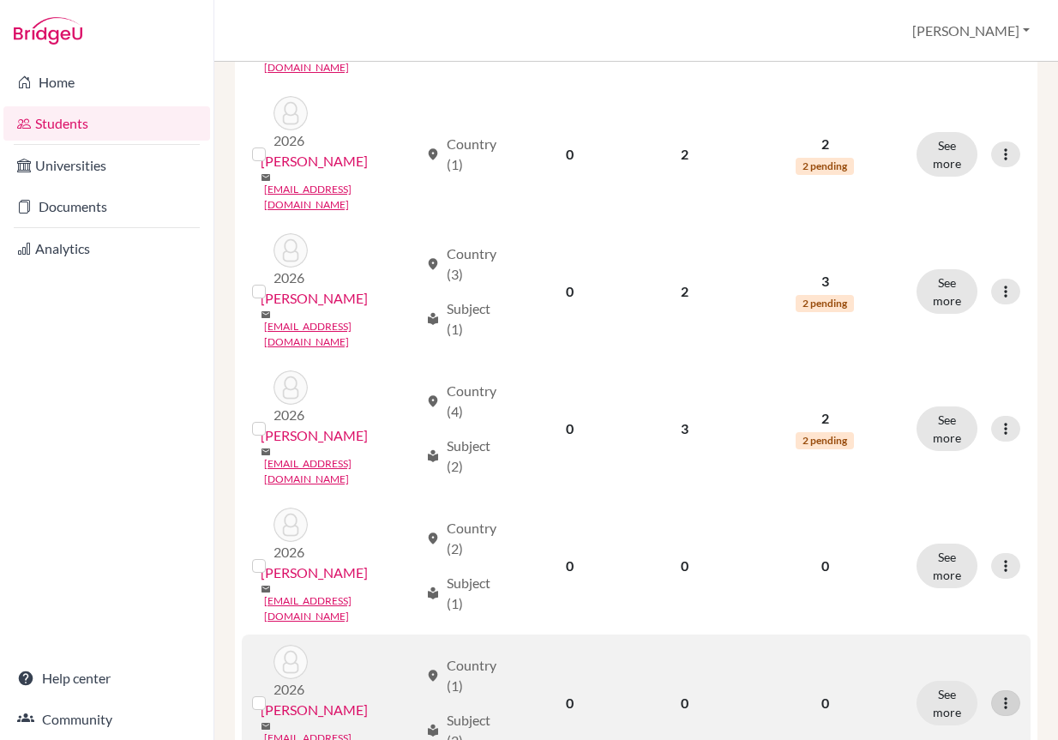
click at [999, 695] on icon at bounding box center [1005, 703] width 17 height 17
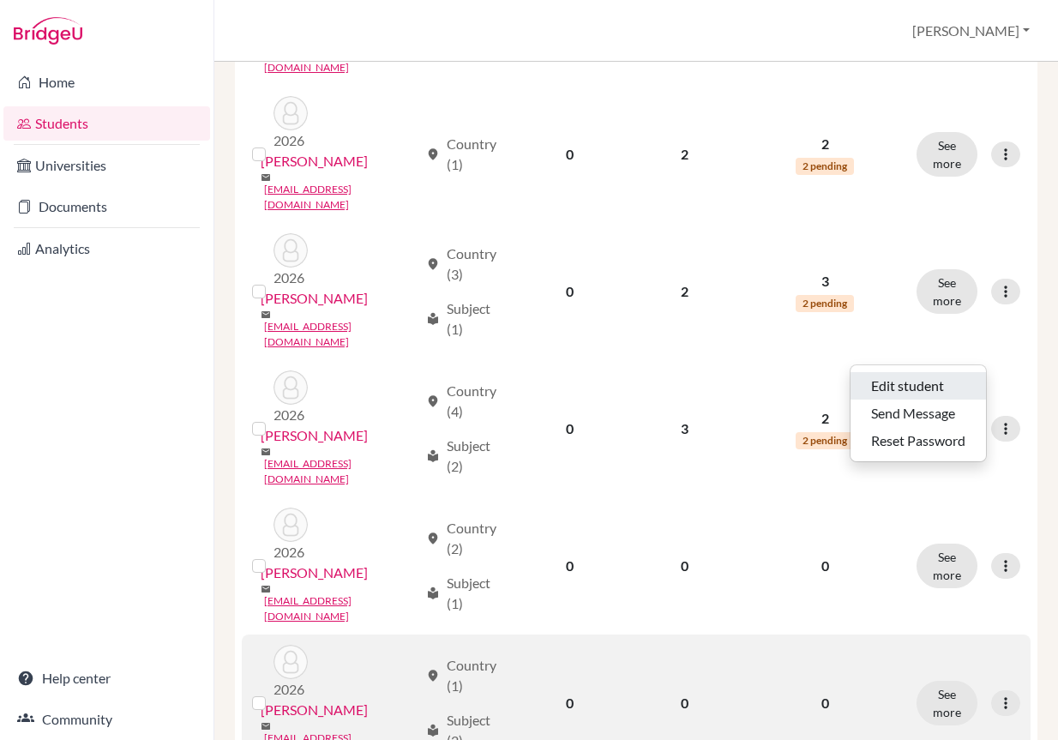
click at [949, 383] on button "Edit student" at bounding box center [919, 385] width 136 height 27
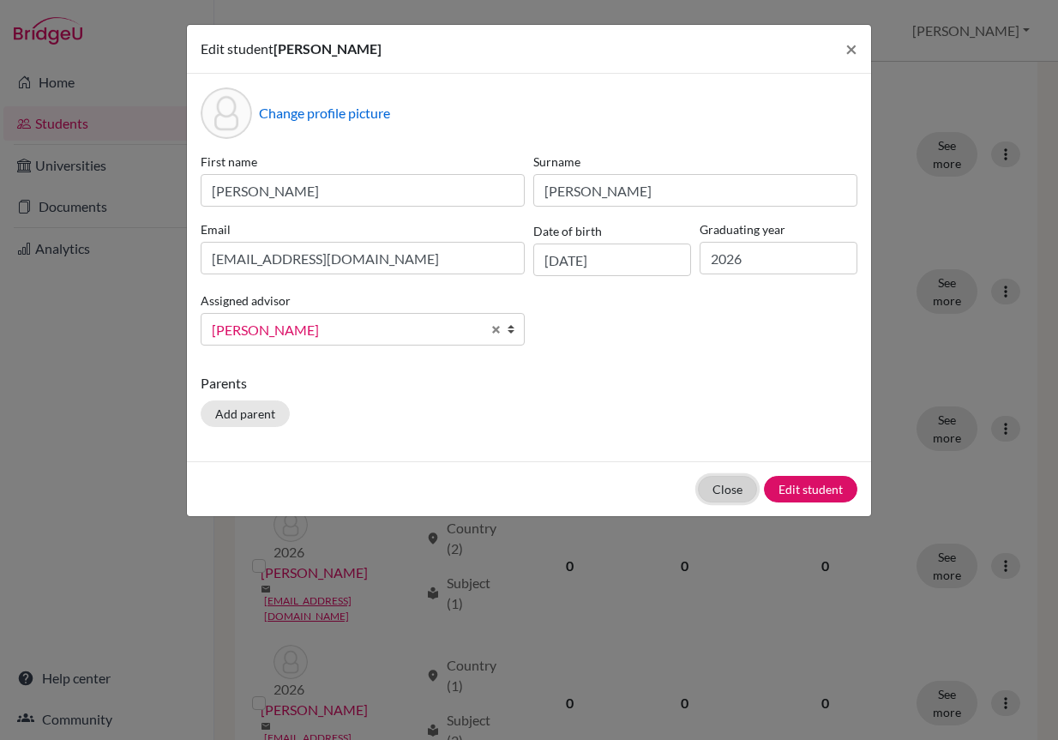
click at [734, 483] on button "Close" at bounding box center [727, 489] width 59 height 27
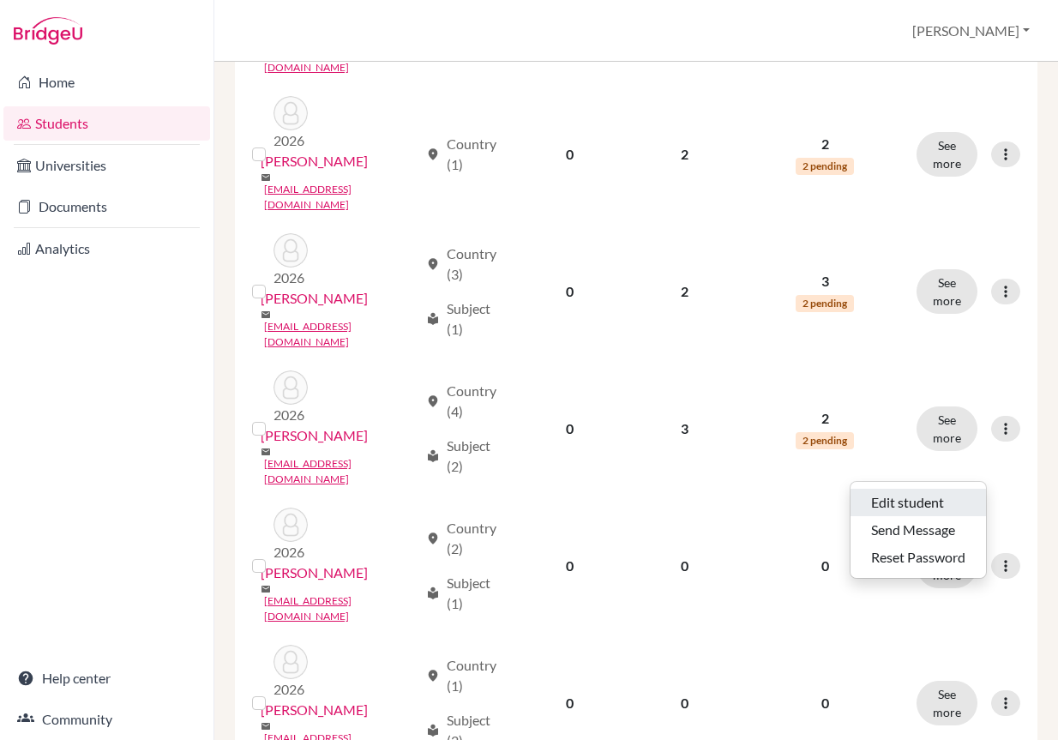
click at [919, 495] on button "Edit student" at bounding box center [919, 502] width 136 height 27
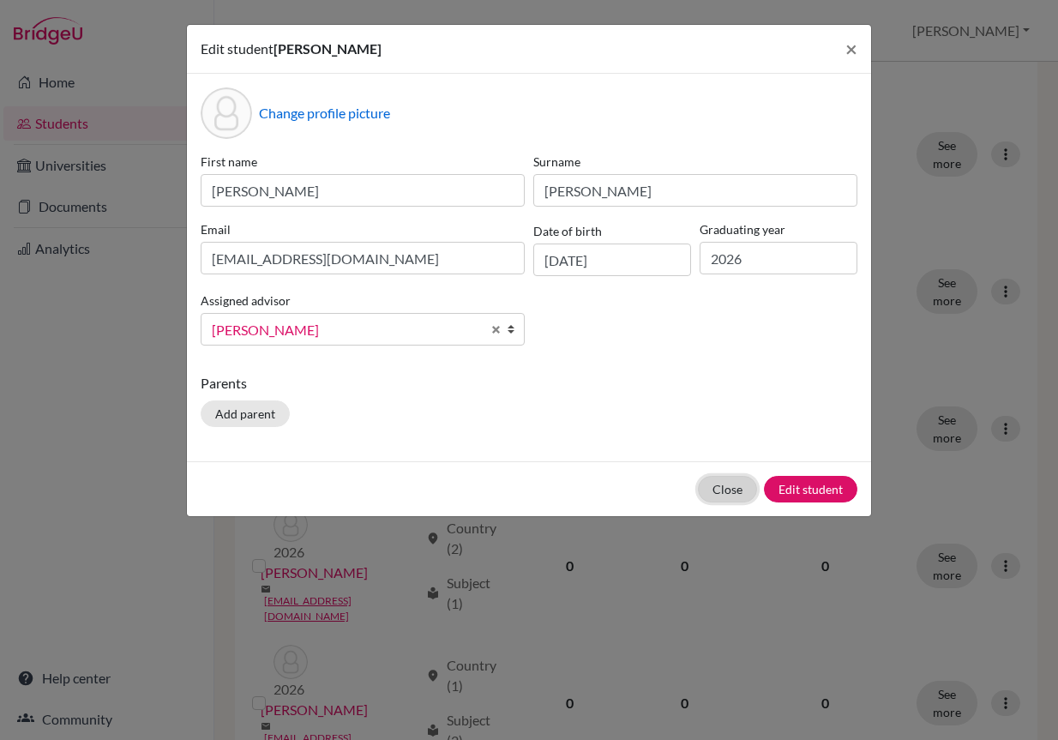
click at [744, 480] on button "Close" at bounding box center [727, 489] width 59 height 27
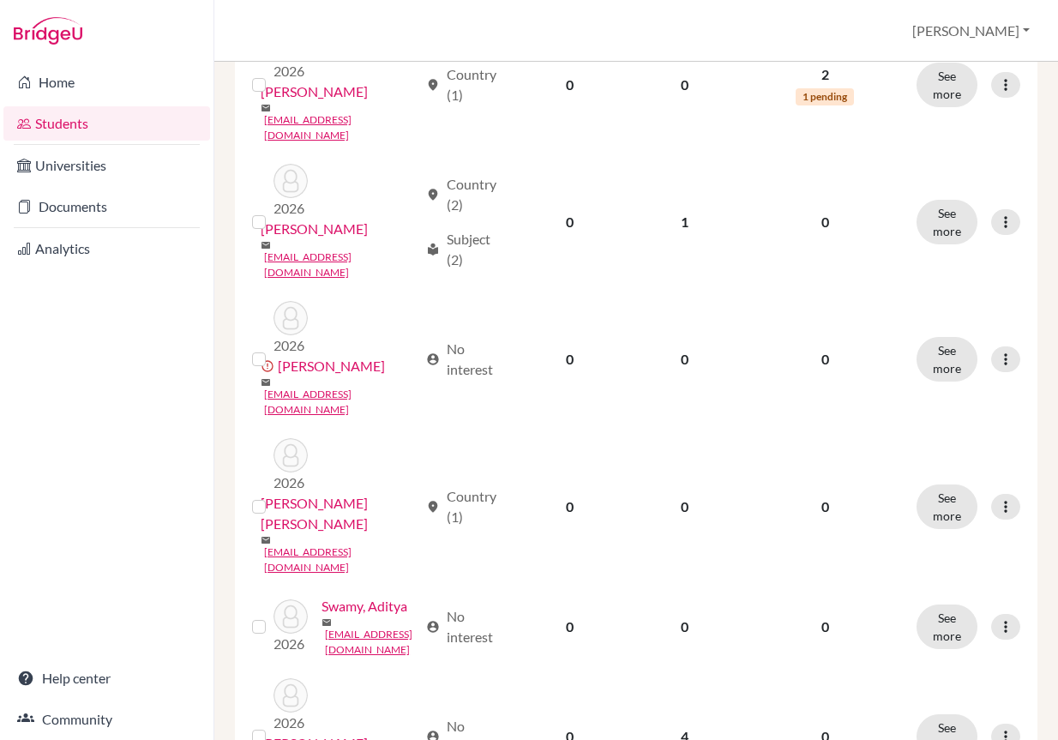
scroll to position [1115, 0]
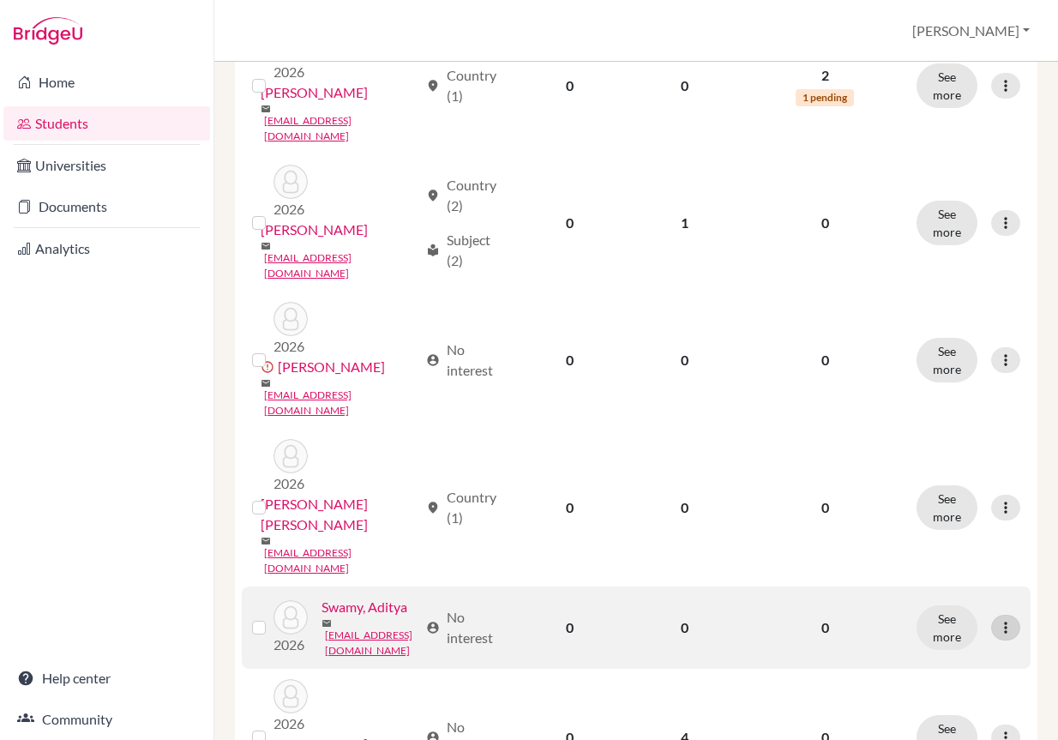
click at [997, 619] on icon at bounding box center [1005, 627] width 17 height 17
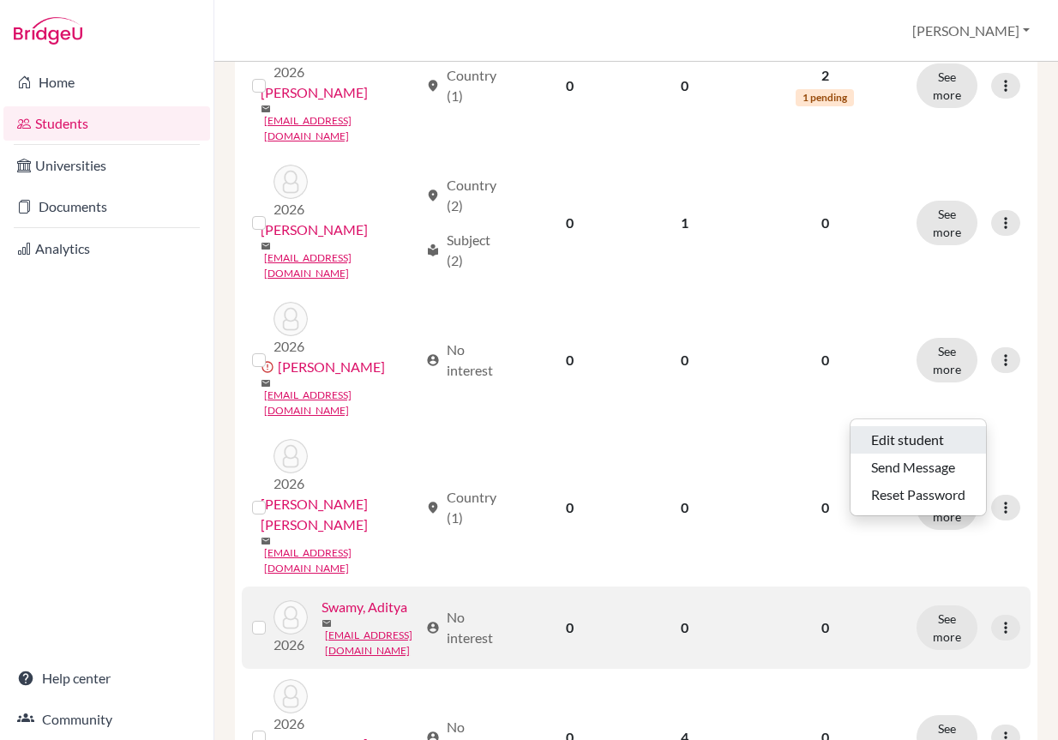
click at [954, 430] on button "Edit student" at bounding box center [919, 439] width 136 height 27
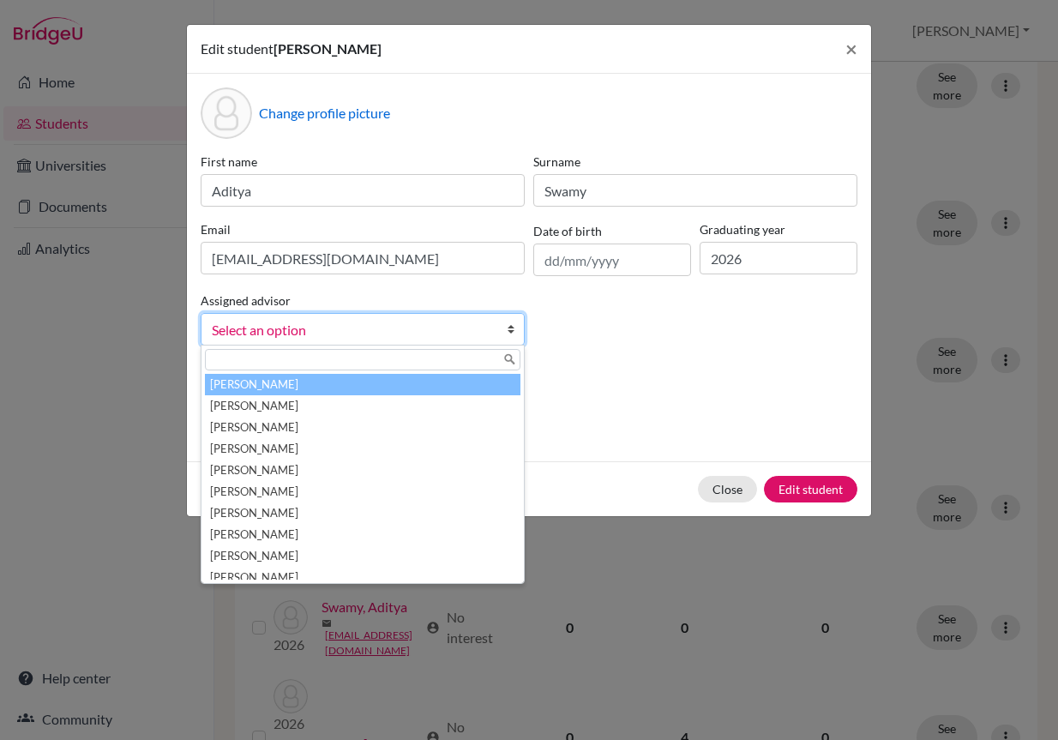
click at [457, 317] on link "Select an option" at bounding box center [363, 329] width 324 height 33
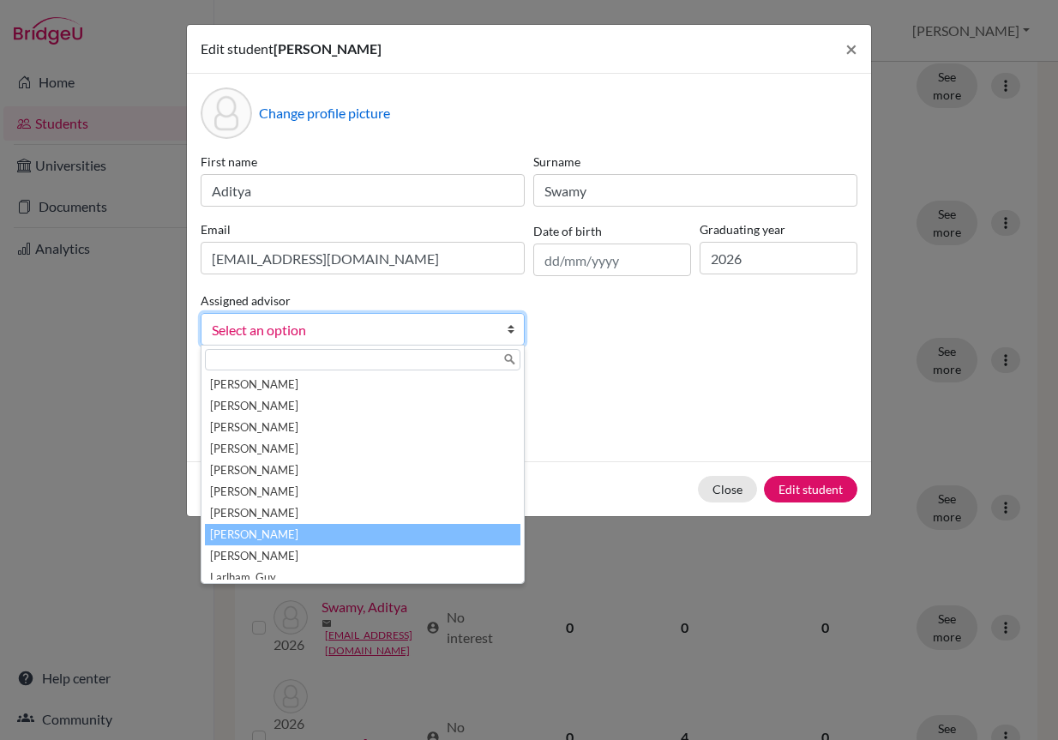
scroll to position [172, 0]
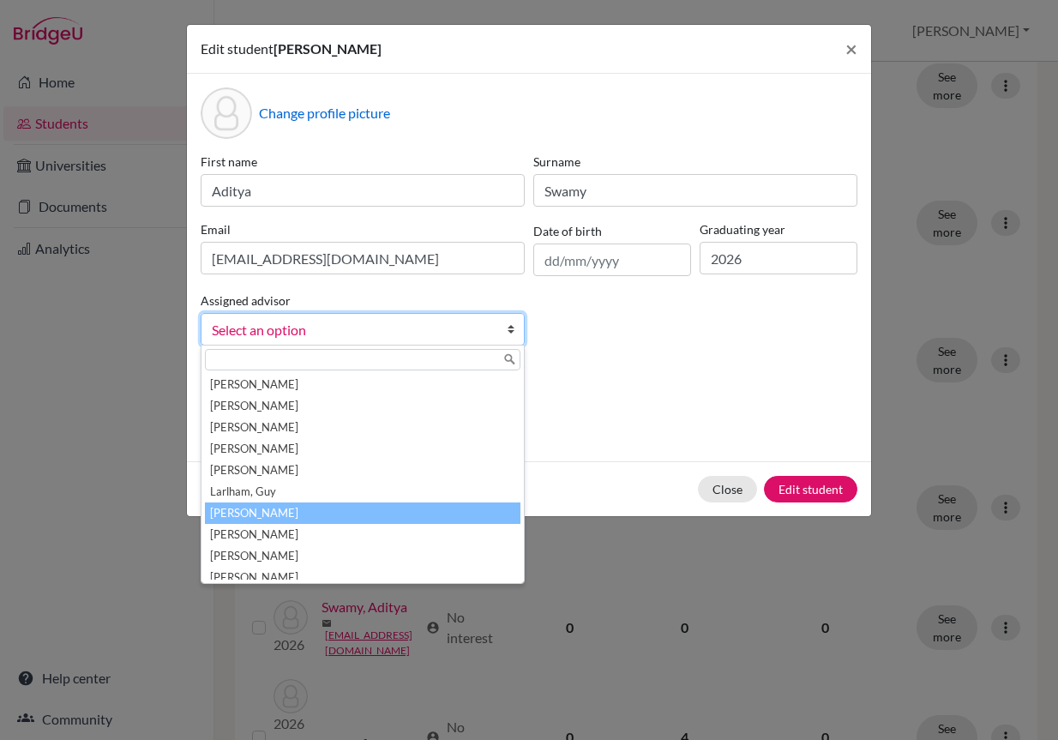
click at [383, 515] on li "[PERSON_NAME]" at bounding box center [363, 513] width 316 height 21
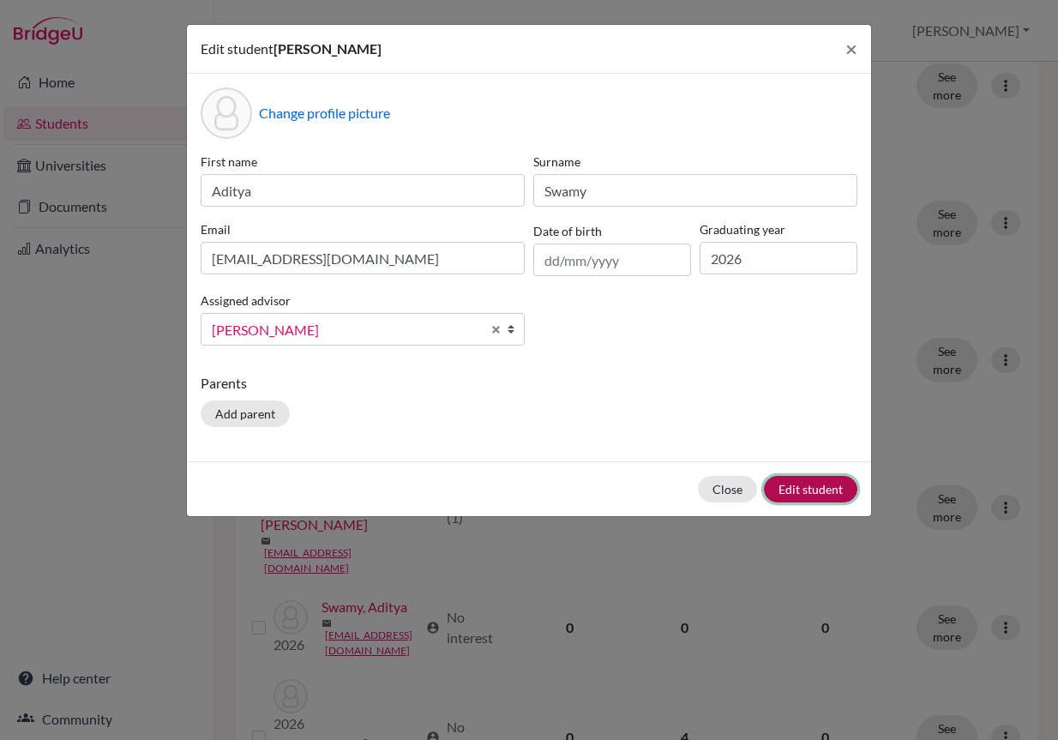
click at [831, 486] on button "Edit student" at bounding box center [810, 489] width 93 height 27
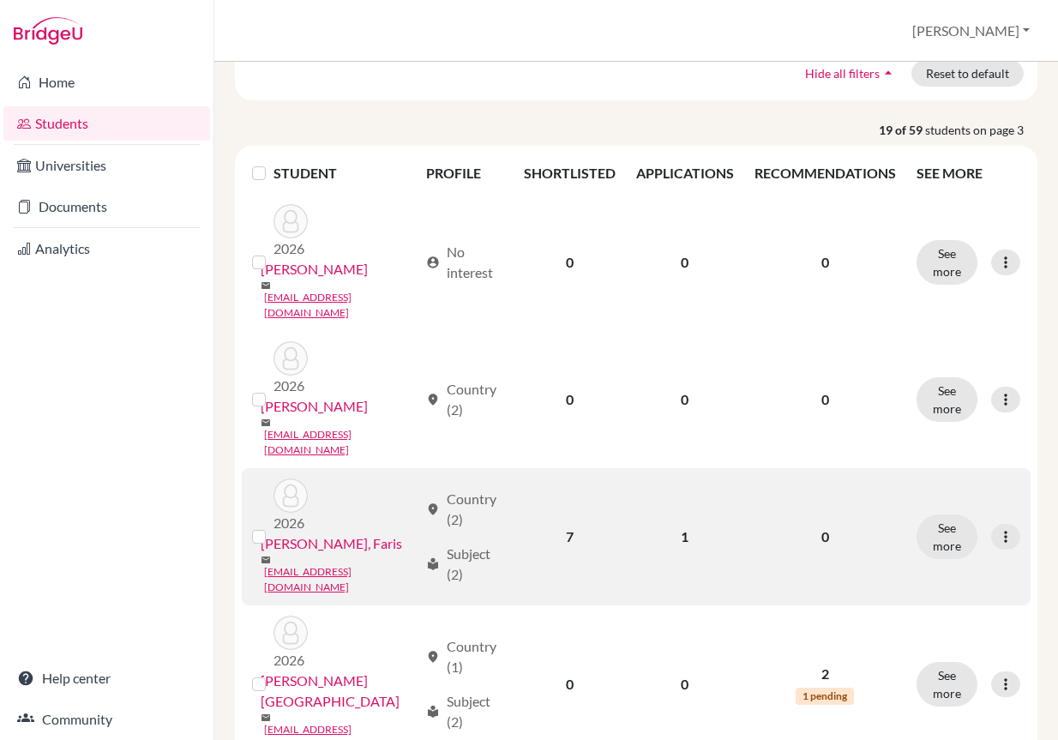
scroll to position [257, 0]
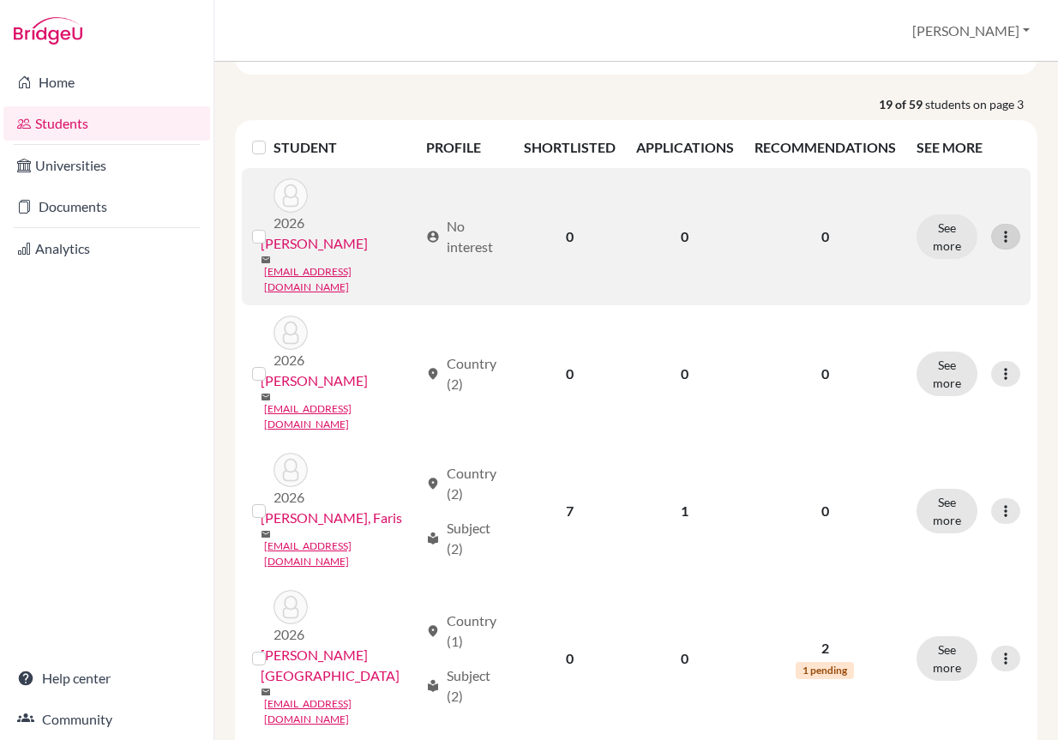
click at [993, 224] on div at bounding box center [1005, 237] width 29 height 26
click at [914, 262] on button "Edit student" at bounding box center [919, 259] width 136 height 27
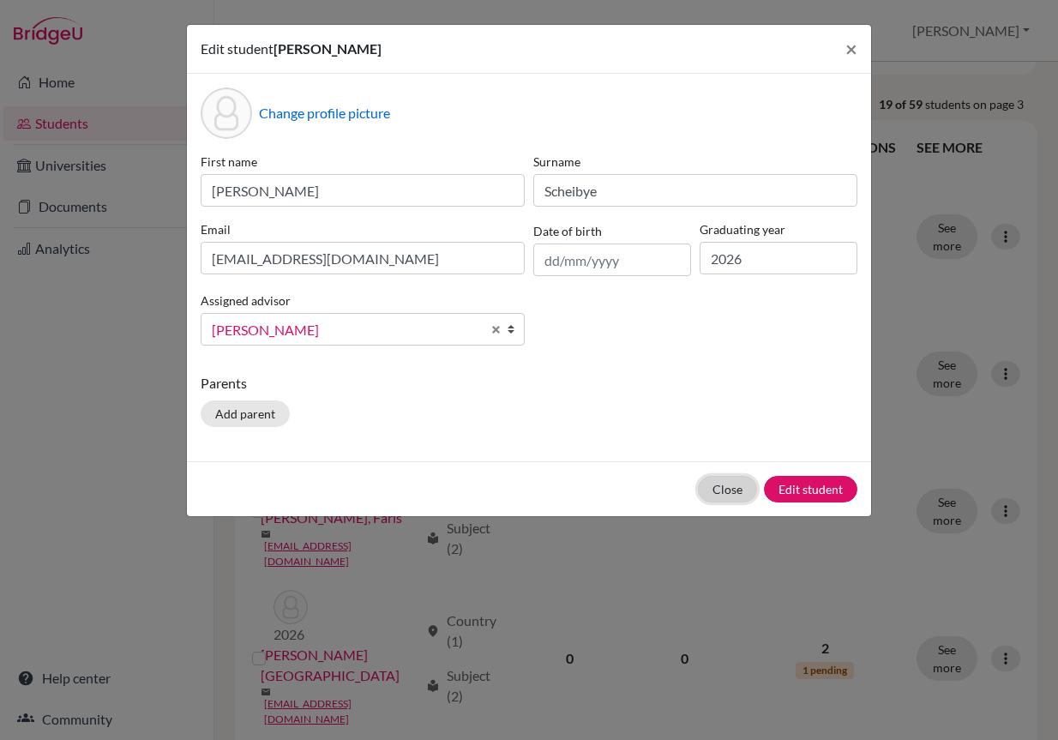
click at [726, 494] on button "Close" at bounding box center [727, 489] width 59 height 27
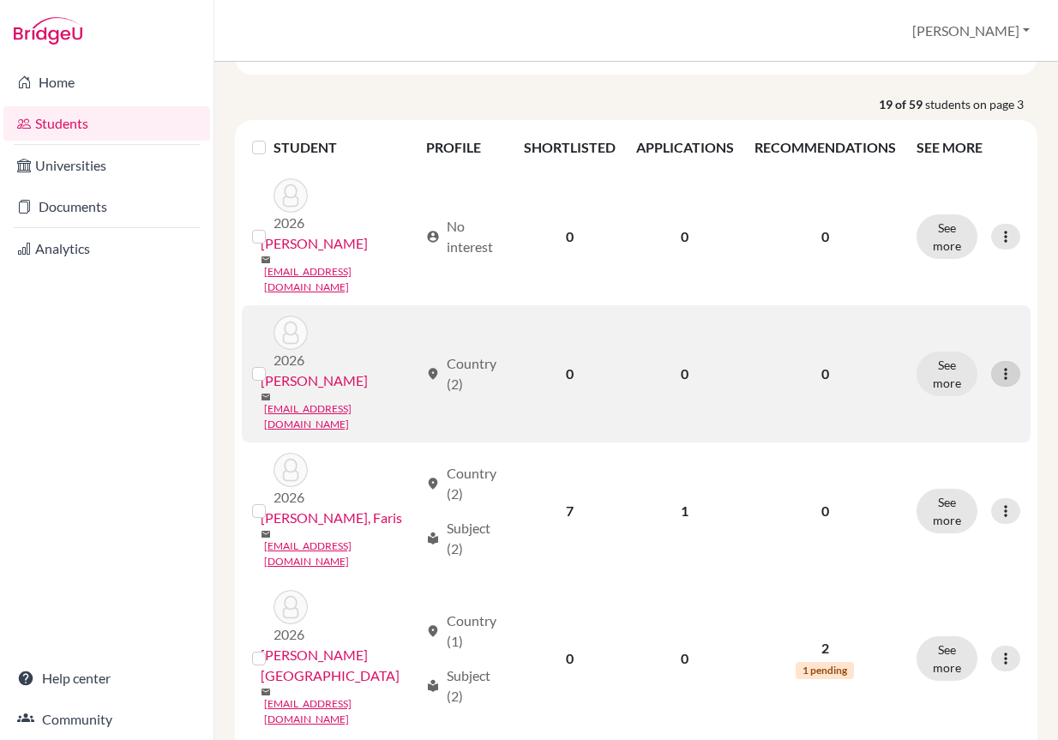
click at [994, 361] on div at bounding box center [1005, 374] width 29 height 26
click at [912, 374] on button "Edit student" at bounding box center [919, 371] width 136 height 27
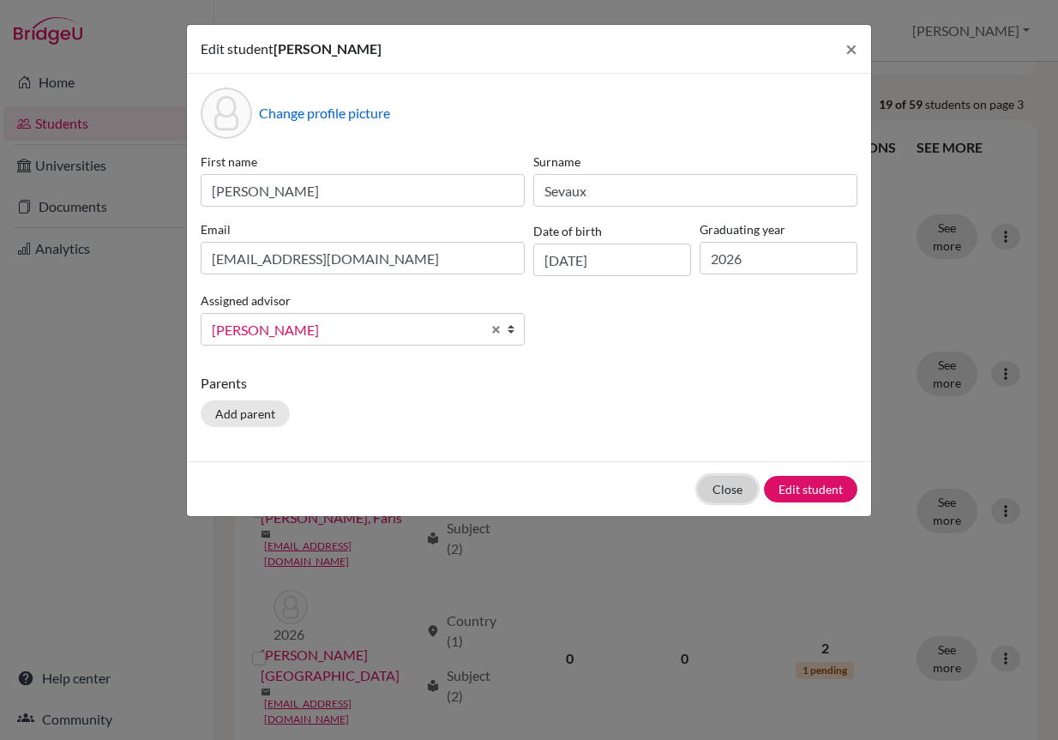
click at [714, 486] on button "Close" at bounding box center [727, 489] width 59 height 27
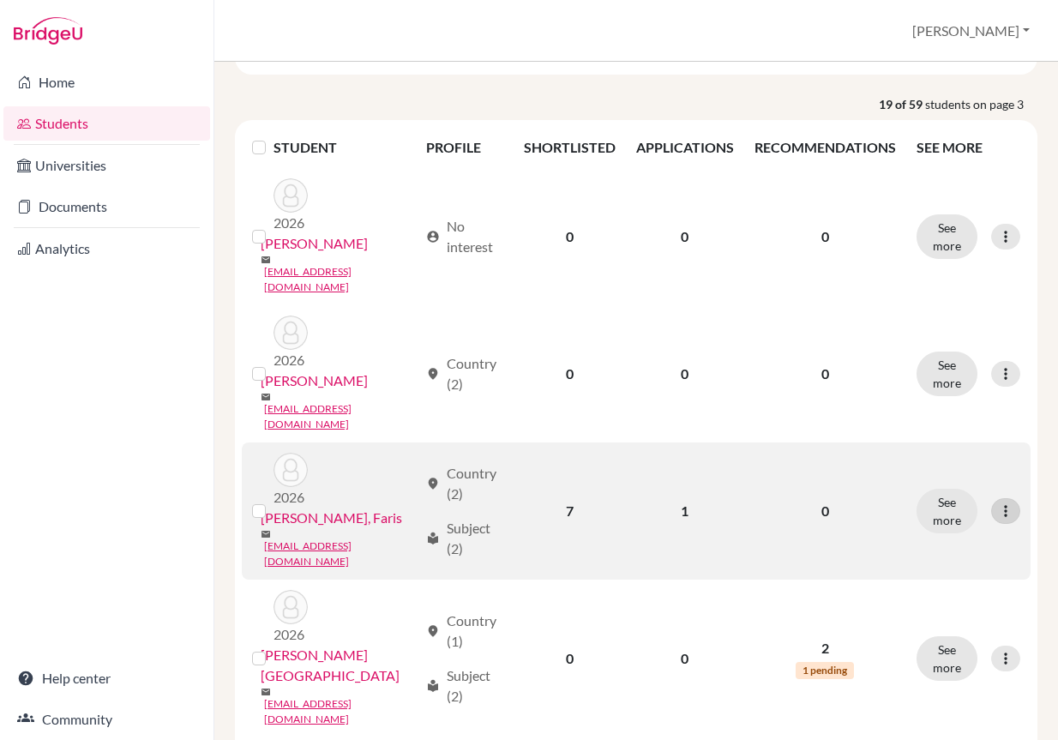
click at [997, 503] on icon at bounding box center [1005, 511] width 17 height 17
click at [931, 483] on button "Edit student" at bounding box center [919, 485] width 136 height 27
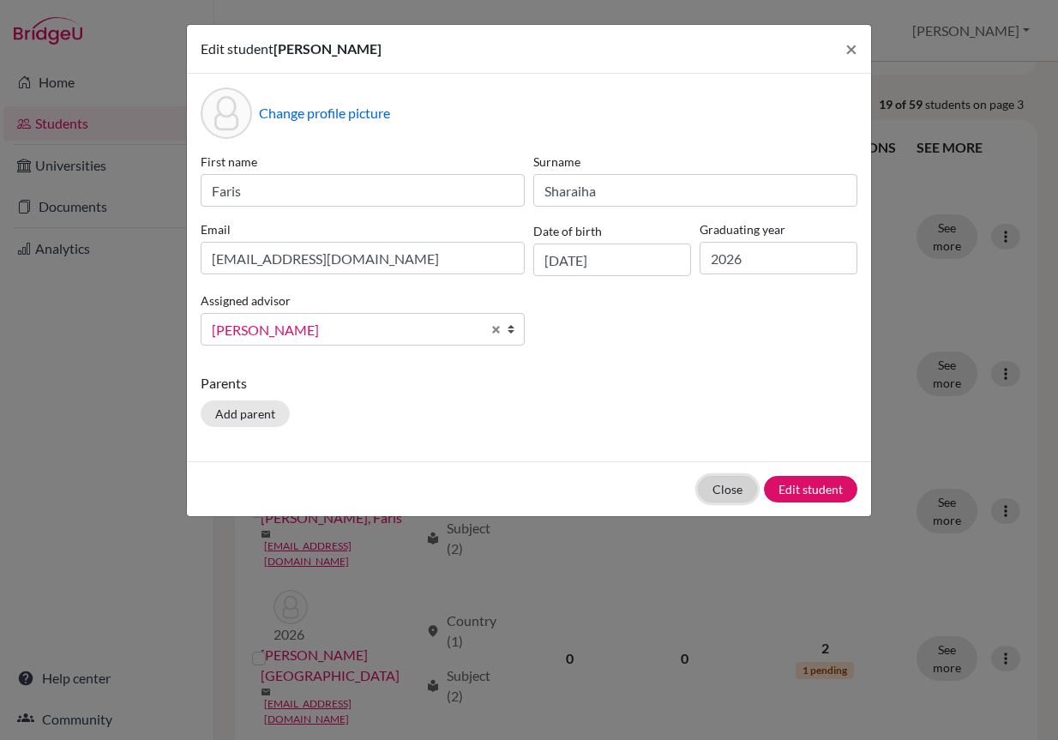
click at [741, 488] on button "Close" at bounding box center [727, 489] width 59 height 27
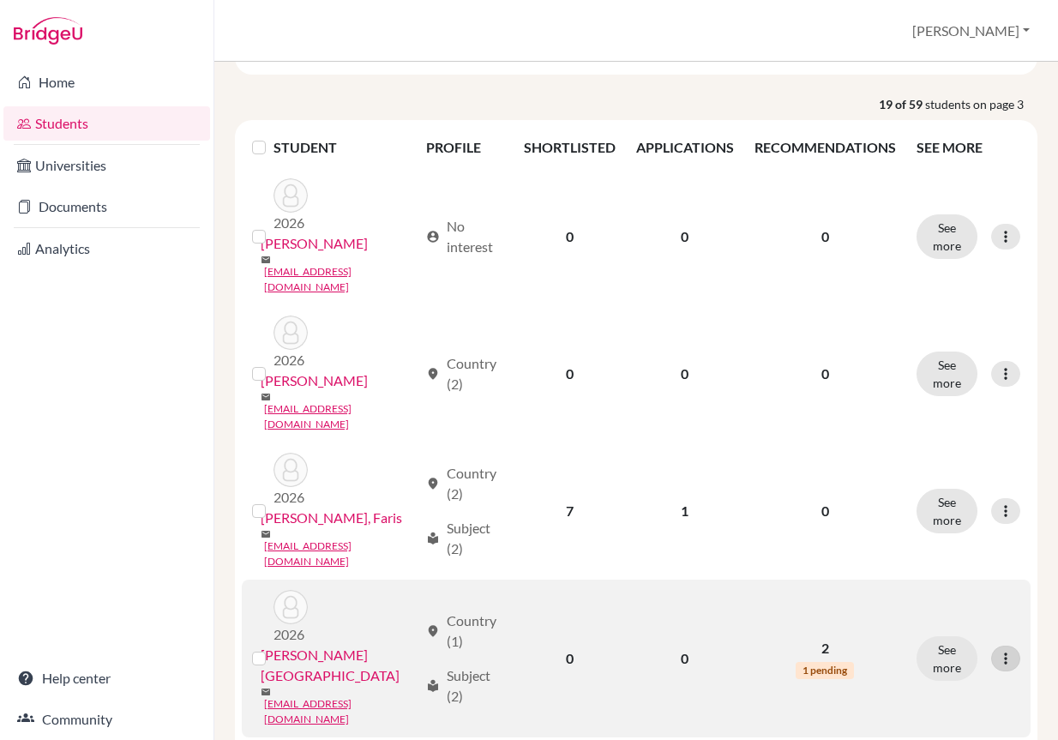
click at [997, 650] on icon at bounding box center [1005, 658] width 17 height 17
drag, startPoint x: 869, startPoint y: 620, endPoint x: 876, endPoint y: 609, distance: 13.1
click at [876, 609] on div "Edit student Send Message Reset Password" at bounding box center [918, 630] width 137 height 98
click at [1006, 636] on div "See more Edit student Send Message Reset Password" at bounding box center [969, 658] width 104 height 45
click at [1000, 650] on icon at bounding box center [1005, 658] width 17 height 17
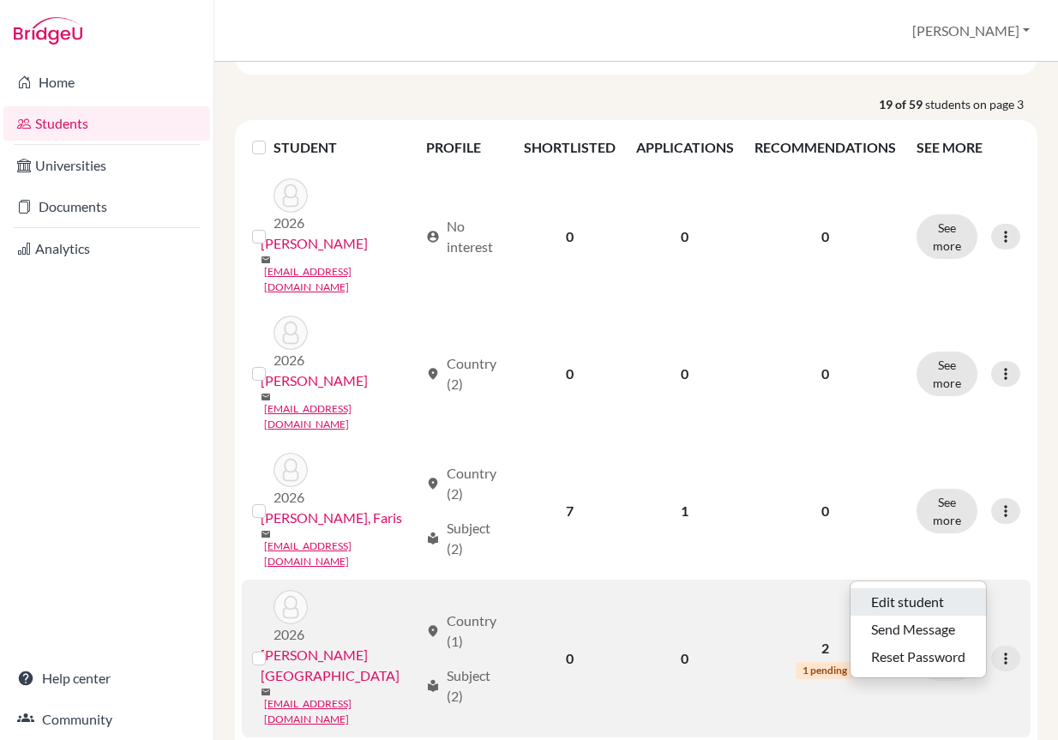
click at [954, 590] on button "Edit student" at bounding box center [919, 601] width 136 height 27
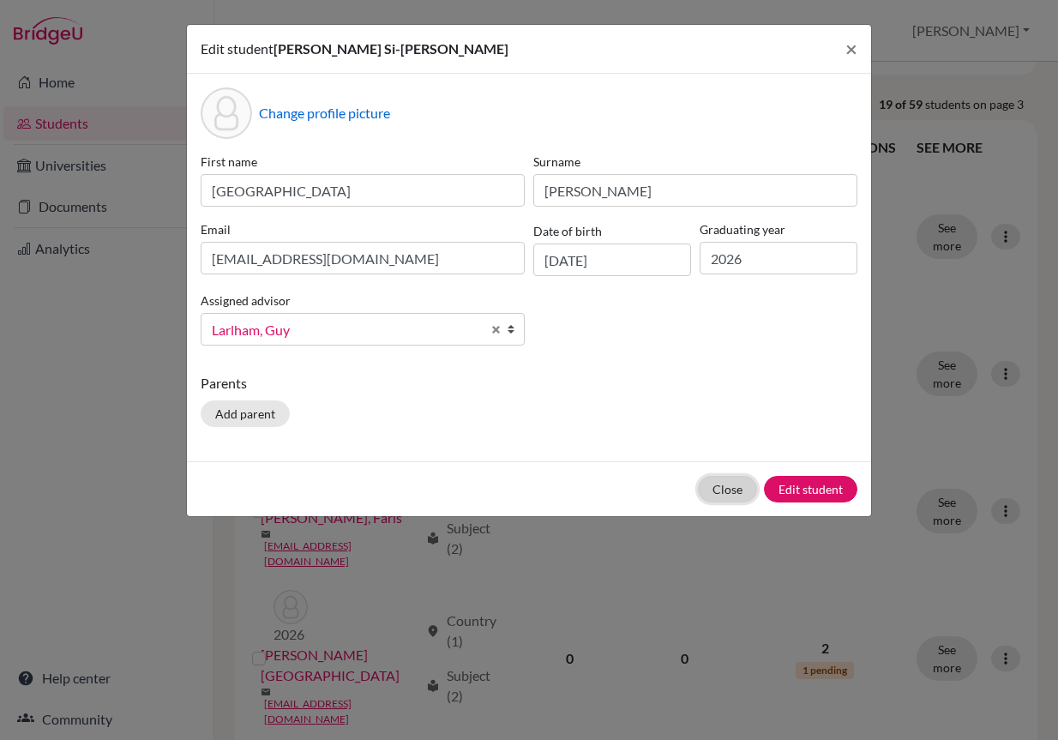
click at [726, 489] on button "Close" at bounding box center [727, 489] width 59 height 27
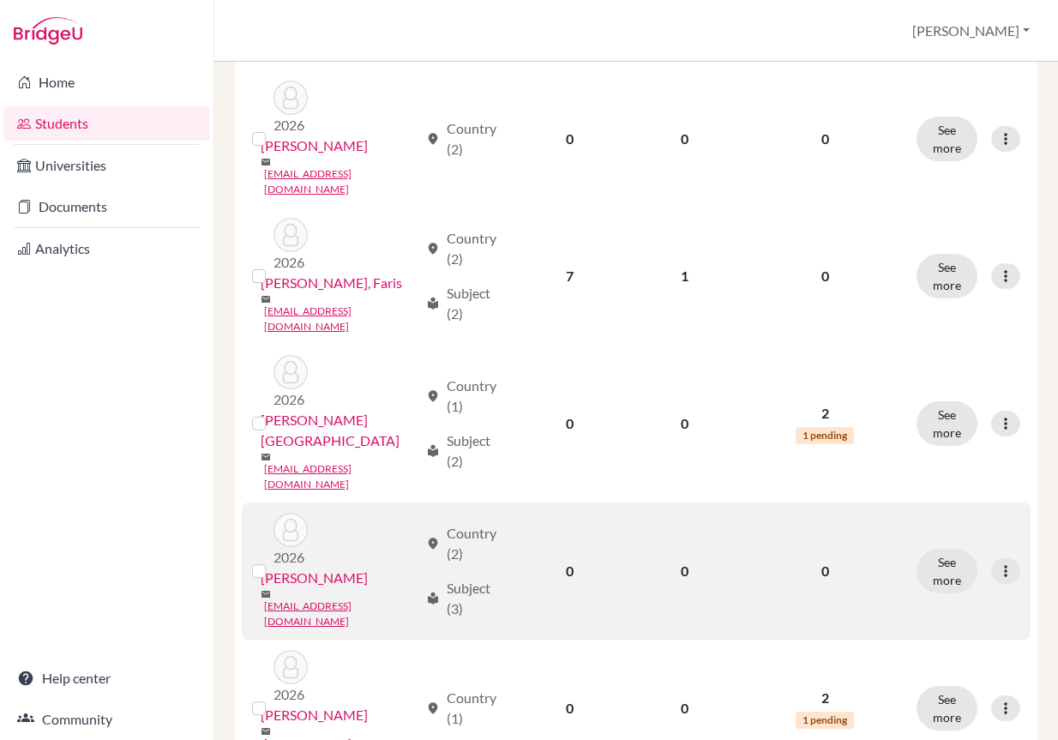
scroll to position [515, 0]
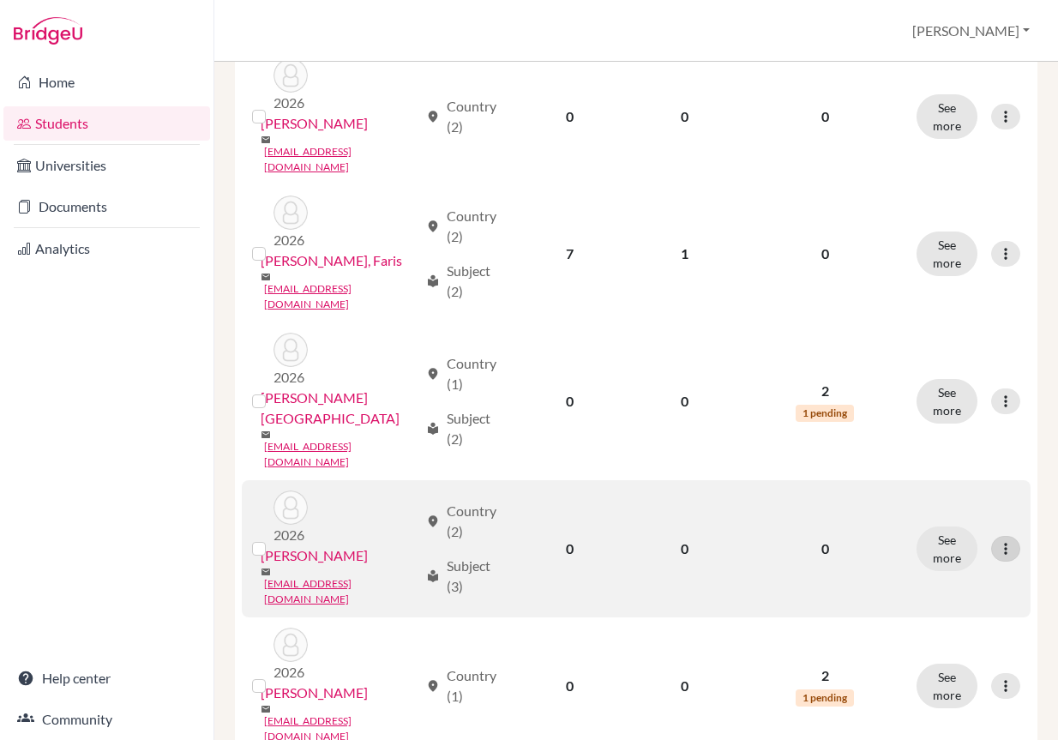
drag, startPoint x: 978, startPoint y: 427, endPoint x: 995, endPoint y: 428, distance: 17.2
click at [979, 527] on div "See more Edit student Send Message Reset Password" at bounding box center [969, 549] width 104 height 45
click at [997, 540] on icon at bounding box center [1005, 548] width 17 height 17
click at [909, 465] on button "Edit student" at bounding box center [919, 461] width 136 height 27
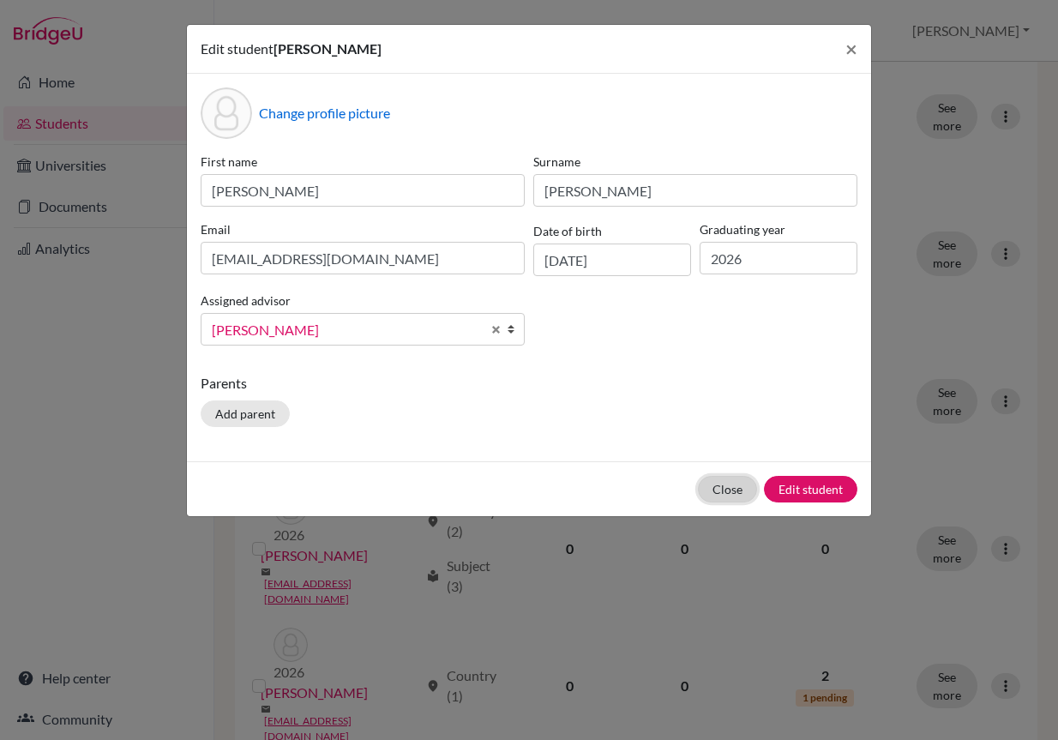
click at [710, 490] on button "Close" at bounding box center [727, 489] width 59 height 27
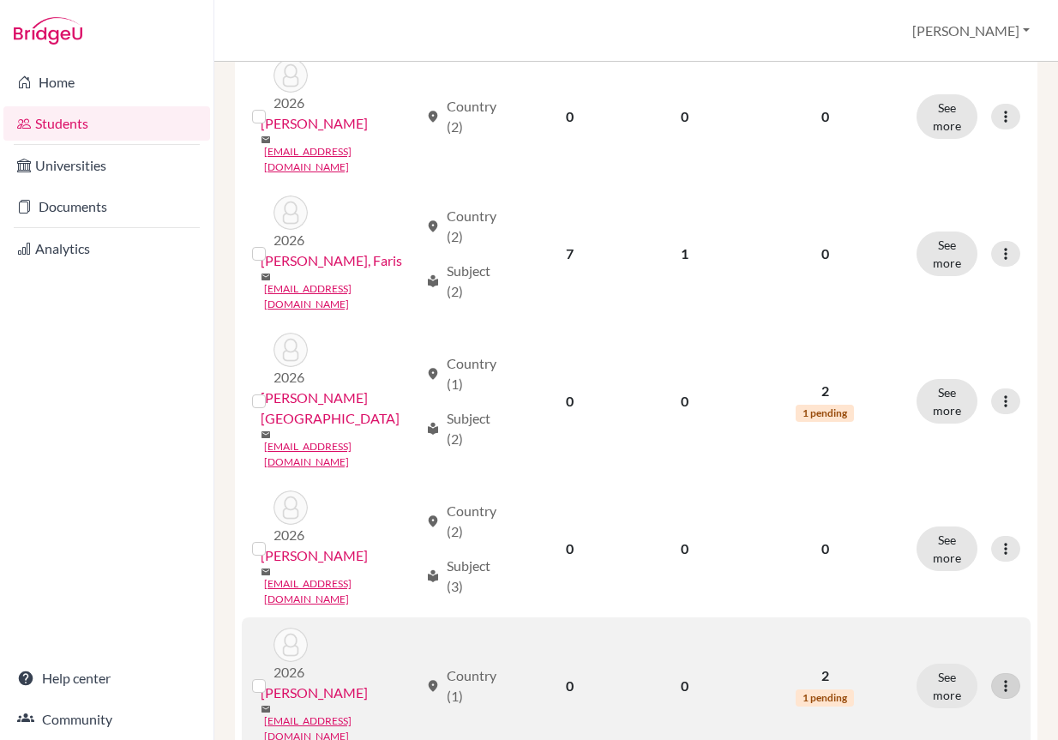
click at [991, 673] on div at bounding box center [1005, 686] width 29 height 26
click at [958, 561] on div "Edit student Send Message Reset Password" at bounding box center [918, 603] width 137 height 98
click at [997, 678] on icon at bounding box center [1005, 686] width 17 height 17
click at [968, 573] on button "Edit student" at bounding box center [919, 575] width 136 height 27
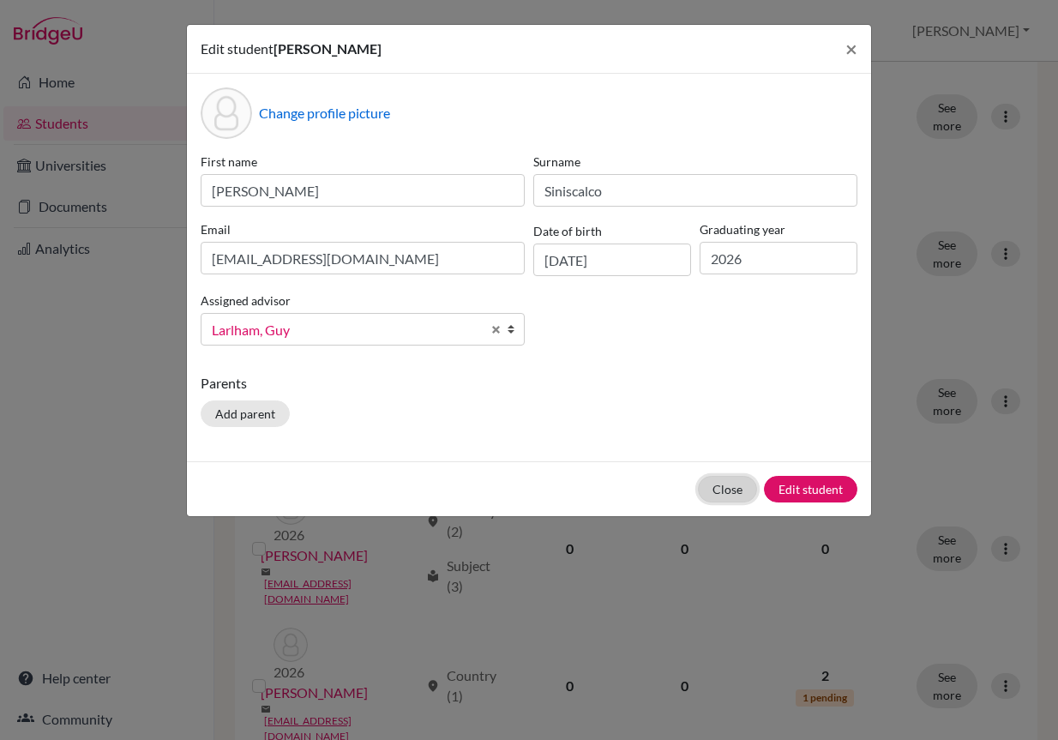
click at [740, 491] on button "Close" at bounding box center [727, 489] width 59 height 27
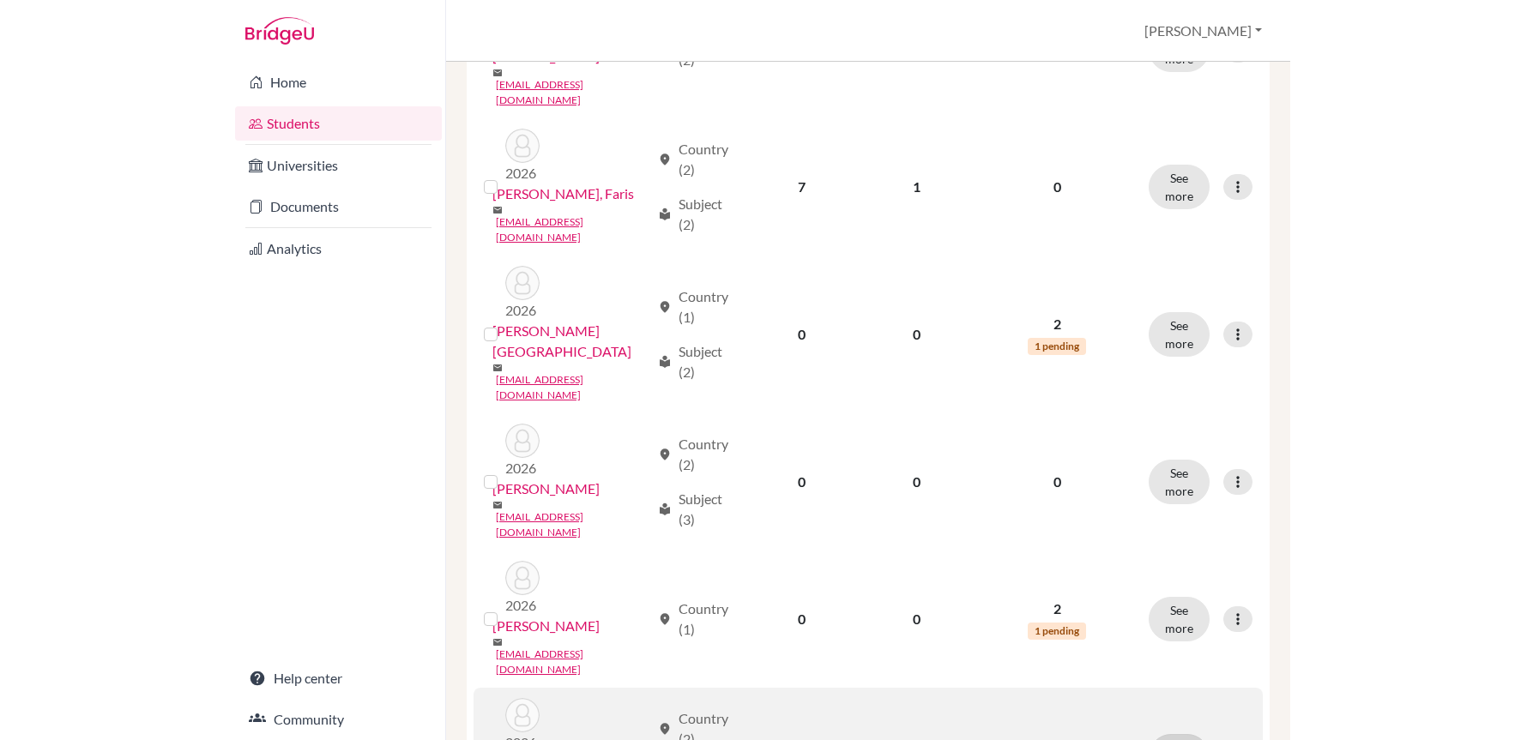
scroll to position [772, 0]
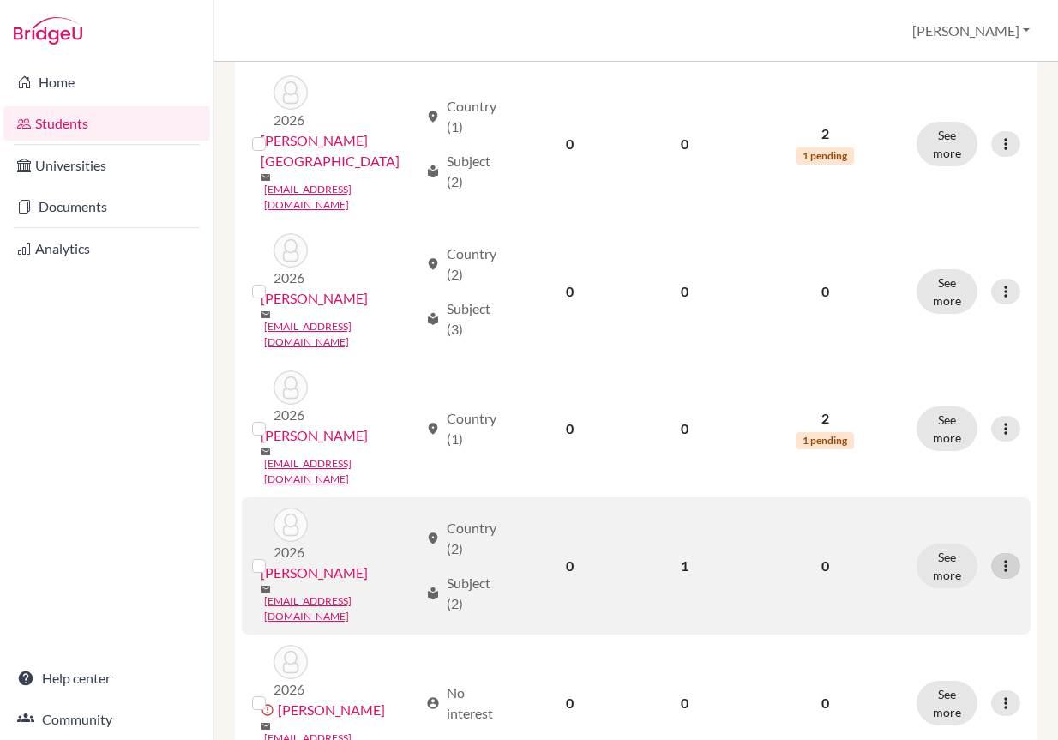
click at [997, 557] on icon at bounding box center [1005, 565] width 17 height 17
click at [931, 438] on button "Edit student" at bounding box center [919, 432] width 136 height 27
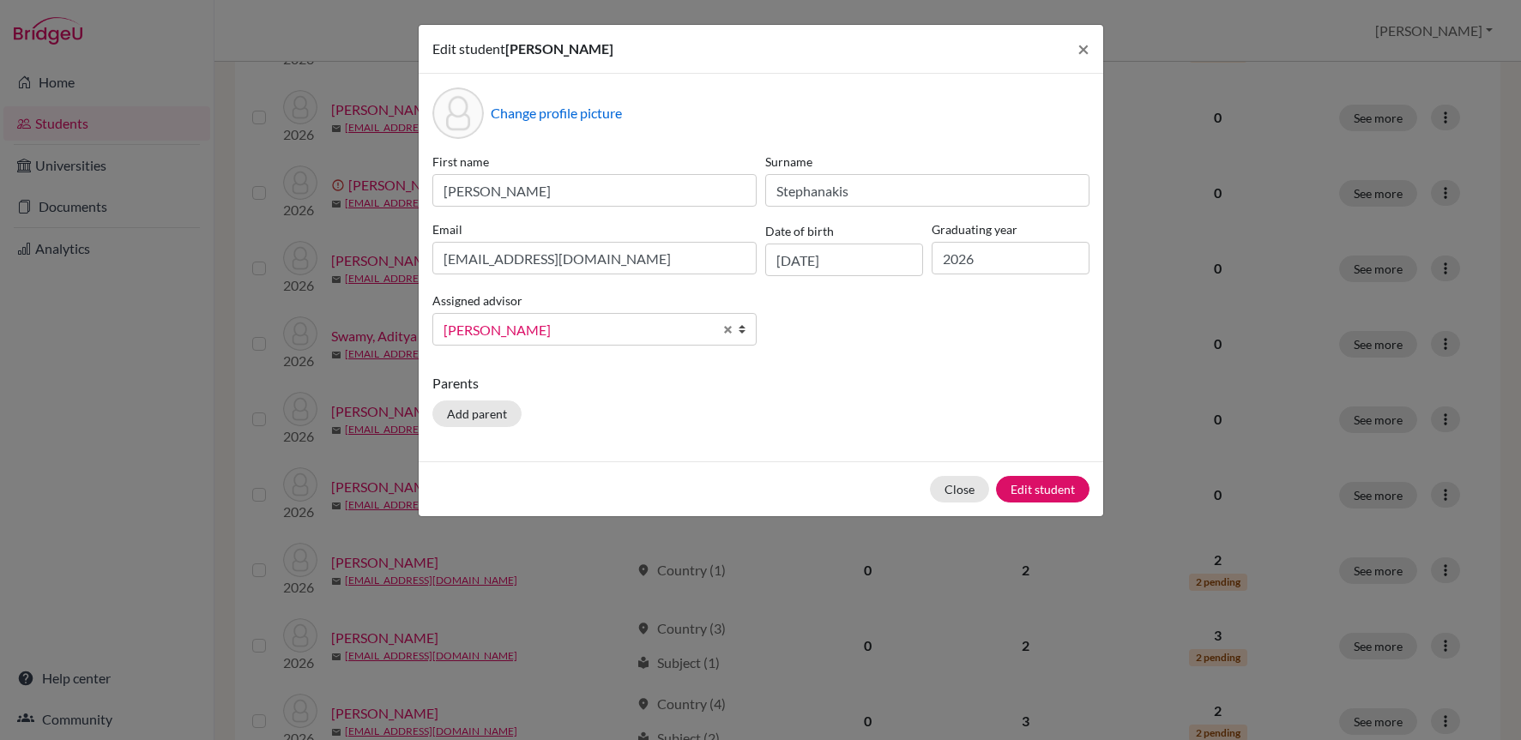
scroll to position [632, 0]
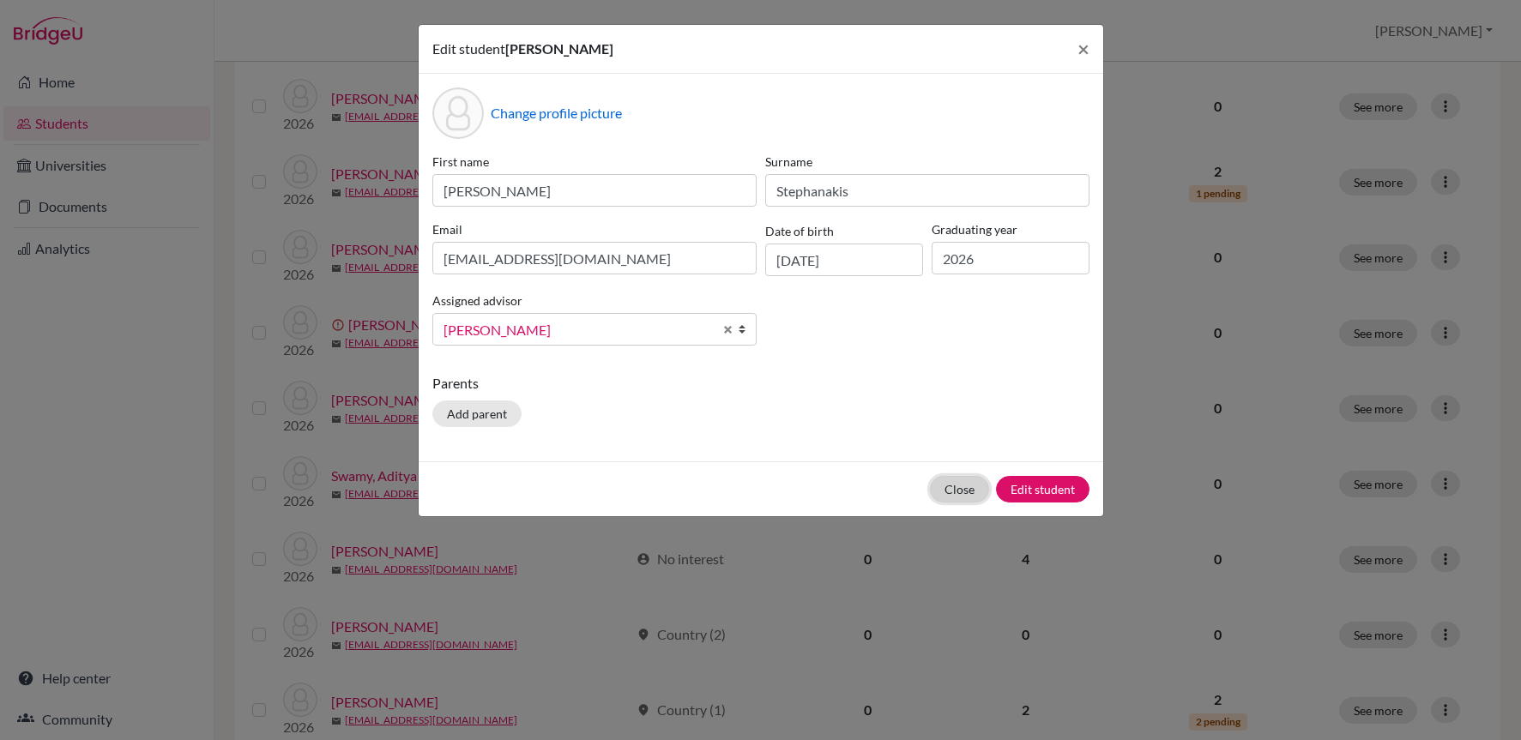
click at [964, 489] on button "Close" at bounding box center [959, 489] width 59 height 27
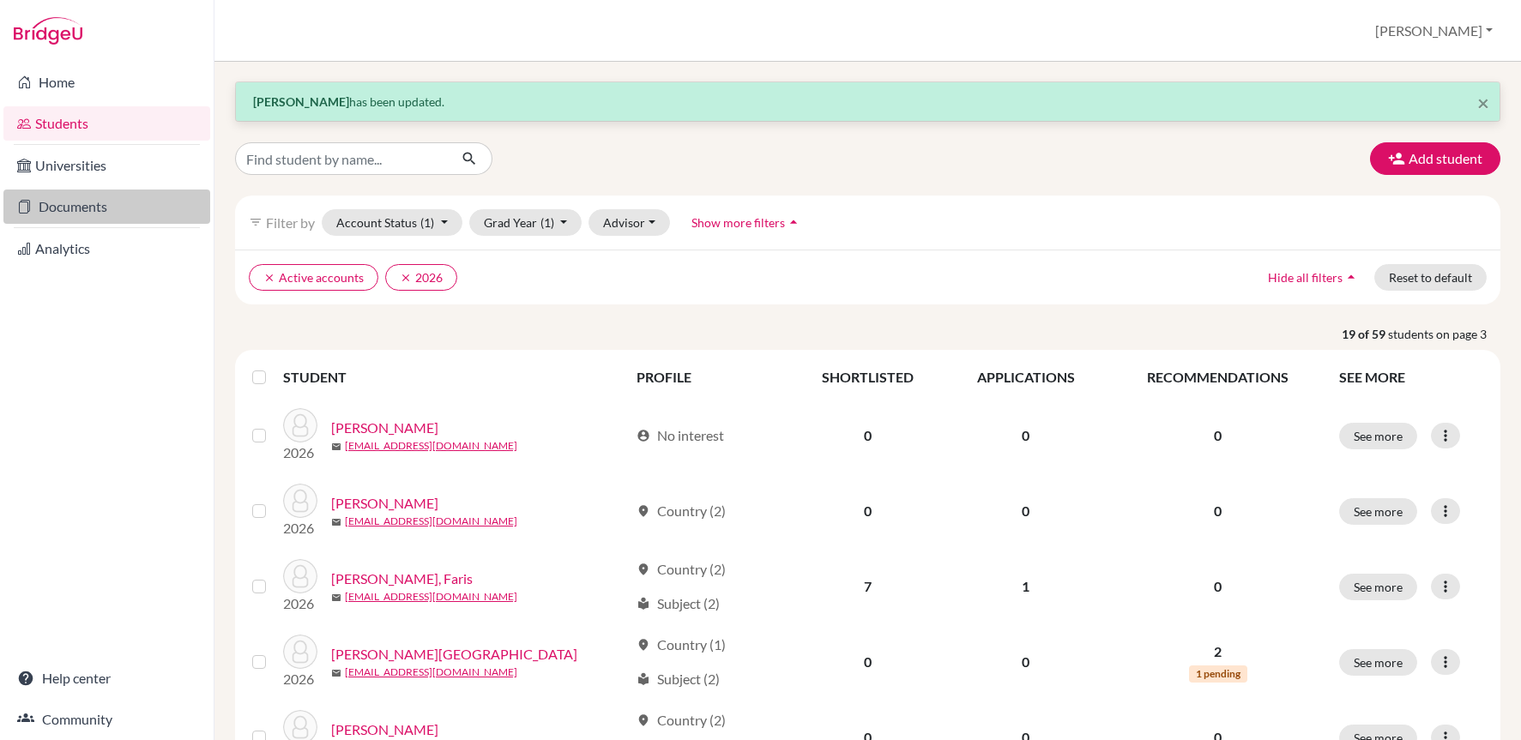
scroll to position [0, 0]
click at [126, 199] on link "Documents" at bounding box center [106, 207] width 207 height 34
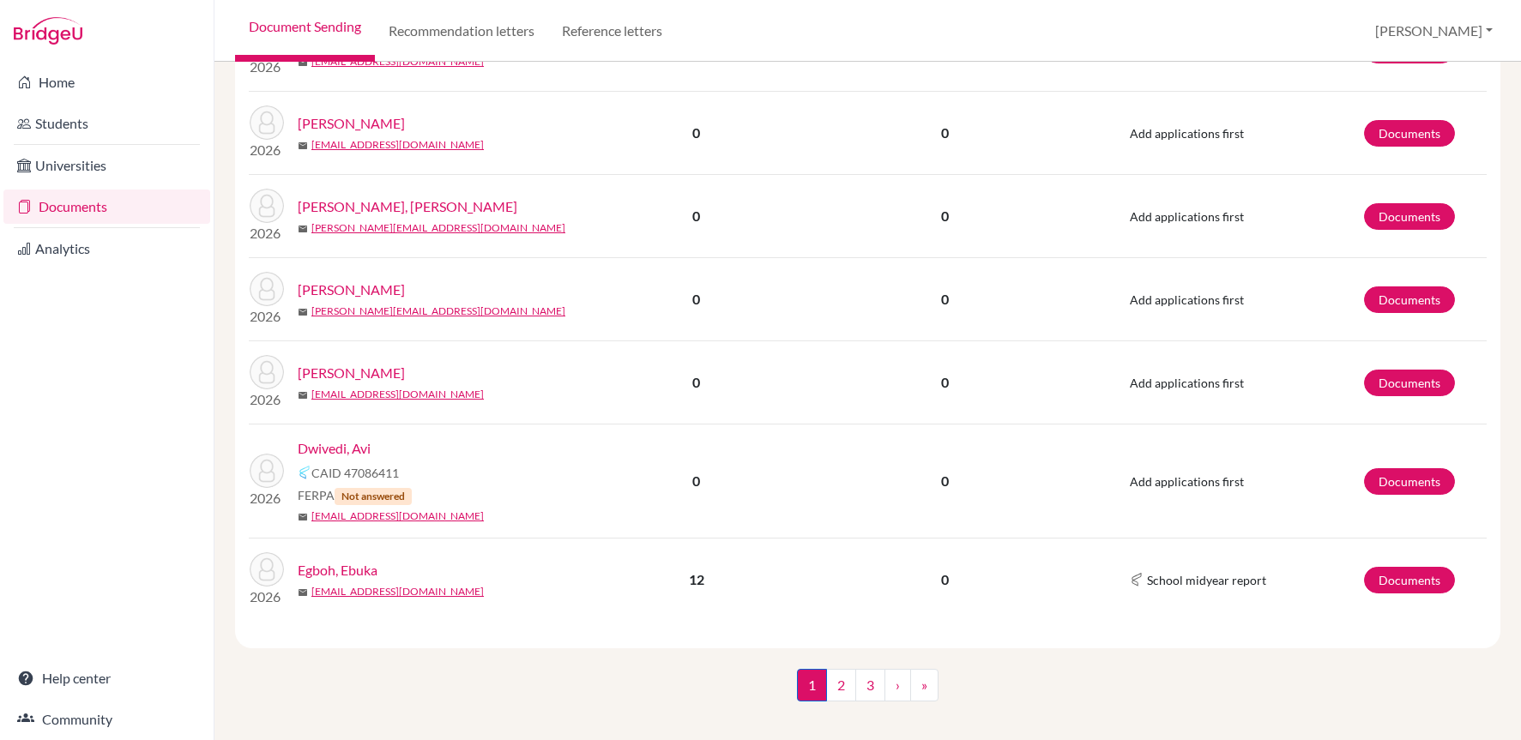
scroll to position [2106, 0]
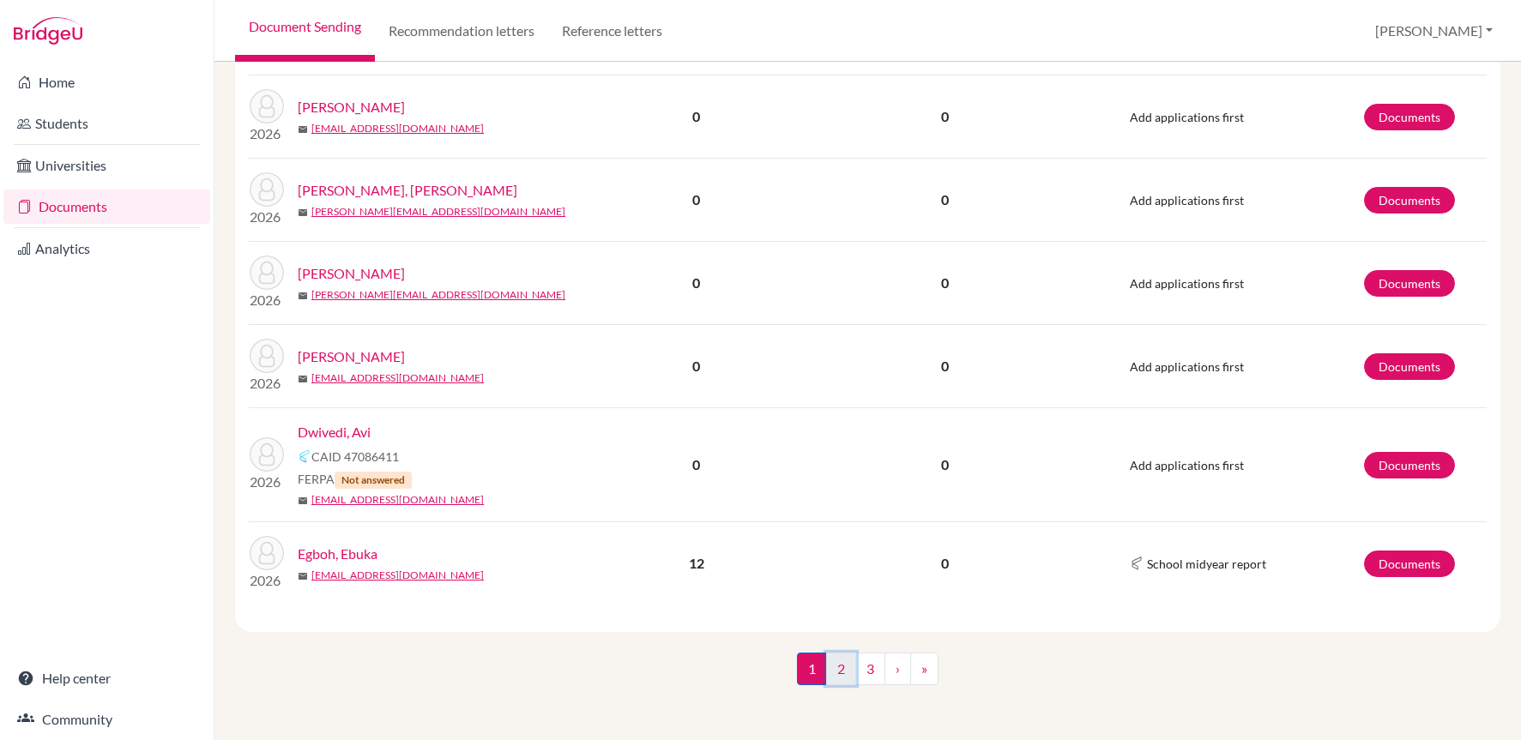
click at [826, 659] on link "2" at bounding box center [841, 669] width 30 height 33
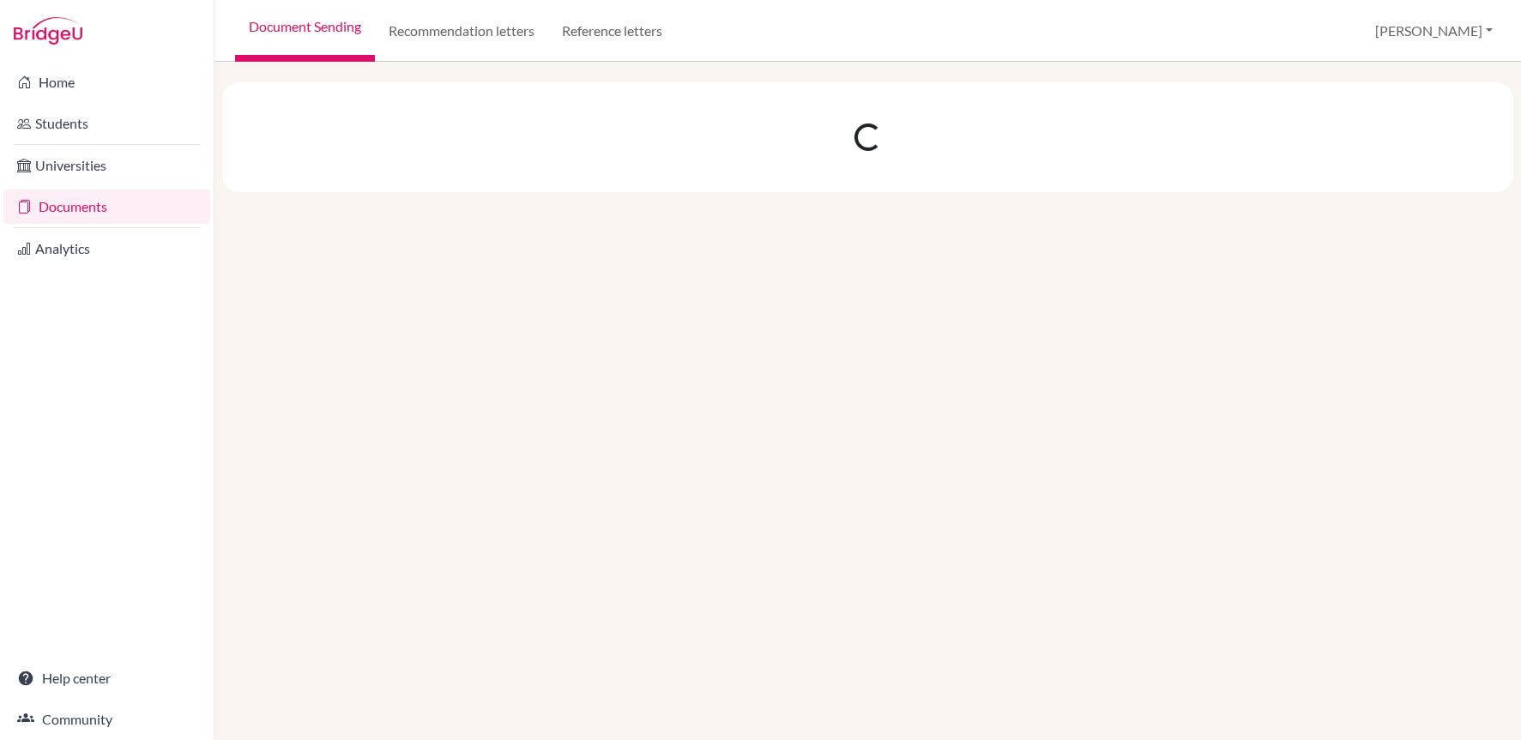
scroll to position [0, 0]
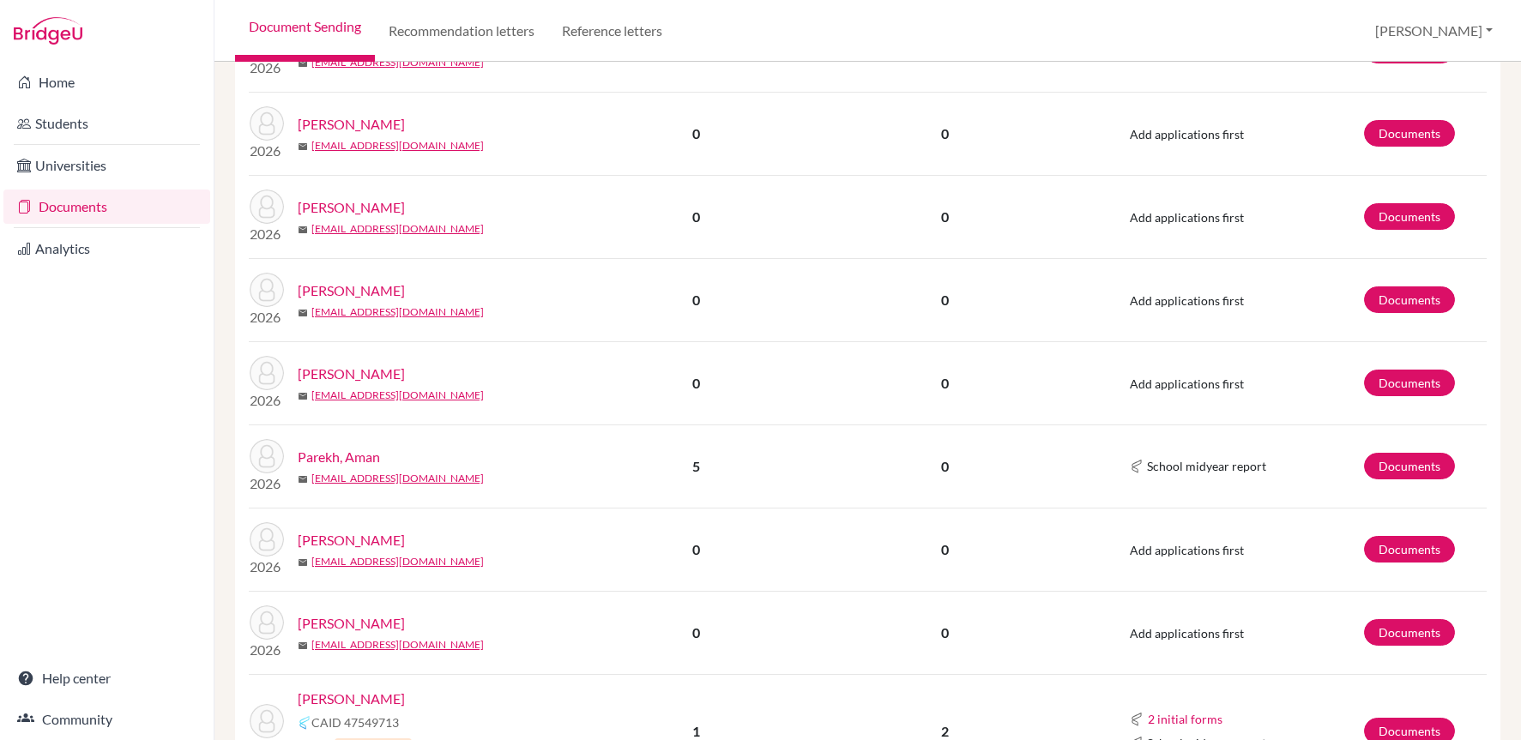
scroll to position [1572, 0]
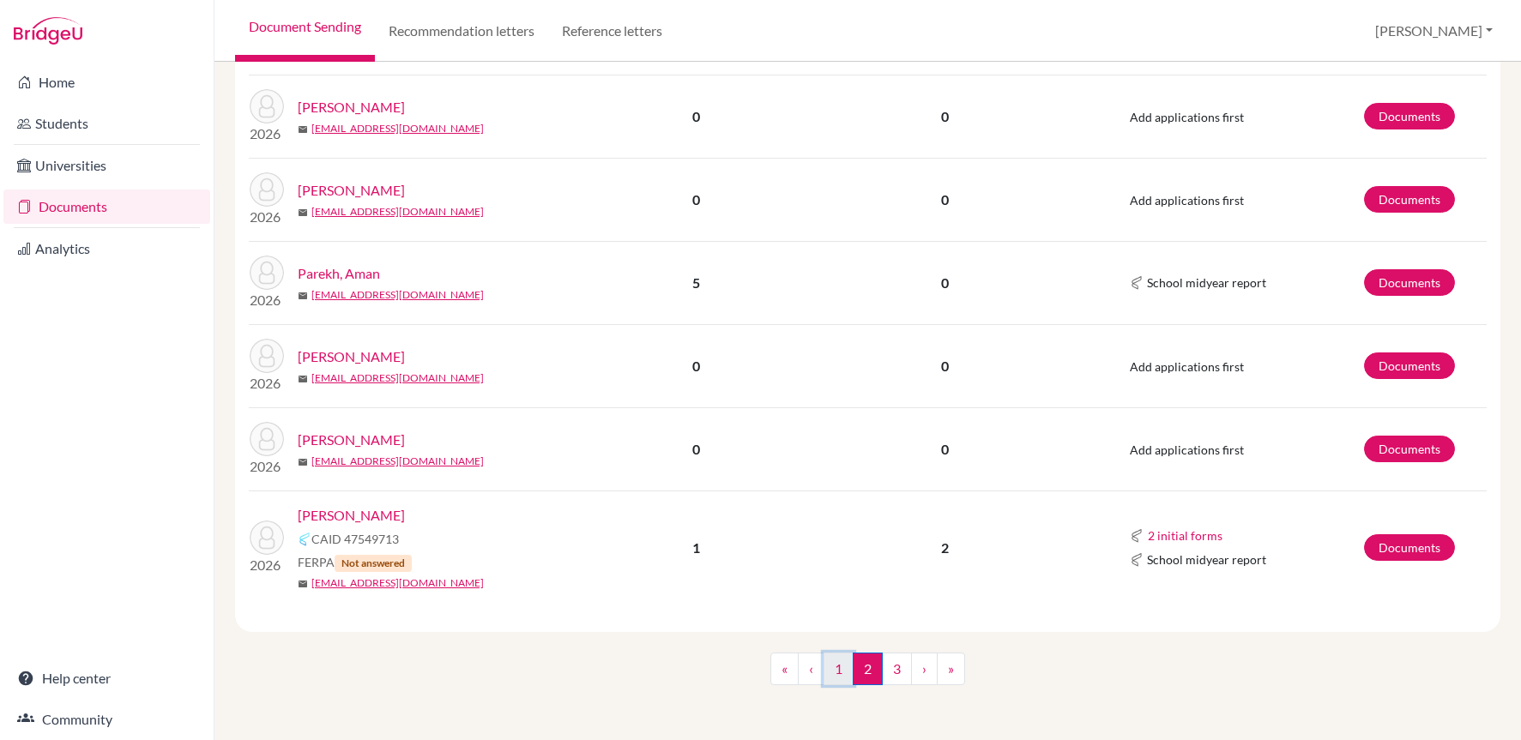
click at [831, 667] on link "1" at bounding box center [838, 669] width 30 height 33
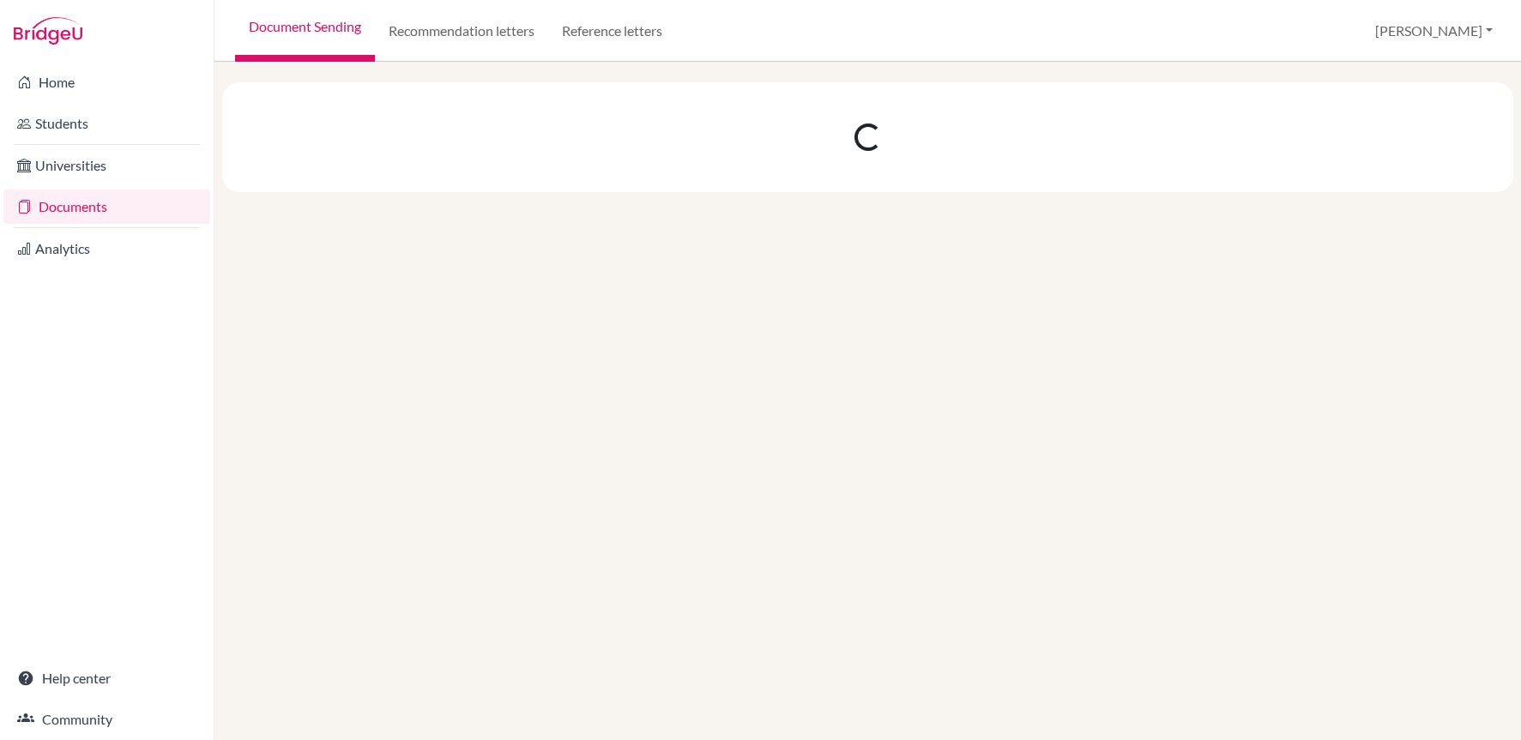
scroll to position [0, 0]
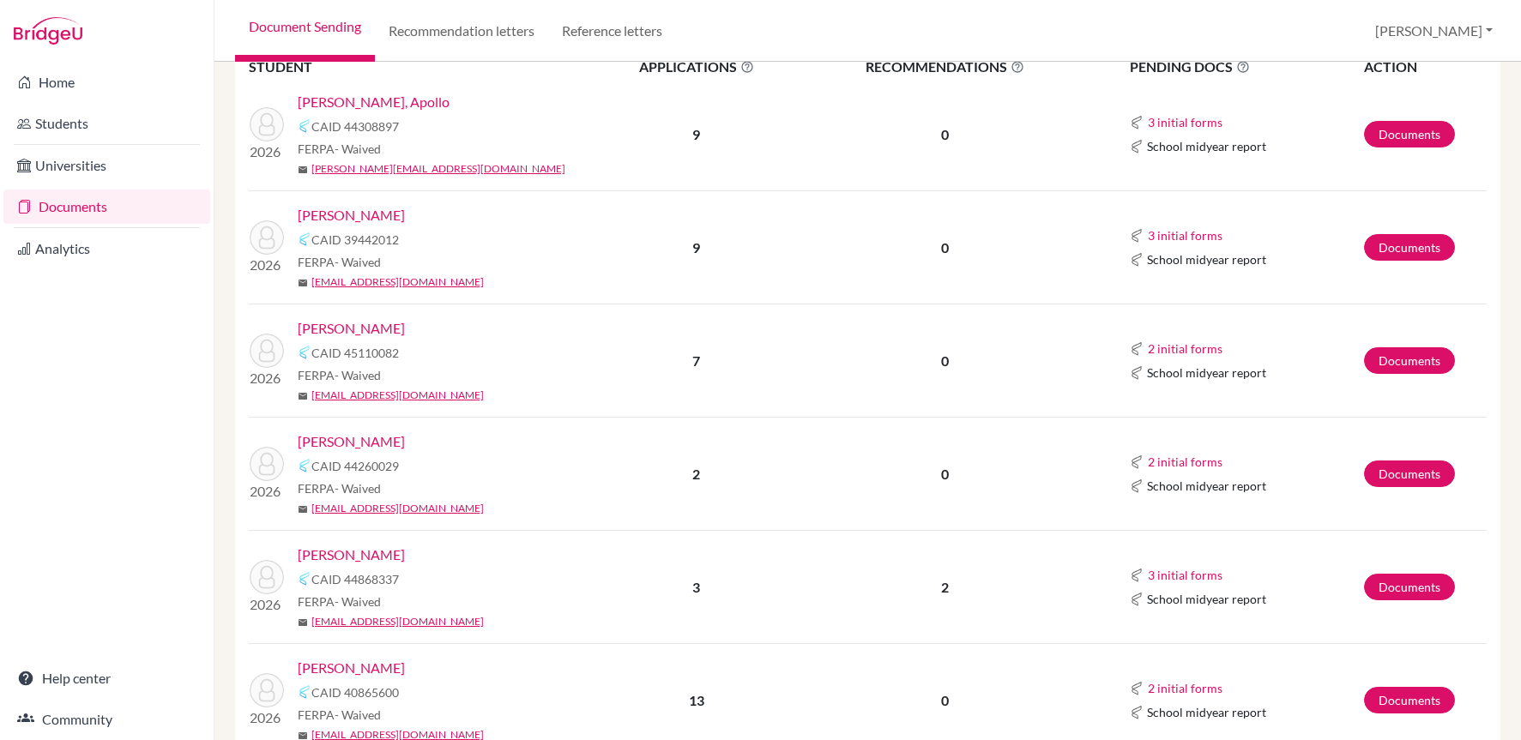
scroll to position [600, 0]
